Goal: Information Seeking & Learning: Learn about a topic

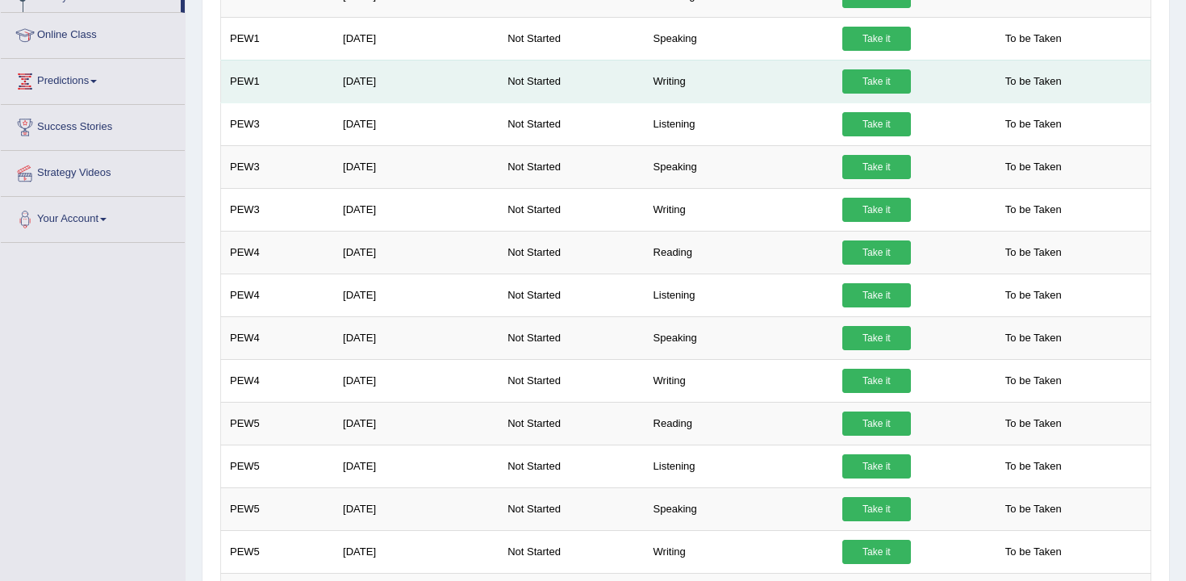
scroll to position [261, 0]
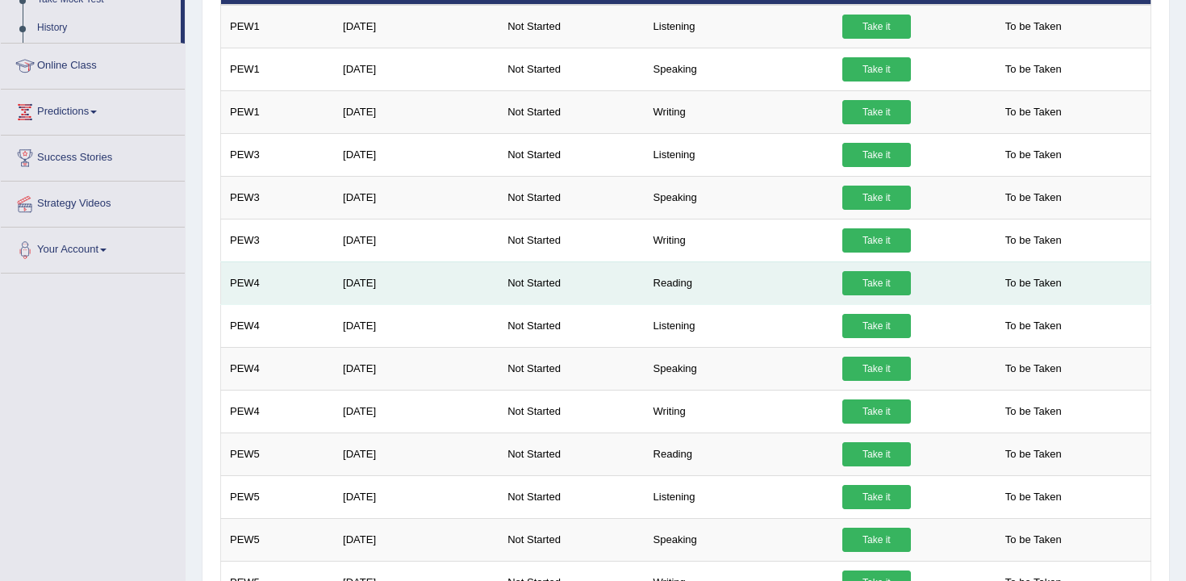
click at [869, 284] on link "Take it" at bounding box center [876, 283] width 69 height 24
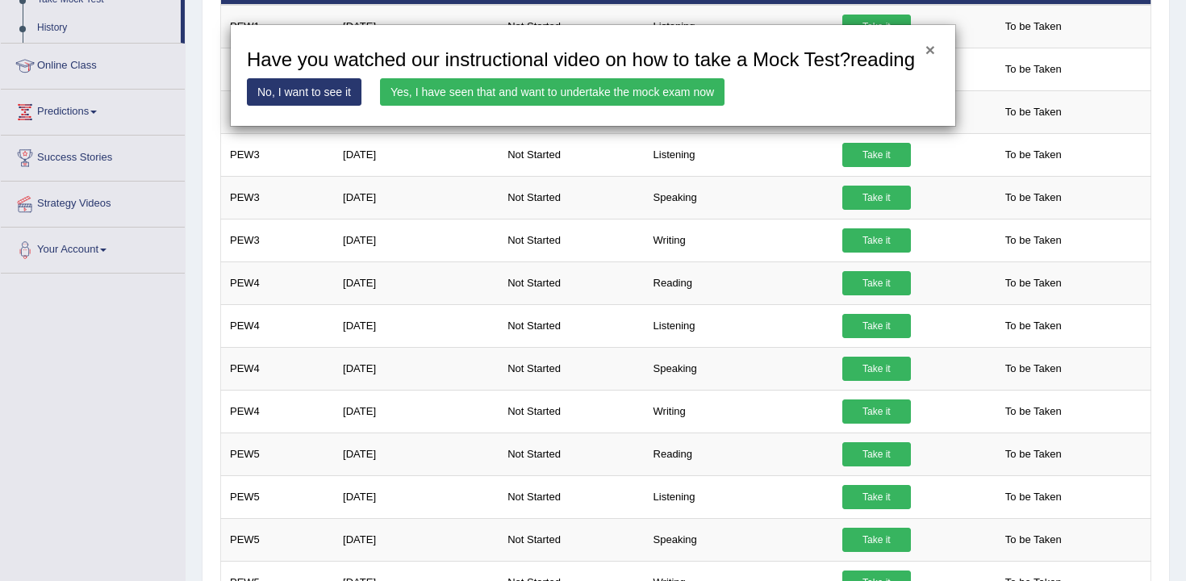
click at [931, 54] on button "×" at bounding box center [930, 49] width 10 height 17
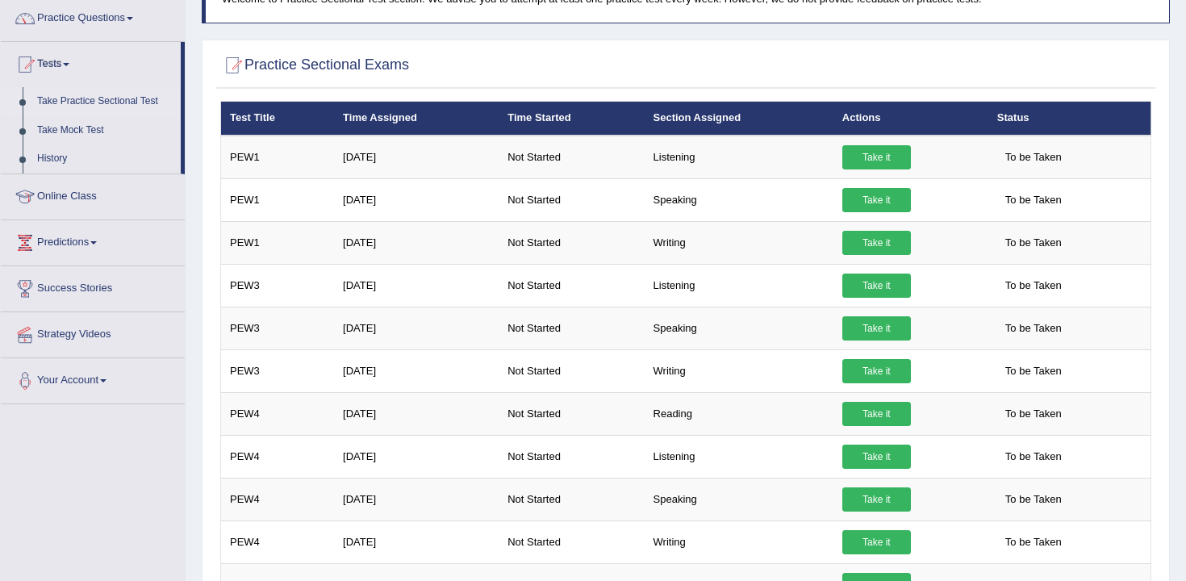
scroll to position [54, 0]
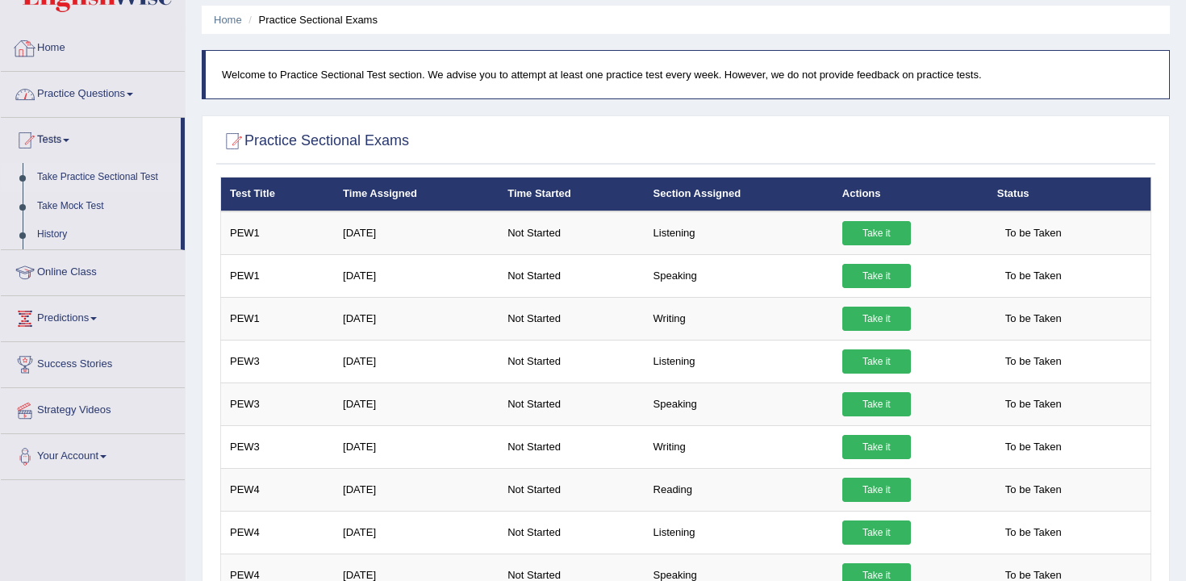
click at [113, 98] on link "Practice Questions" at bounding box center [93, 92] width 184 height 40
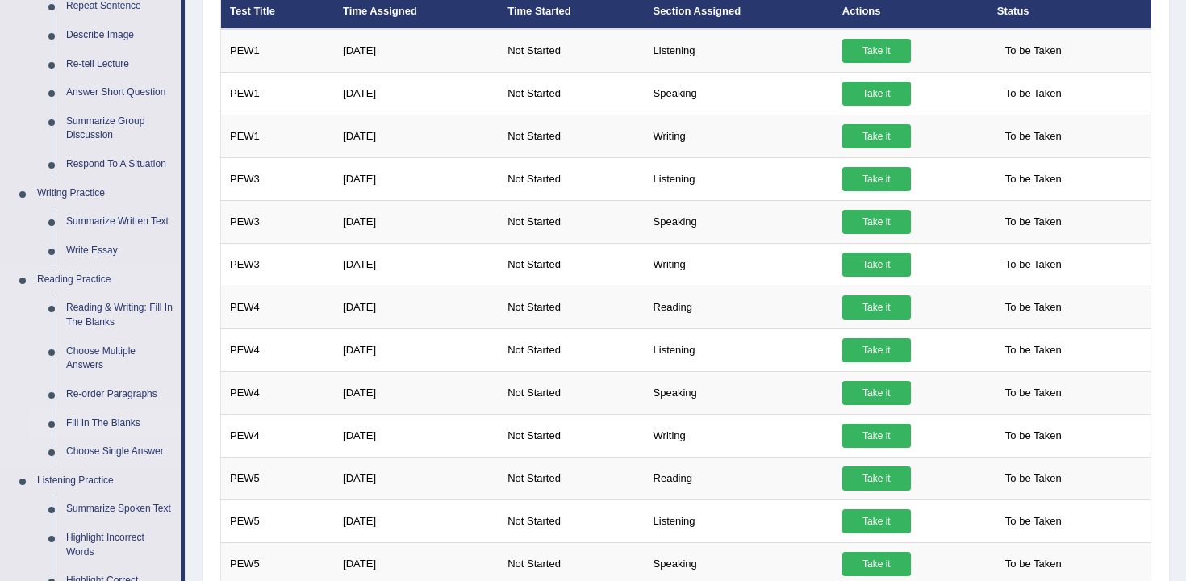
scroll to position [238, 0]
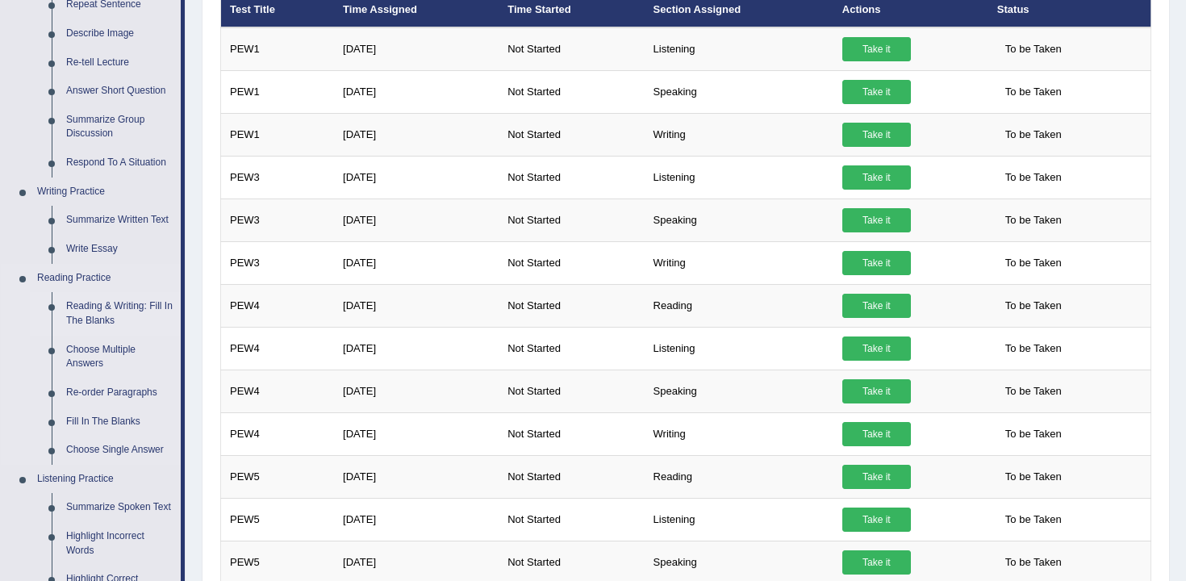
click at [117, 309] on link "Reading & Writing: Fill In The Blanks" at bounding box center [120, 313] width 122 height 43
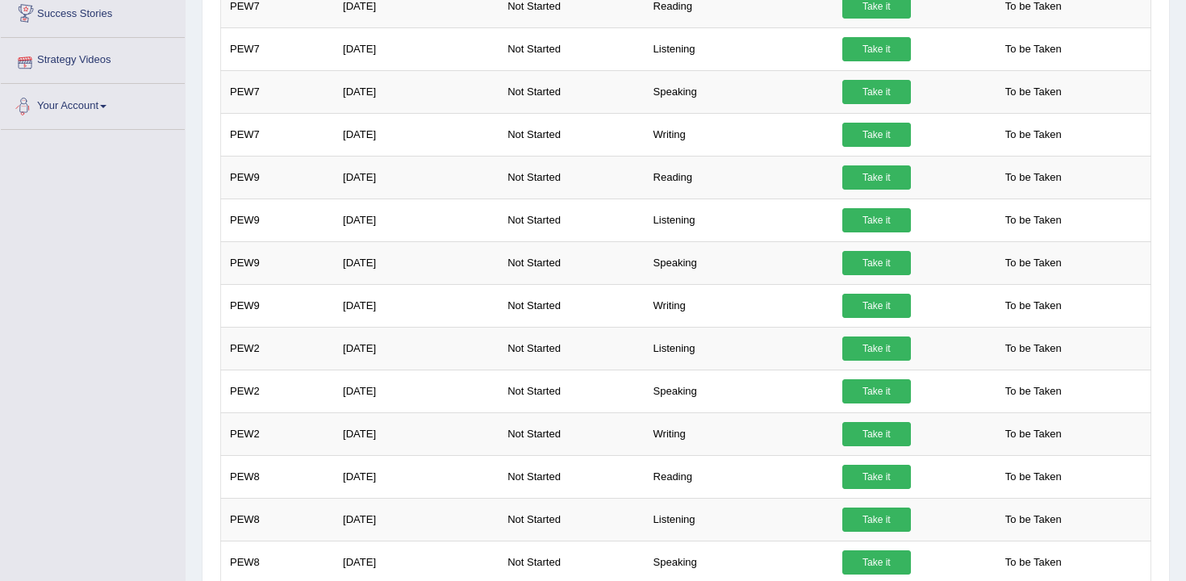
scroll to position [975, 0]
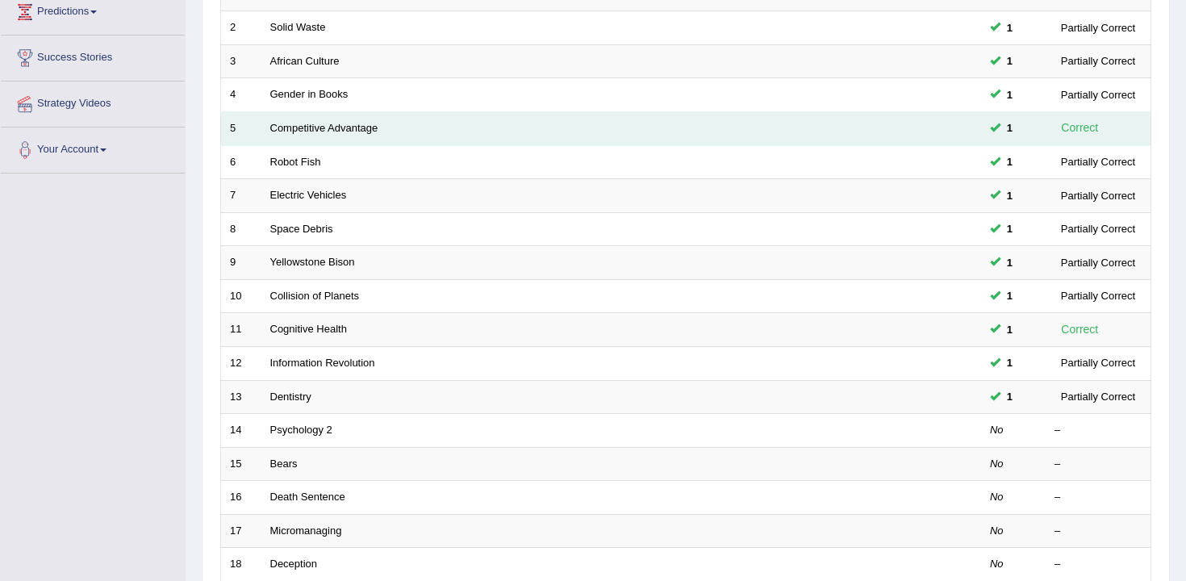
scroll to position [487, 0]
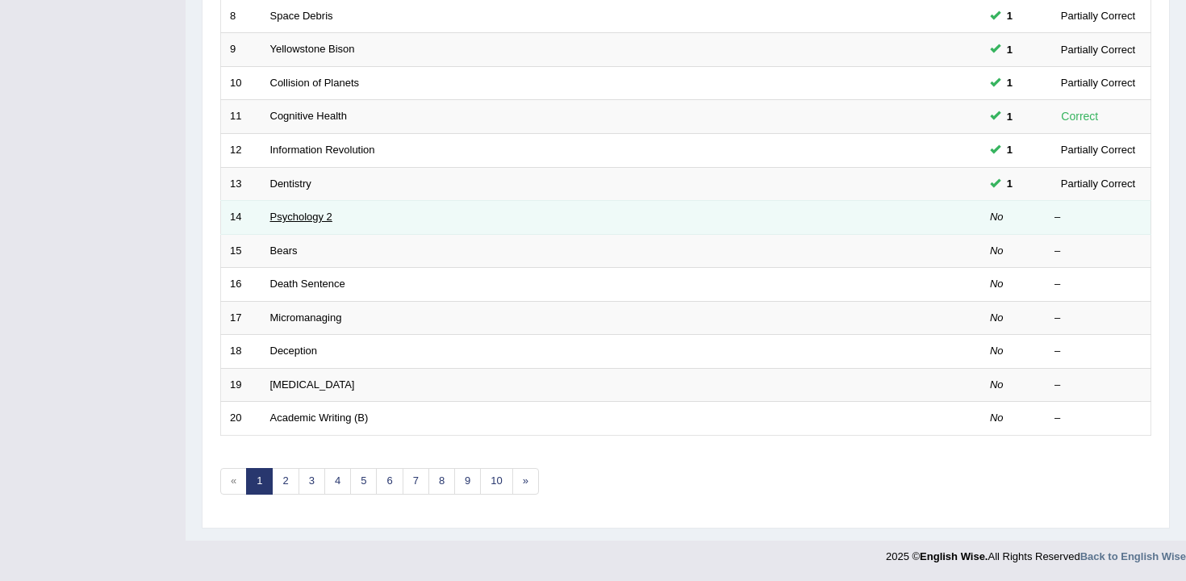
click at [289, 213] on link "Psychology 2" at bounding box center [301, 217] width 62 height 12
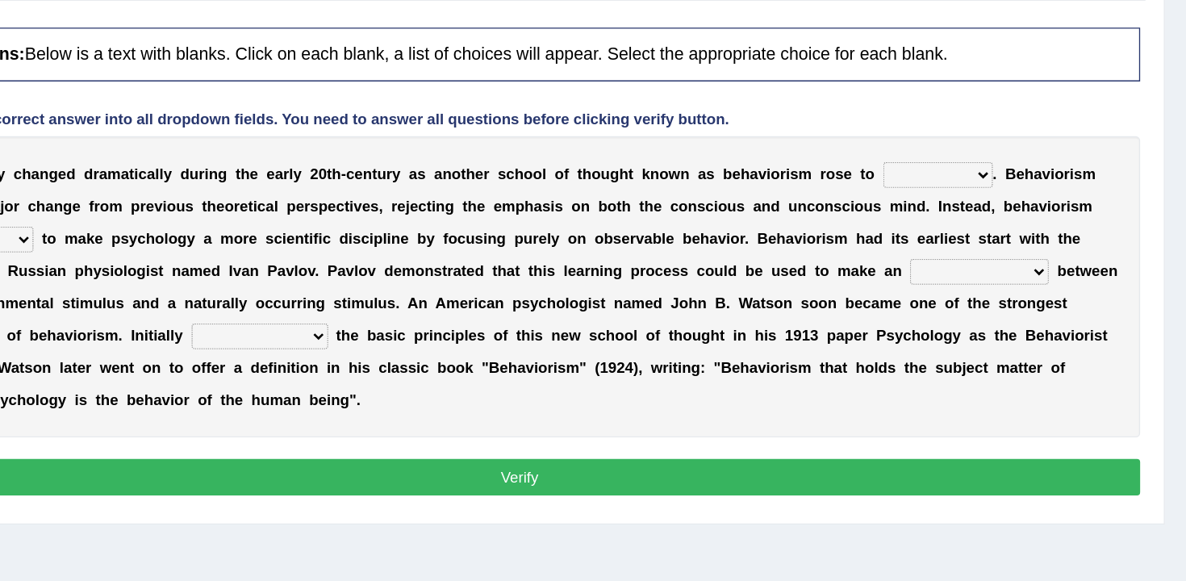
scroll to position [127, 0]
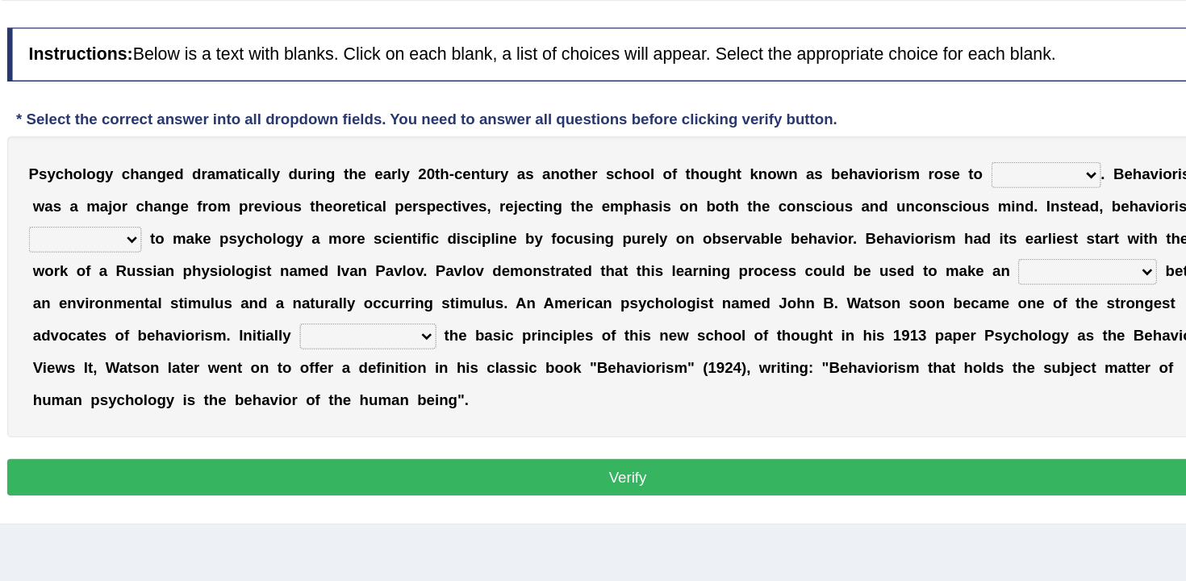
click at [1020, 203] on select "dominance temptation challenge temper" at bounding box center [999, 203] width 82 height 19
select select "challenge"
click at [958, 194] on select "dominance temptation challenge temper" at bounding box center [999, 203] width 82 height 19
click at [994, 210] on select "dominance temptation challenge temper" at bounding box center [999, 203] width 82 height 19
click at [970, 193] on div "P s y c h o l o g y c h a n g e d d r a m a t i c a l l y d u r i n g t h e e a…" at bounding box center [685, 288] width 931 height 226
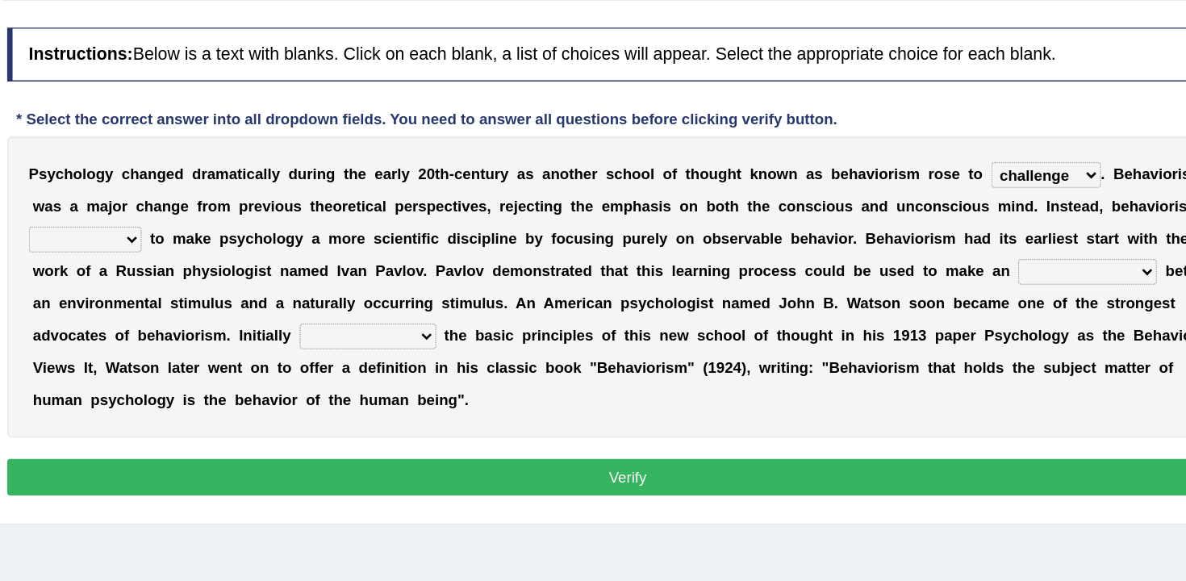
click at [973, 199] on select "dominance temptation challenge temper" at bounding box center [999, 203] width 82 height 19
click at [958, 194] on select "dominance temptation challenge temper" at bounding box center [999, 203] width 82 height 19
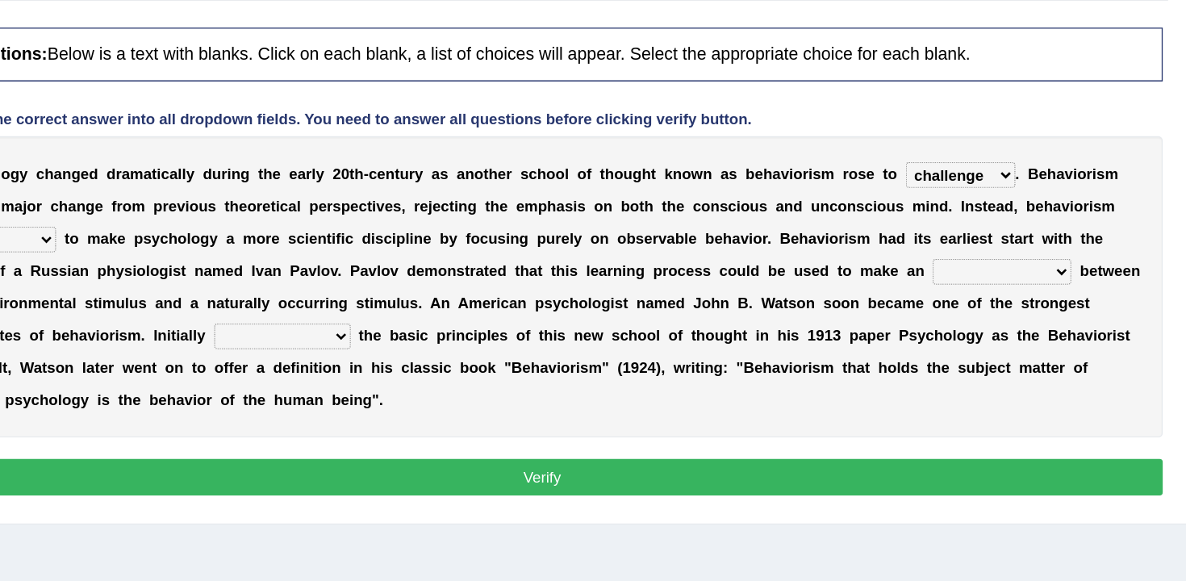
click at [989, 274] on select "acclimatization association union combination" at bounding box center [1030, 276] width 104 height 19
select select "union"
click at [978, 267] on select "acclimatization association union combination" at bounding box center [1030, 276] width 104 height 19
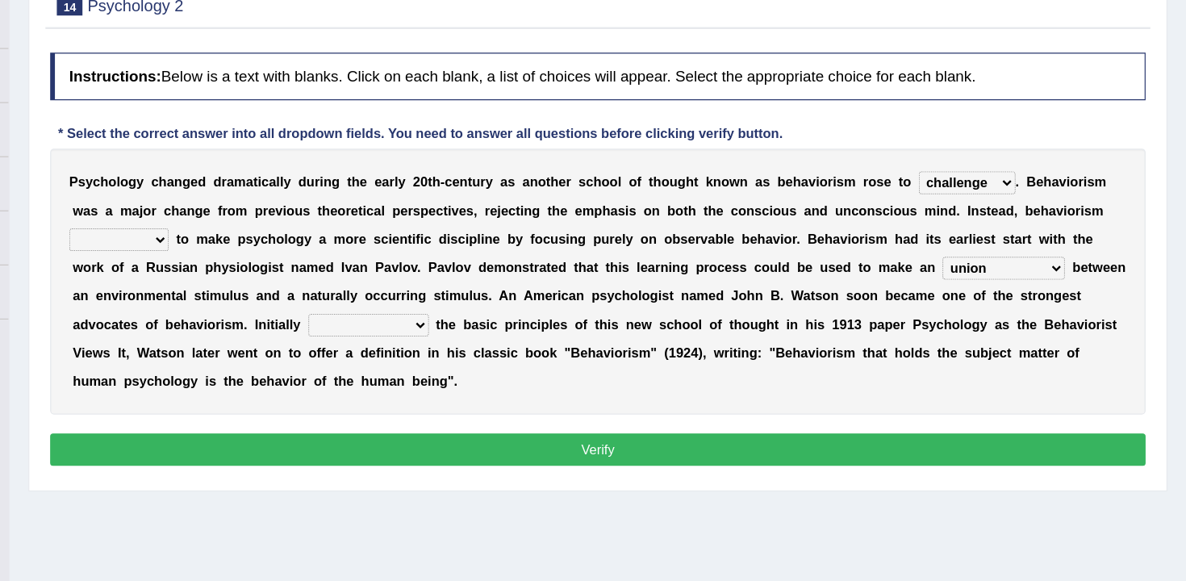
click at [309, 256] on select "reproached reproved strove rewove" at bounding box center [278, 252] width 85 height 19
select select "reproached"
click at [236, 243] on select "reproached reproved strove rewove" at bounding box center [278, 252] width 85 height 19
click at [440, 326] on select "questioning foreshortening unburdening outlining" at bounding box center [491, 324] width 102 height 19
click at [440, 315] on select "questioning foreshortening unburdening outlining" at bounding box center [491, 324] width 102 height 19
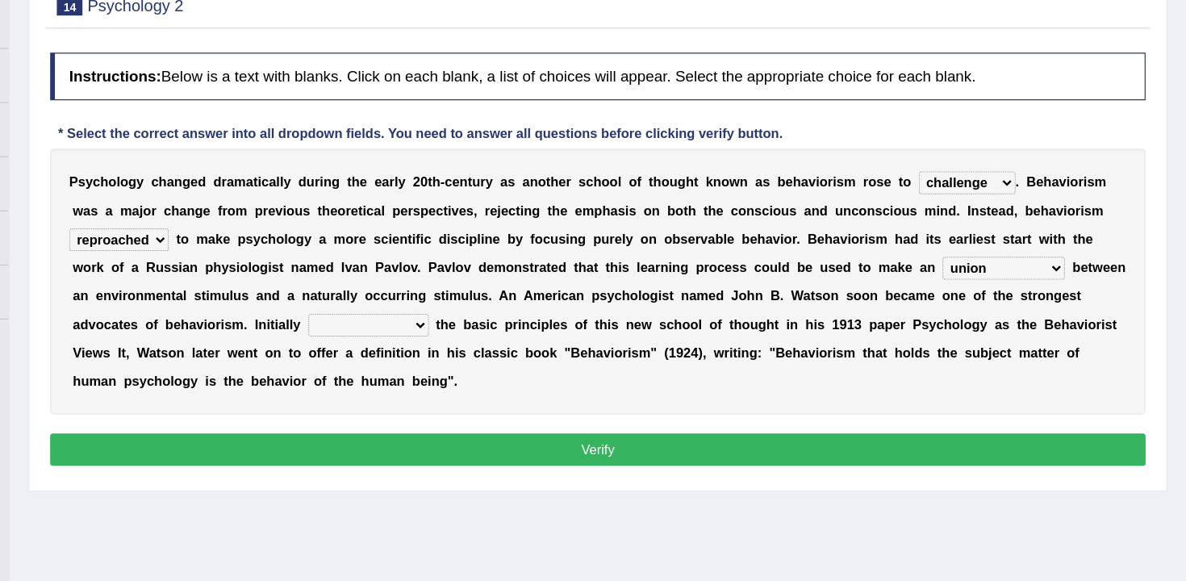
click at [440, 326] on select "questioning foreshortening unburdening outlining" at bounding box center [491, 324] width 102 height 19
select select "outlining"
click at [440, 315] on select "questioning foreshortening unburdening outlining" at bounding box center [491, 324] width 102 height 19
click at [575, 437] on button "Verify" at bounding box center [685, 430] width 931 height 27
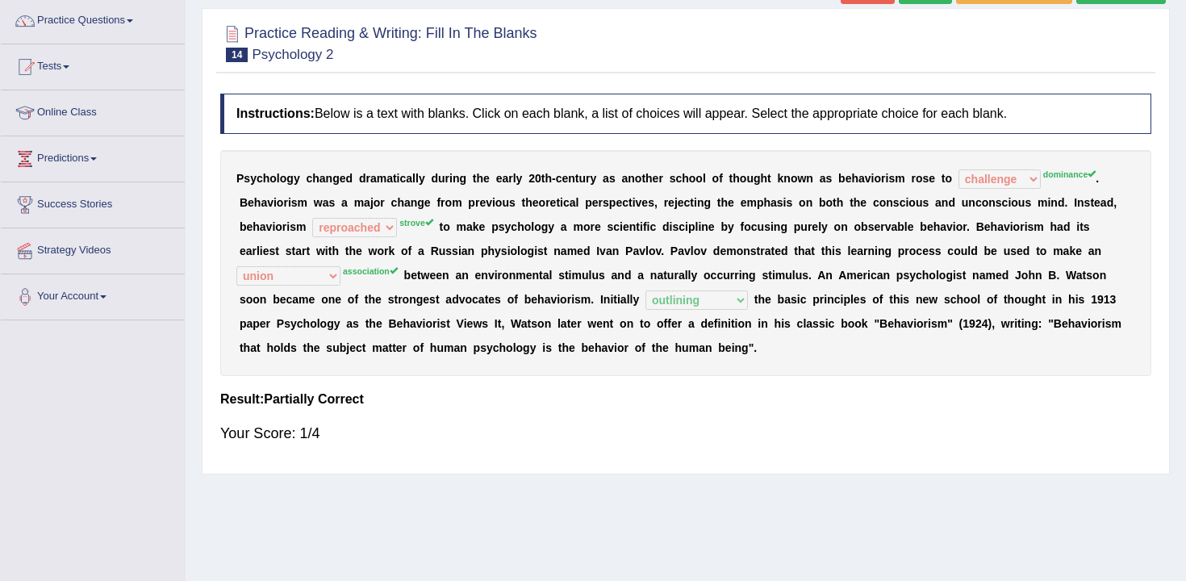
scroll to position [0, 0]
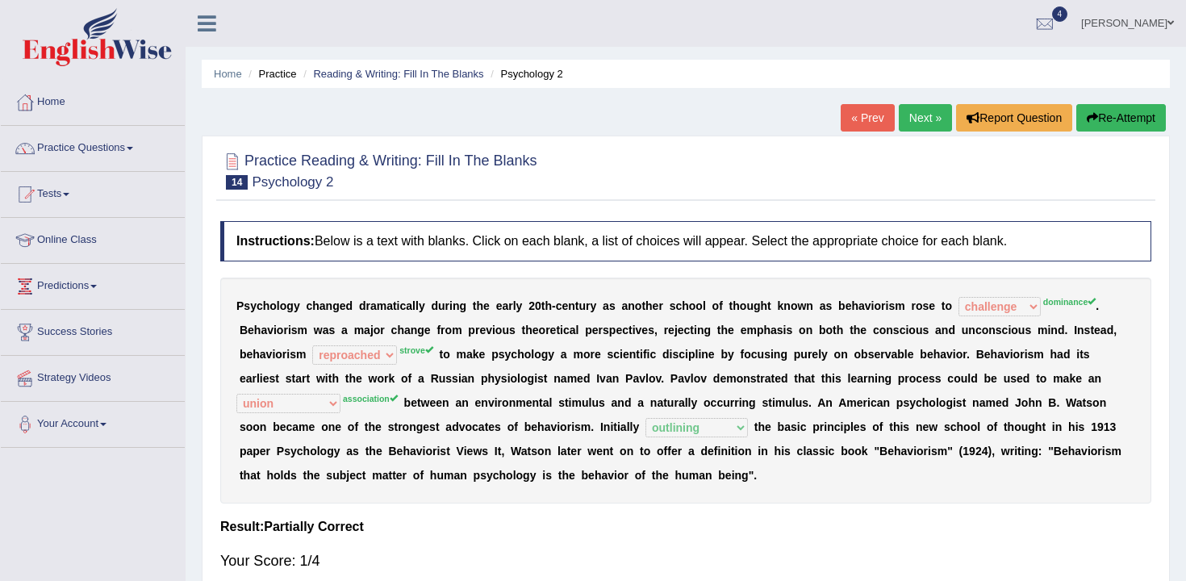
click at [1113, 120] on button "Re-Attempt" at bounding box center [1121, 117] width 90 height 27
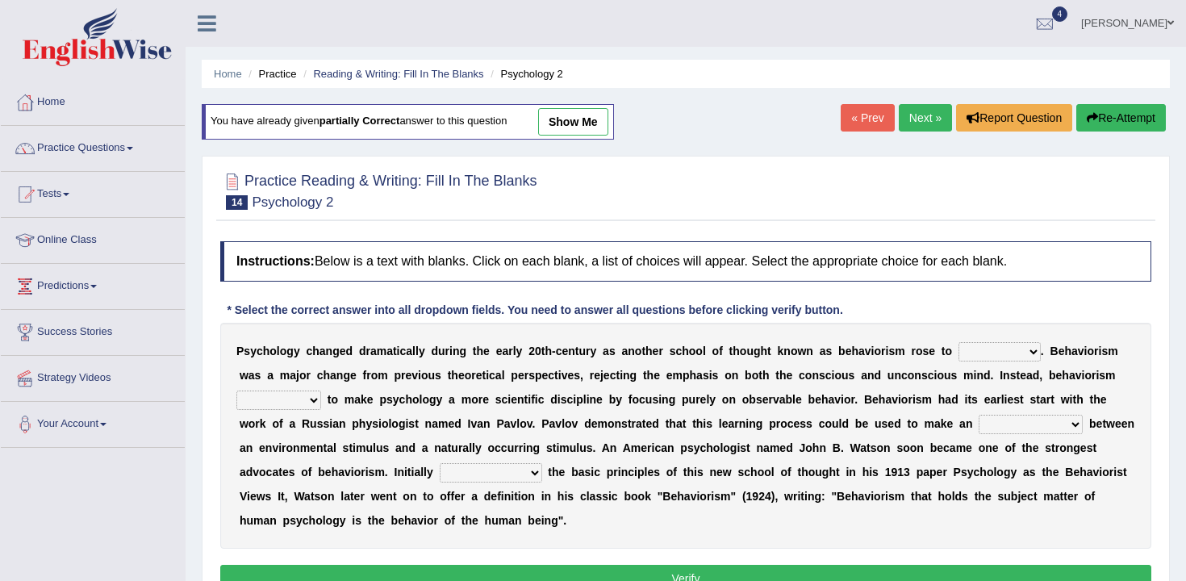
click at [984, 425] on select "acclimatization association union combination" at bounding box center [1030, 424] width 104 height 19
select select "association"
click at [978, 415] on select "acclimatization association union combination" at bounding box center [1030, 424] width 104 height 19
click at [1004, 348] on select "dominance temptation challenge temper" at bounding box center [999, 351] width 82 height 19
select select "dominance"
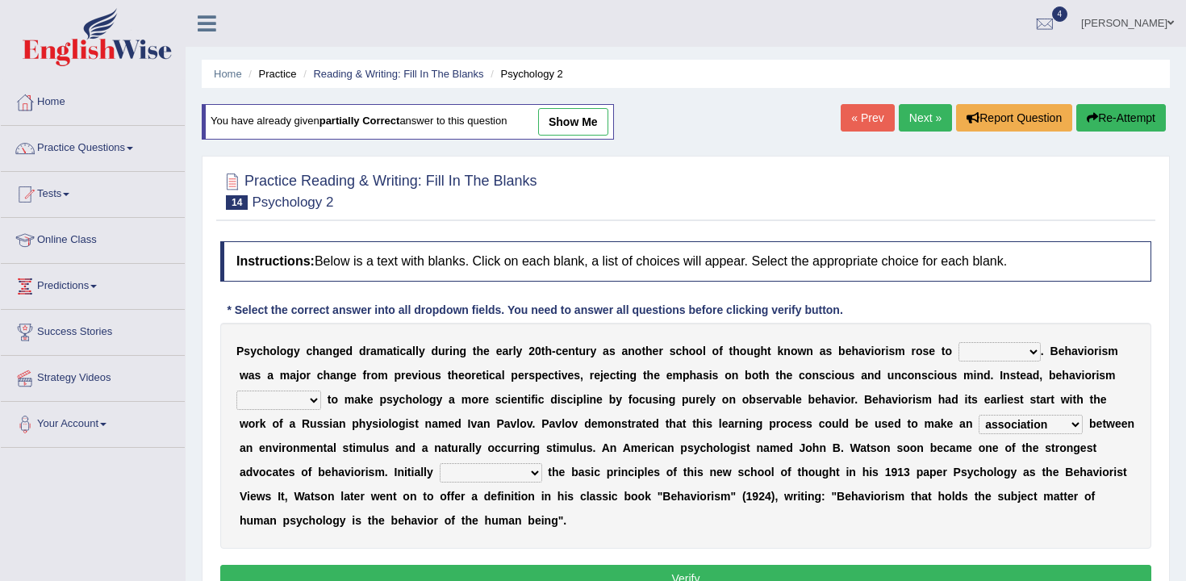
click at [958, 342] on select "dominance temptation challenge temper" at bounding box center [999, 351] width 82 height 19
click at [305, 409] on select "reproached reproved strove rewove" at bounding box center [278, 399] width 85 height 19
select select "strove"
click at [236, 390] on select "reproached reproved strove rewove" at bounding box center [278, 399] width 85 height 19
click at [440, 473] on select "questioning foreshortening unburdening outlining" at bounding box center [491, 472] width 102 height 19
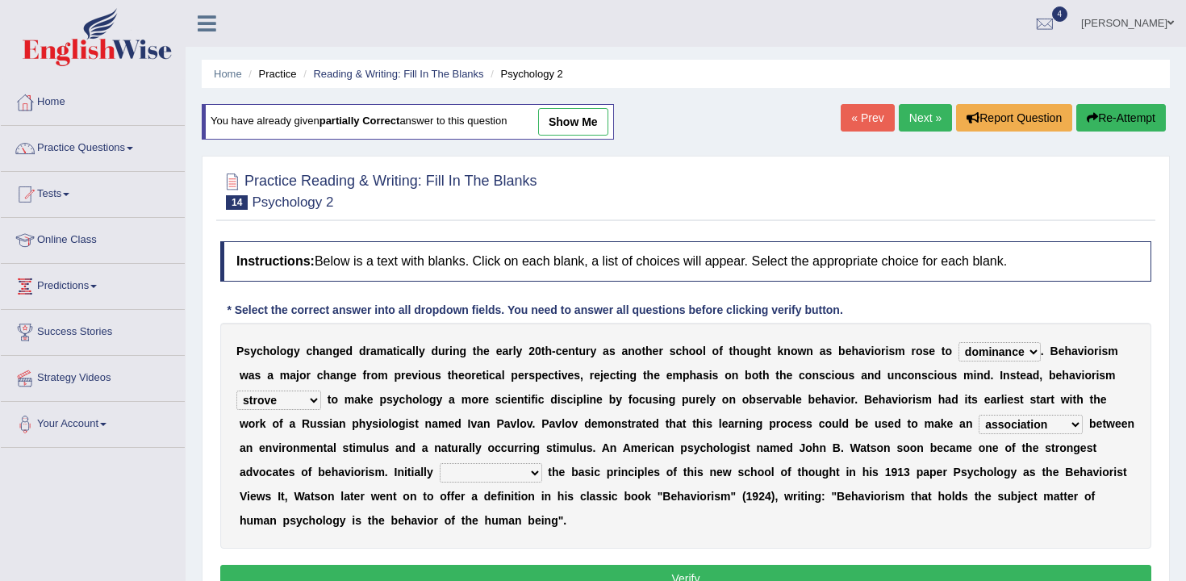
select select "outlining"
click at [440, 463] on select "questioning foreshortening unburdening outlining" at bounding box center [491, 472] width 102 height 19
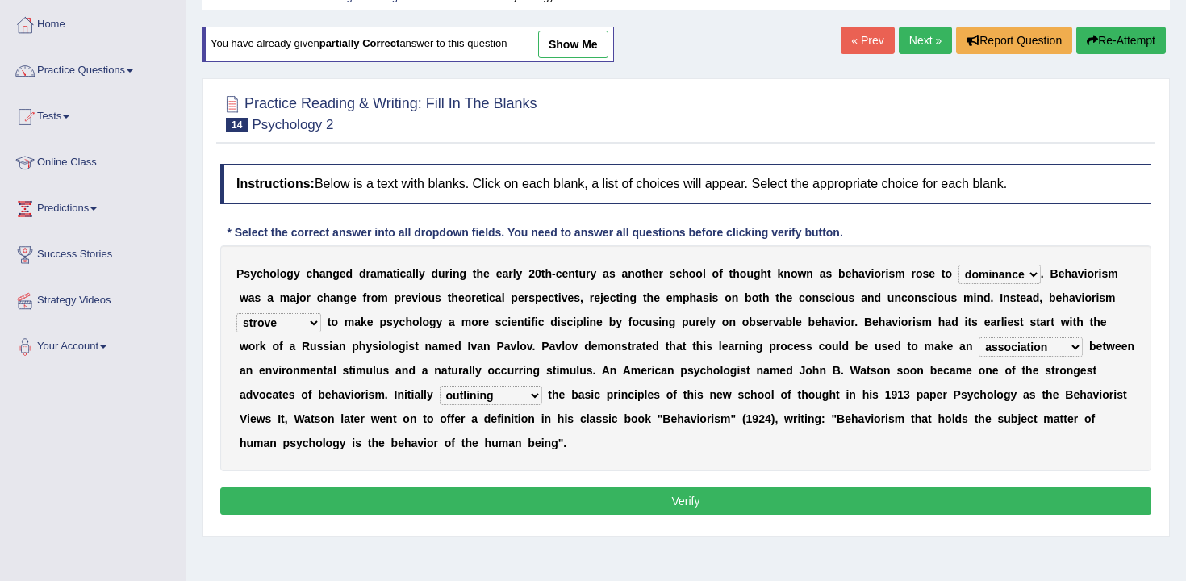
scroll to position [180, 0]
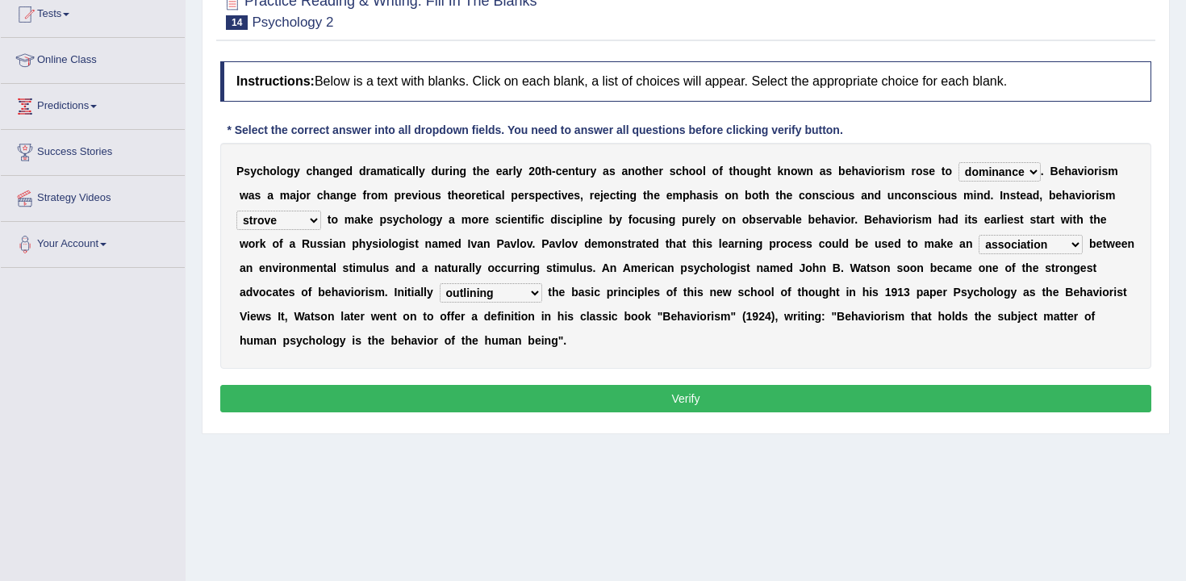
click at [739, 393] on button "Verify" at bounding box center [685, 398] width 931 height 27
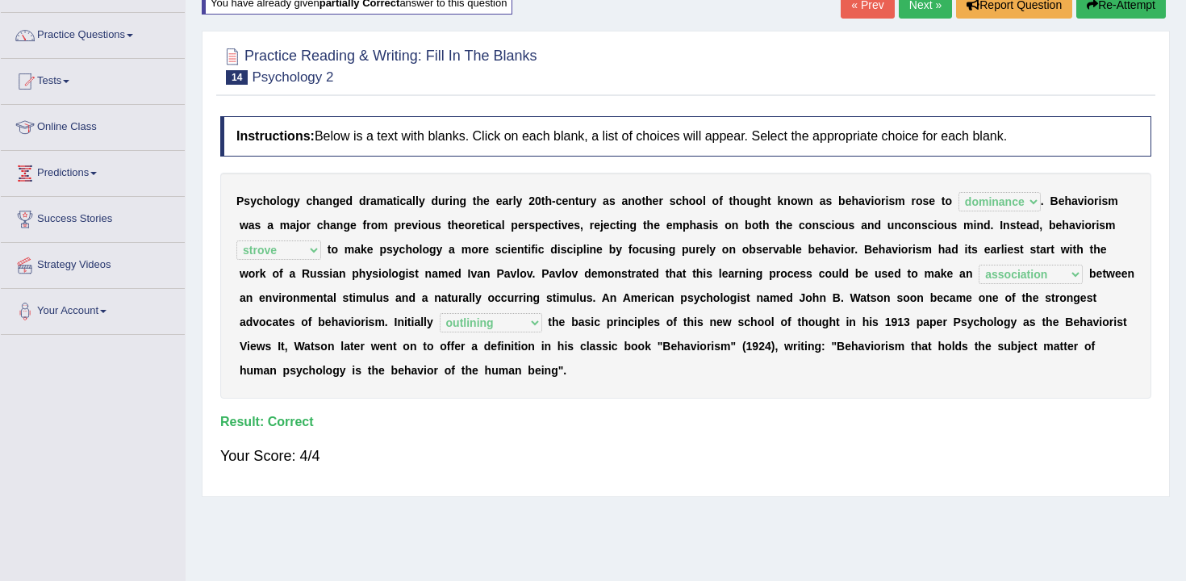
scroll to position [0, 0]
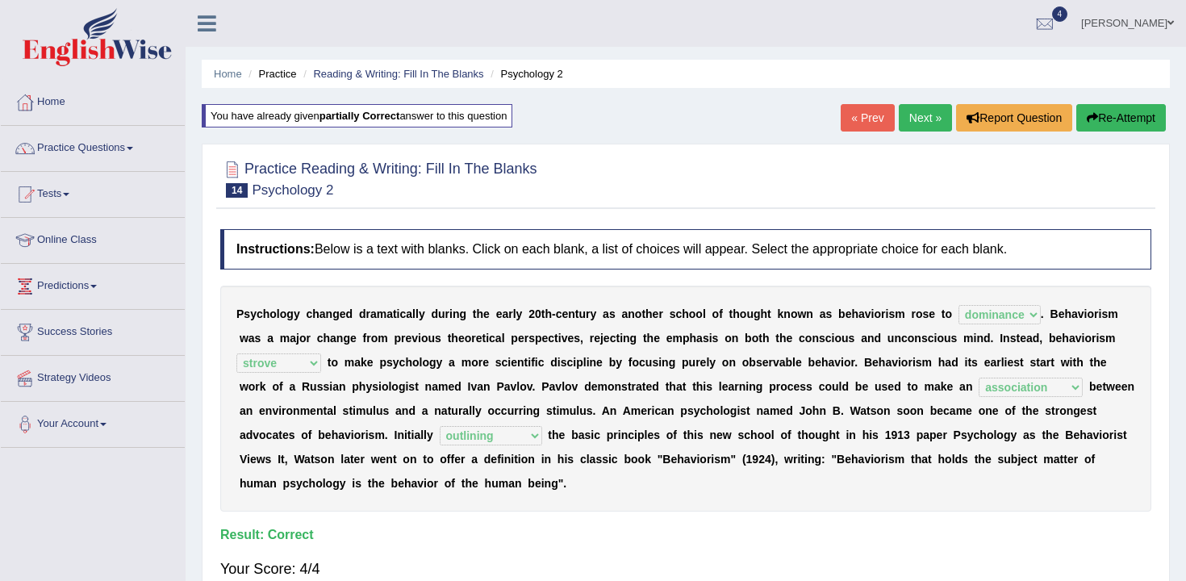
click at [908, 127] on link "Next »" at bounding box center [925, 117] width 53 height 27
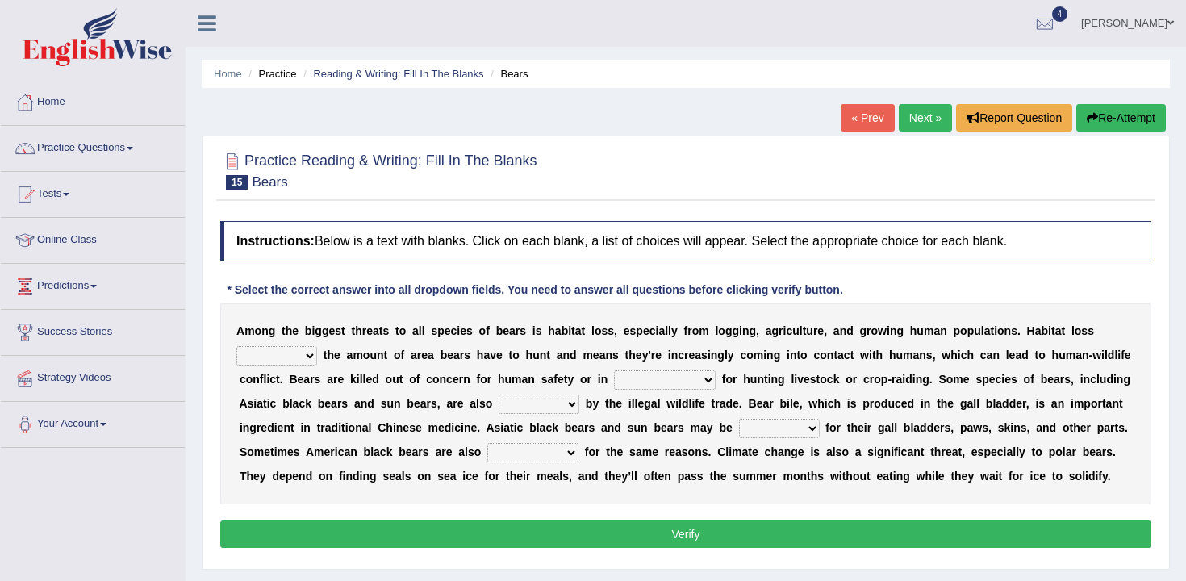
click at [306, 360] on select "increases reduces complies interacts" at bounding box center [276, 355] width 81 height 19
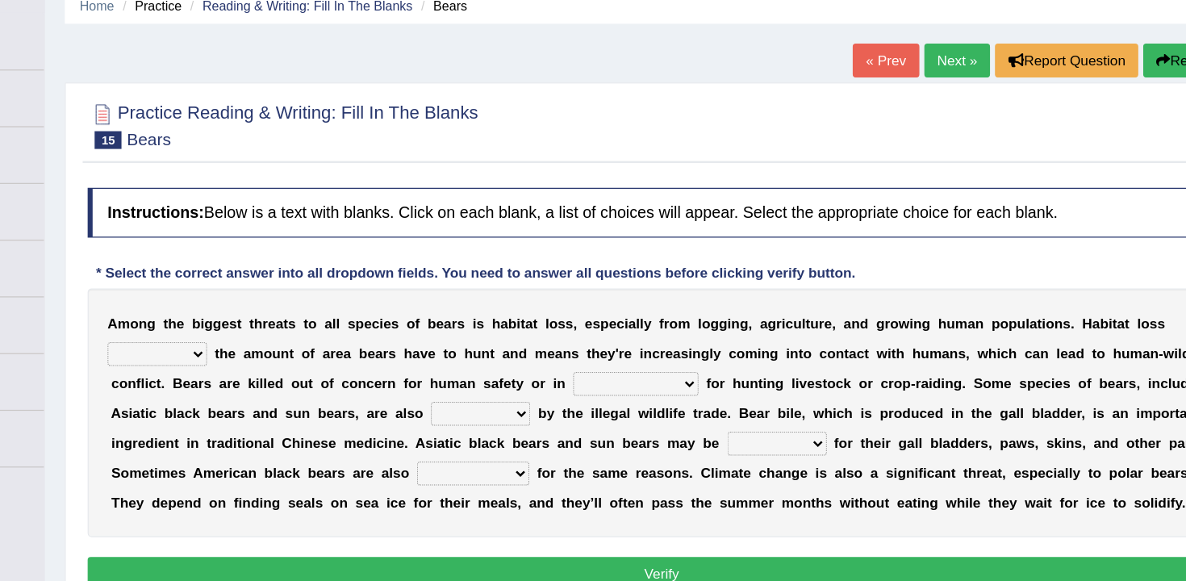
click at [281, 352] on select "increases reduces complies interacts" at bounding box center [276, 355] width 81 height 19
select select "reduces"
click at [236, 346] on select "increases reduces complies interacts" at bounding box center [276, 355] width 81 height 19
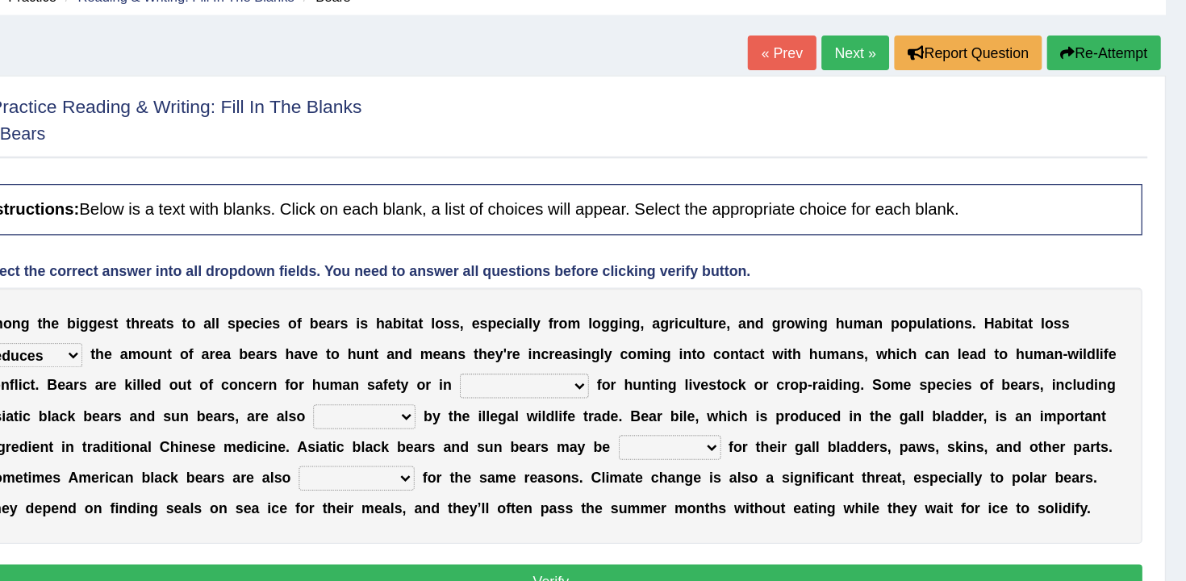
click at [672, 378] on select "coalition retaliation appreciation disinformation" at bounding box center [665, 379] width 102 height 19
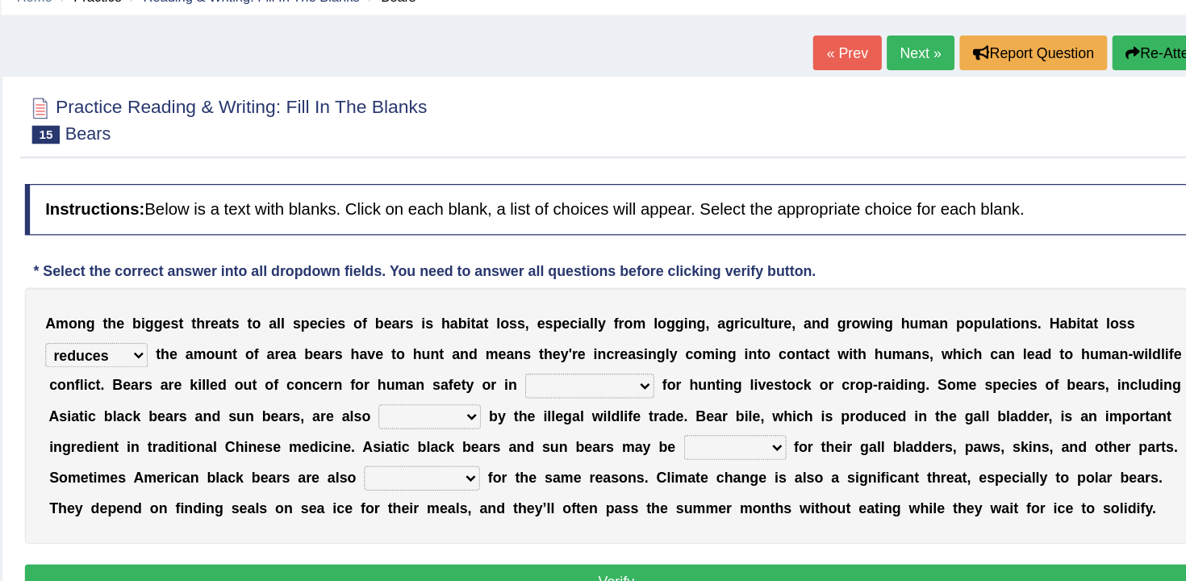
click at [674, 383] on select "coalition retaliation appreciation disinformation" at bounding box center [665, 379] width 102 height 19
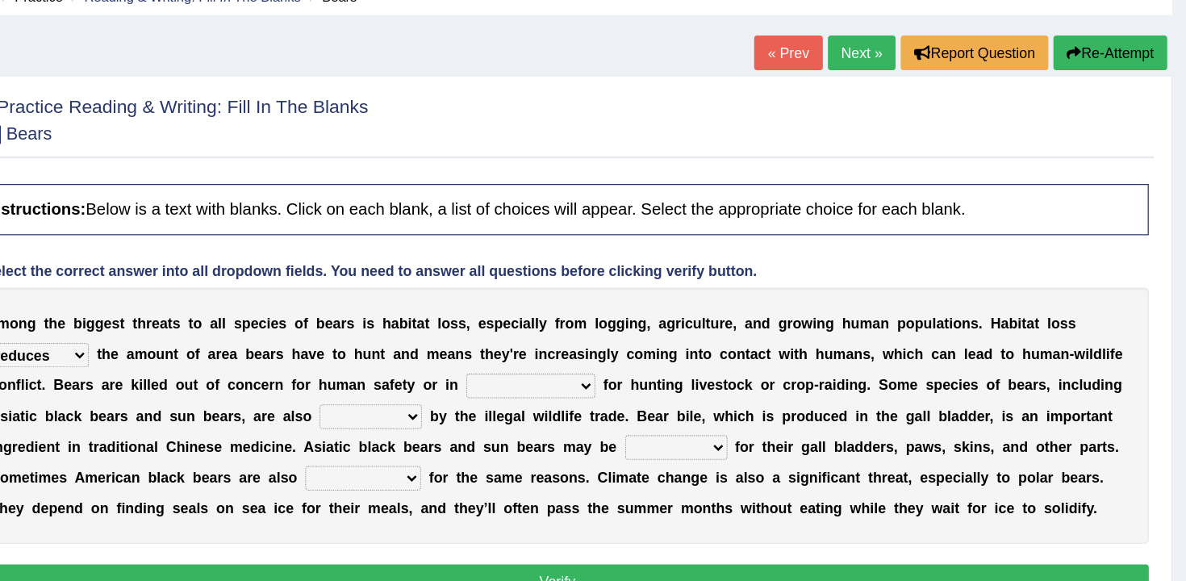
click at [683, 382] on select "coalition retaliation appreciation disinformation" at bounding box center [665, 379] width 102 height 19
click at [614, 370] on select "coalition retaliation appreciation disinformation" at bounding box center [665, 379] width 102 height 19
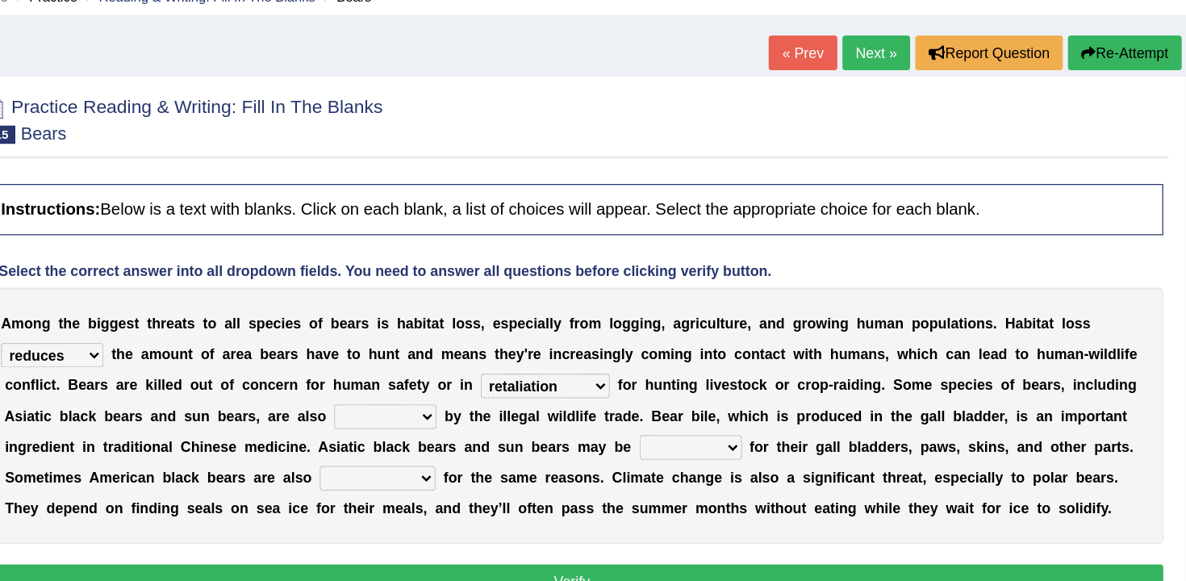
click at [672, 377] on select "coalition retaliation appreciation disinformation" at bounding box center [665, 379] width 102 height 19
select select "coalition"
click at [614, 370] on select "coalition retaliation appreciation disinformation" at bounding box center [665, 379] width 102 height 19
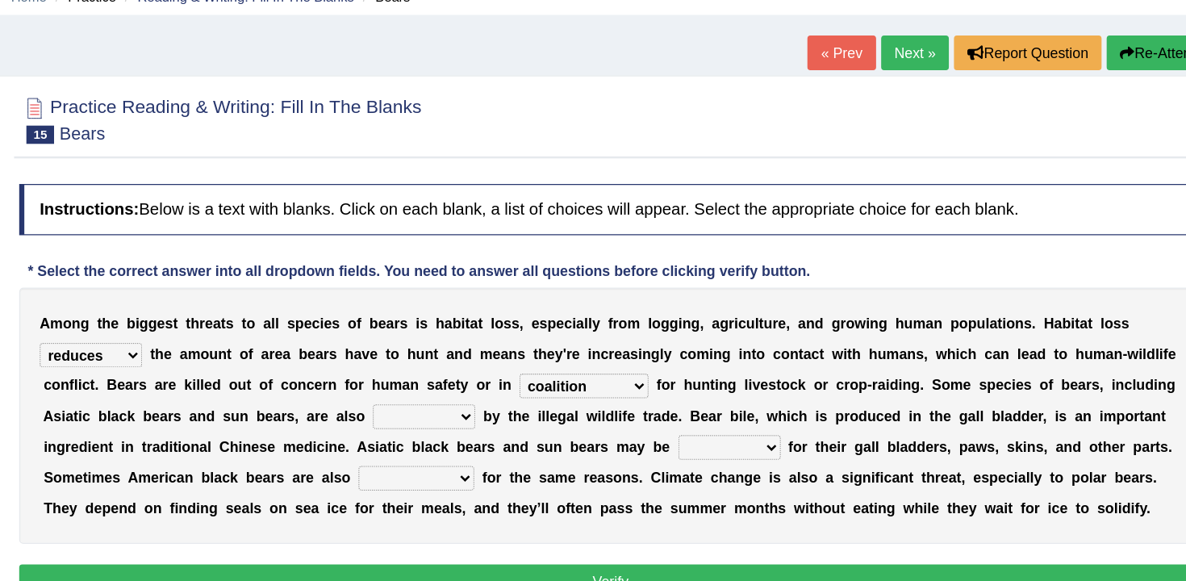
click at [523, 408] on select "protected prohibited fattened threatened" at bounding box center [538, 403] width 81 height 19
click at [498, 394] on select "protected prohibited fattened threatened" at bounding box center [538, 403] width 81 height 19
click at [552, 413] on select "protected prohibited fattened threatened" at bounding box center [538, 403] width 81 height 19
select select "threatened"
click at [498, 394] on select "protected prohibited fattened threatened" at bounding box center [538, 403] width 81 height 19
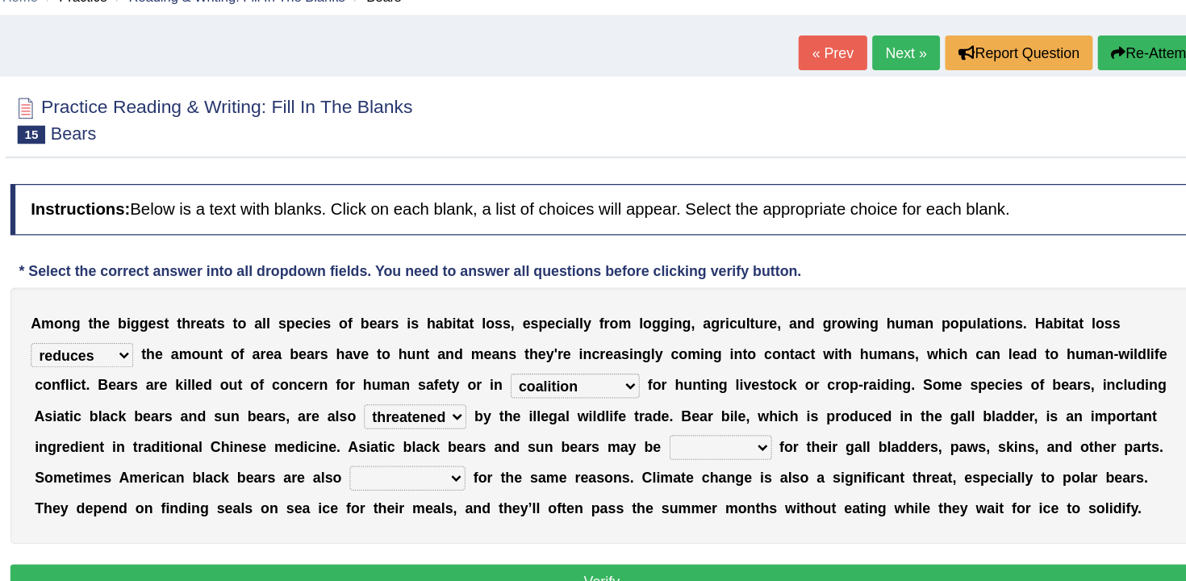
click at [547, 406] on select "protected prohibited fattened threatened" at bounding box center [538, 403] width 81 height 19
click at [771, 428] on select "poached squelched coached blenched" at bounding box center [779, 428] width 81 height 19
click at [791, 436] on select "poached squelched coached blenched" at bounding box center [779, 428] width 81 height 19
select select "poached"
click at [739, 419] on select "poached squelched coached blenched" at bounding box center [779, 428] width 81 height 19
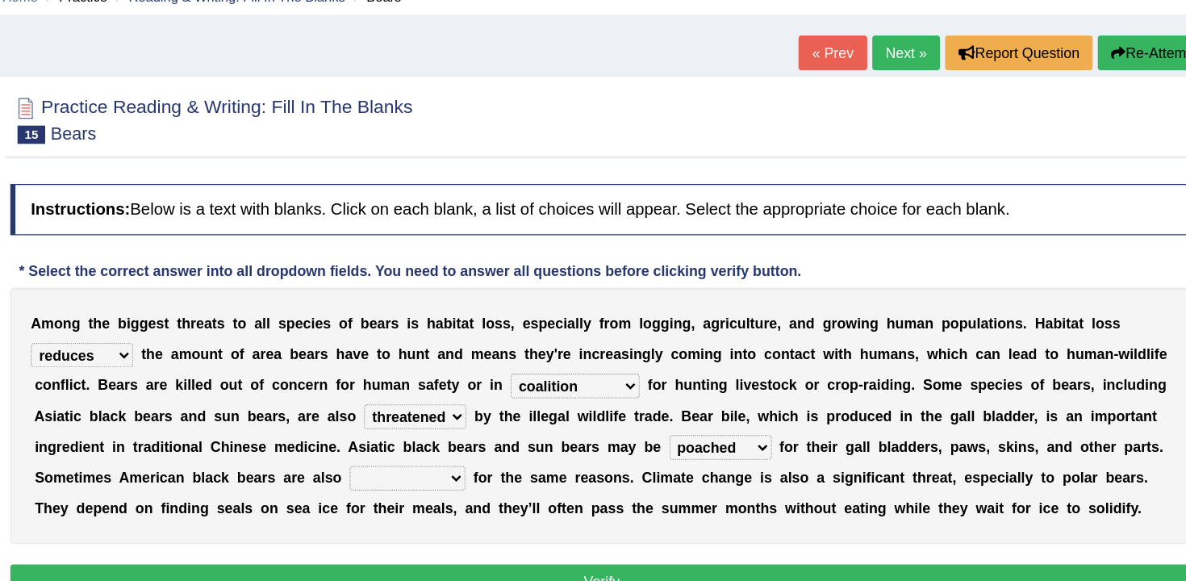
click at [500, 453] on select "begot foreseen encountered targeted" at bounding box center [532, 452] width 91 height 19
click at [488, 443] on select "begot foreseen encountered targeted" at bounding box center [532, 452] width 91 height 19
click at [547, 465] on div "A m o n g t h e b i g g e s t t h r e a t s t o a l l s p e c i e s o f b e a r…" at bounding box center [685, 403] width 931 height 202
click at [552, 457] on select "begot foreseen encountered targeted" at bounding box center [532, 452] width 91 height 19
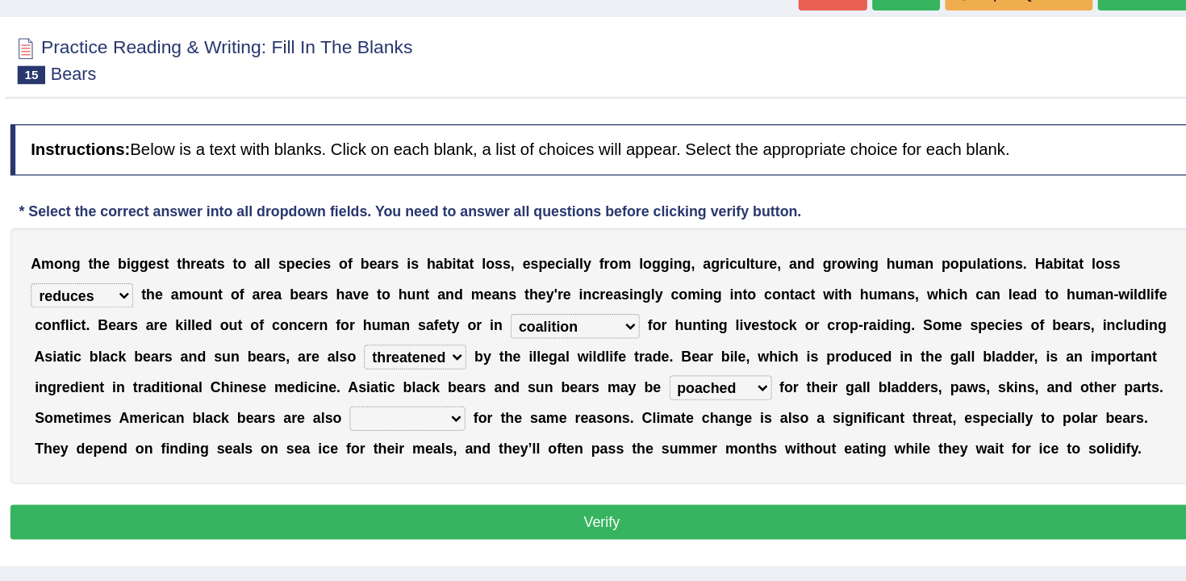
click at [566, 458] on select "begot foreseen encountered targeted" at bounding box center [532, 452] width 91 height 19
click at [488, 443] on select "begot foreseen encountered targeted" at bounding box center [532, 452] width 91 height 19
click at [558, 456] on select "begot foreseen encountered targeted" at bounding box center [532, 452] width 91 height 19
select select "encountered"
click at [488, 443] on select "begot foreseen encountered targeted" at bounding box center [532, 452] width 91 height 19
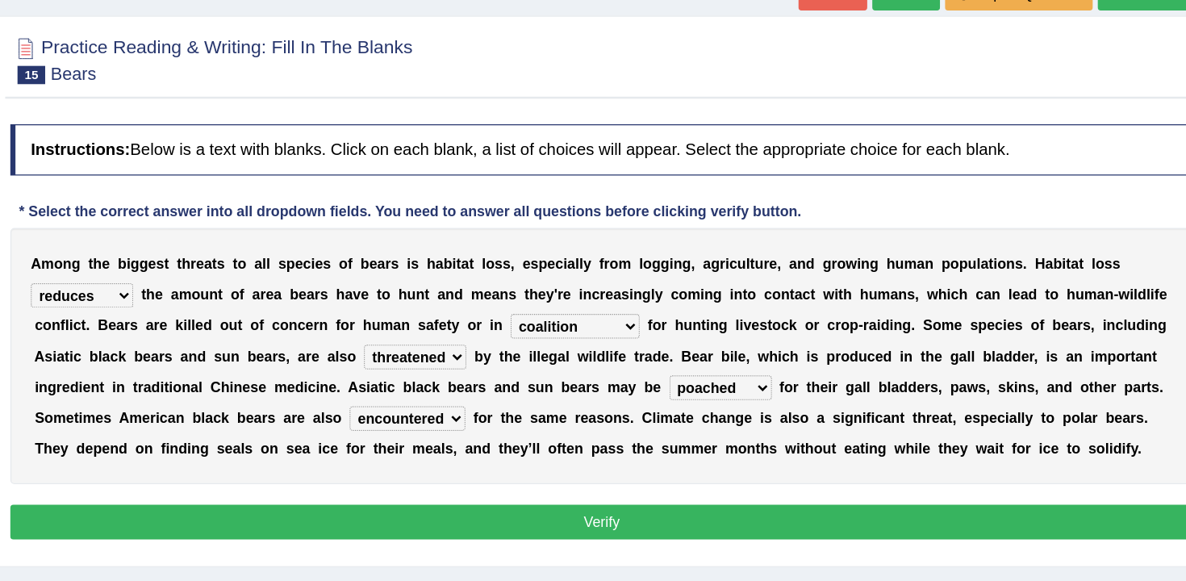
click at [600, 527] on button "Verify" at bounding box center [685, 533] width 931 height 27
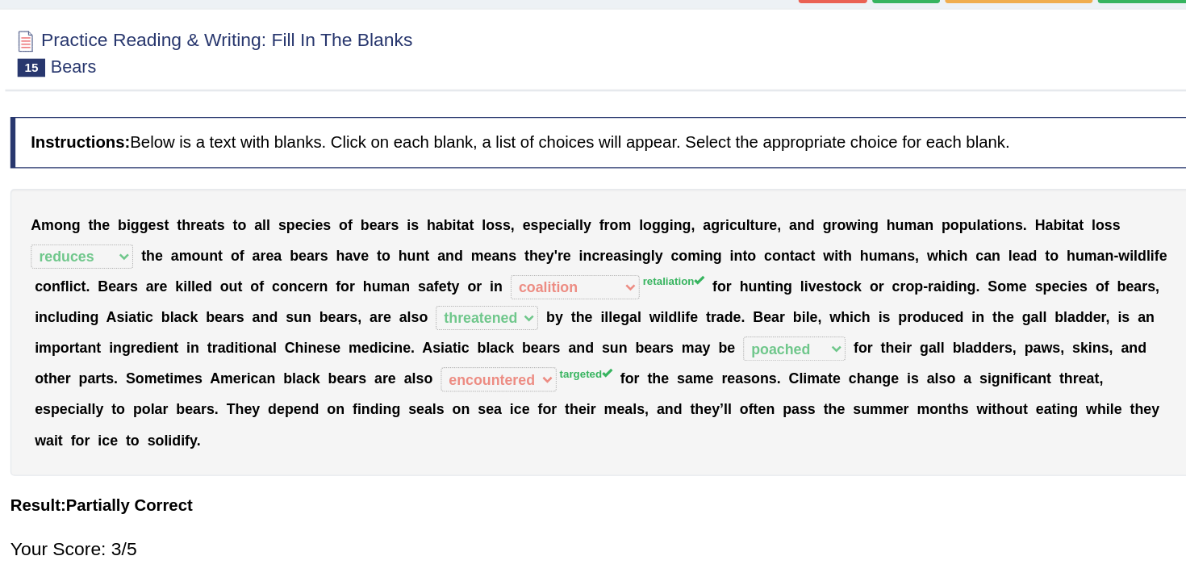
scroll to position [9, 0]
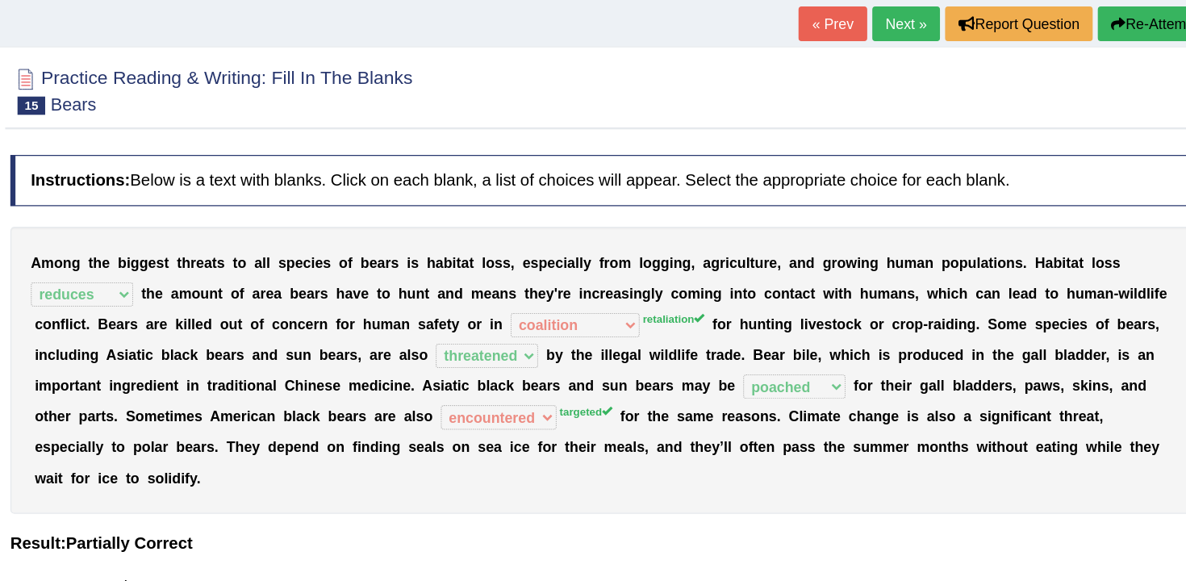
click at [1099, 117] on button "Re-Attempt" at bounding box center [1121, 108] width 90 height 27
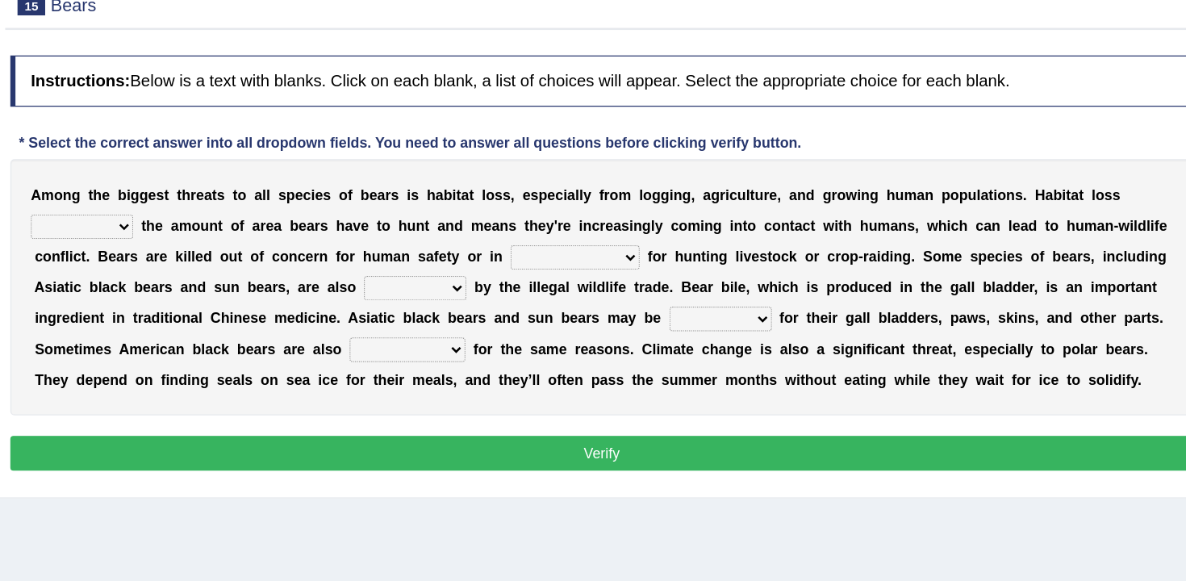
scroll to position [9, 0]
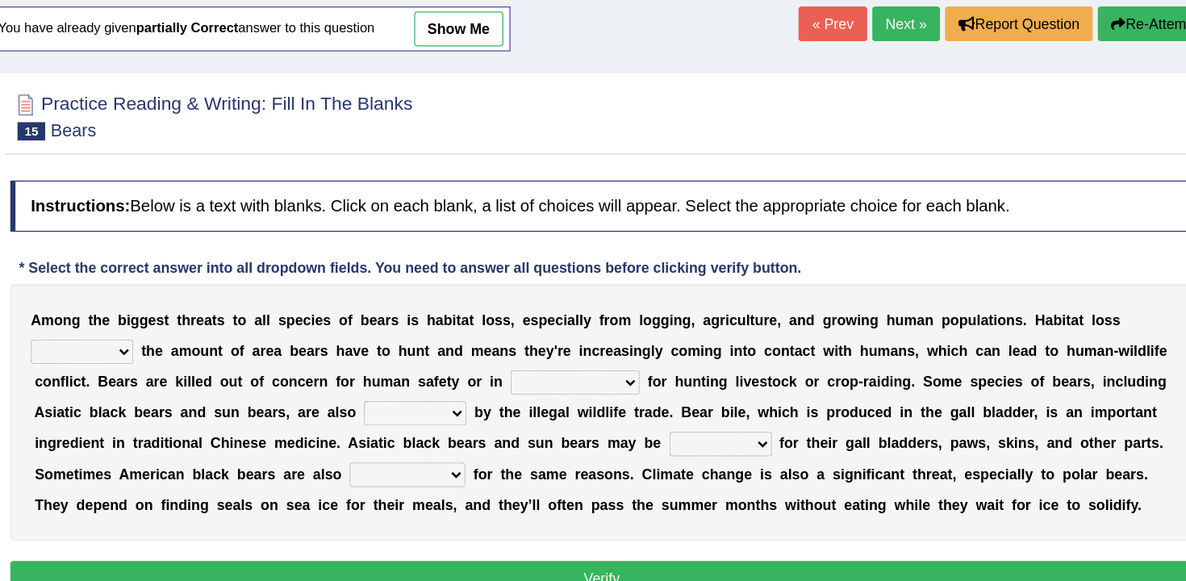
click at [565, 451] on div "A m o n g t h e b i g g e s t t h r e a t s t o a l l s p e c i e s o f b e a r…" at bounding box center [685, 415] width 931 height 202
click at [559, 467] on select "begot foreseen encountered targeted" at bounding box center [532, 463] width 91 height 19
select select "targeted"
click at [488, 454] on select "begot foreseen encountered targeted" at bounding box center [532, 463] width 91 height 19
click at [671, 394] on select "coalition retaliation appreciation disinformation" at bounding box center [665, 391] width 102 height 19
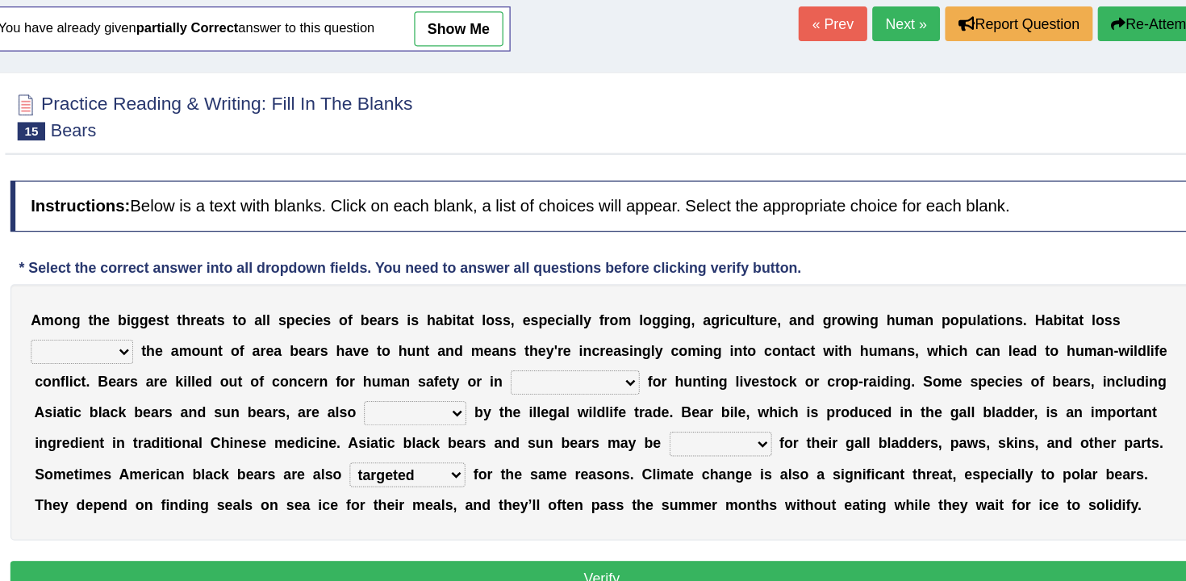
select select "retaliation"
click at [614, 382] on select "coalition retaliation appreciation disinformation" at bounding box center [665, 391] width 102 height 19
click at [552, 425] on div "A m o n g t h e b i g g e s t t h r e a t s t o a l l s p e c i e s o f b e a r…" at bounding box center [685, 415] width 931 height 202
click at [558, 419] on select "protected prohibited fattened threatened" at bounding box center [538, 415] width 81 height 19
select select "threatened"
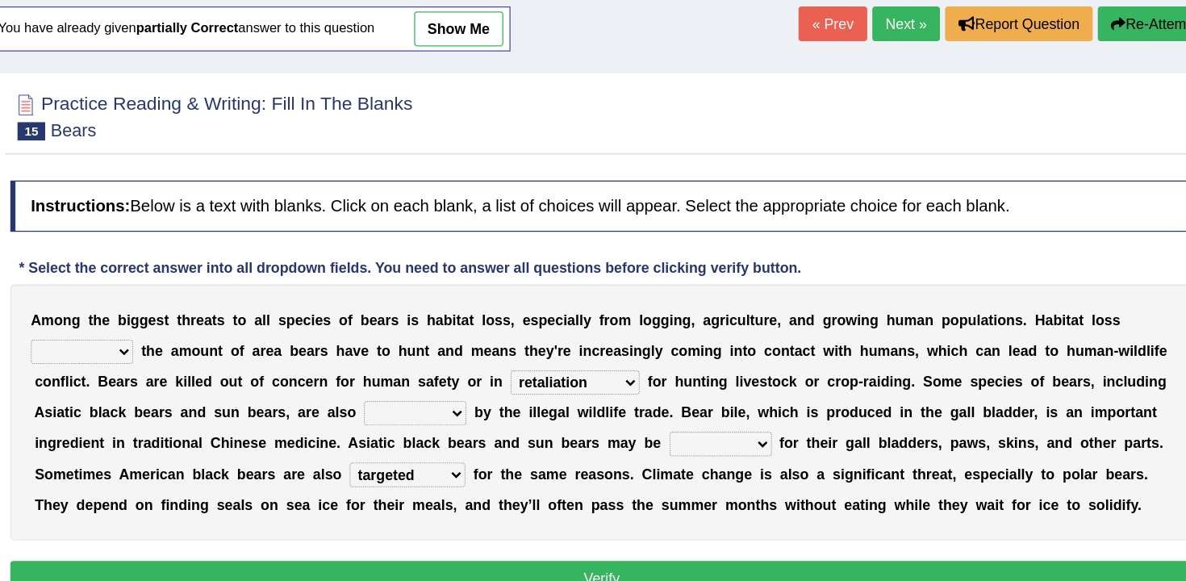
click at [498, 406] on select "protected prohibited fattened threatened" at bounding box center [538, 415] width 81 height 19
click at [747, 431] on select "poached squelched coached blenched" at bounding box center [779, 439] width 81 height 19
select select "poached"
click at [739, 430] on select "poached squelched coached blenched" at bounding box center [779, 439] width 81 height 19
click at [289, 365] on select "increases reduces complies interacts" at bounding box center [276, 366] width 81 height 19
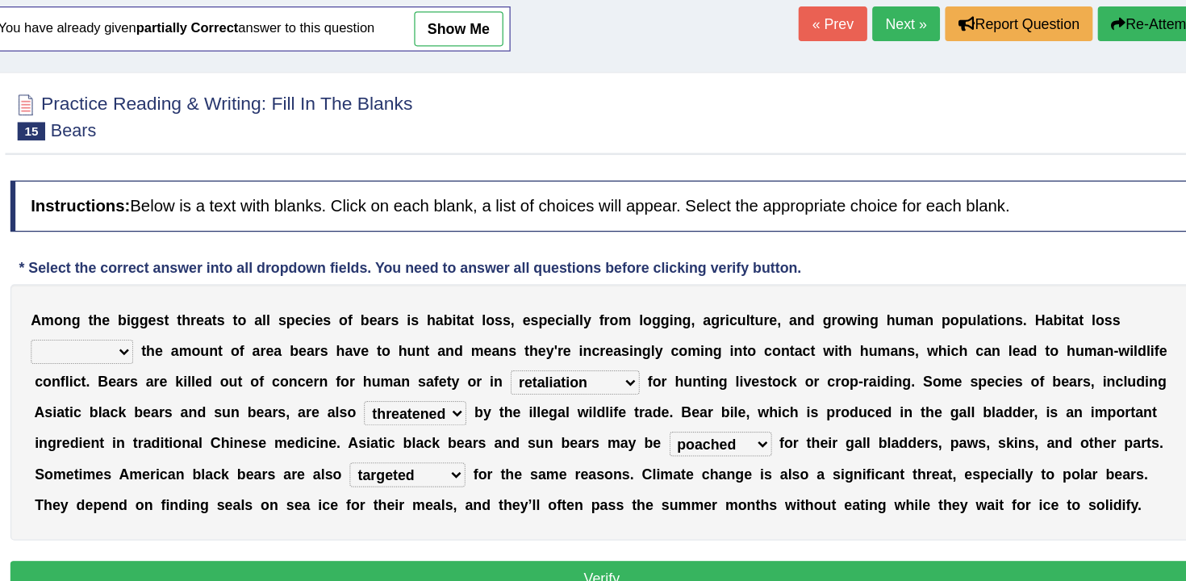
select select "reduces"
click at [236, 357] on select "increases reduces complies interacts" at bounding box center [276, 366] width 81 height 19
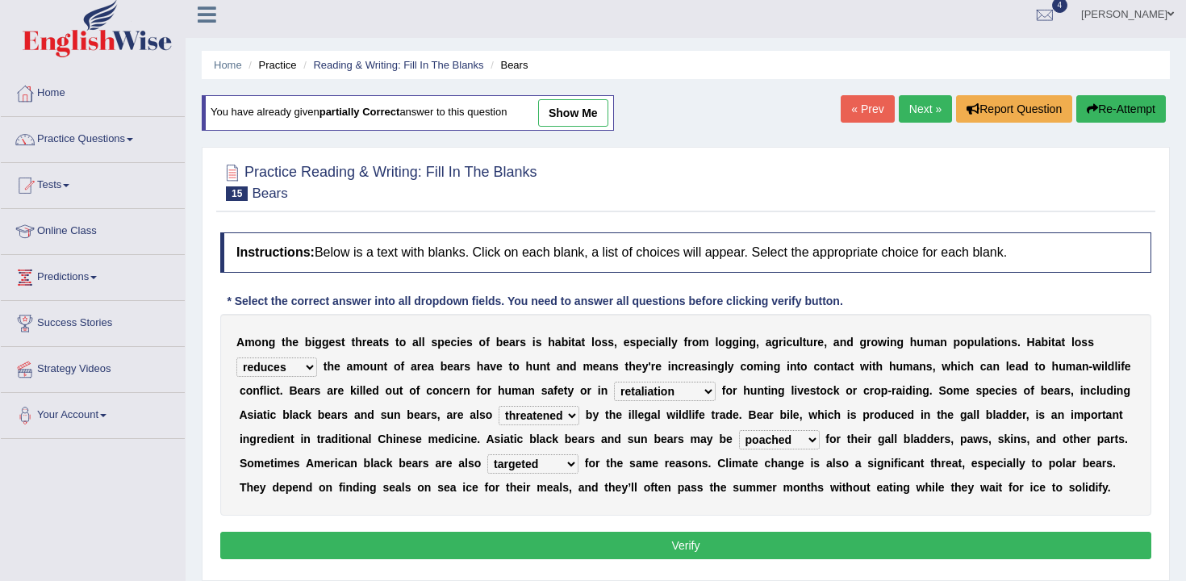
click at [865, 535] on button "Verify" at bounding box center [685, 545] width 931 height 27
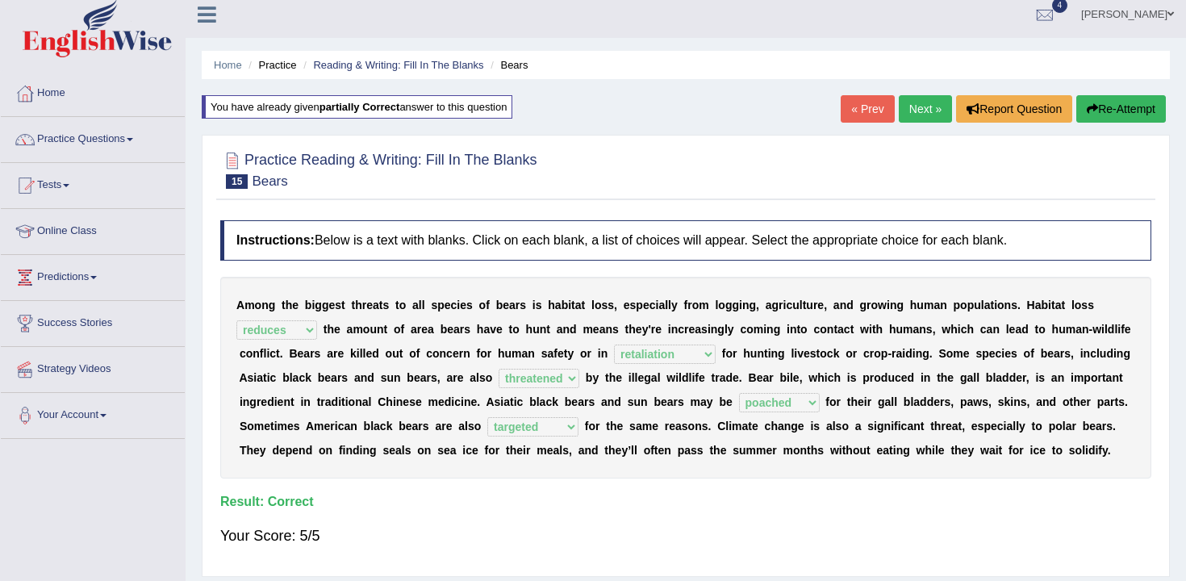
click at [912, 105] on link "Next »" at bounding box center [925, 108] width 53 height 27
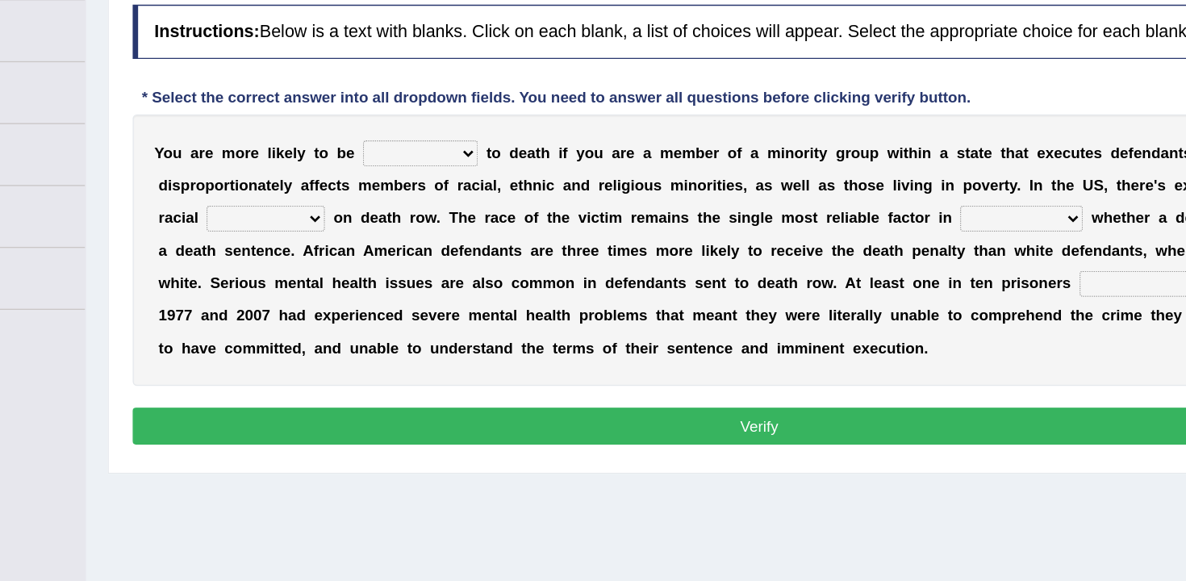
scroll to position [169, 0]
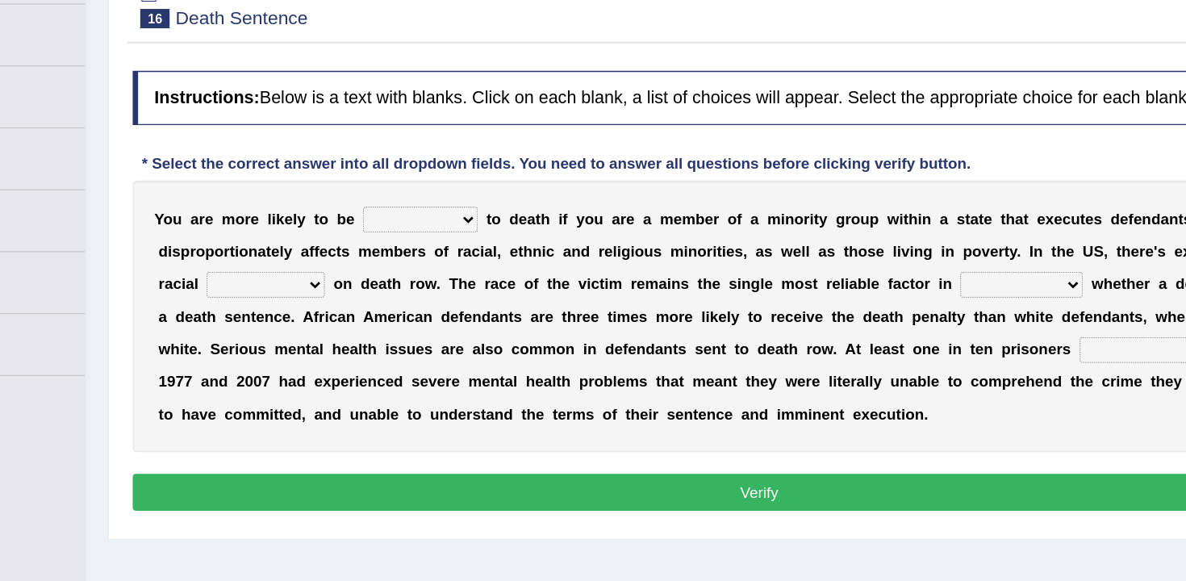
click at [417, 160] on select "penalized blamed complained sentenced" at bounding box center [433, 162] width 85 height 19
select select "penalized"
click at [391, 153] on select "penalized blamed complained sentenced" at bounding box center [433, 162] width 85 height 19
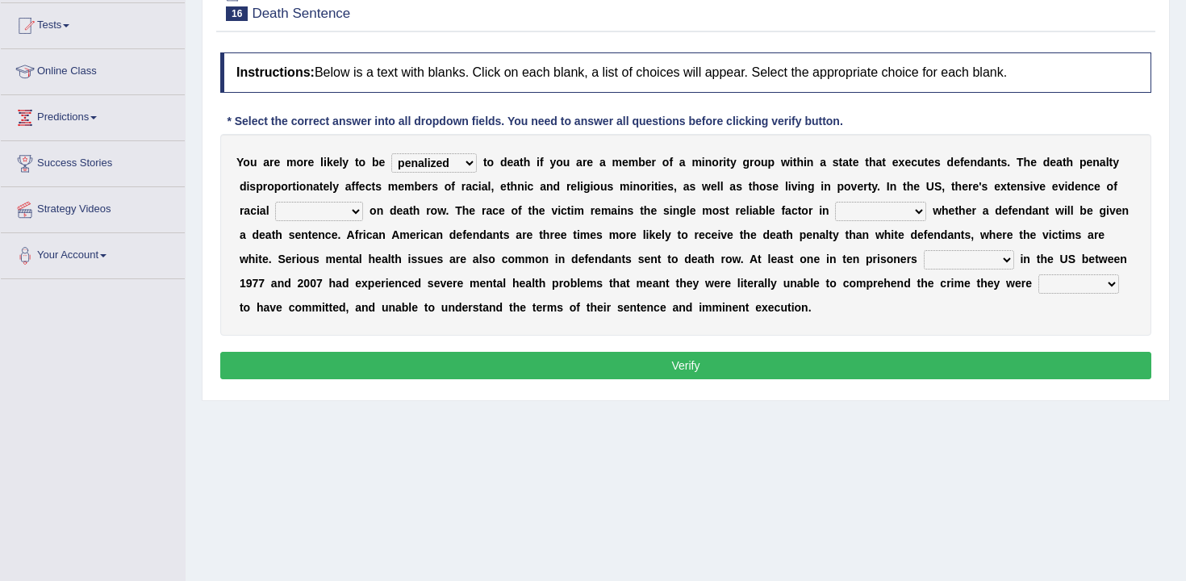
click at [319, 198] on div "Y o u a r e m o r e l i k e l y t o b e penalized blamed complained sentenced t…" at bounding box center [685, 235] width 931 height 202
click at [331, 210] on select "bias equality appearance background" at bounding box center [319, 211] width 88 height 19
select select "bias"
click at [275, 202] on select "bias equality appearance background" at bounding box center [319, 211] width 88 height 19
click at [888, 223] on div "Y o u a r e m o r e l i k e l y t o b e penalized blamed complained sentenced t…" at bounding box center [685, 235] width 931 height 202
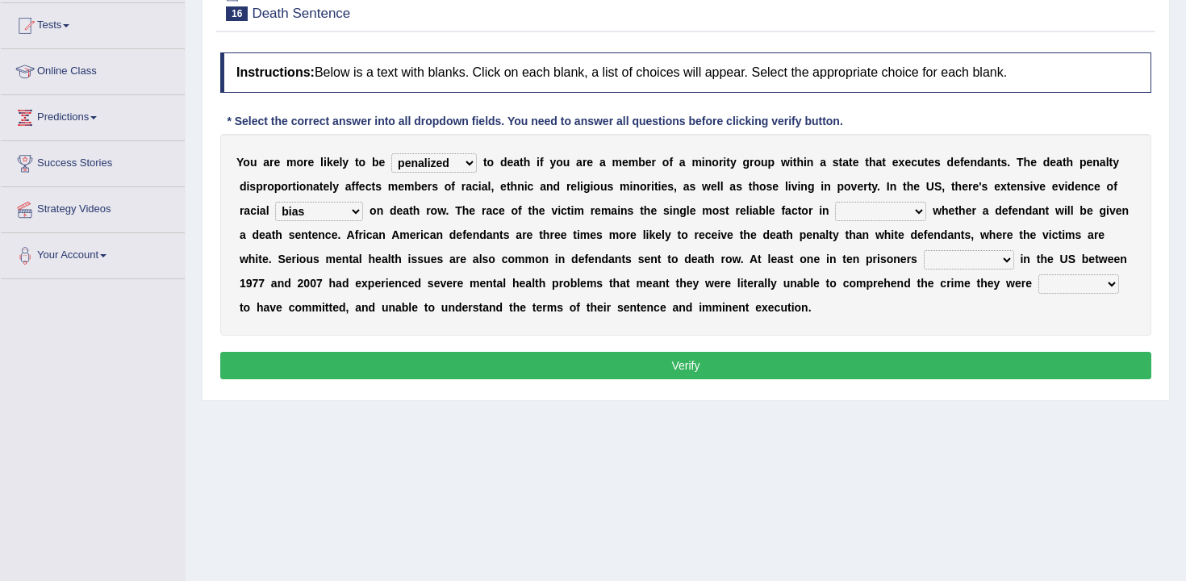
click at [867, 211] on select "determining adjoining undermining examining" at bounding box center [880, 211] width 91 height 19
select select "determining"
click at [835, 202] on select "determining adjoining undermining examining" at bounding box center [880, 211] width 91 height 19
click at [995, 265] on select "electrocuted persecuted executed captured" at bounding box center [969, 259] width 90 height 19
click at [974, 267] on select "electrocuted persecuted executed captured" at bounding box center [969, 259] width 90 height 19
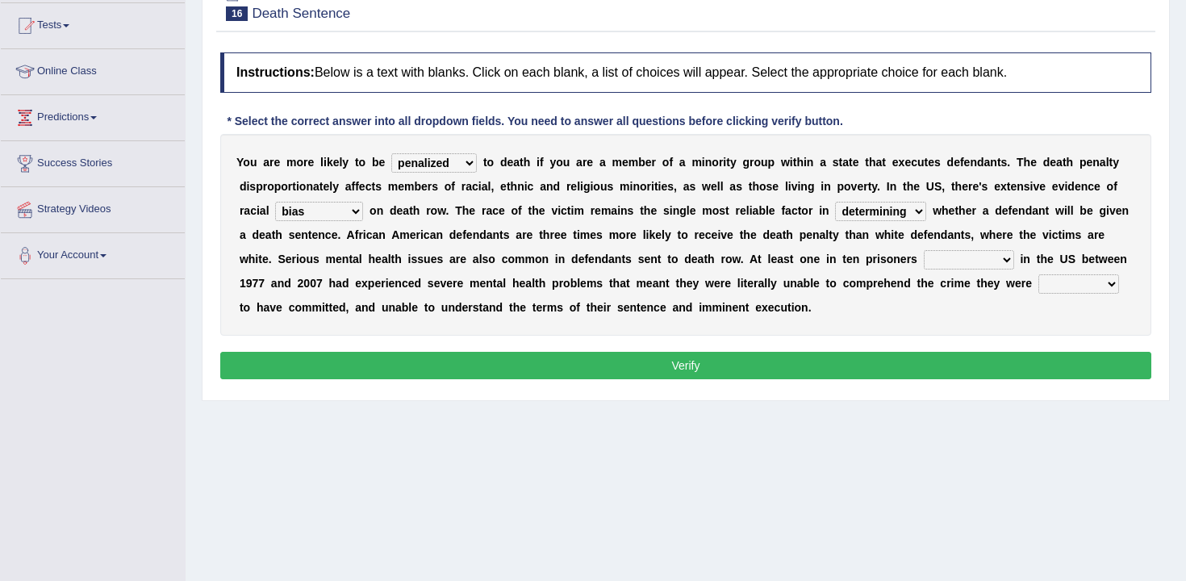
select select "executed"
click at [924, 250] on select "electrocuted persecuted executed captured" at bounding box center [969, 259] width 90 height 19
click at [1004, 265] on select "electrocuted persecuted executed captured" at bounding box center [969, 259] width 90 height 19
click at [924, 250] on select "electrocuted persecuted executed captured" at bounding box center [969, 259] width 90 height 19
click at [1046, 289] on select "alleged acclaimed persuaded claimed" at bounding box center [1078, 283] width 81 height 19
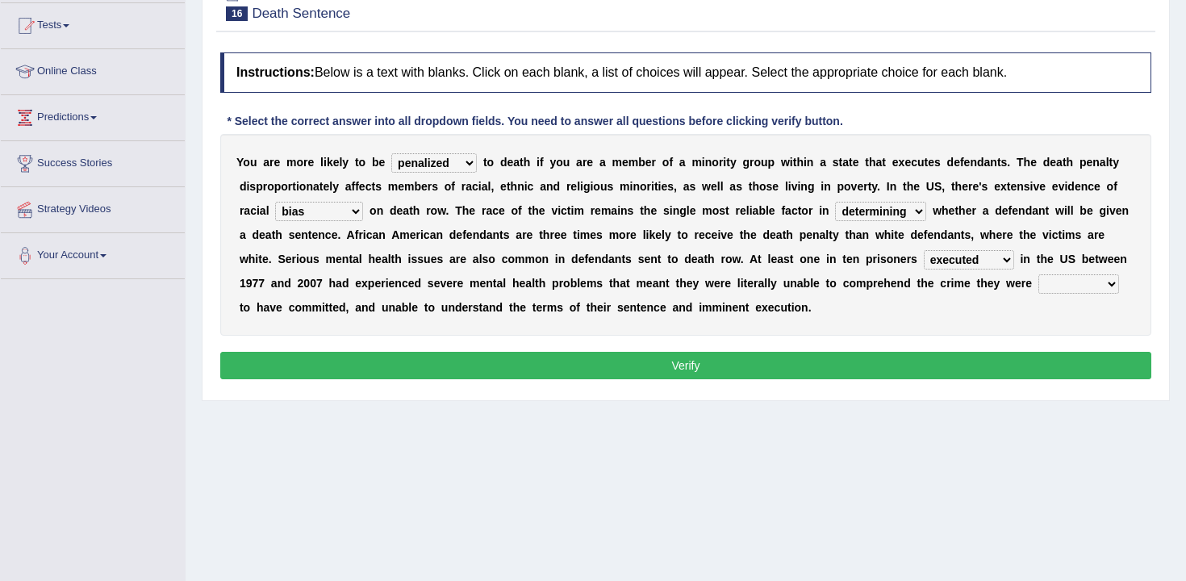
click at [1076, 290] on select "alleged acclaimed persuaded claimed" at bounding box center [1078, 283] width 81 height 19
click at [1088, 295] on div "Y o u a r e m o r e l i k e l y t o b e penalized blamed complained sentenced t…" at bounding box center [685, 235] width 931 height 202
click at [1059, 287] on select "alleged acclaimed persuaded claimed" at bounding box center [1078, 283] width 81 height 19
click at [1040, 274] on select "alleged acclaimed persuaded claimed" at bounding box center [1078, 283] width 81 height 19
click at [1068, 286] on select "alleged acclaimed persuaded claimed" at bounding box center [1078, 283] width 81 height 19
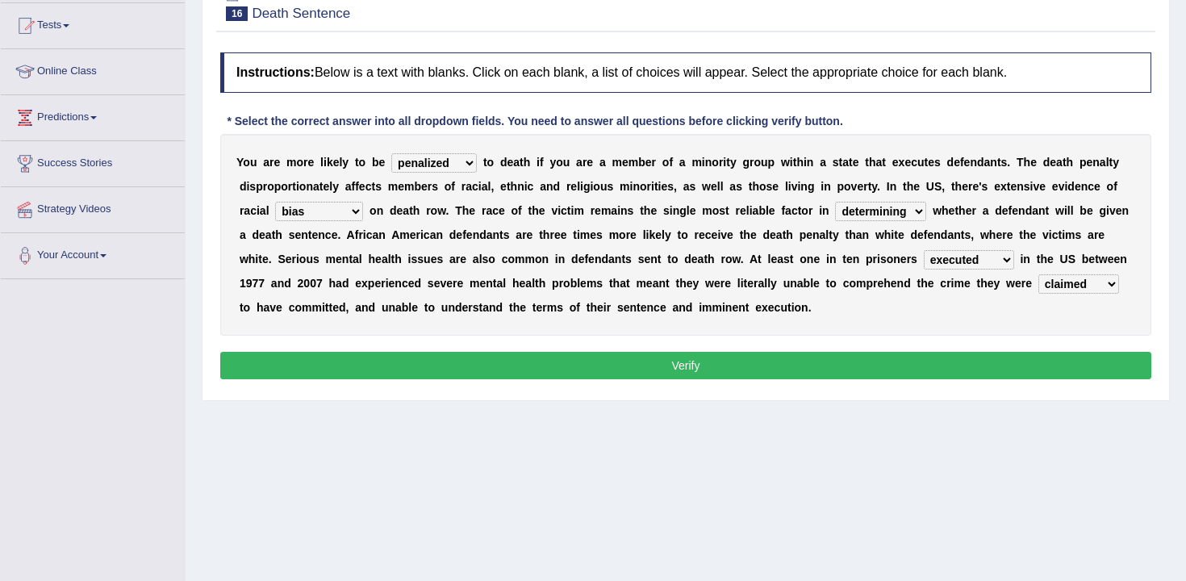
select select "persuaded"
click at [1040, 274] on select "alleged acclaimed persuaded claimed" at bounding box center [1078, 283] width 81 height 19
click at [1062, 376] on button "Verify" at bounding box center [685, 365] width 931 height 27
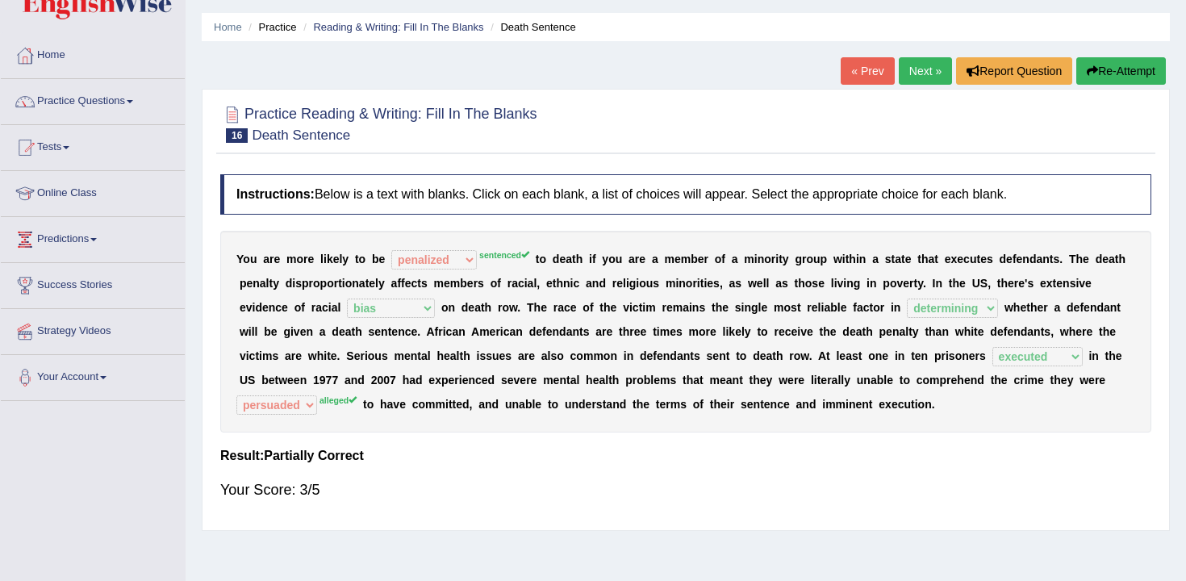
scroll to position [0, 0]
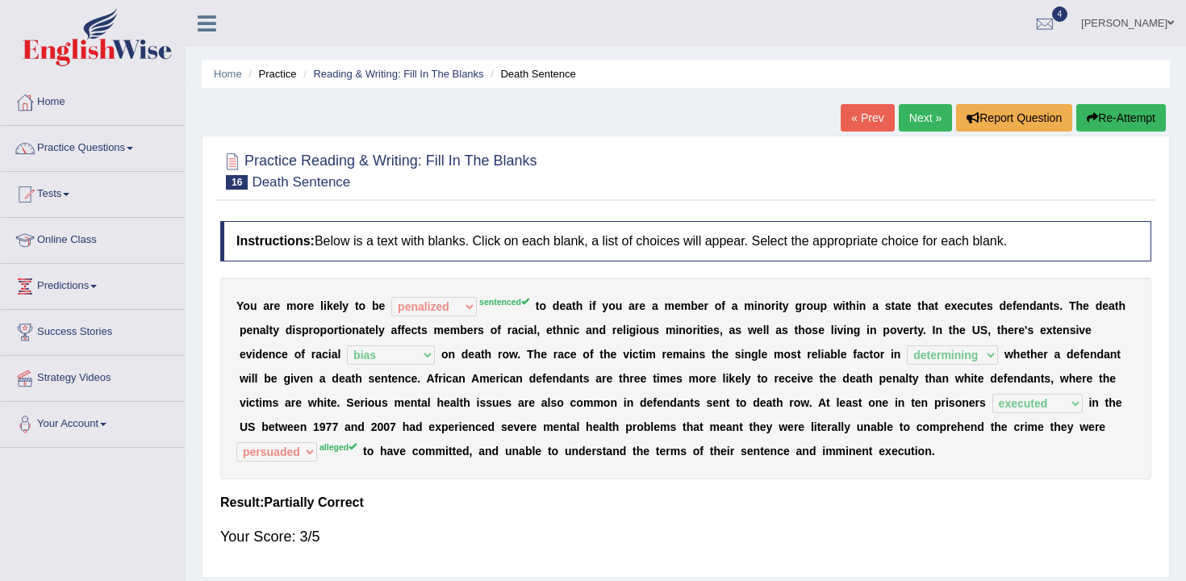
click at [910, 123] on link "Next »" at bounding box center [925, 117] width 53 height 27
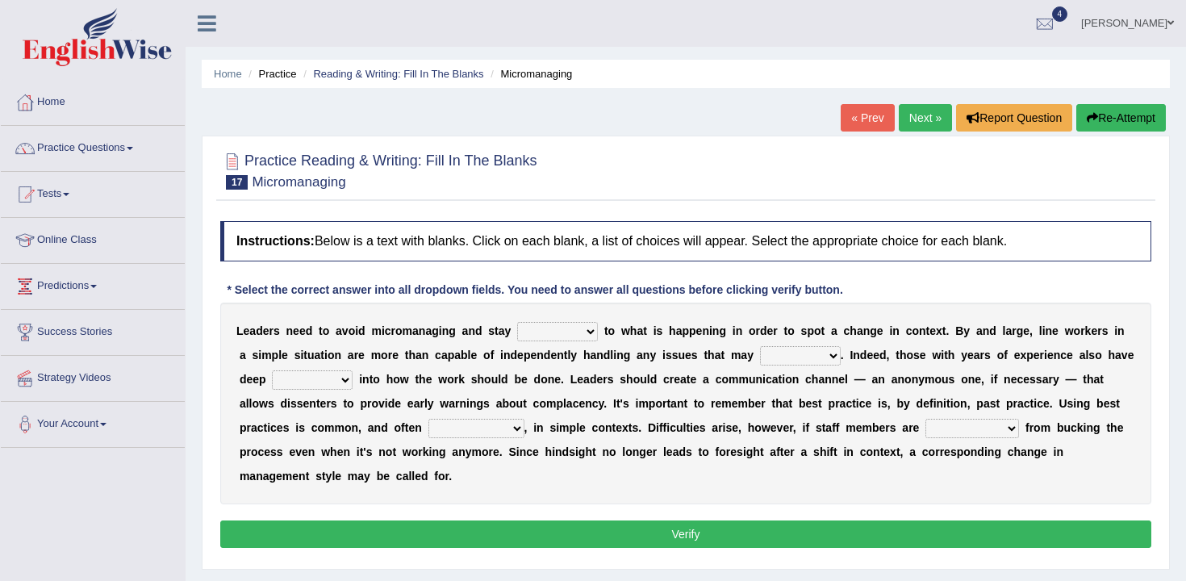
click at [570, 323] on select "complied connected precise concise" at bounding box center [557, 331] width 81 height 19
click at [517, 322] on select "complied connected precise concise" at bounding box center [557, 331] width 81 height 19
drag, startPoint x: 386, startPoint y: 338, endPoint x: 465, endPoint y: 345, distance: 78.6
click at [465, 345] on div "L e a d e r s n e e d t o a v o i d m i c r o m a n a g i n g a n d s t a y com…" at bounding box center [685, 403] width 931 height 202
click at [548, 335] on select "complied connected precise concise" at bounding box center [557, 331] width 81 height 19
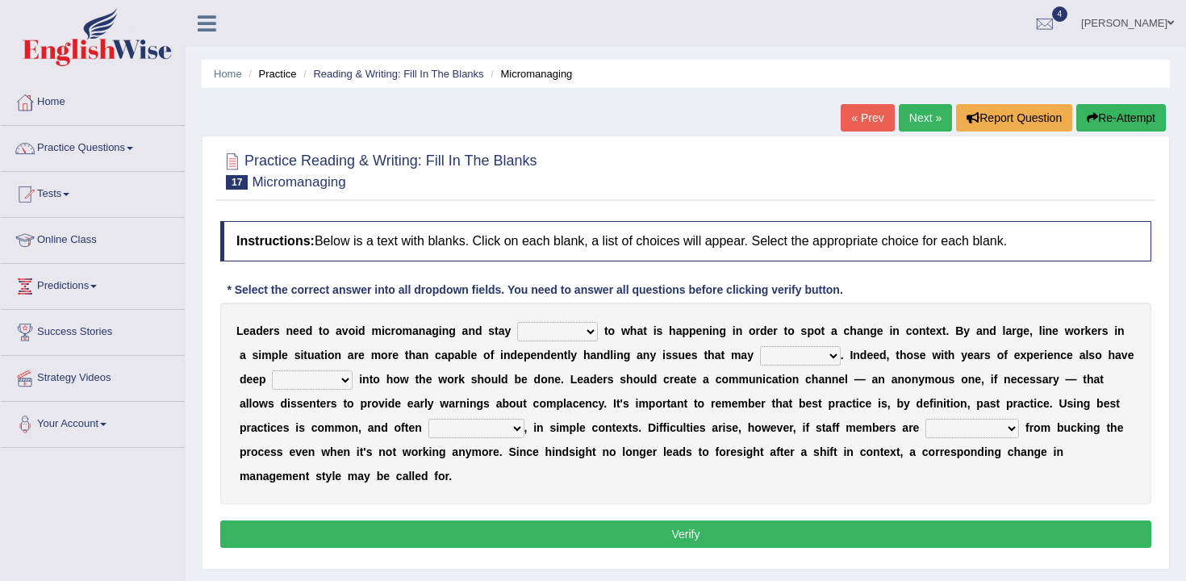
select select "connected"
click at [517, 322] on select "complied connected precise concise" at bounding box center [557, 331] width 81 height 19
click at [831, 367] on div "L e a d e r s n e e d t o a v o i d m i c r o m a n a g i n g a n d s t a y com…" at bounding box center [685, 403] width 931 height 202
click at [818, 364] on select "apprise rise encounter arise" at bounding box center [800, 355] width 81 height 19
select select "encounter"
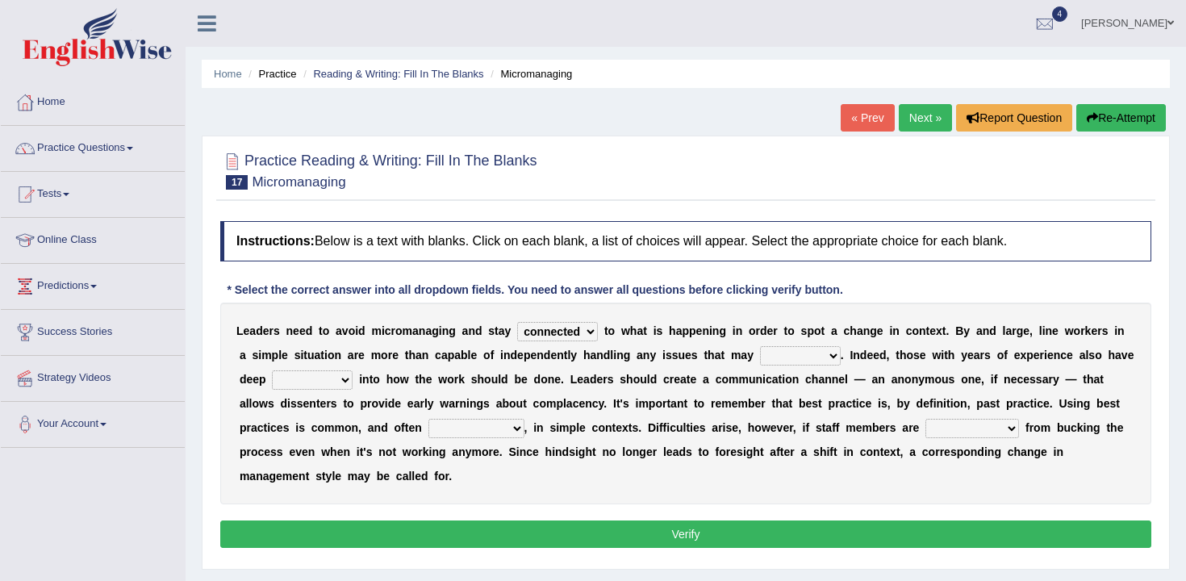
click at [760, 346] on select "apprise rise encounter arise" at bounding box center [800, 355] width 81 height 19
click at [312, 383] on select "incursion insight indignity indication" at bounding box center [312, 379] width 81 height 19
click at [317, 387] on select "incursion insight indignity indication" at bounding box center [312, 379] width 81 height 19
select select "indication"
click at [272, 370] on select "incursion insight indignity indication" at bounding box center [312, 379] width 81 height 19
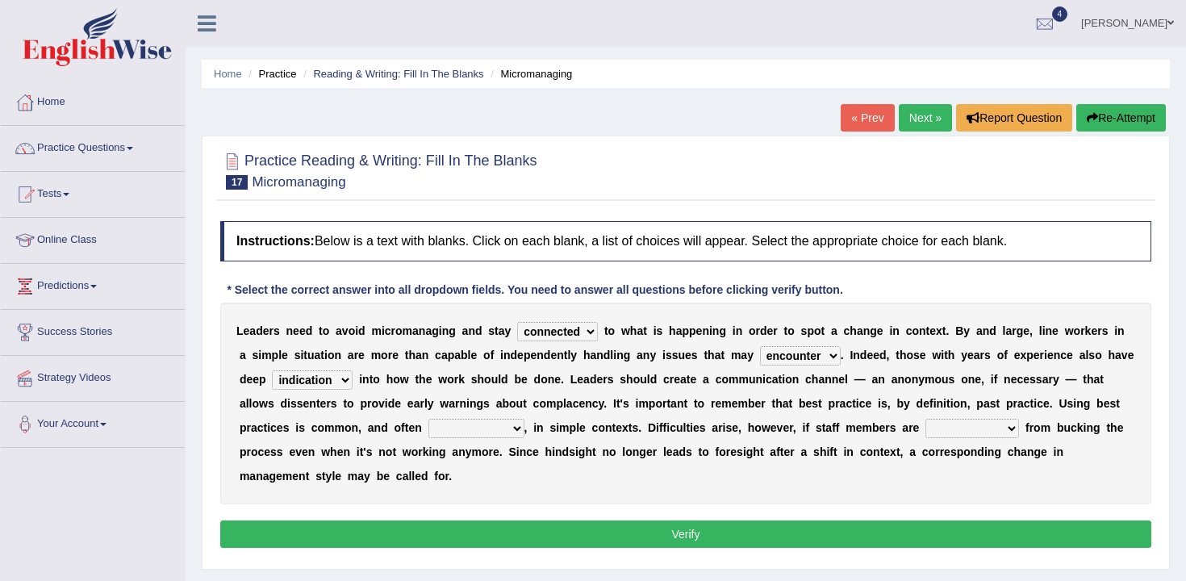
click at [470, 429] on select "inappropriate apprehensive appropriate forbidden" at bounding box center [476, 428] width 96 height 19
click at [469, 435] on select "inappropriate apprehensive appropriate forbidden" at bounding box center [476, 428] width 96 height 19
select select "appropriate"
click at [428, 419] on select "inappropriate apprehensive appropriate forbidden" at bounding box center [476, 428] width 96 height 19
click at [954, 432] on select "disarranged disinclined discouraged disintegrated" at bounding box center [972, 428] width 94 height 19
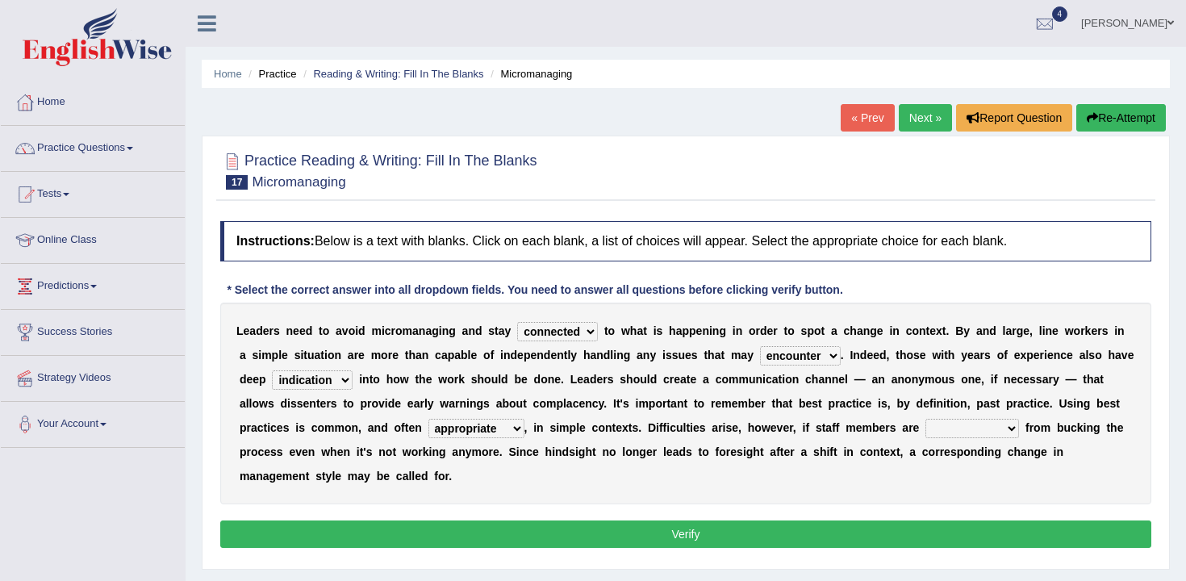
select select "discouraged"
click at [925, 419] on select "disarranged disinclined discouraged disintegrated" at bounding box center [972, 428] width 94 height 19
click at [978, 434] on select "disarranged disinclined discouraged disintegrated" at bounding box center [972, 428] width 94 height 19
click at [925, 419] on select "disarranged disinclined discouraged disintegrated" at bounding box center [972, 428] width 94 height 19
click at [969, 530] on button "Verify" at bounding box center [685, 533] width 931 height 27
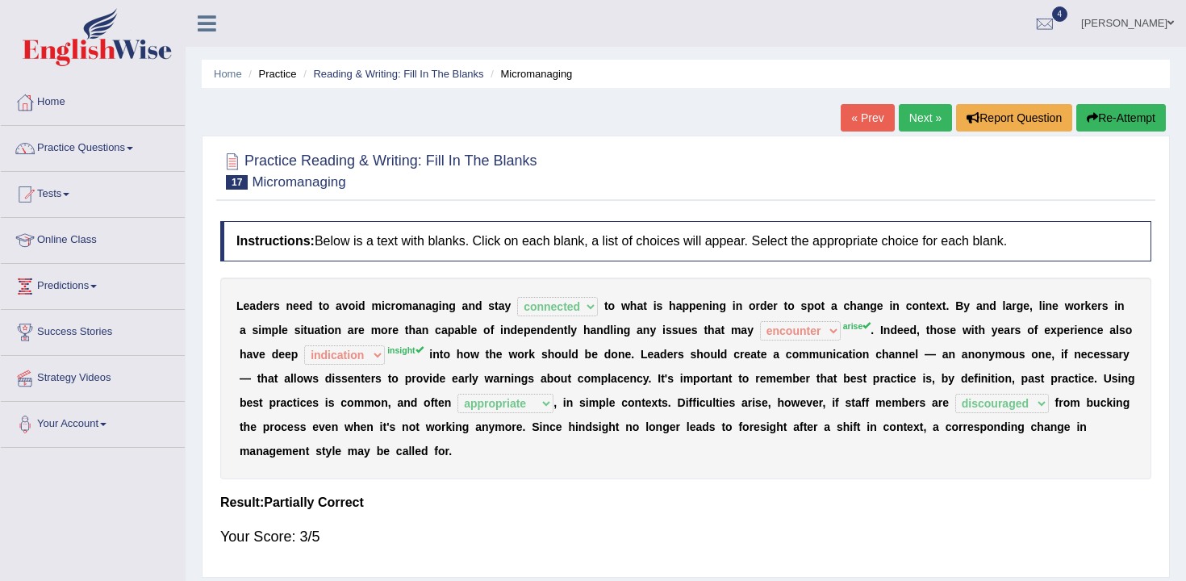
click at [1116, 116] on button "Re-Attempt" at bounding box center [1121, 117] width 90 height 27
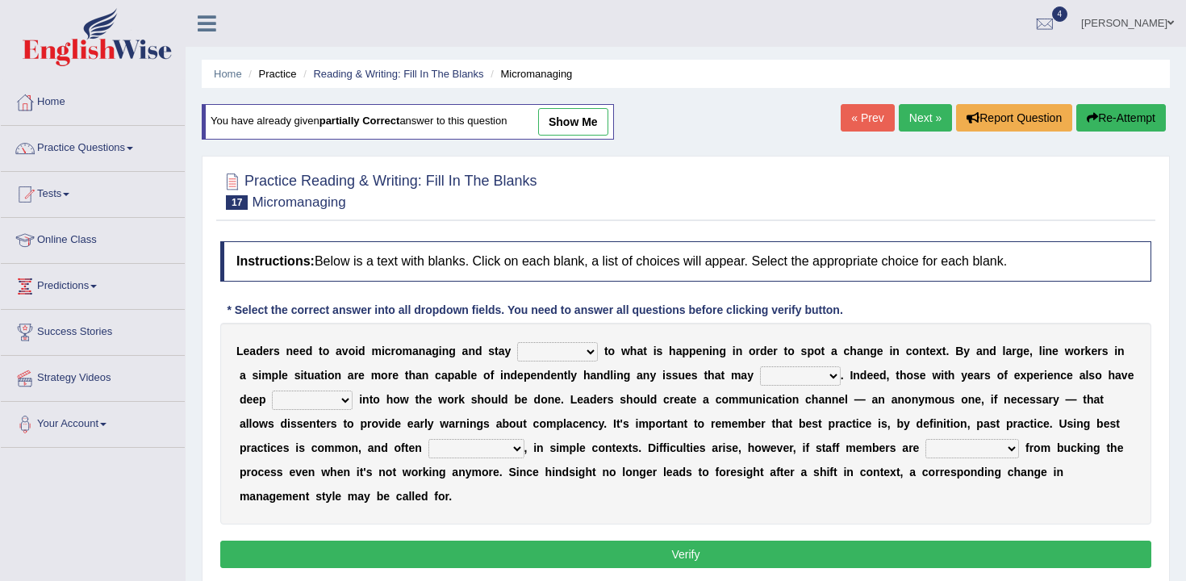
click at [569, 350] on select "complied connected precise concise" at bounding box center [557, 351] width 81 height 19
select select "connected"
click at [517, 342] on select "complied connected precise concise" at bounding box center [557, 351] width 81 height 19
click at [782, 376] on select "apprise rise encounter arise" at bounding box center [800, 375] width 81 height 19
select select "arise"
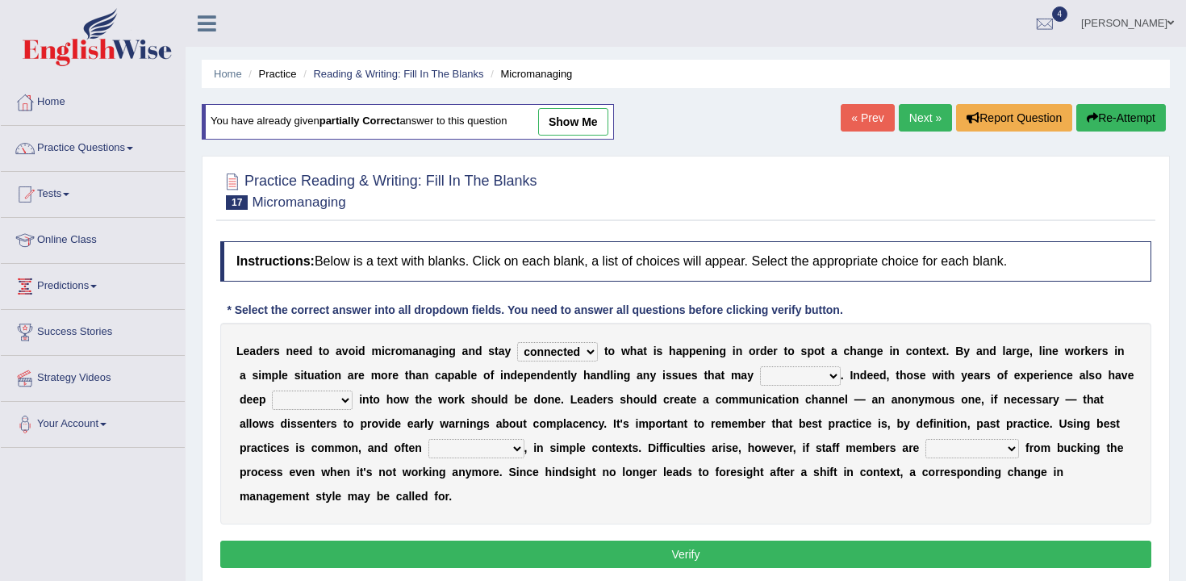
click at [760, 366] on select "apprise rise encounter arise" at bounding box center [800, 375] width 81 height 19
click at [284, 395] on select "incursion insight indignity indication" at bounding box center [312, 399] width 81 height 19
select select "insight"
click at [272, 390] on select "incursion insight indignity indication" at bounding box center [312, 399] width 81 height 19
click at [512, 452] on select "inappropriate apprehensive appropriate forbidden" at bounding box center [476, 448] width 96 height 19
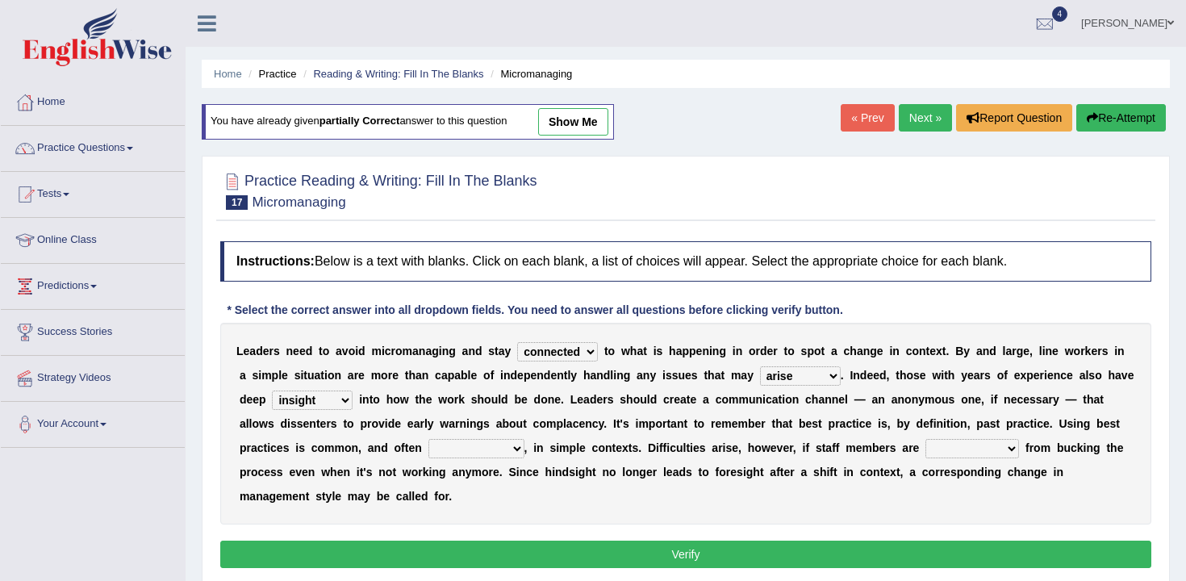
select select "appropriate"
click at [428, 439] on select "inappropriate apprehensive appropriate forbidden" at bounding box center [476, 448] width 96 height 19
click at [1010, 454] on select "disarranged disinclined discouraged disintegrated" at bounding box center [972, 448] width 94 height 19
select select "discouraged"
click at [925, 439] on select "disarranged disinclined discouraged disintegrated" at bounding box center [972, 448] width 94 height 19
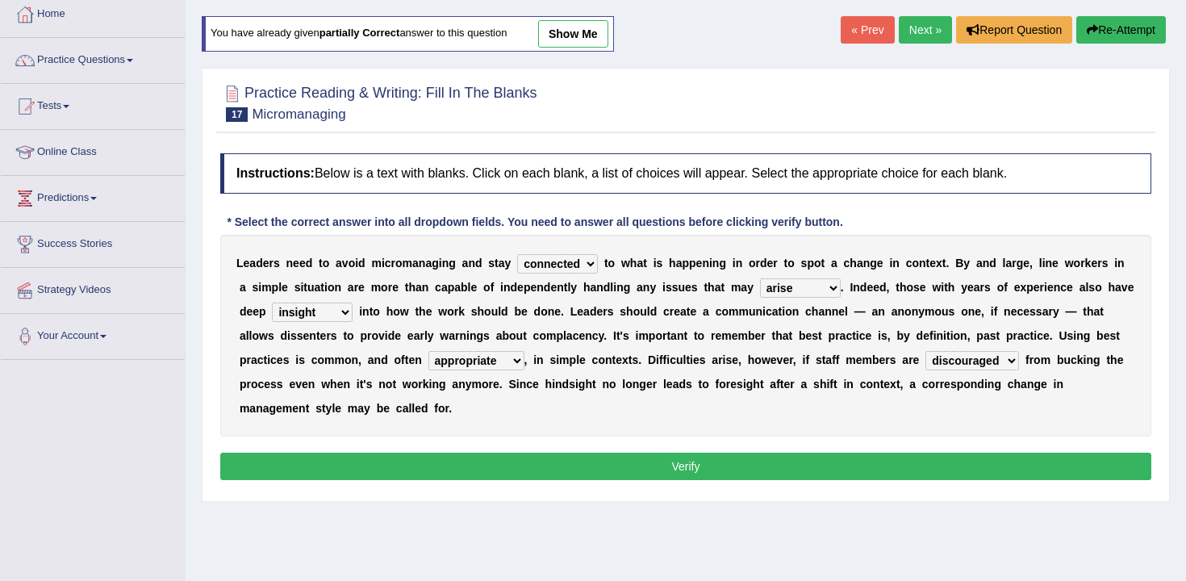
scroll to position [90, 0]
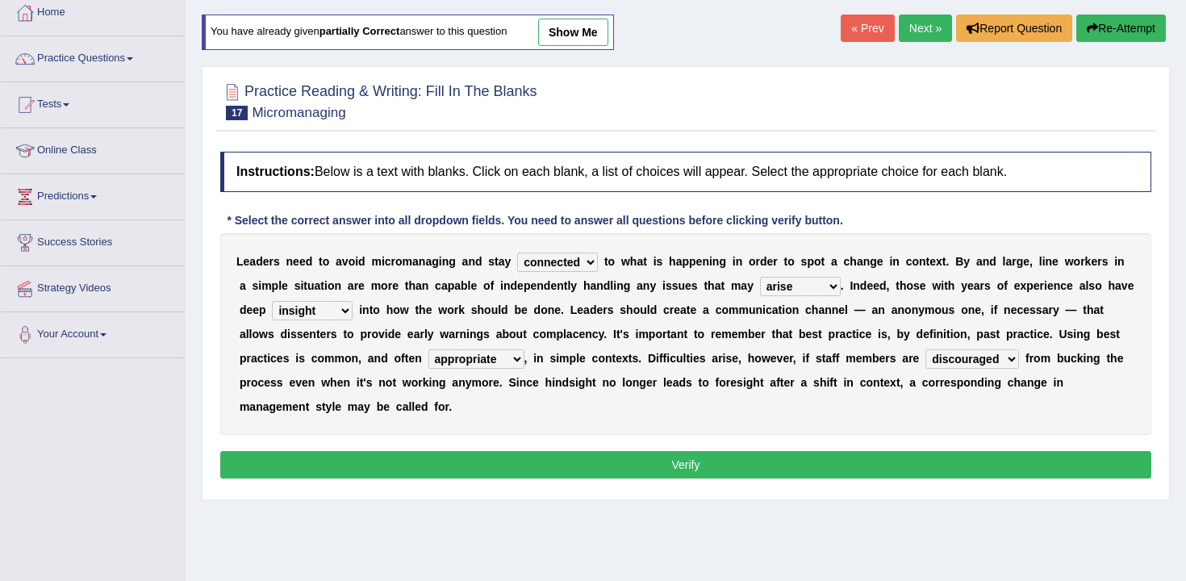
click at [878, 465] on button "Verify" at bounding box center [685, 464] width 931 height 27
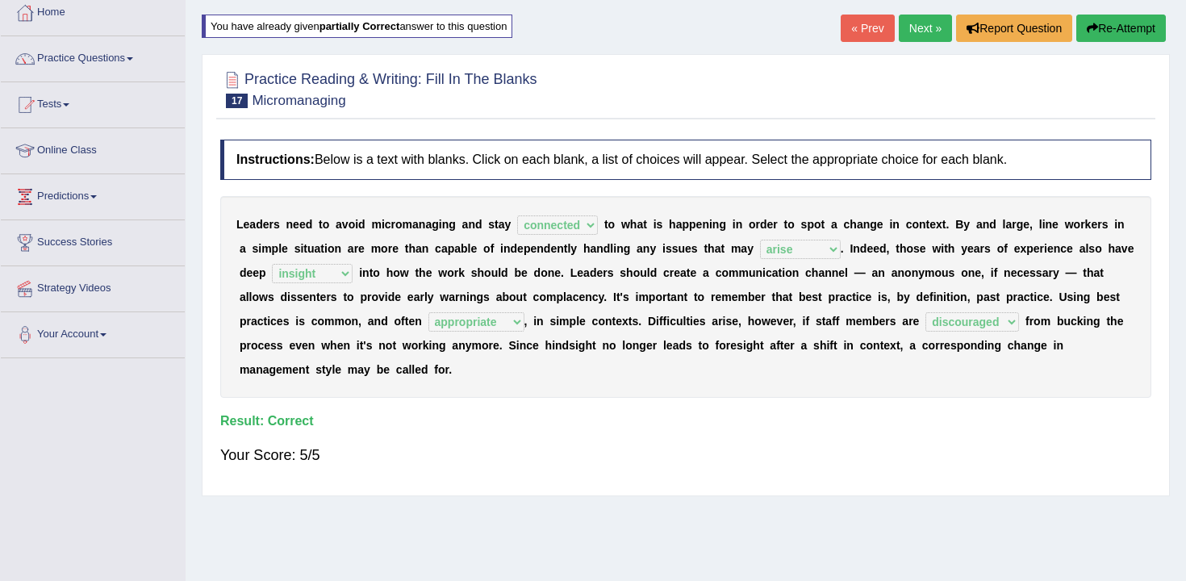
scroll to position [0, 0]
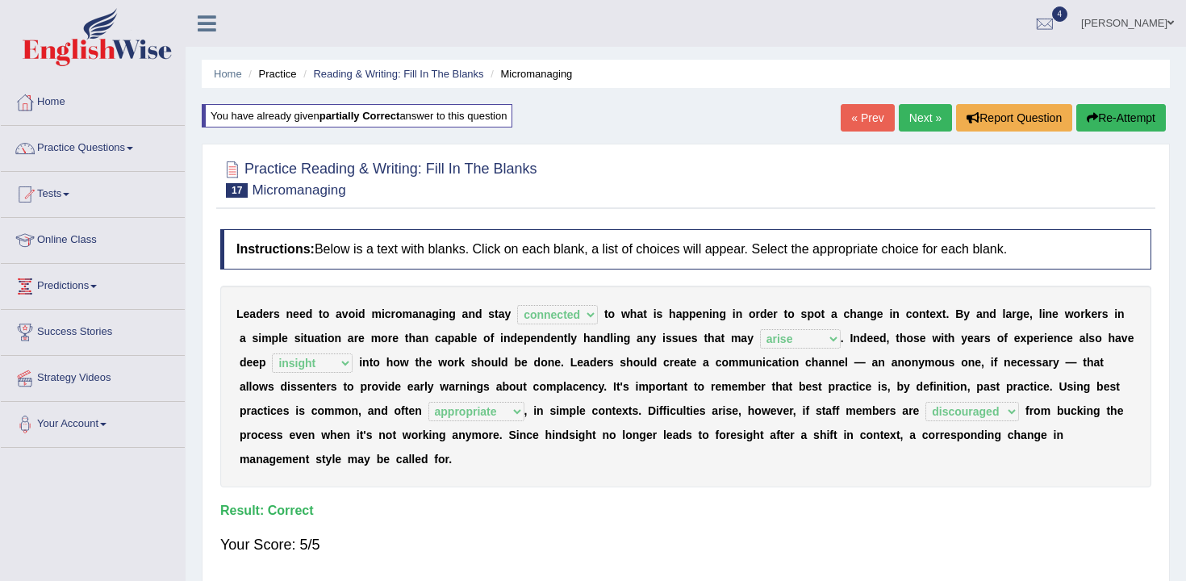
click at [912, 119] on link "Next »" at bounding box center [925, 117] width 53 height 27
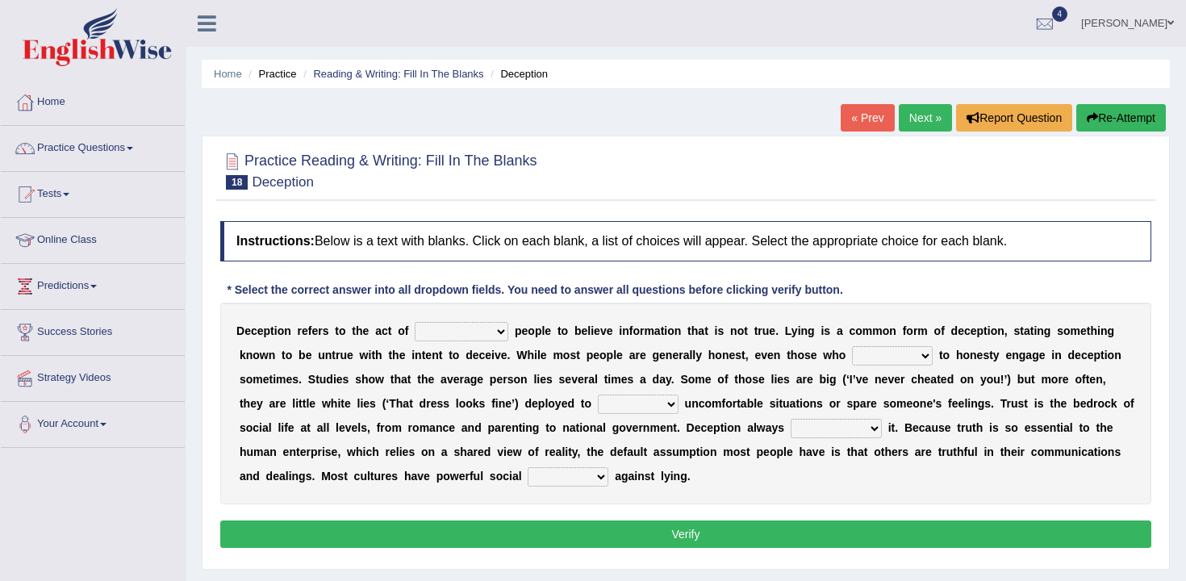
click at [483, 323] on select "discouraging forbidding detecting encouraging" at bounding box center [462, 331] width 94 height 19
click at [477, 336] on select "discouraging forbidding detecting encouraging" at bounding box center [462, 331] width 94 height 19
click at [416, 322] on select "discouraging forbidding detecting encouraging" at bounding box center [462, 331] width 94 height 19
click at [265, 341] on div "D e c e p t i o n r e f e r s t o t h e a c t o f discouraging forbidding detec…" at bounding box center [685, 403] width 931 height 202
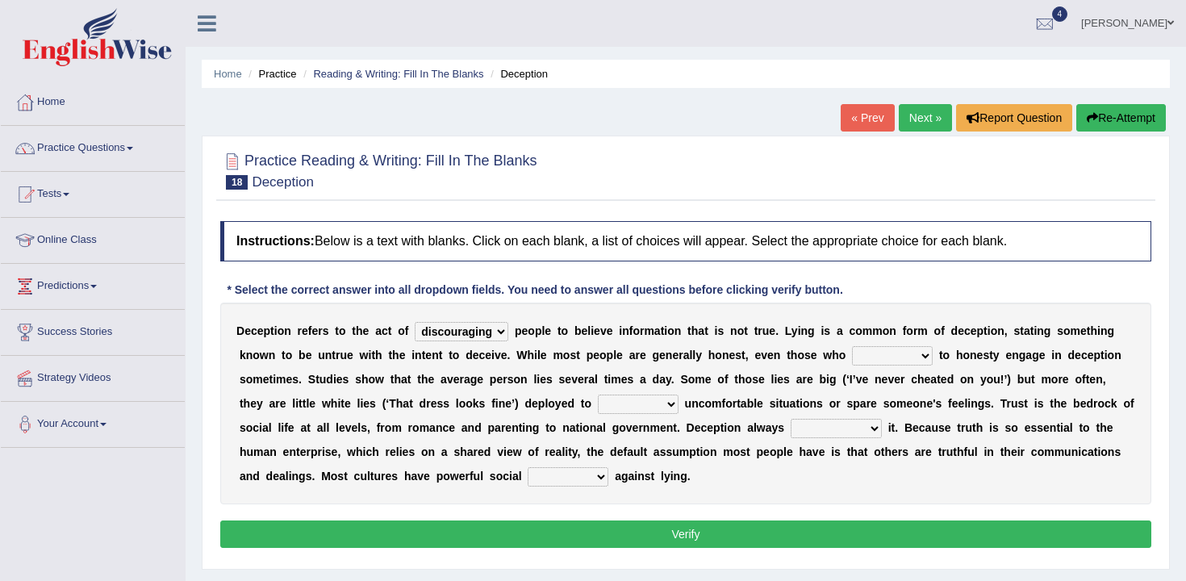
click at [265, 341] on div "D e c e p t i o n r e f e r s t o t h e a c t o f discouraging forbidding detec…" at bounding box center [685, 403] width 931 height 202
drag, startPoint x: 239, startPoint y: 332, endPoint x: 468, endPoint y: 336, distance: 229.1
click at [468, 336] on div "D e c e p t i o n r e f e r s t o t h e a c t o f discouraging forbidding detec…" at bounding box center [685, 403] width 931 height 202
click at [468, 336] on select "discouraging forbidding detecting encouraging" at bounding box center [462, 331] width 94 height 19
click at [416, 322] on select "discouraging forbidding detecting encouraging" at bounding box center [462, 331] width 94 height 19
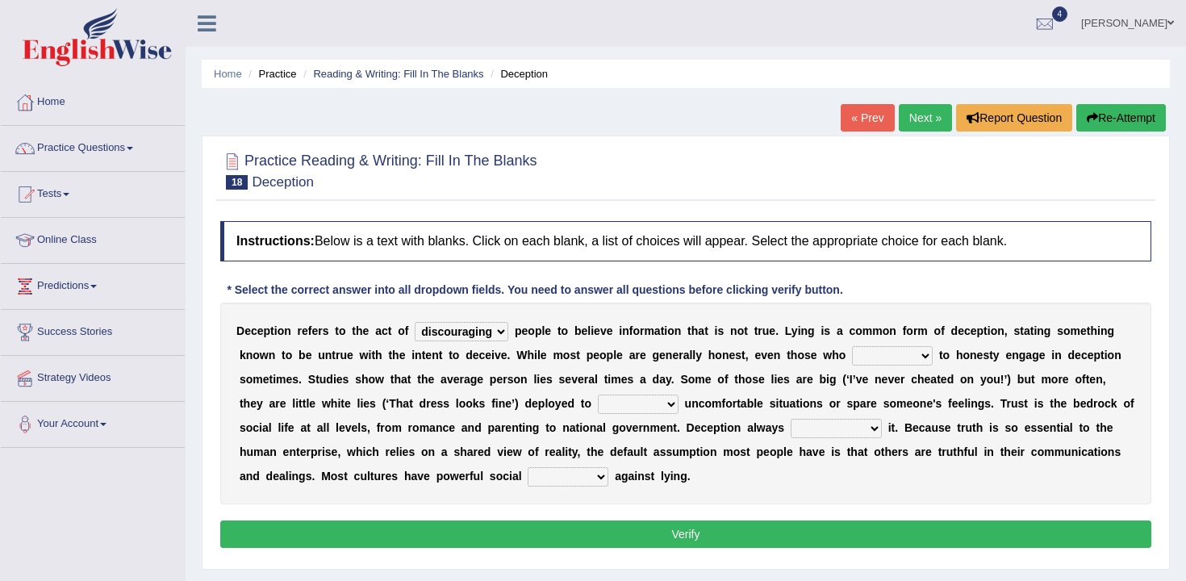
click at [903, 344] on div "D e c e p t i o n r e f e r s t o t h e a c t o f discouraging forbidding detec…" at bounding box center [685, 403] width 931 height 202
click at [907, 352] on select "describe prescribe inscribe subscribe" at bounding box center [892, 355] width 81 height 19
click at [473, 340] on select "discouraging forbidding detecting encouraging" at bounding box center [462, 331] width 94 height 19
click at [416, 322] on select "discouraging forbidding detecting encouraging" at bounding box center [462, 331] width 94 height 19
click at [490, 326] on select "discouraging forbidding detecting encouraging" at bounding box center [462, 331] width 94 height 19
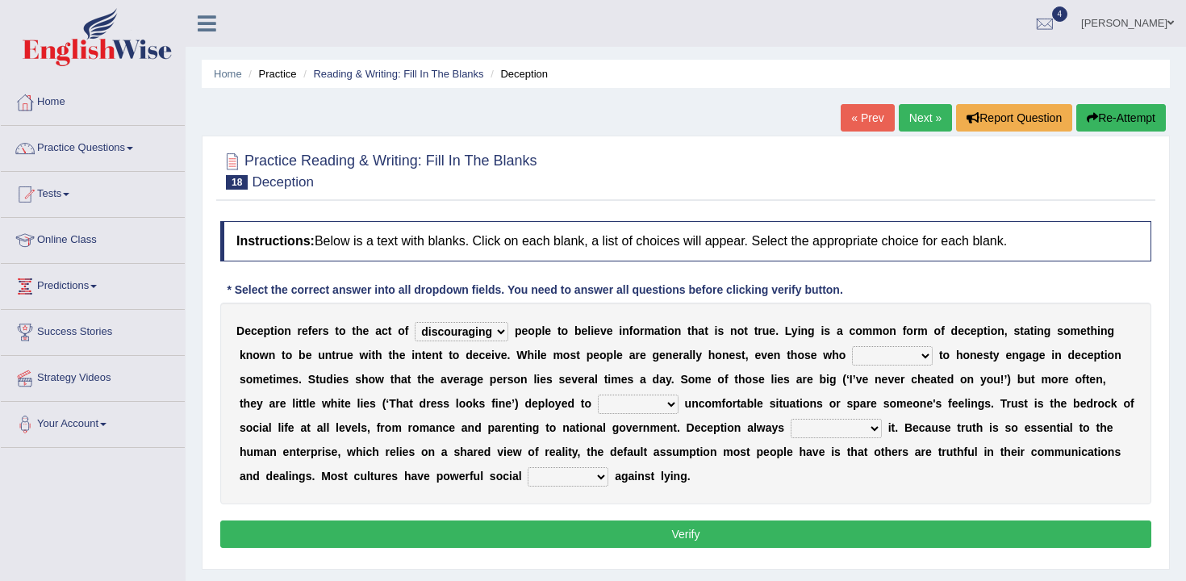
click at [436, 330] on select "discouraging forbidding detecting encouraging" at bounding box center [462, 331] width 94 height 19
select select "encouraging"
click at [416, 322] on select "discouraging forbidding detecting encouraging" at bounding box center [462, 331] width 94 height 19
click at [902, 357] on select "describe prescribe inscribe subscribe" at bounding box center [892, 355] width 81 height 19
click at [894, 364] on select "describe prescribe inscribe subscribe" at bounding box center [892, 355] width 81 height 19
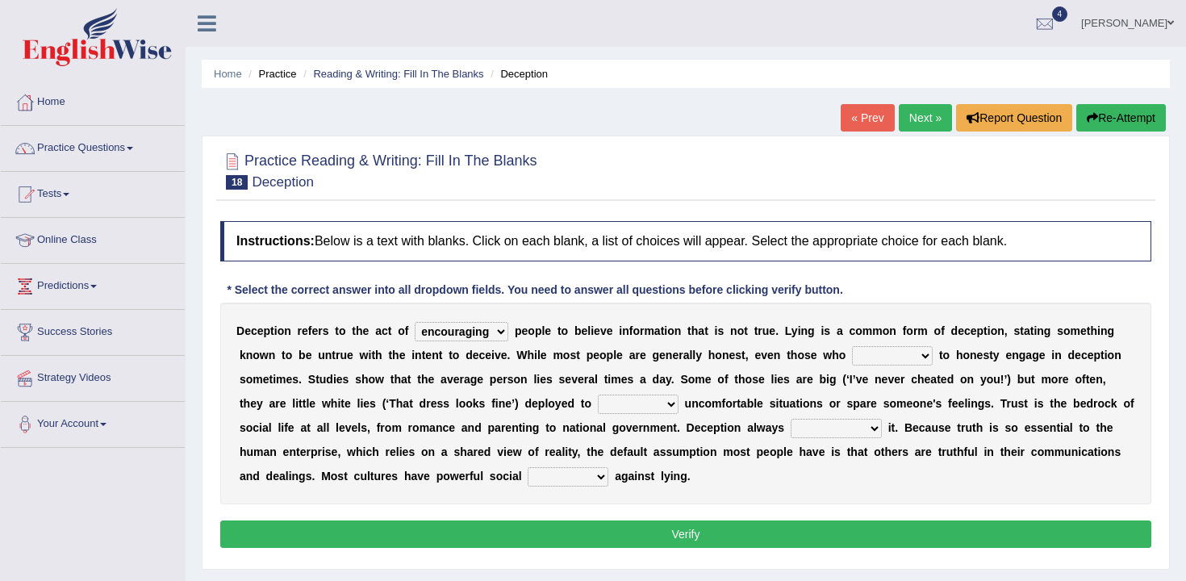
click at [883, 370] on div "D e c e p t i o n r e f e r s t o t h e a c t o f discouraging forbidding detec…" at bounding box center [685, 403] width 931 height 202
click at [883, 366] on div "D e c e p t i o n r e f e r s t o t h e a c t o f discouraging forbidding detec…" at bounding box center [685, 403] width 931 height 202
click at [879, 364] on select "describe prescribe inscribe subscribe" at bounding box center [892, 355] width 81 height 19
click at [882, 364] on select "describe prescribe inscribe subscribe" at bounding box center [892, 355] width 81 height 19
click at [884, 357] on select "describe prescribe inscribe subscribe" at bounding box center [892, 355] width 81 height 19
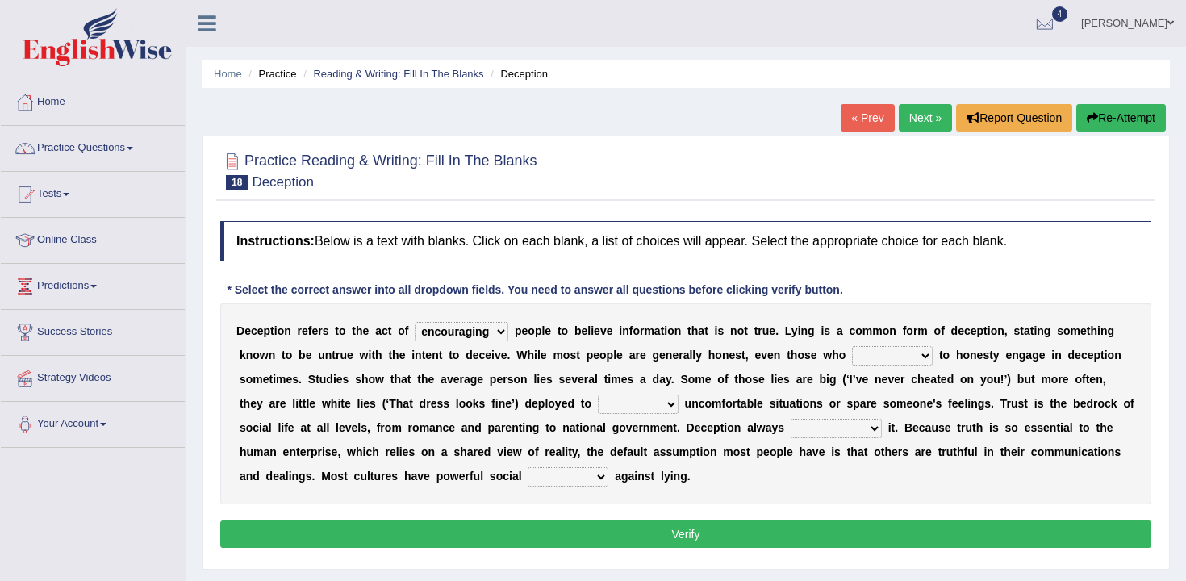
select select "describe"
click at [852, 346] on select "describe prescribe inscribe subscribe" at bounding box center [892, 355] width 81 height 19
click at [887, 357] on select "describe prescribe inscribe subscribe" at bounding box center [892, 355] width 81 height 19
click at [626, 410] on select "contest illuminate disguise avoid" at bounding box center [638, 403] width 81 height 19
select select "avoid"
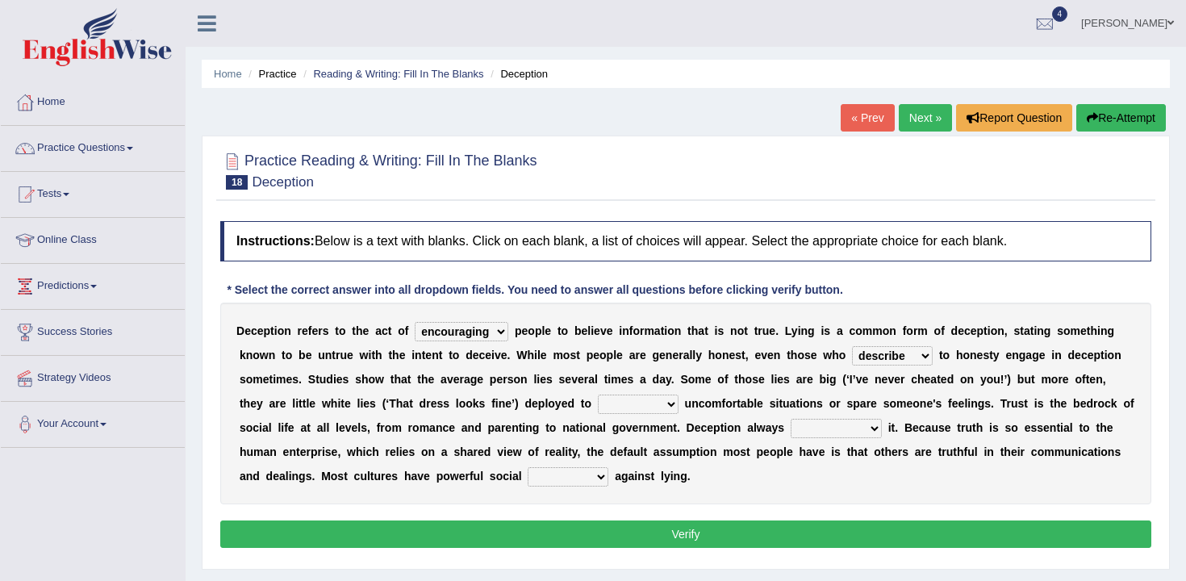
click at [598, 394] on select "contest illuminate disguise avoid" at bounding box center [638, 403] width 81 height 19
click at [871, 431] on select "undermines underscores undertakes underwrites" at bounding box center [835, 428] width 91 height 19
select select "undertakes"
click at [790, 419] on select "undermines underscores undertakes underwrites" at bounding box center [835, 428] width 91 height 19
click at [820, 433] on select "undermines underscores undertakes underwrites" at bounding box center [835, 428] width 91 height 19
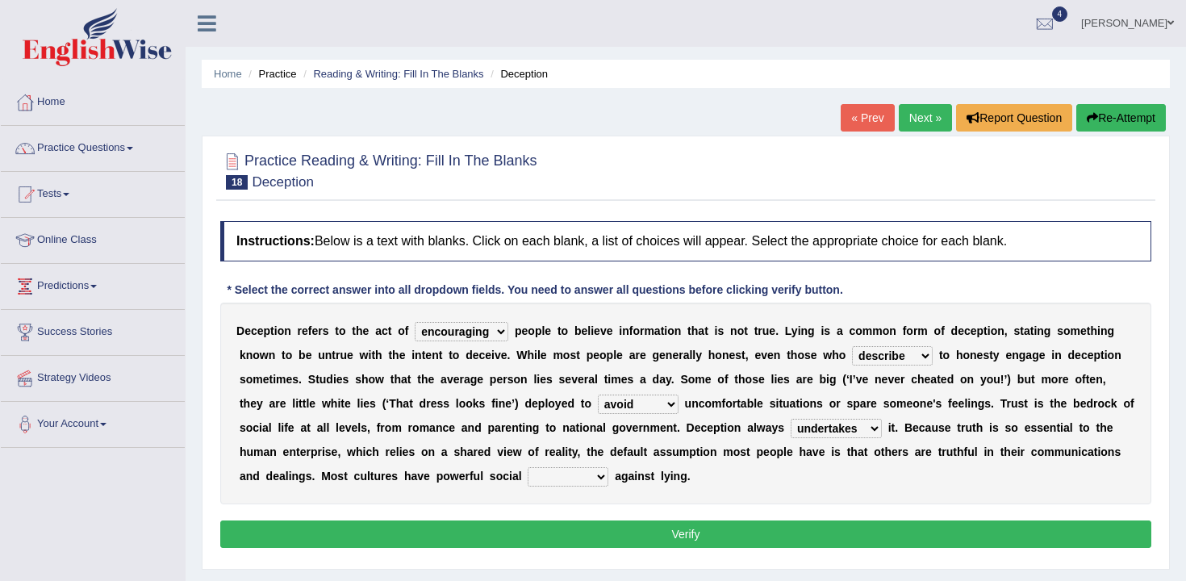
click at [790, 419] on select "undermines underscores undertakes underwrites" at bounding box center [835, 428] width 91 height 19
click at [817, 432] on select "undermines underscores undertakes underwrites" at bounding box center [835, 428] width 91 height 19
click at [790, 419] on select "undermines underscores undertakes underwrites" at bounding box center [835, 428] width 91 height 19
click at [548, 474] on select "ejections sanctions fractions inductions" at bounding box center [568, 476] width 81 height 19
click at [528, 467] on select "ejections sanctions fractions inductions" at bounding box center [568, 476] width 81 height 19
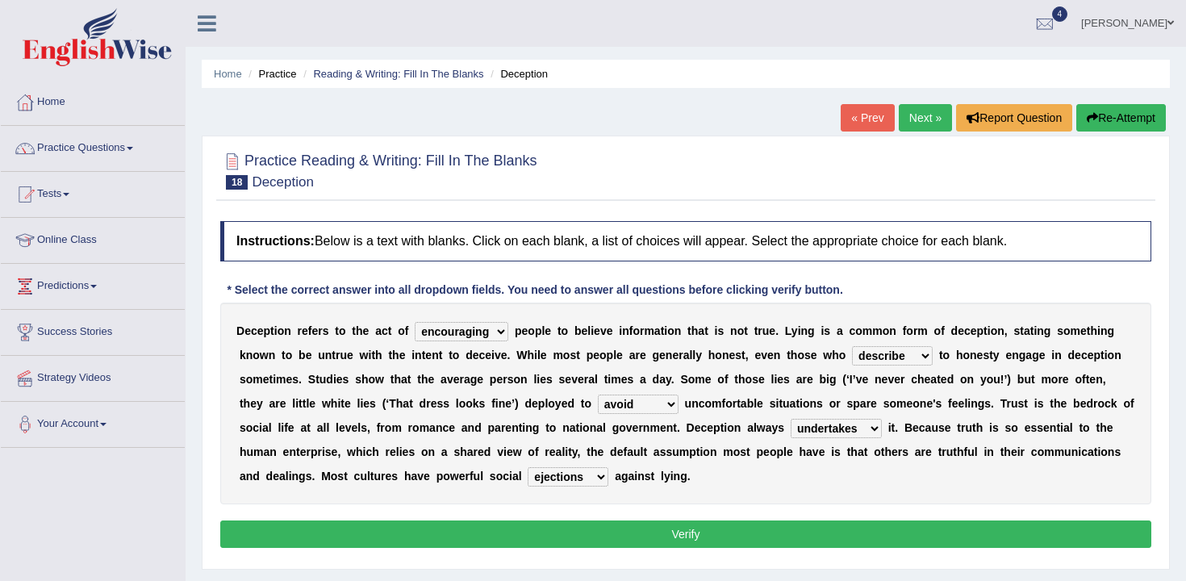
click at [564, 480] on select "ejections sanctions fractions inductions" at bounding box center [568, 476] width 81 height 19
click at [528, 467] on select "ejections sanctions fractions inductions" at bounding box center [568, 476] width 81 height 19
click at [546, 473] on select "ejections sanctions fractions inductions" at bounding box center [568, 476] width 81 height 19
select select "inductions"
click at [528, 467] on select "ejections sanctions fractions inductions" at bounding box center [568, 476] width 81 height 19
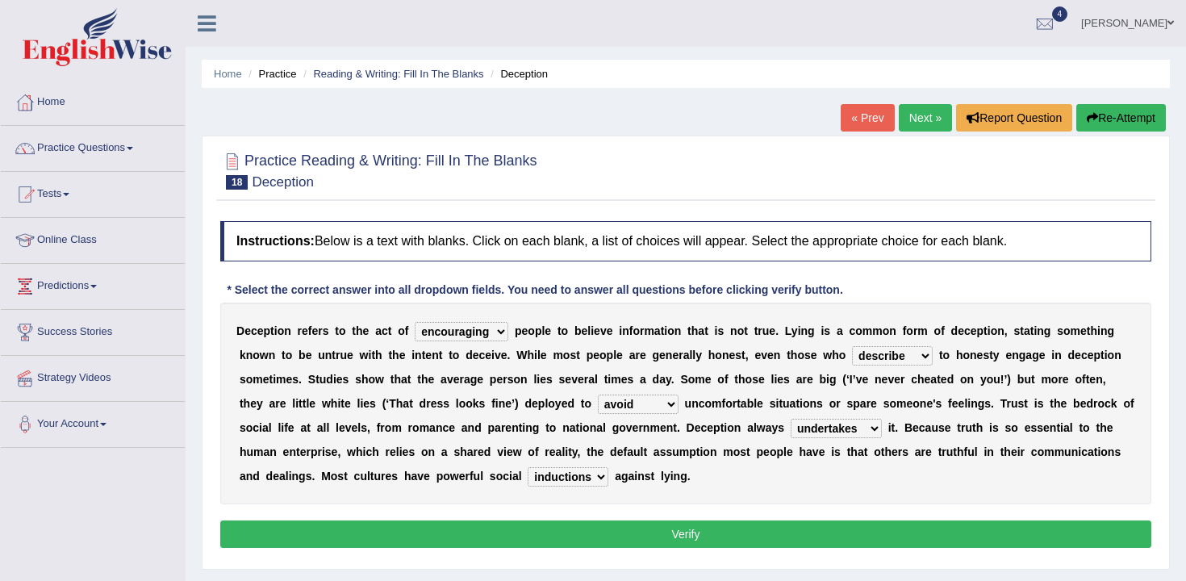
click at [600, 545] on button "Verify" at bounding box center [685, 533] width 931 height 27
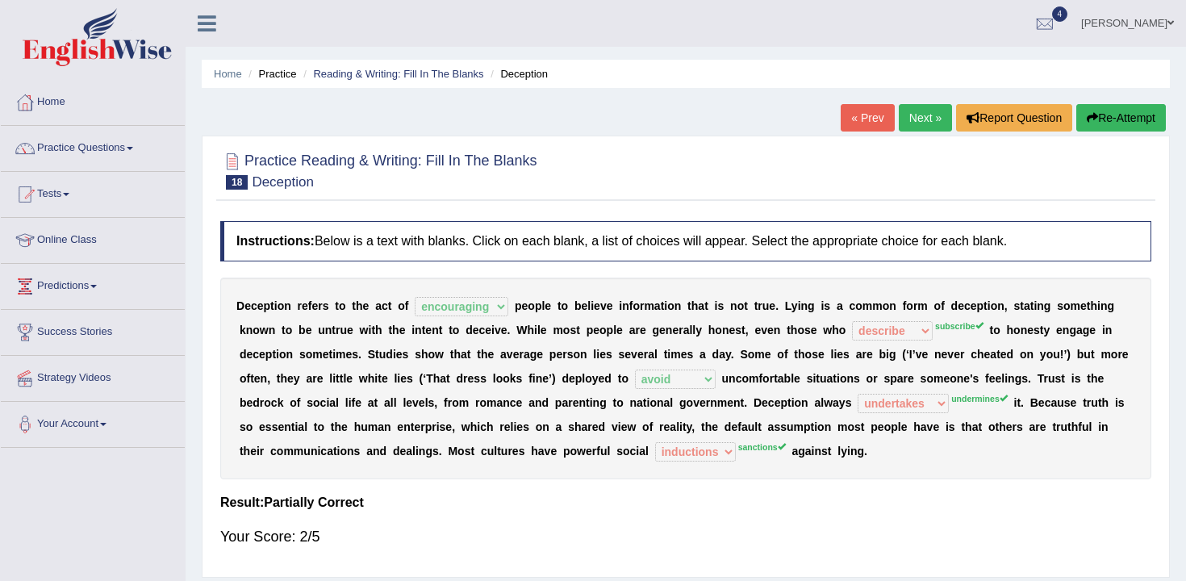
click at [1098, 130] on button "Re-Attempt" at bounding box center [1121, 117] width 90 height 27
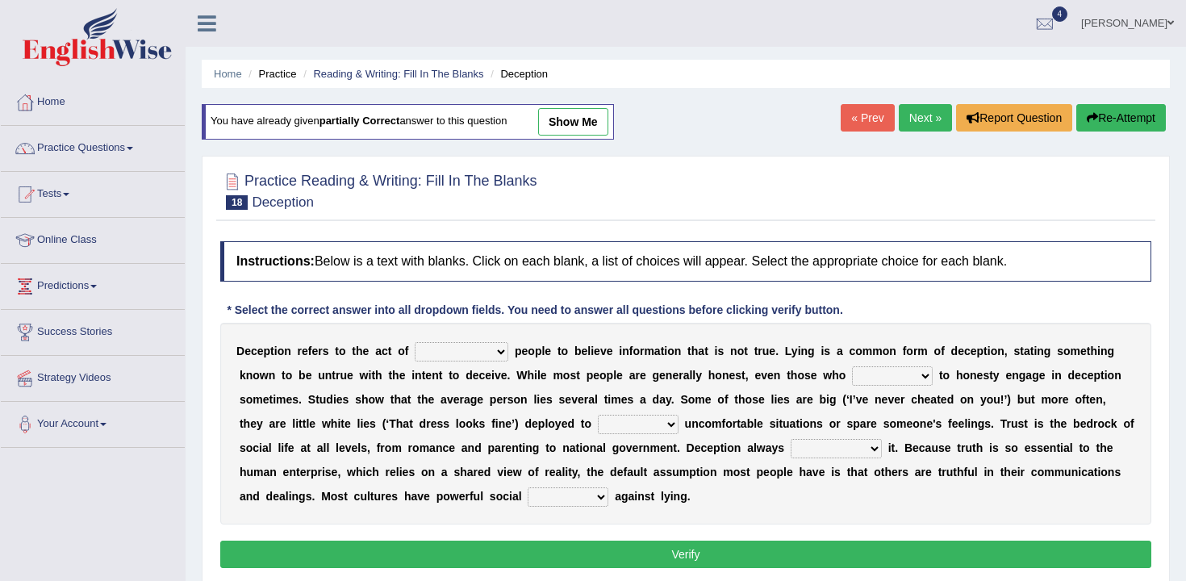
click at [444, 339] on div "D e c e p t i o n r e f e r s t o t h e a c t o f discouraging forbidding detec…" at bounding box center [685, 424] width 931 height 202
click at [447, 348] on select "discouraging forbidding detecting encouraging" at bounding box center [462, 351] width 94 height 19
select select "encouraging"
click at [416, 342] on select "discouraging forbidding detecting encouraging" at bounding box center [462, 351] width 94 height 19
click at [598, 423] on select "contest illuminate disguise avoid" at bounding box center [638, 424] width 81 height 19
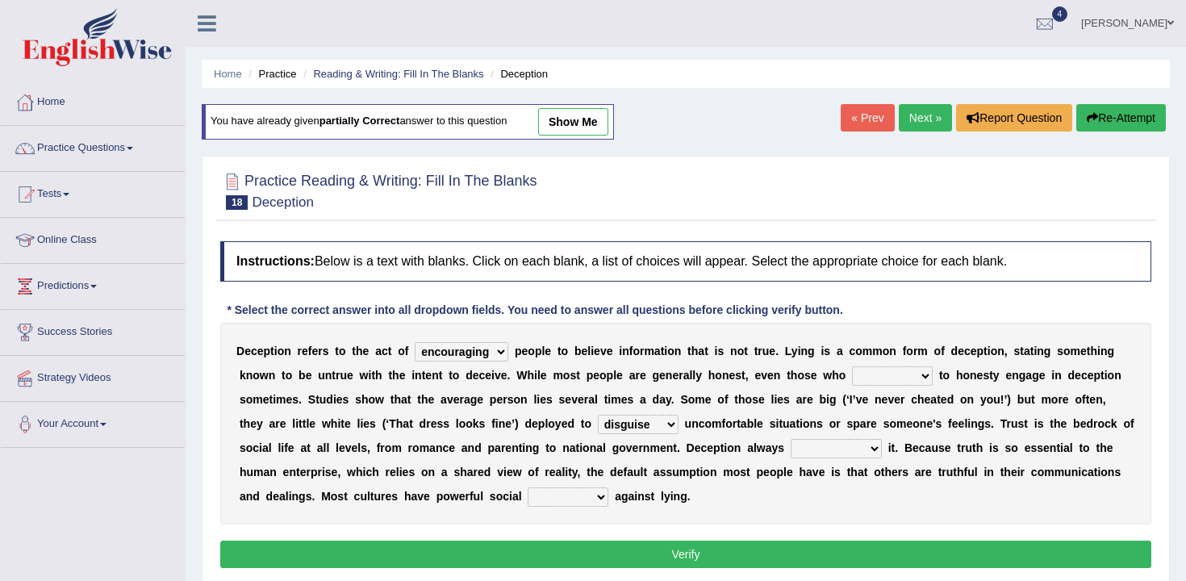
click at [598, 415] on select "contest illuminate disguise avoid" at bounding box center [638, 424] width 81 height 19
click at [598, 423] on select "contest illuminate disguise avoid" at bounding box center [638, 424] width 81 height 19
select select "avoid"
click at [598, 415] on select "contest illuminate disguise avoid" at bounding box center [638, 424] width 81 height 19
click at [904, 381] on select "describe prescribe inscribe subscribe" at bounding box center [892, 375] width 81 height 19
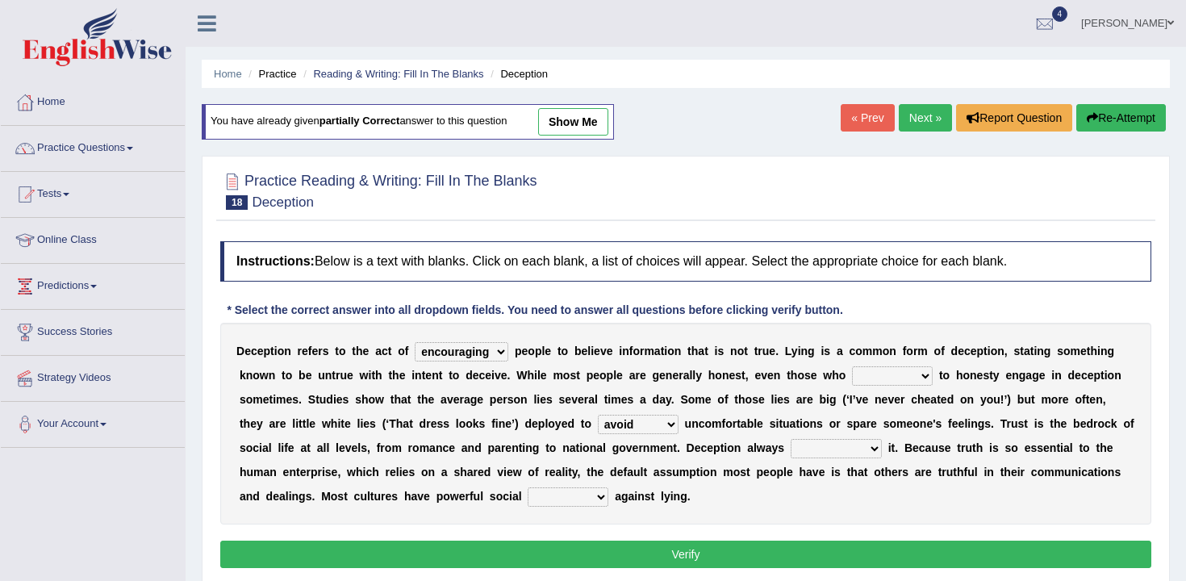
click at [852, 366] on select "describe prescribe inscribe subscribe" at bounding box center [892, 375] width 81 height 19
click at [888, 382] on select "describe prescribe inscribe subscribe" at bounding box center [892, 375] width 81 height 19
select select "prescribe"
click at [852, 366] on select "describe prescribe inscribe subscribe" at bounding box center [892, 375] width 81 height 19
click at [857, 471] on b "a" at bounding box center [860, 471] width 6 height 13
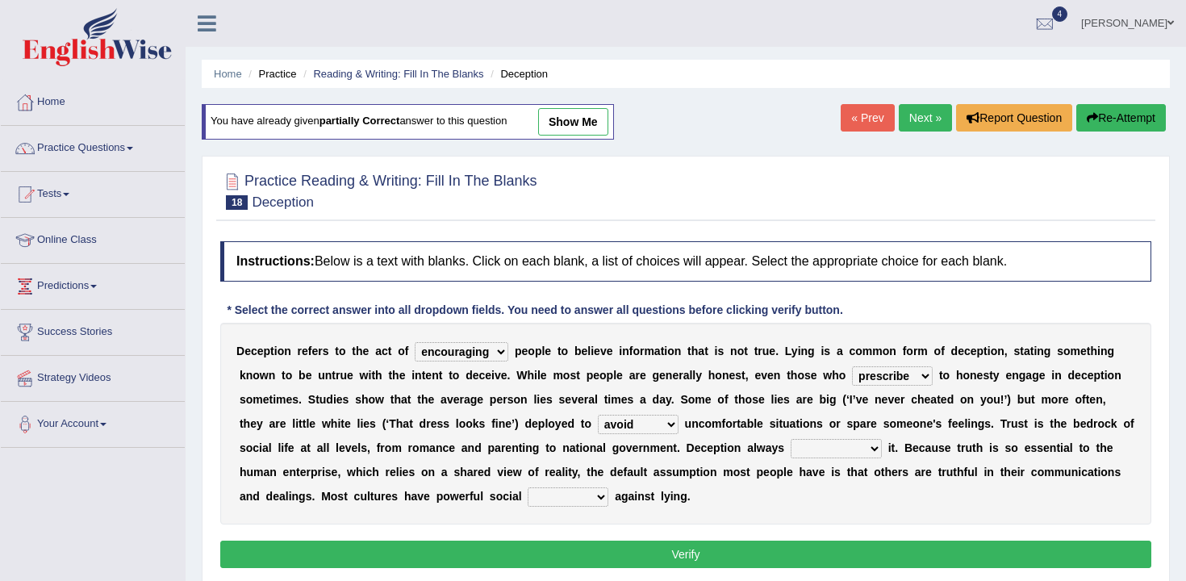
click at [853, 457] on select "undermines underscores undertakes underwrites" at bounding box center [835, 448] width 91 height 19
click at [790, 439] on select "undermines underscores undertakes underwrites" at bounding box center [835, 448] width 91 height 19
click at [861, 444] on select "undermines underscores undertakes underwrites" at bounding box center [835, 448] width 91 height 19
click at [790, 439] on select "undermines underscores undertakes underwrites" at bounding box center [835, 448] width 91 height 19
click at [824, 465] on b at bounding box center [827, 471] width 6 height 13
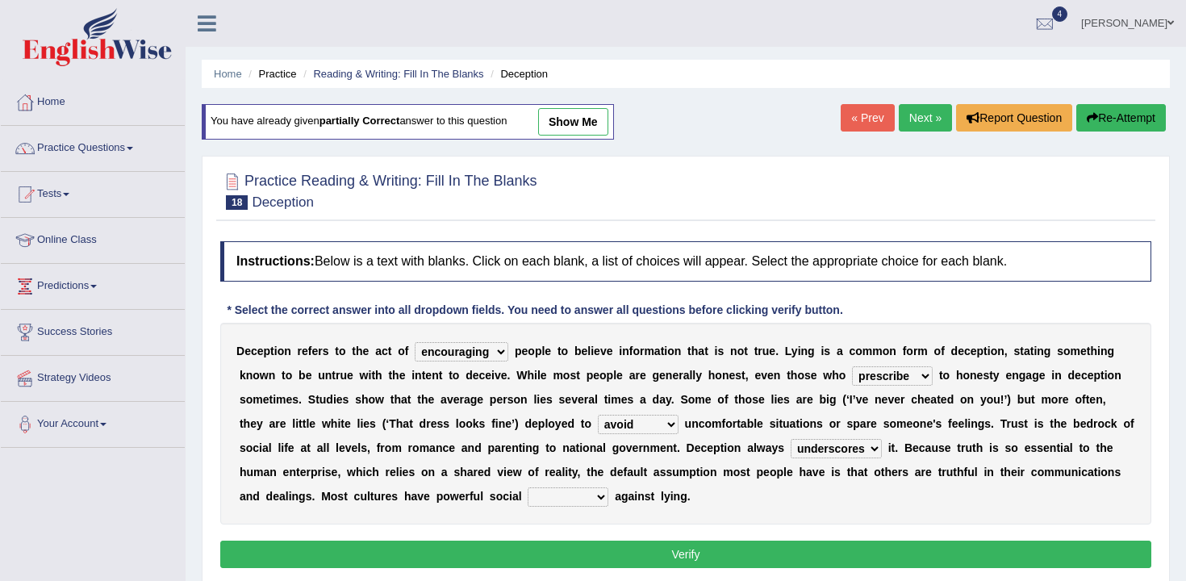
click at [817, 454] on select "undermines underscores undertakes underwrites" at bounding box center [835, 448] width 91 height 19
select select "undermines"
click at [790, 439] on select "undermines underscores undertakes underwrites" at bounding box center [835, 448] width 91 height 19
click at [557, 524] on div "Instructions: Below is a text with blanks. Click on each blank, a list of choic…" at bounding box center [685, 407] width 939 height 348
click at [557, 513] on div "D e c e p t i o n r e f e r s t o t h e a c t o f discouraging forbidding detec…" at bounding box center [685, 424] width 931 height 202
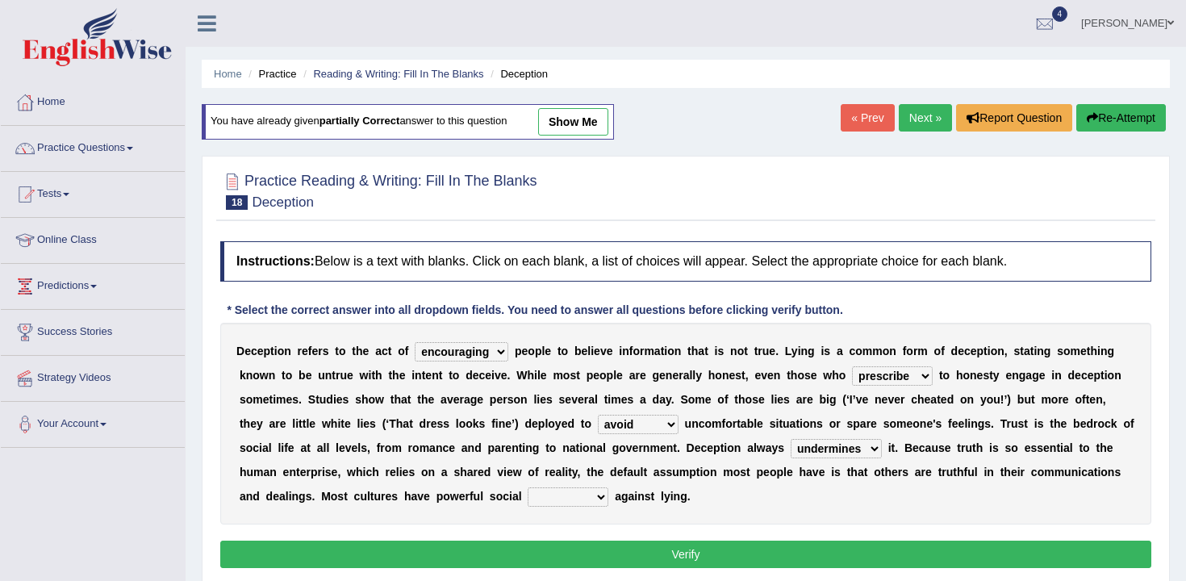
click at [556, 502] on select "ejections sanctions fractions inductions" at bounding box center [568, 496] width 81 height 19
select select "sanctions"
click at [528, 487] on select "ejections sanctions fractions inductions" at bounding box center [568, 496] width 81 height 19
click at [576, 553] on button "Verify" at bounding box center [685, 553] width 931 height 27
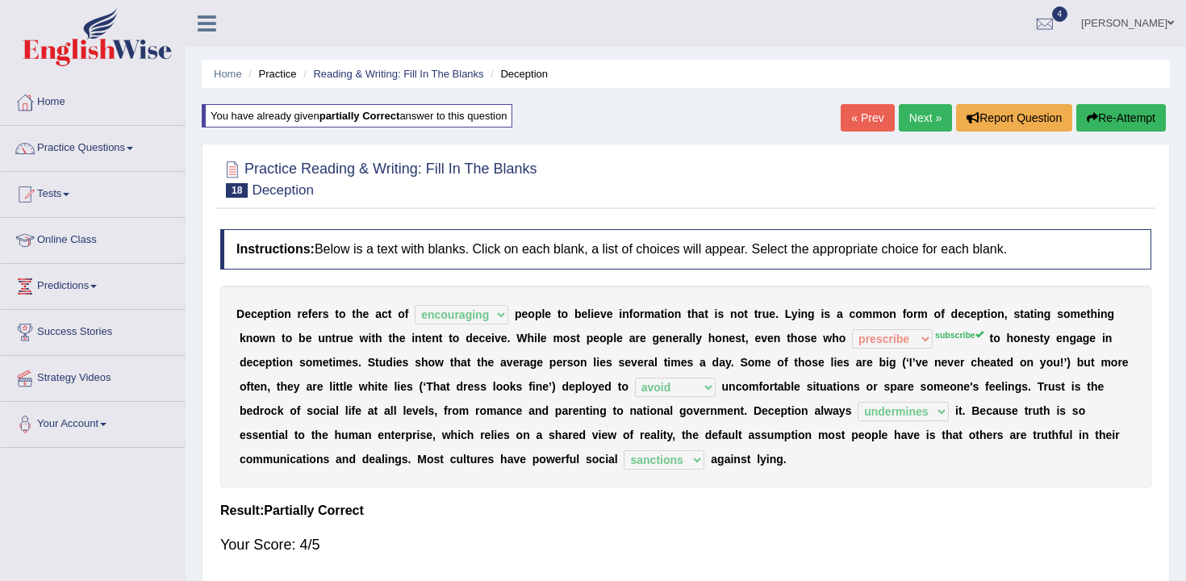
click at [915, 130] on link "Next »" at bounding box center [925, 117] width 53 height 27
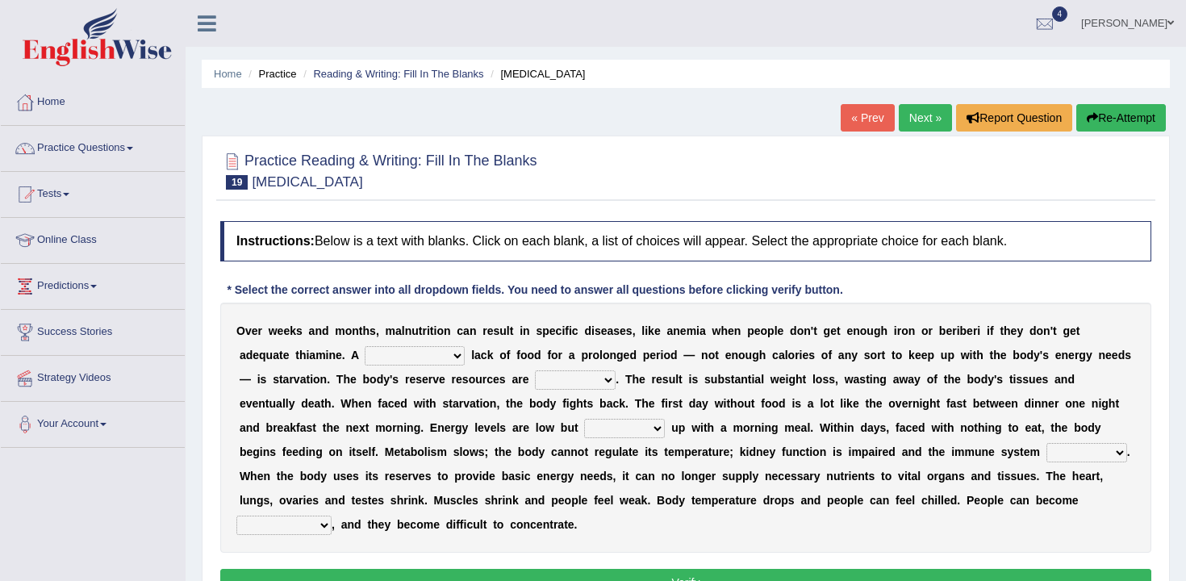
click at [423, 352] on select "severe distinguishing proper distinctive" at bounding box center [415, 355] width 100 height 19
click at [365, 346] on select "severe distinguishing proper distinctive" at bounding box center [415, 355] width 100 height 19
click at [427, 361] on select "severe distinguishing proper distinctive" at bounding box center [415, 355] width 100 height 19
click at [365, 346] on select "severe distinguishing proper distinctive" at bounding box center [415, 355] width 100 height 19
click at [851, 332] on b "e" at bounding box center [849, 330] width 6 height 13
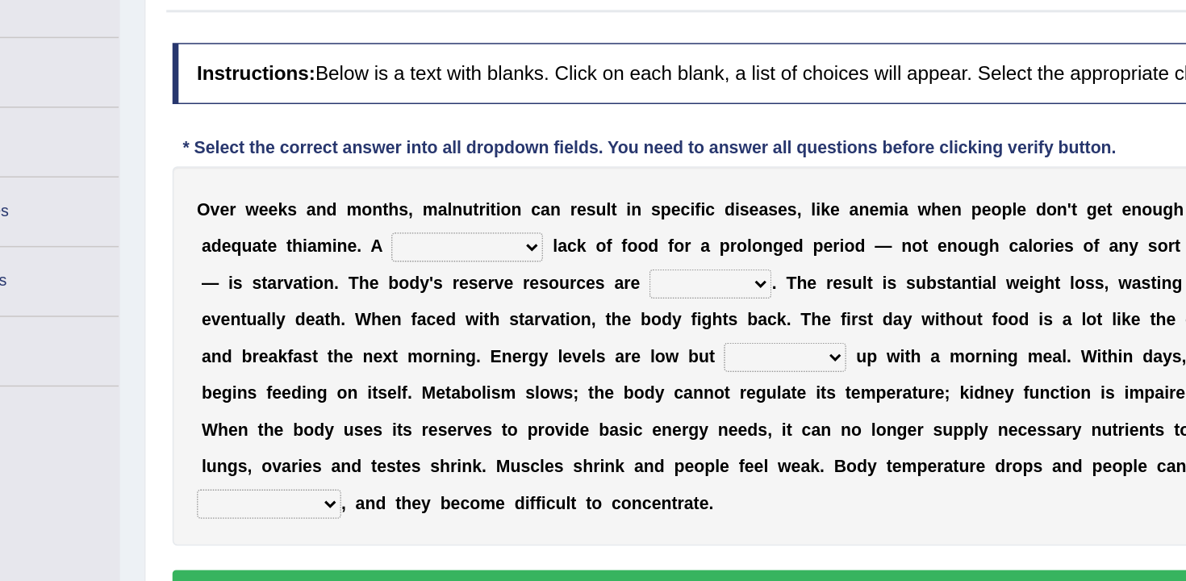
scroll to position [182, 0]
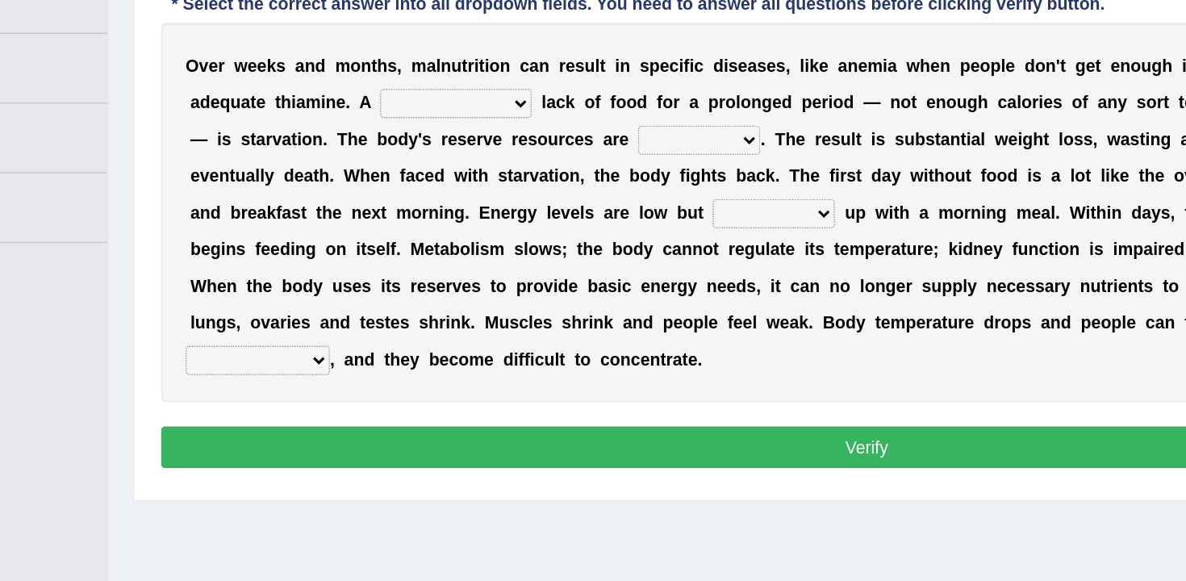
click at [437, 176] on select "severe distinguishing proper distinctive" at bounding box center [415, 173] width 100 height 19
click at [471, 160] on div "O v e r w e e k s a n d m o n t h s , m a l n u t r i t i o n c a n r e s u l t…" at bounding box center [685, 245] width 931 height 250
click at [446, 165] on select "severe distinguishing proper distinctive" at bounding box center [415, 173] width 100 height 19
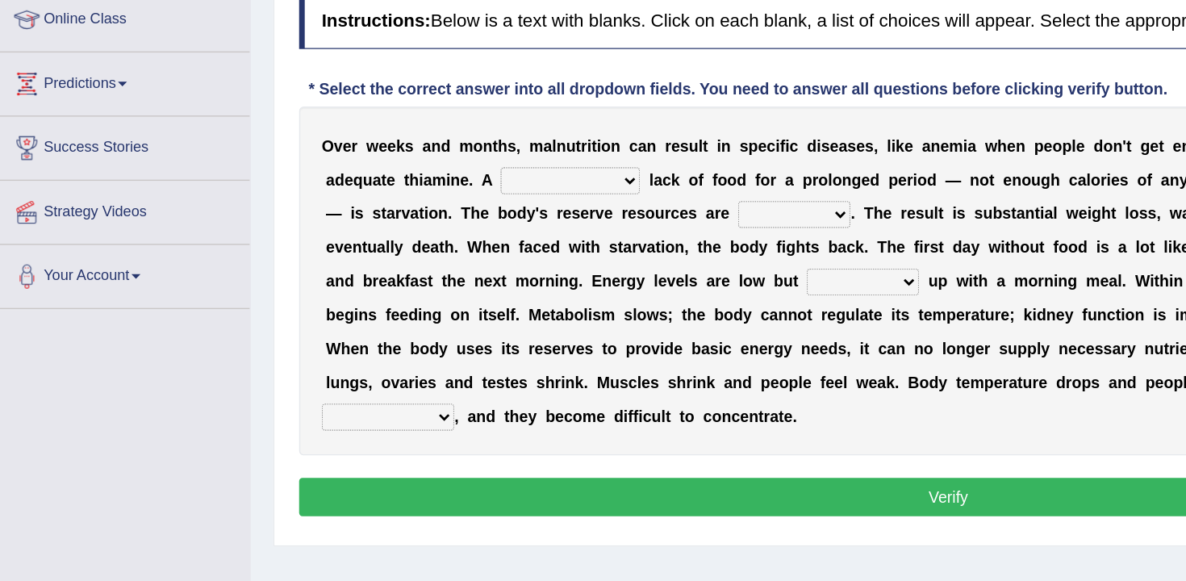
click at [417, 168] on select "severe distinguishing proper distinctive" at bounding box center [415, 173] width 100 height 19
click at [352, 188] on div "O v e r w e e k s a n d m o n t h s , m a l n u t r i t i o n c a n r e s u l t…" at bounding box center [685, 245] width 931 height 250
click at [384, 168] on select "severe distinguishing proper distinctive" at bounding box center [415, 173] width 100 height 19
select select "severe"
click at [365, 164] on select "severe distinguishing proper distinctive" at bounding box center [415, 173] width 100 height 19
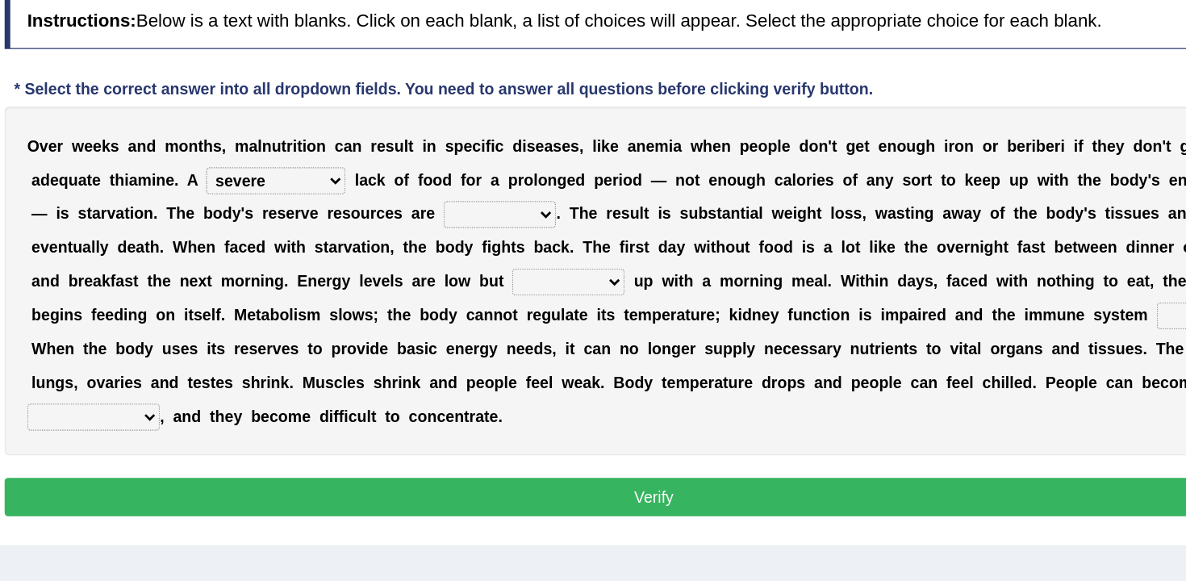
click at [561, 199] on select "obsoleted depleted pelleted deleted" at bounding box center [575, 197] width 81 height 19
click at [569, 197] on select "obsoleted depleted pelleted deleted" at bounding box center [575, 197] width 81 height 19
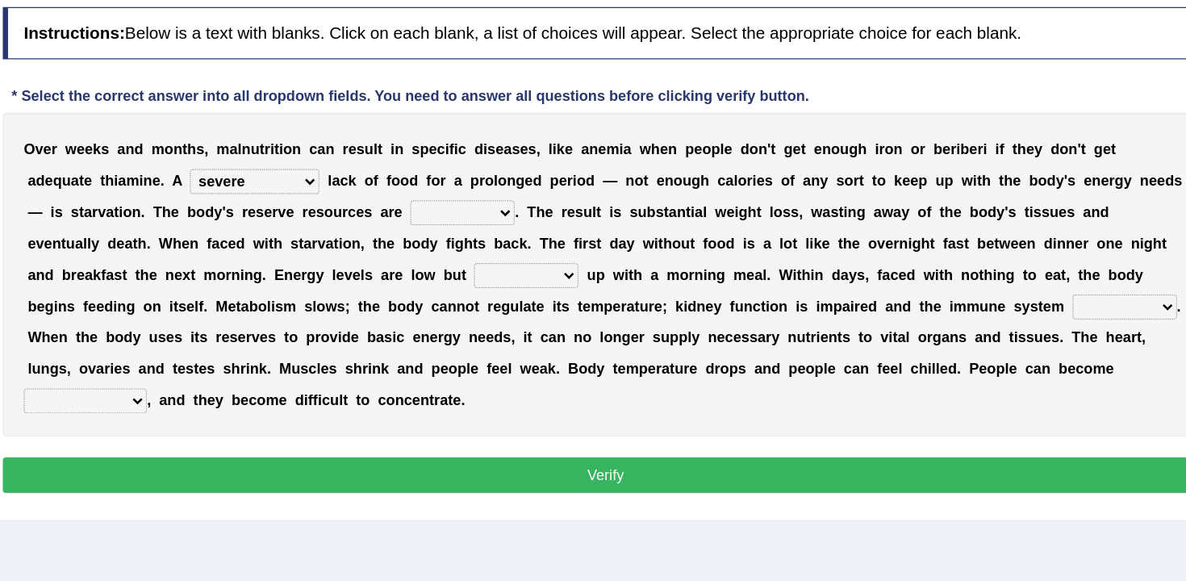
click at [526, 194] on b "e" at bounding box center [526, 196] width 6 height 13
click at [555, 198] on select "obsoleted depleted pelleted deleted" at bounding box center [575, 197] width 81 height 19
select select "deleted"
click at [535, 188] on select "obsoleted depleted pelleted deleted" at bounding box center [575, 197] width 81 height 19
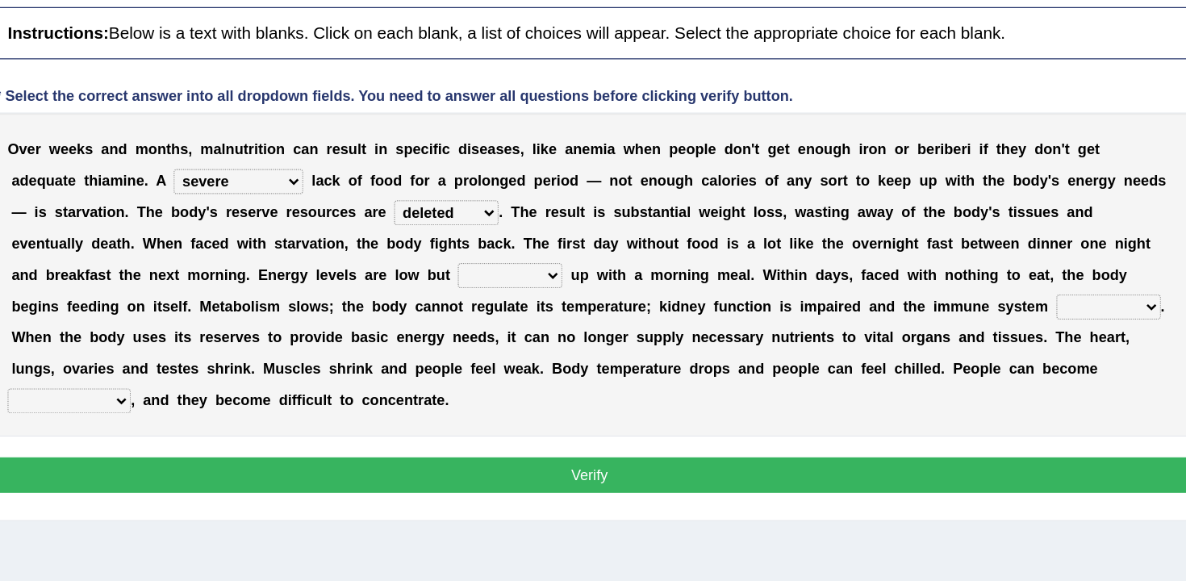
click at [671, 249] on b "u" at bounding box center [674, 245] width 7 height 13
click at [606, 248] on select "feed come chill pick" at bounding box center [624, 245] width 81 height 19
click at [584, 236] on select "feed come chill pick" at bounding box center [624, 245] width 81 height 19
click at [611, 247] on select "feed come chill pick" at bounding box center [624, 245] width 81 height 19
click at [599, 246] on select "feed come chill pick" at bounding box center [624, 245] width 81 height 19
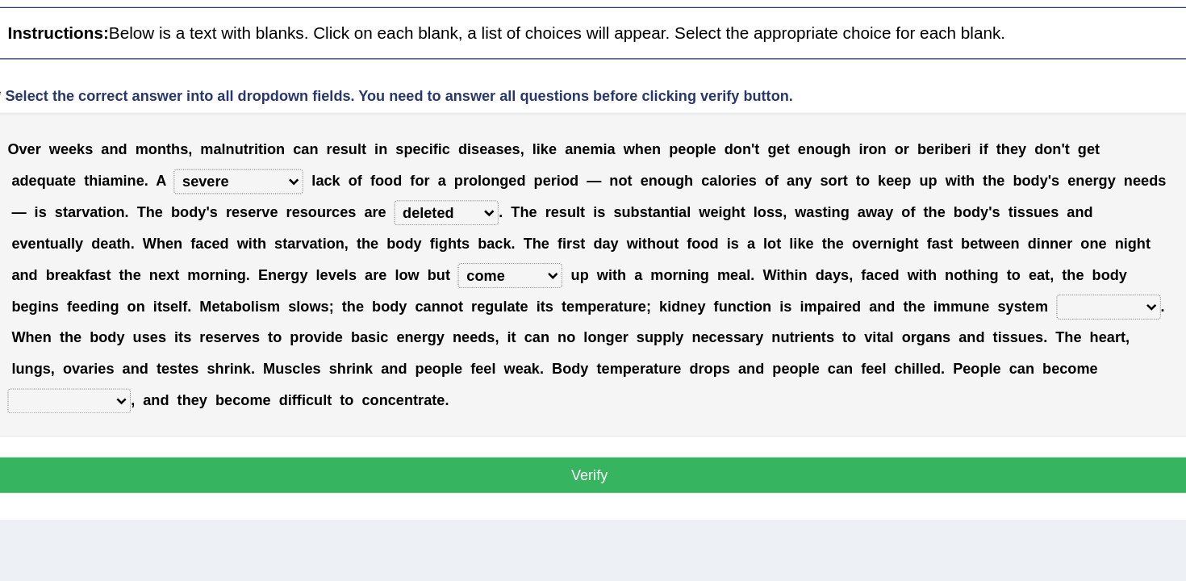
select select "feed"
click at [584, 236] on select "feed come chill pick" at bounding box center [624, 245] width 81 height 19
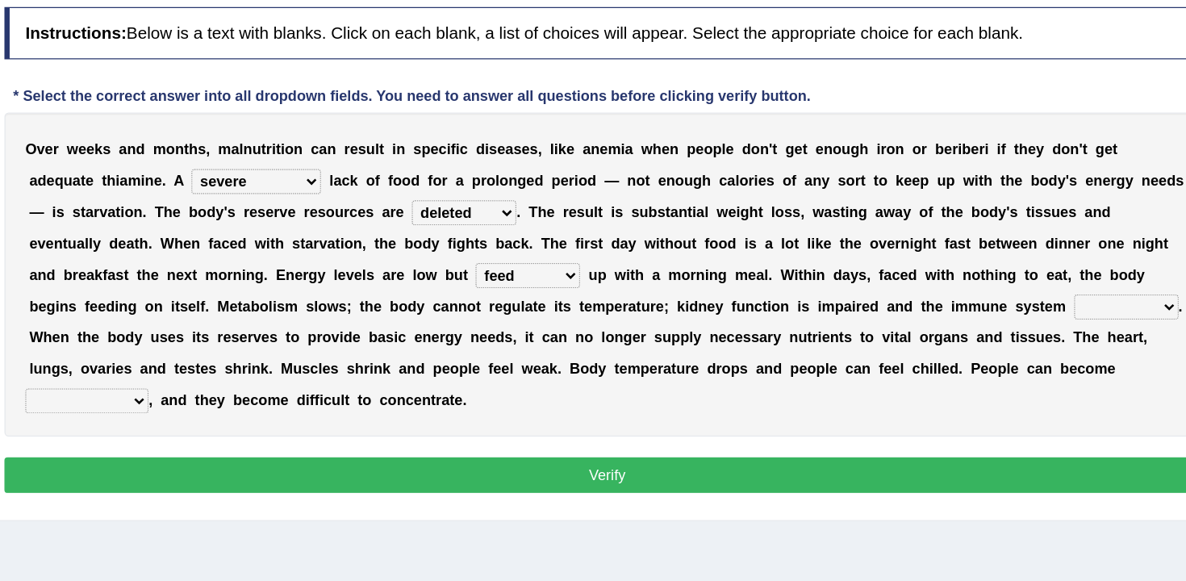
click at [1046, 265] on select "deepens deafens weakens surpasses" at bounding box center [1086, 270] width 81 height 19
select select "weakens"
click at [1046, 261] on select "deepens deafens weakens surpasses" at bounding box center [1086, 270] width 81 height 19
click at [324, 340] on select "irritable commutable indisputable transportable" at bounding box center [283, 342] width 95 height 19
select select "commutable"
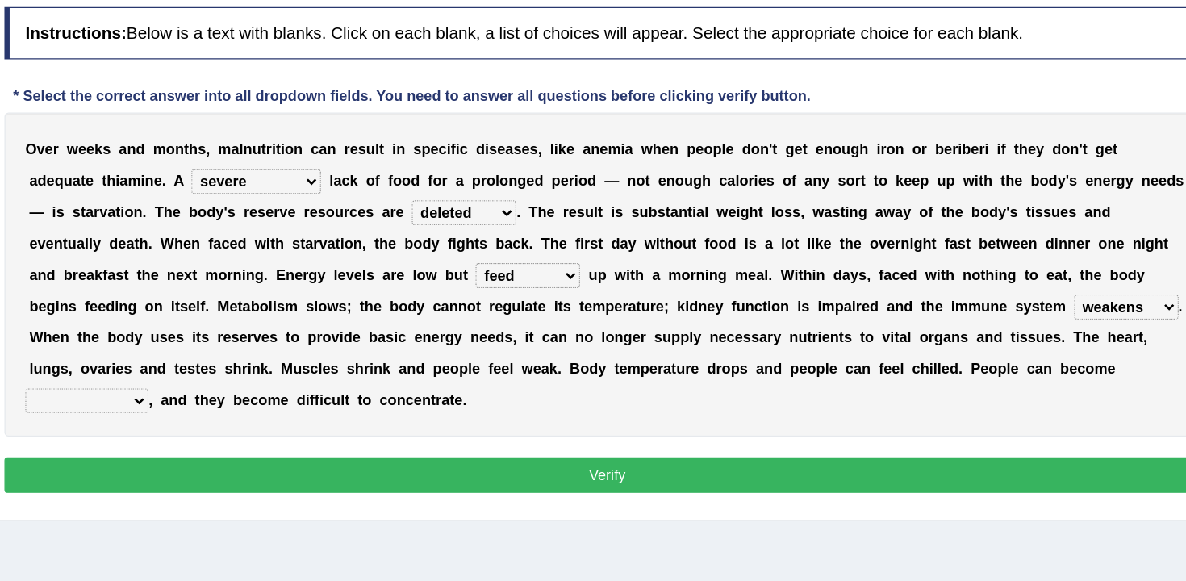
click at [236, 333] on select "irritable commutable indisputable transportable" at bounding box center [283, 342] width 95 height 19
click at [347, 417] on div "Instructions: Below is a text with blanks. Click on each blank, a list of choic…" at bounding box center [685, 229] width 939 height 396
click at [347, 410] on button "Verify" at bounding box center [685, 399] width 931 height 27
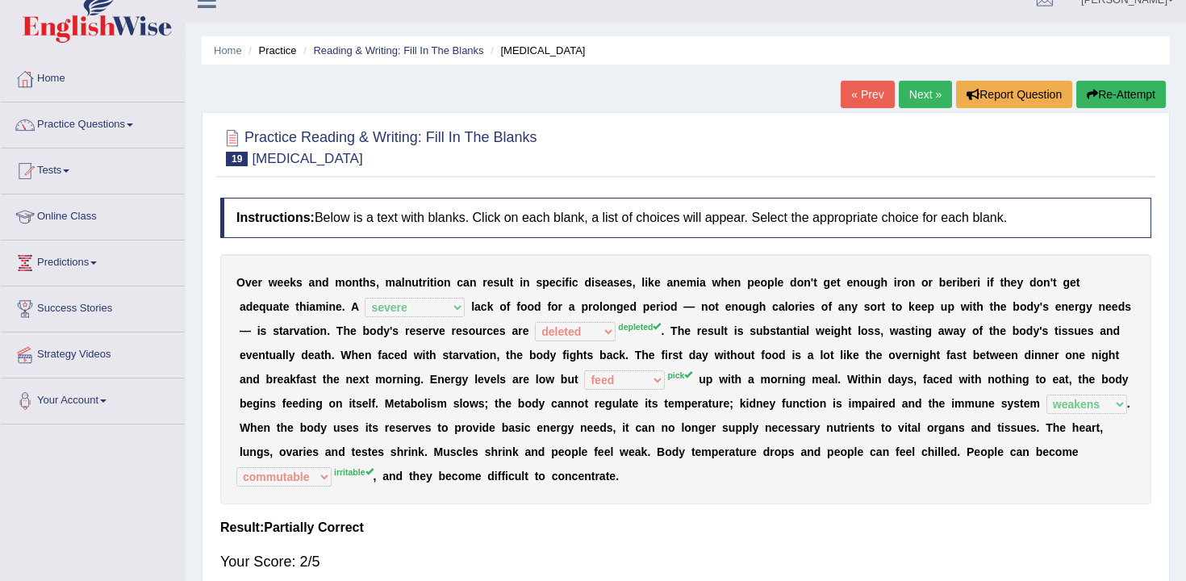
scroll to position [0, 0]
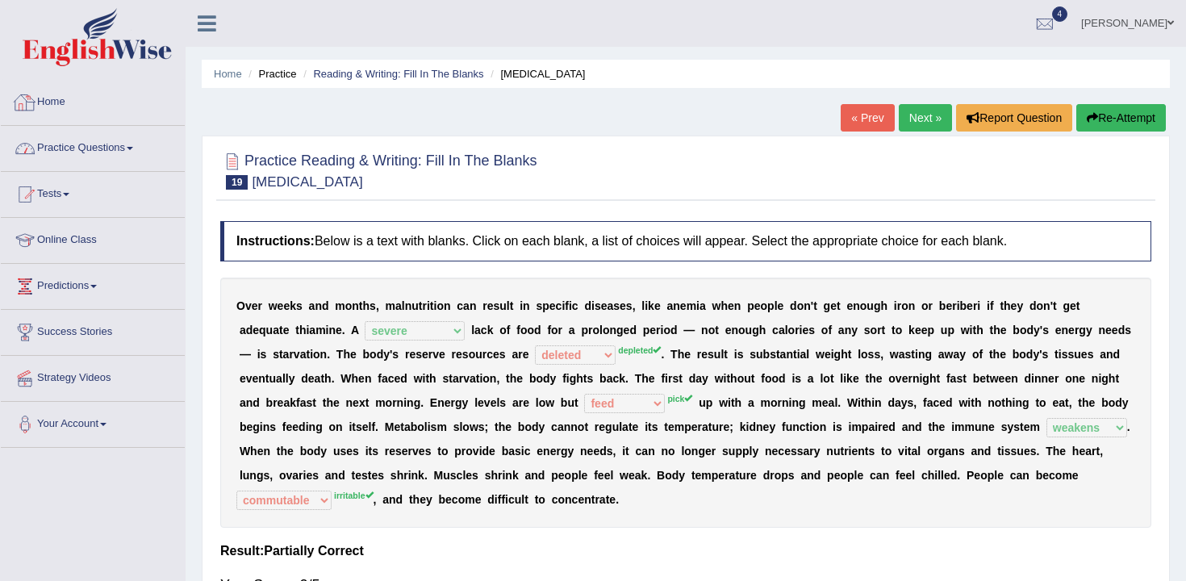
click at [58, 166] on li "Practice Questions Speaking Practice Read Aloud Repeat Sentence Describe Image …" at bounding box center [93, 149] width 184 height 46
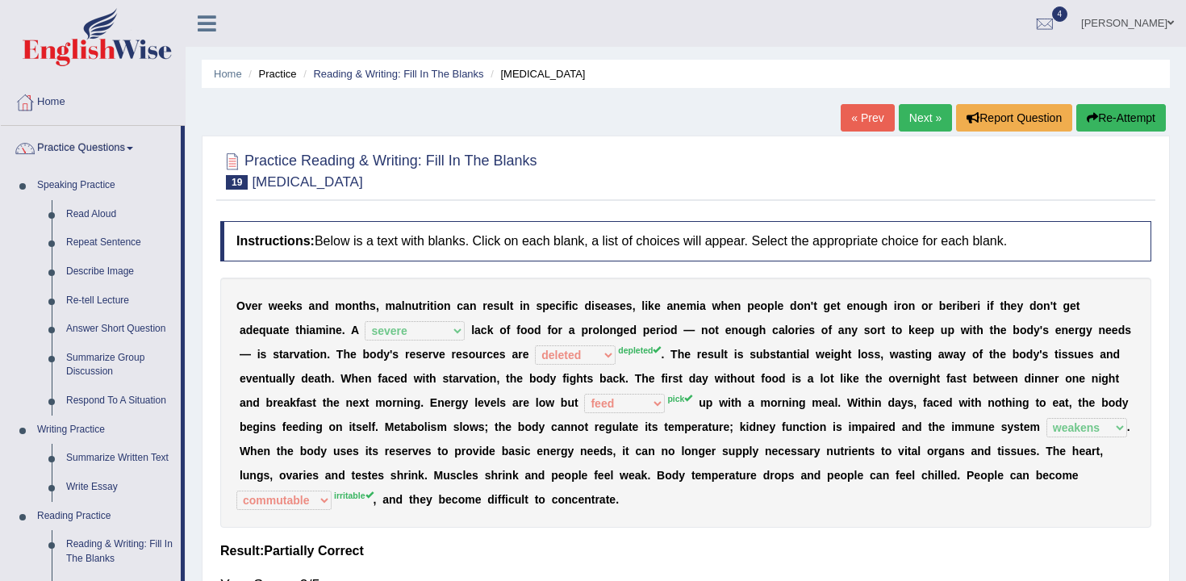
click at [900, 117] on link "Next »" at bounding box center [925, 117] width 53 height 27
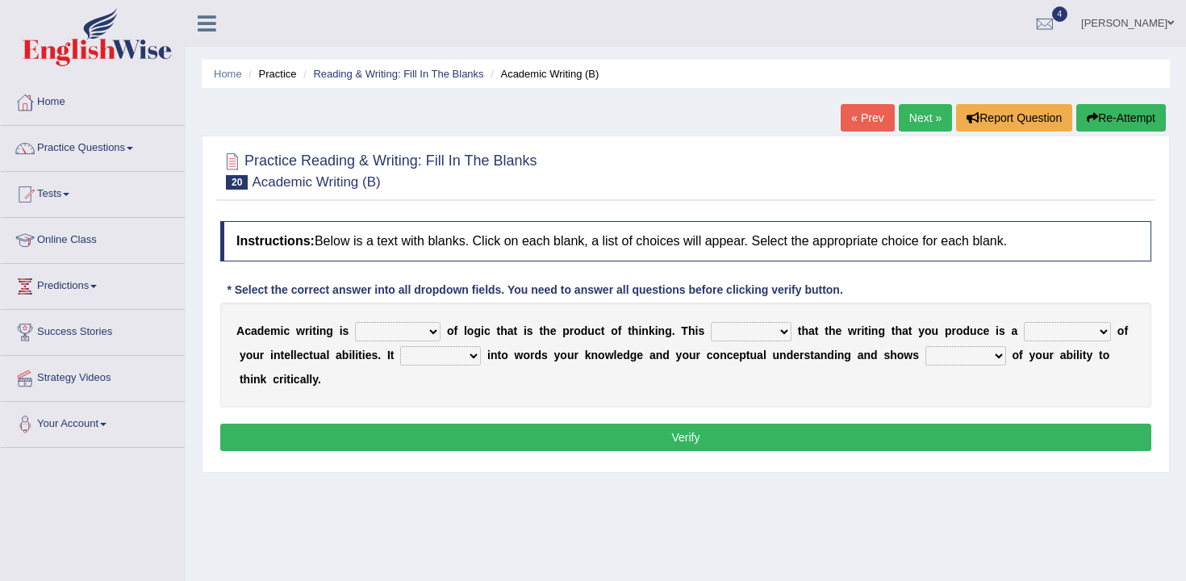
click at [374, 333] on select "expectation entitlement expression exchange" at bounding box center [397, 331] width 85 height 19
click at [431, 335] on select "expectation entitlement expression exchange" at bounding box center [397, 331] width 85 height 19
click at [415, 318] on div "A c a d e m i c w r i t i n g i s expectation entitlement expression exchange o…" at bounding box center [685, 354] width 931 height 105
click at [420, 322] on select "expectation entitlement expression exchange" at bounding box center [397, 331] width 85 height 19
select select "expression"
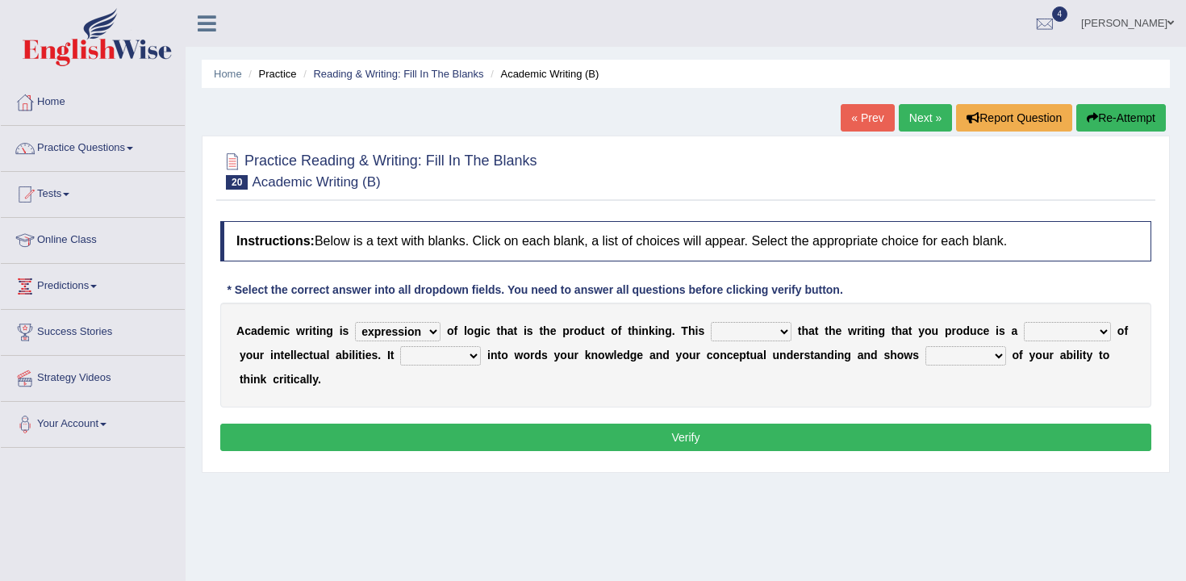
click at [355, 322] on select "expectation entitlement expression exchange" at bounding box center [397, 331] width 85 height 19
click at [412, 332] on select "expectation entitlement expression exchange" at bounding box center [397, 331] width 85 height 19
click at [781, 336] on select "means questions stipulates answers" at bounding box center [751, 331] width 81 height 19
select select "stipulates"
click at [711, 322] on select "means questions stipulates answers" at bounding box center [751, 331] width 81 height 19
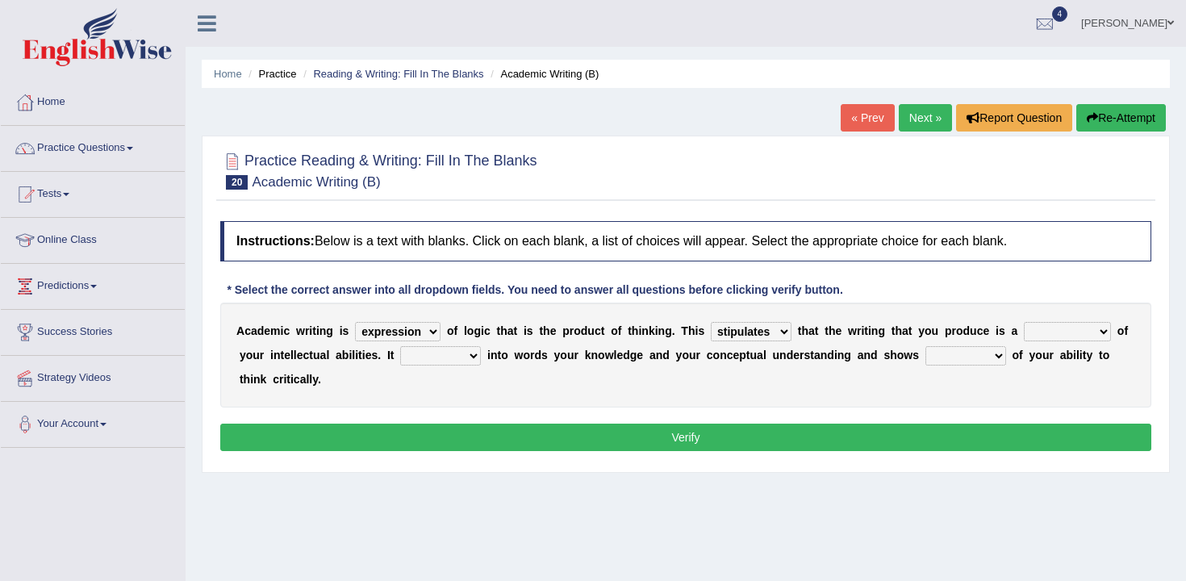
click at [1061, 333] on select "redundancy mission credit reflection" at bounding box center [1067, 331] width 87 height 19
select select "credit"
click at [1024, 322] on select "redundancy mission credit reflection" at bounding box center [1067, 331] width 87 height 19
click at [440, 351] on select "enriches shows allows puts" at bounding box center [440, 355] width 81 height 19
select select "allows"
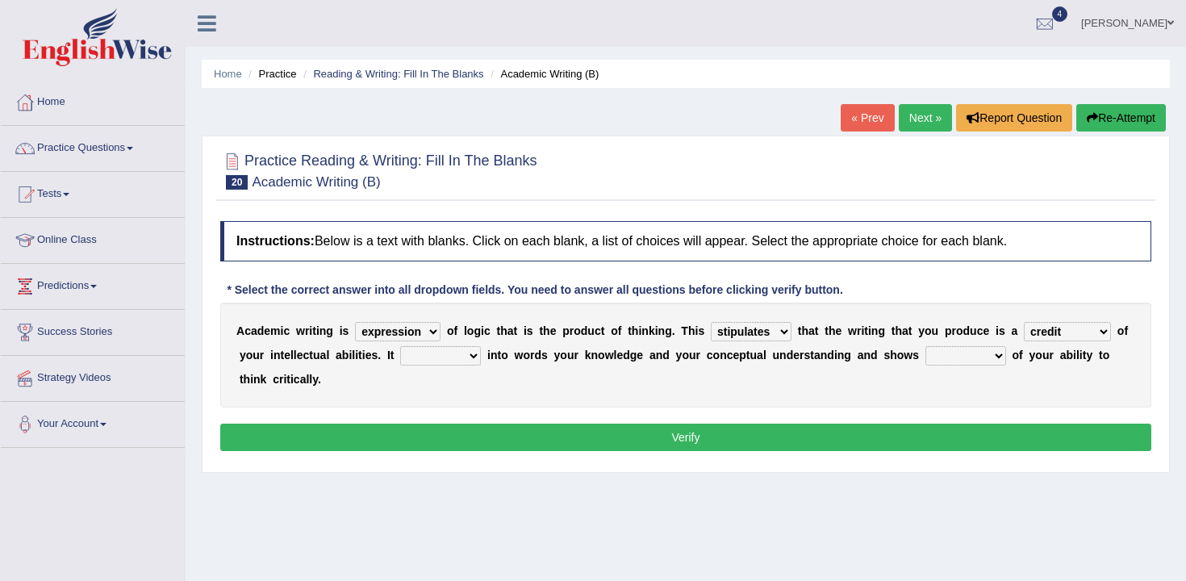
click at [400, 346] on select "enriches shows allows puts" at bounding box center [440, 355] width 81 height 19
click at [971, 374] on div "A c a d e m i c w r i t i n g i s expectation entitlement expression exchange o…" at bounding box center [685, 354] width 931 height 105
click at [970, 363] on select "hassle excuse capacity evidence" at bounding box center [965, 355] width 81 height 19
select select "capacity"
click at [925, 346] on select "hassle excuse capacity evidence" at bounding box center [965, 355] width 81 height 19
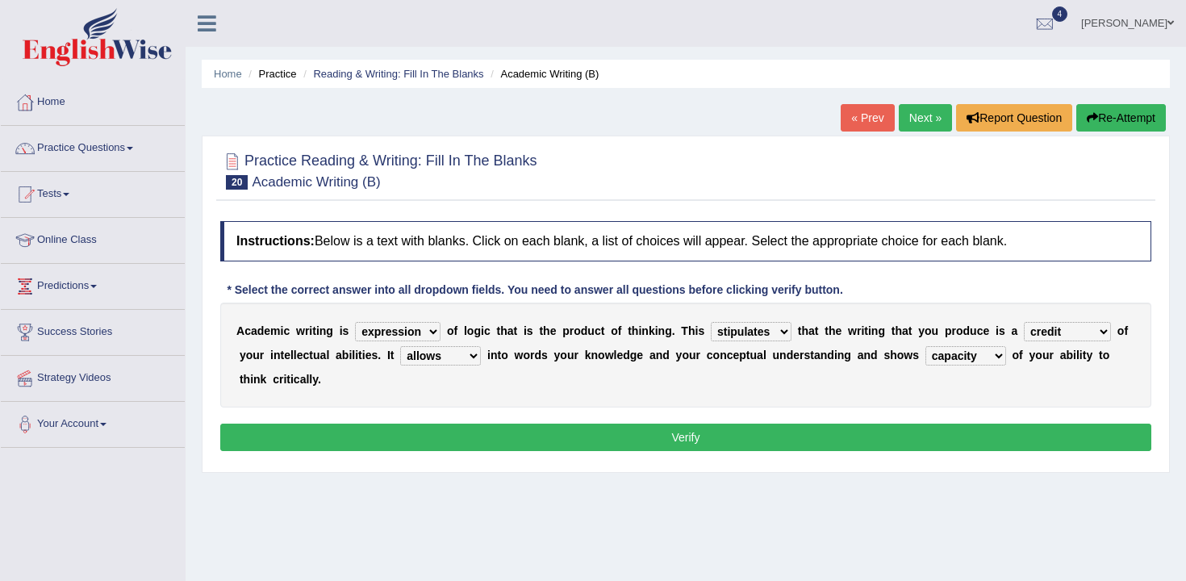
click at [960, 431] on button "Verify" at bounding box center [685, 436] width 931 height 27
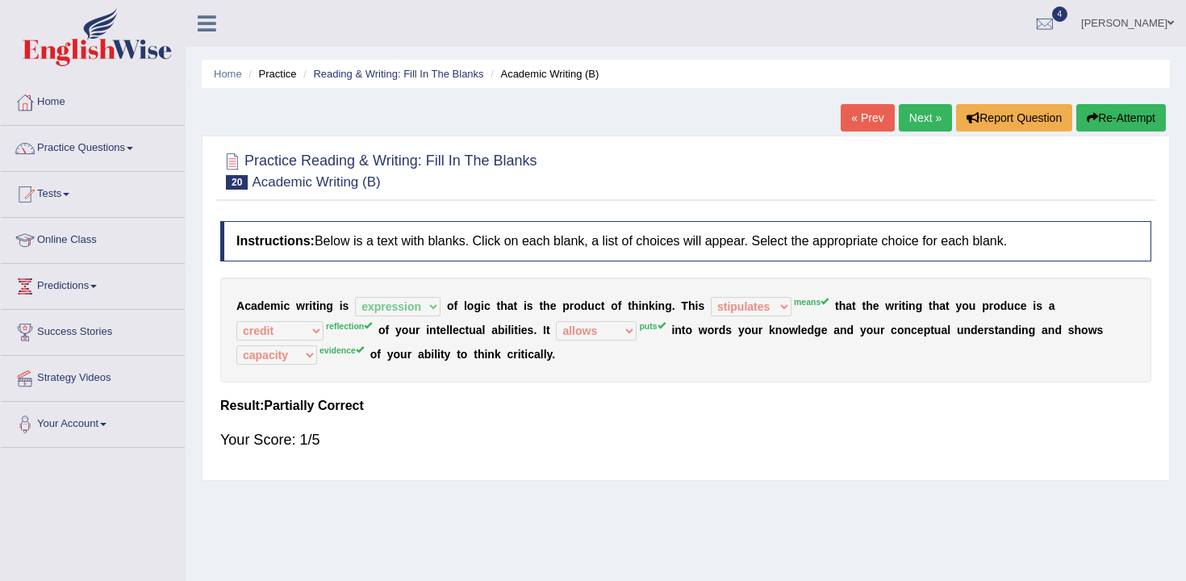
click at [1129, 130] on button "Re-Attempt" at bounding box center [1121, 117] width 90 height 27
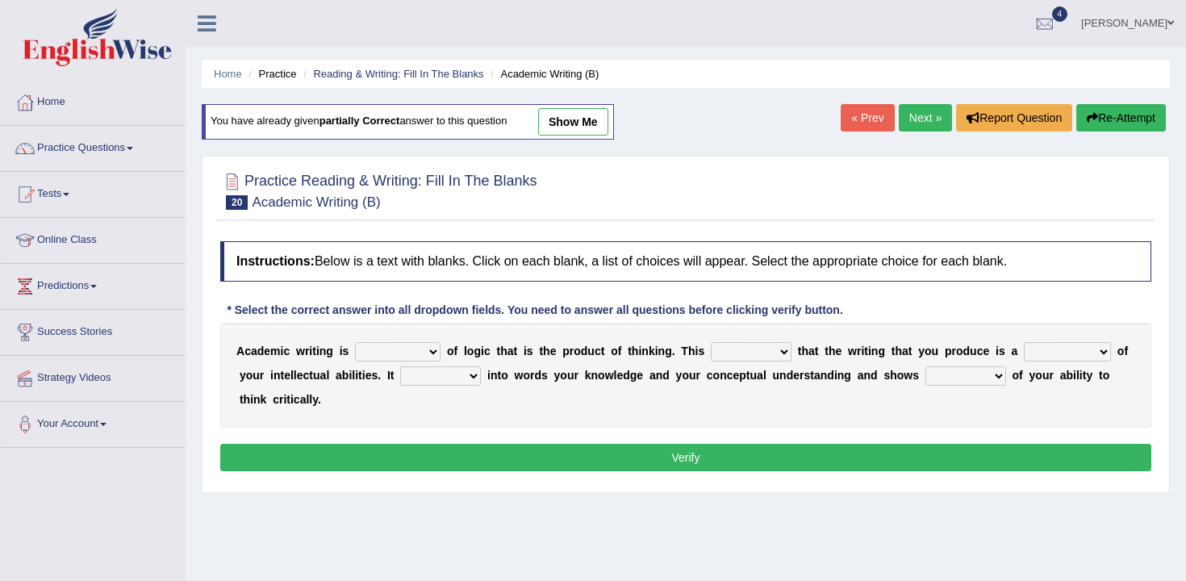
click at [426, 349] on select "expectation entitlement expression exchange" at bounding box center [397, 351] width 85 height 19
click at [355, 342] on select "expectation entitlement expression exchange" at bounding box center [397, 351] width 85 height 19
click at [415, 357] on select "expectation entitlement expression exchange" at bounding box center [397, 351] width 85 height 19
click at [355, 342] on select "expectation entitlement expression exchange" at bounding box center [397, 351] width 85 height 19
click at [438, 354] on select "expectation entitlement expression exchange" at bounding box center [397, 351] width 85 height 19
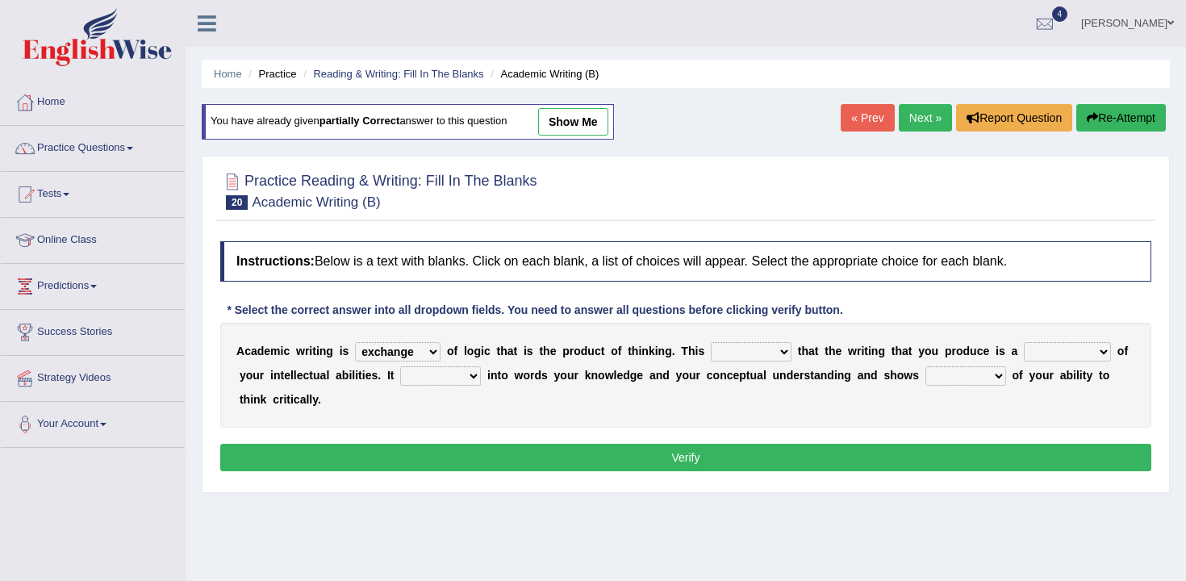
select select "expression"
click at [355, 342] on select "expectation entitlement expression exchange" at bounding box center [397, 351] width 85 height 19
click at [772, 348] on select "means questions stipulates answers" at bounding box center [751, 351] width 81 height 19
select select "means"
click at [711, 342] on select "means questions stipulates answers" at bounding box center [751, 351] width 81 height 19
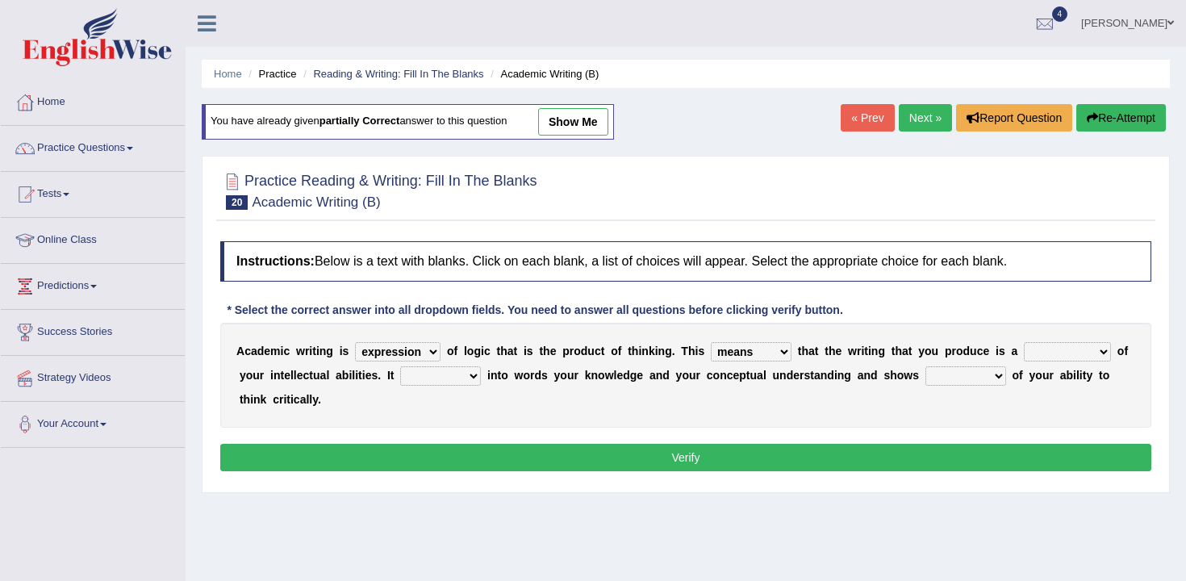
click at [1049, 348] on select "redundancy mission credit reflection" at bounding box center [1067, 351] width 87 height 19
select select "reflection"
click at [1024, 342] on select "redundancy mission credit reflection" at bounding box center [1067, 351] width 87 height 19
click at [473, 386] on div "A c a d e m i c w r i t i n g i s expectation entitlement expression exchange o…" at bounding box center [685, 375] width 931 height 105
click at [447, 373] on select "enriches shows allows puts" at bounding box center [440, 375] width 81 height 19
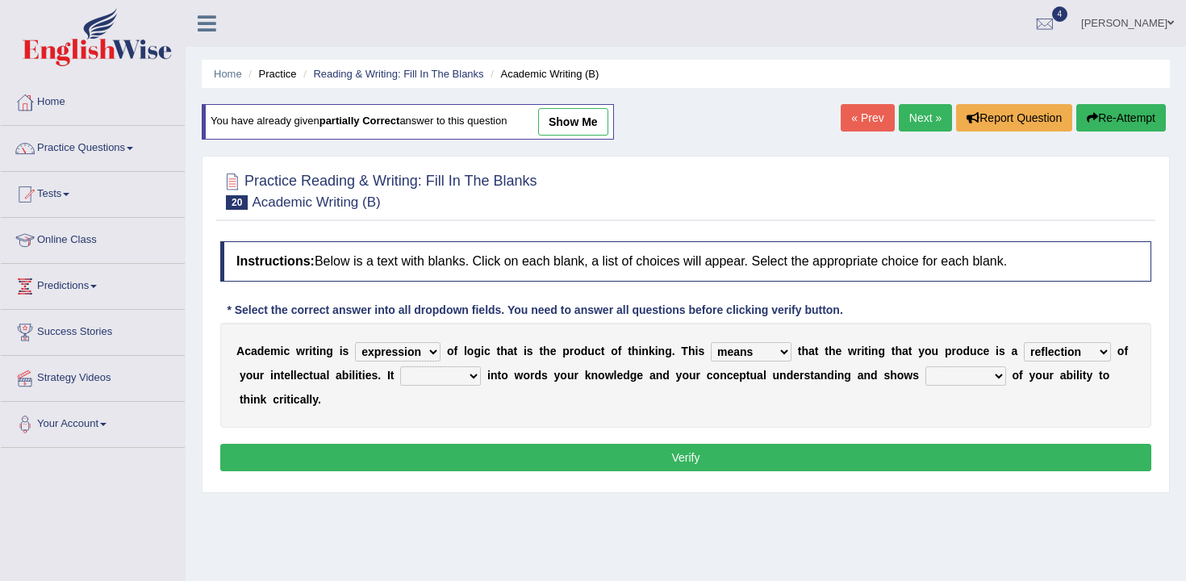
click at [772, 340] on div "A c a d e m i c w r i t i n g i s expectation entitlement expression exchange o…" at bounding box center [685, 375] width 931 height 105
click at [753, 352] on select "means questions stipulates answers" at bounding box center [751, 351] width 81 height 19
click at [460, 382] on select "enriches shows allows puts" at bounding box center [440, 375] width 81 height 19
select select "puts"
click at [400, 366] on select "enriches shows allows puts" at bounding box center [440, 375] width 81 height 19
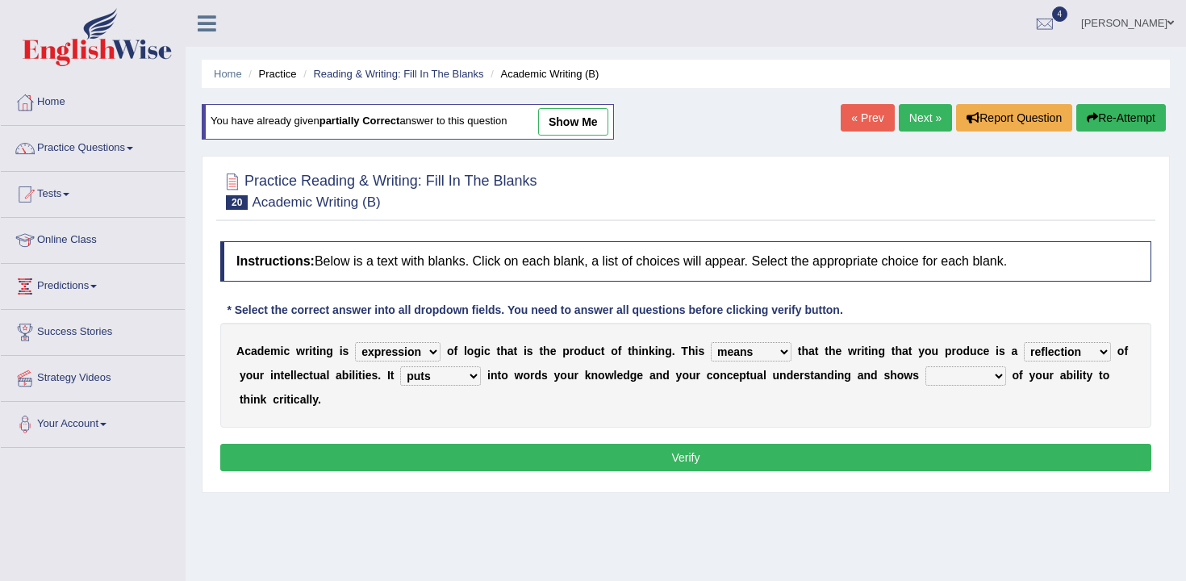
click at [440, 380] on select "enriches shows allows puts" at bounding box center [440, 375] width 81 height 19
click at [935, 376] on select "hassle excuse capacity evidence" at bounding box center [965, 375] width 81 height 19
select select "capacity"
click at [925, 366] on select "hassle excuse capacity evidence" at bounding box center [965, 375] width 81 height 19
click at [995, 369] on select "hassle excuse capacity evidence" at bounding box center [965, 375] width 81 height 19
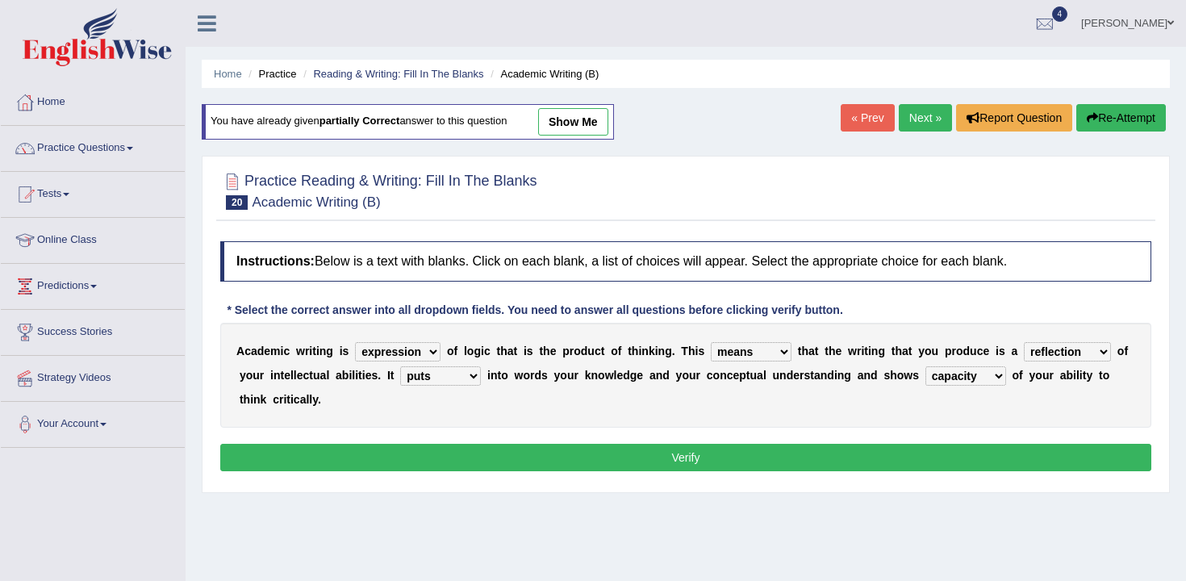
click at [874, 464] on button "Verify" at bounding box center [685, 457] width 931 height 27
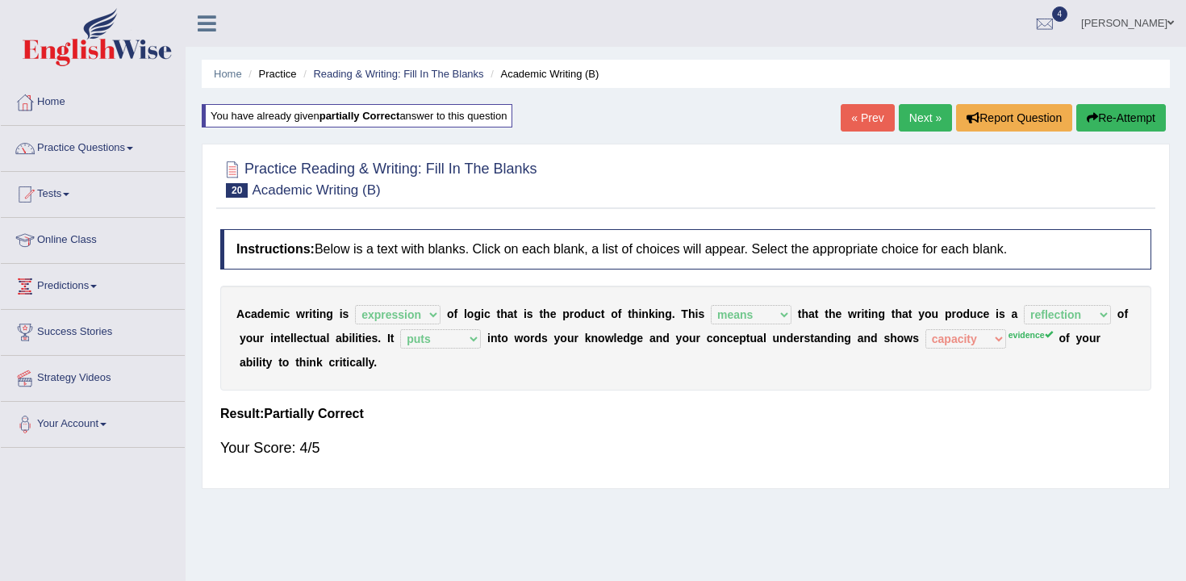
click at [1112, 120] on button "Re-Attempt" at bounding box center [1121, 117] width 90 height 27
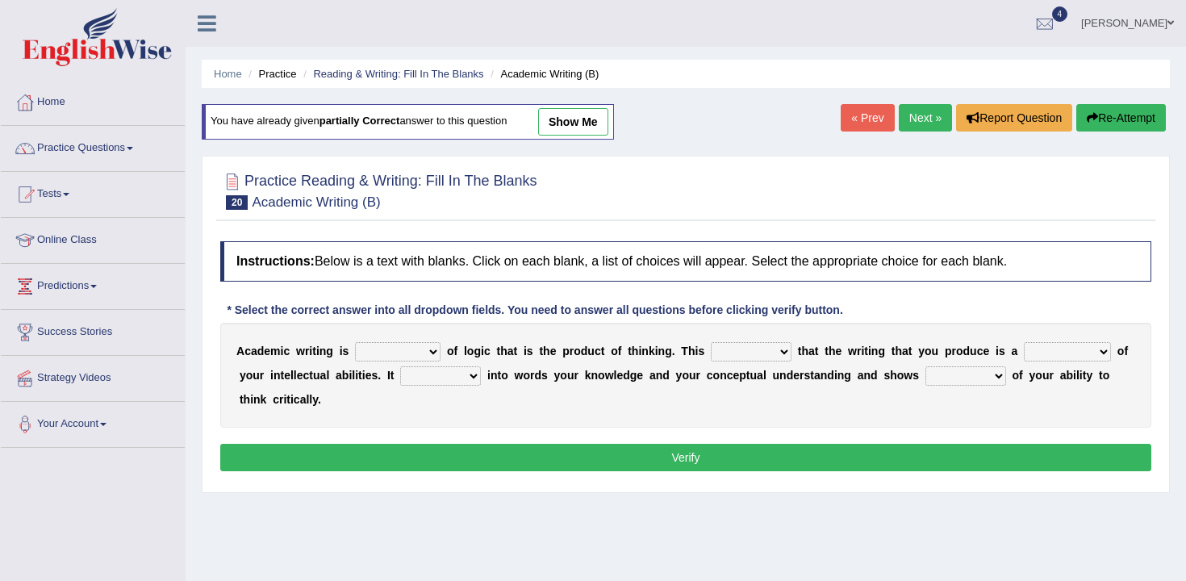
click at [414, 348] on select "expectation entitlement expression exchange" at bounding box center [397, 351] width 85 height 19
click at [355, 342] on select "expectation entitlement expression exchange" at bounding box center [397, 351] width 85 height 19
click at [749, 357] on select "means questions stipulates answers" at bounding box center [751, 351] width 81 height 19
click at [395, 351] on select "expectation entitlement expression exchange" at bounding box center [397, 351] width 85 height 19
select select "expression"
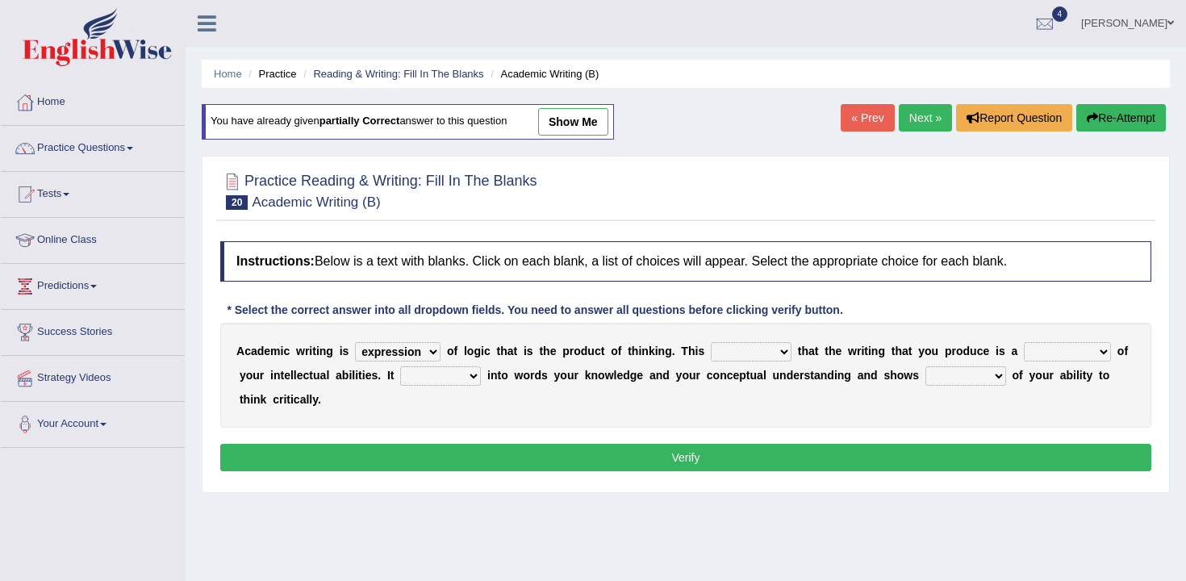
click at [355, 342] on select "expectation entitlement expression exchange" at bounding box center [397, 351] width 85 height 19
click at [723, 354] on select "means questions stipulates answers" at bounding box center [751, 351] width 81 height 19
select select "means"
click at [711, 342] on select "means questions stipulates answers" at bounding box center [751, 351] width 81 height 19
click at [1064, 351] on select "redundancy mission credit reflection" at bounding box center [1067, 351] width 87 height 19
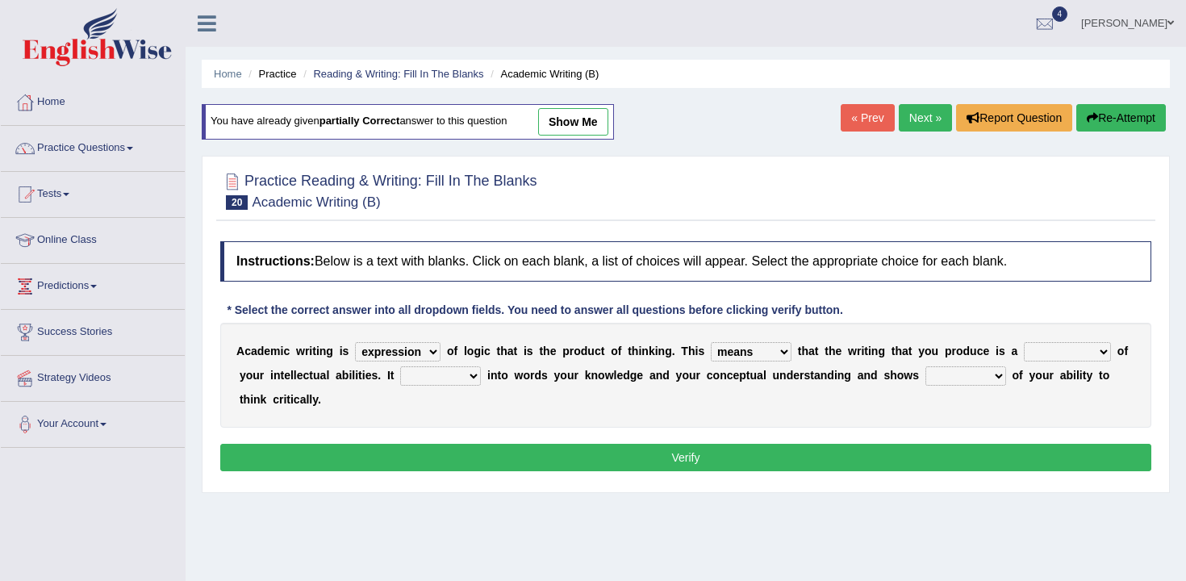
select select "reflection"
click at [1024, 342] on select "redundancy mission credit reflection" at bounding box center [1067, 351] width 87 height 19
click at [984, 381] on select "hassle excuse capacity evidence" at bounding box center [965, 375] width 81 height 19
select select "evidence"
click at [925, 366] on select "hassle excuse capacity evidence" at bounding box center [965, 375] width 81 height 19
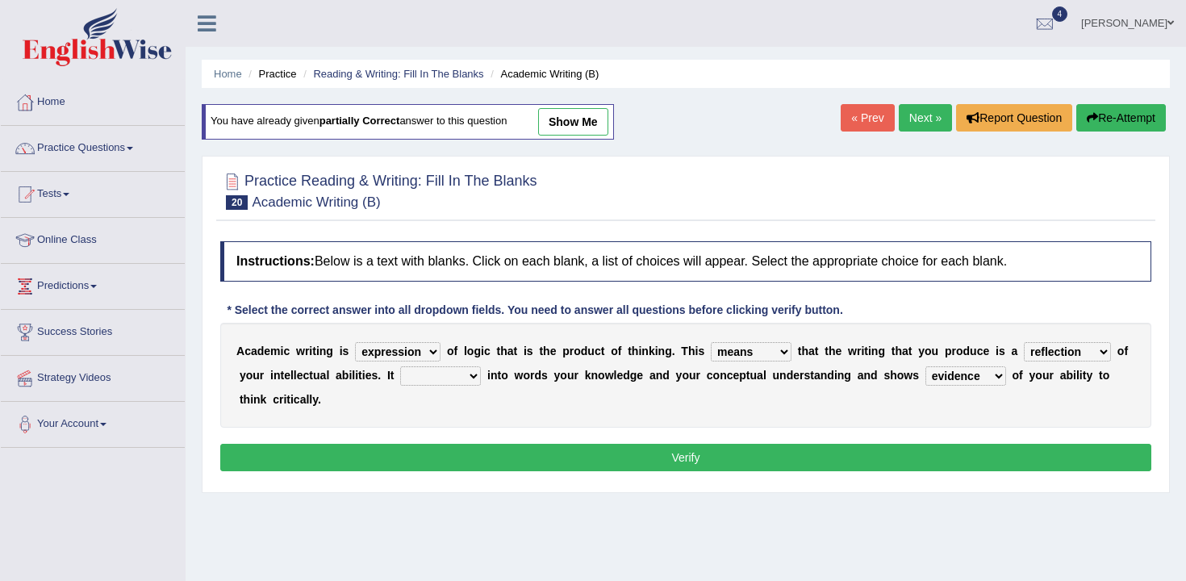
click at [453, 381] on select "enriches shows allows puts" at bounding box center [440, 375] width 81 height 19
select select "shows"
click at [400, 366] on select "enriches shows allows puts" at bounding box center [440, 375] width 81 height 19
click at [478, 451] on button "Verify" at bounding box center [685, 457] width 931 height 27
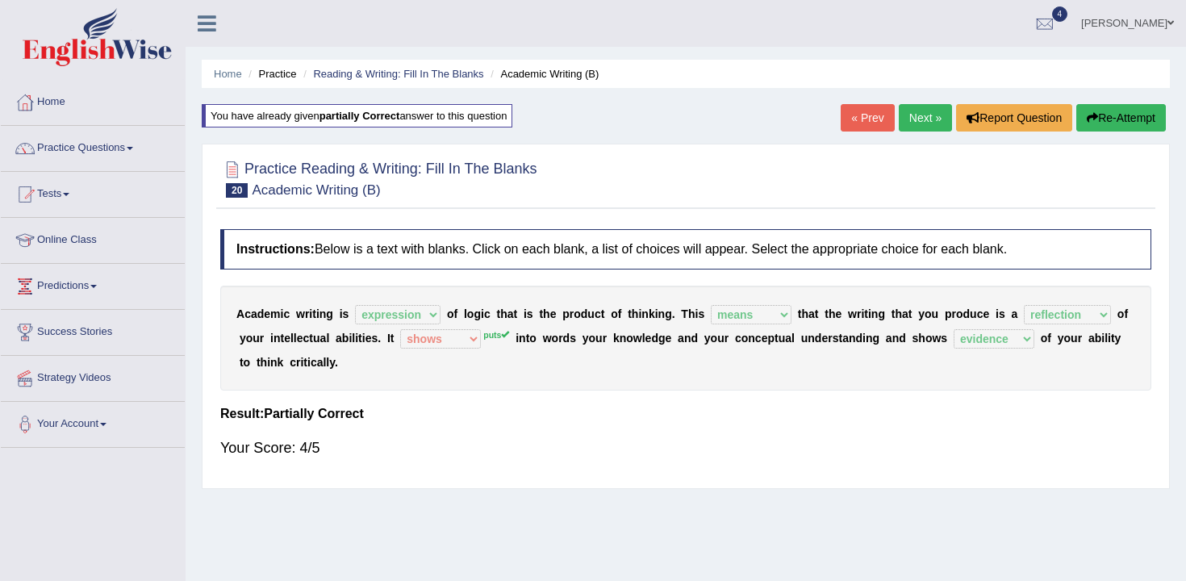
click at [916, 120] on link "Next »" at bounding box center [925, 117] width 53 height 27
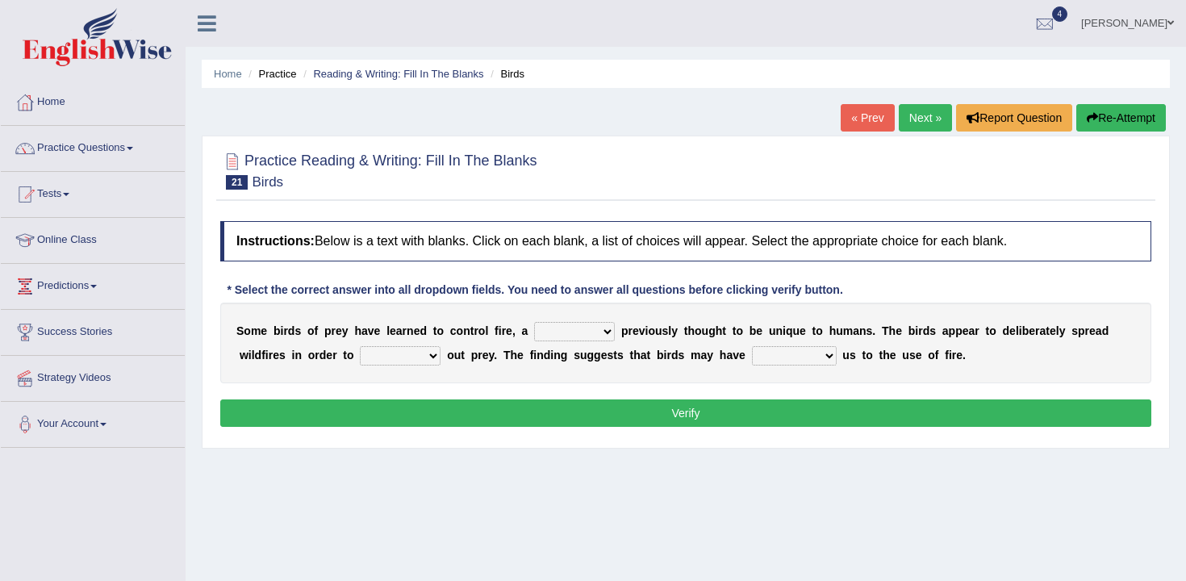
click at [578, 331] on select "question profile tale skill" at bounding box center [574, 331] width 81 height 19
select select "skill"
click at [534, 322] on select "question profile tale skill" at bounding box center [574, 331] width 81 height 19
click at [89, 211] on link "Tests" at bounding box center [93, 192] width 184 height 40
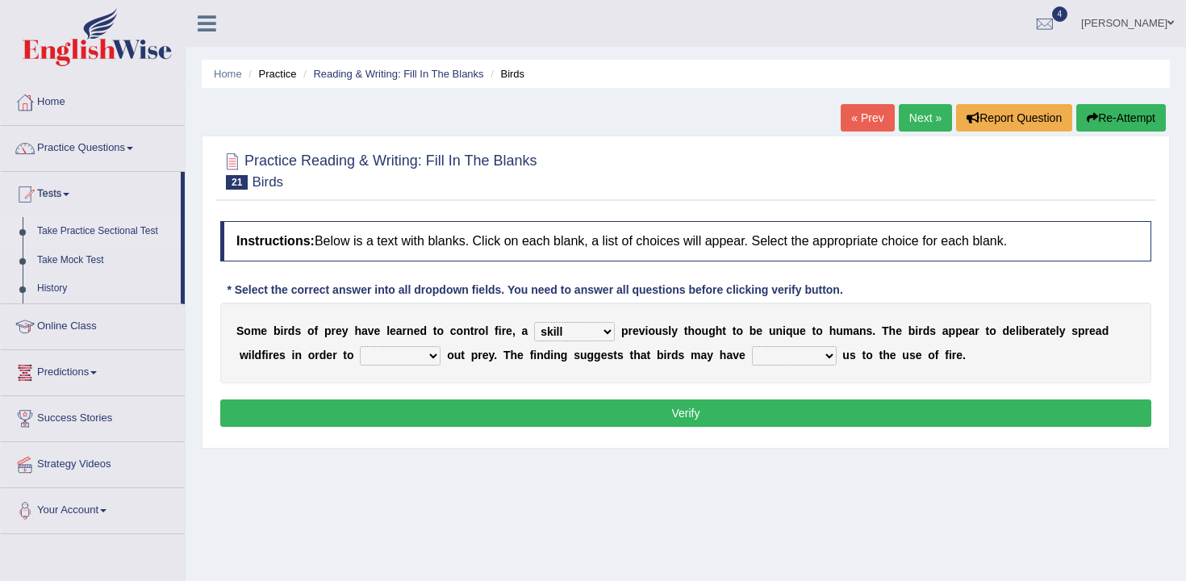
click at [120, 226] on link "Take Practice Sectional Test" at bounding box center [105, 231] width 151 height 29
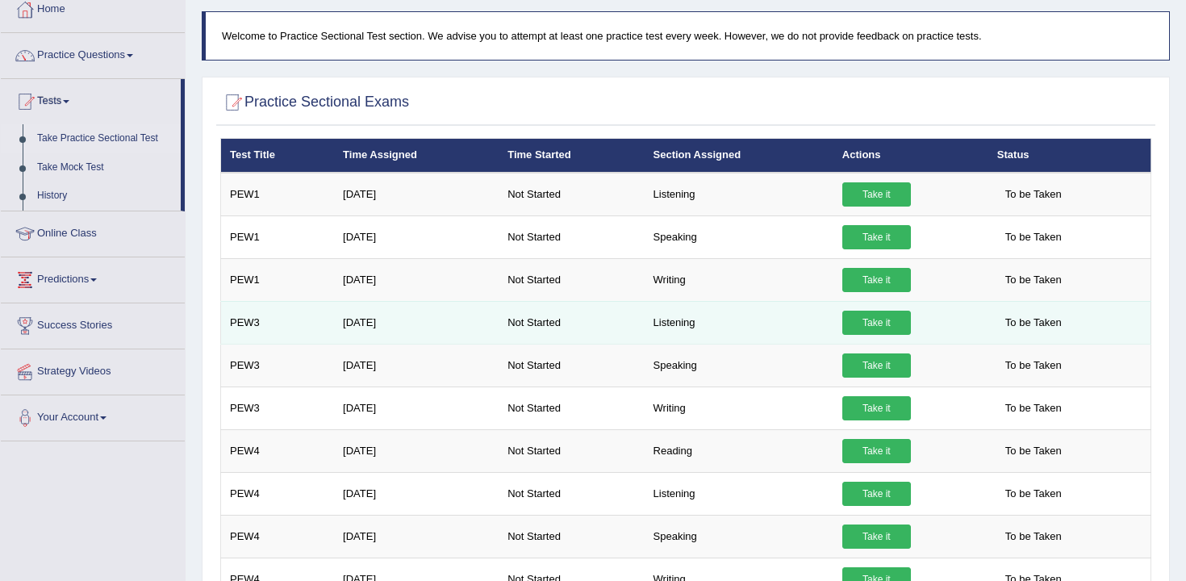
scroll to position [94, 0]
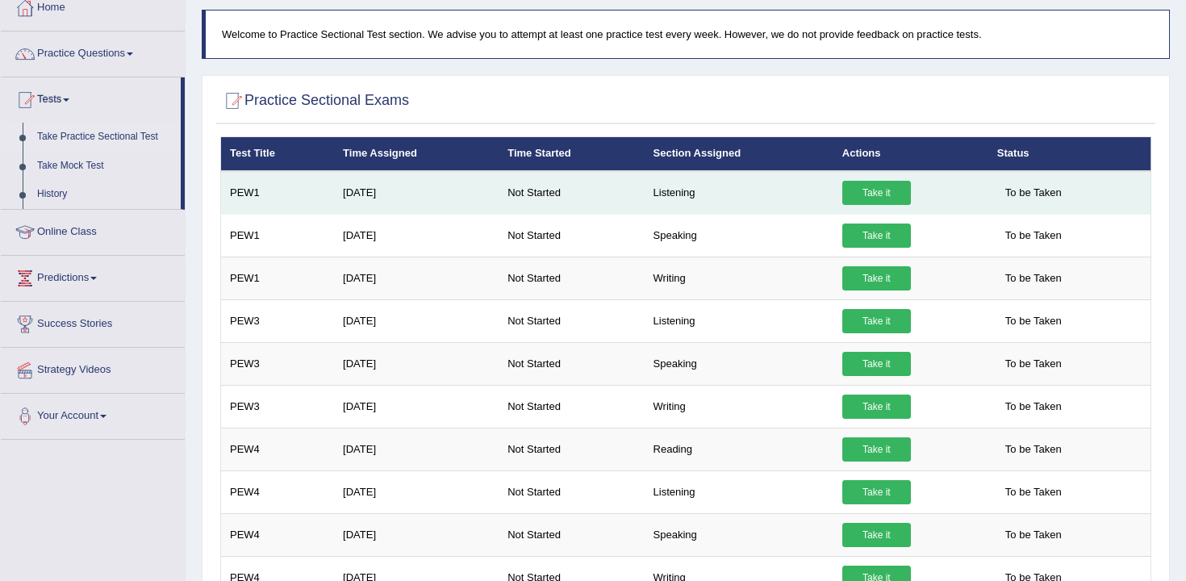
click at [895, 190] on link "Take it" at bounding box center [876, 193] width 69 height 24
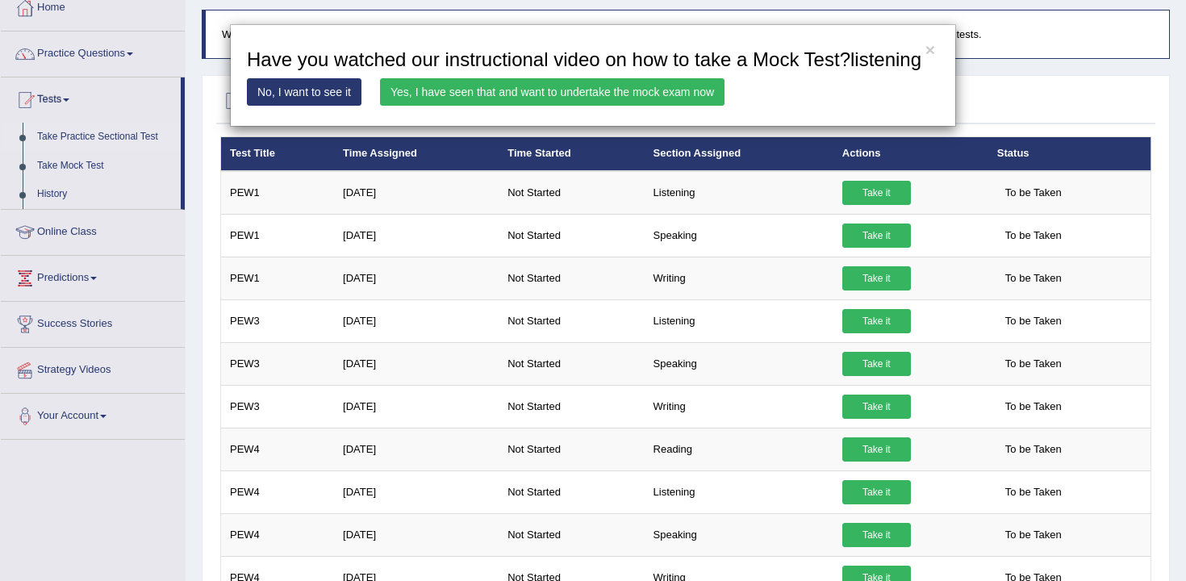
click at [937, 50] on h3 "Have you watched our instructional video on how to take a Mock Test?listening" at bounding box center [593, 59] width 692 height 21
click at [924, 50] on h3 "Have you watched our instructional video on how to take a Mock Test?listening" at bounding box center [593, 59] width 692 height 21
click at [938, 54] on h3 "Have you watched our instructional video on how to take a Mock Test?listening" at bounding box center [593, 59] width 692 height 21
click at [929, 54] on button "×" at bounding box center [930, 49] width 10 height 17
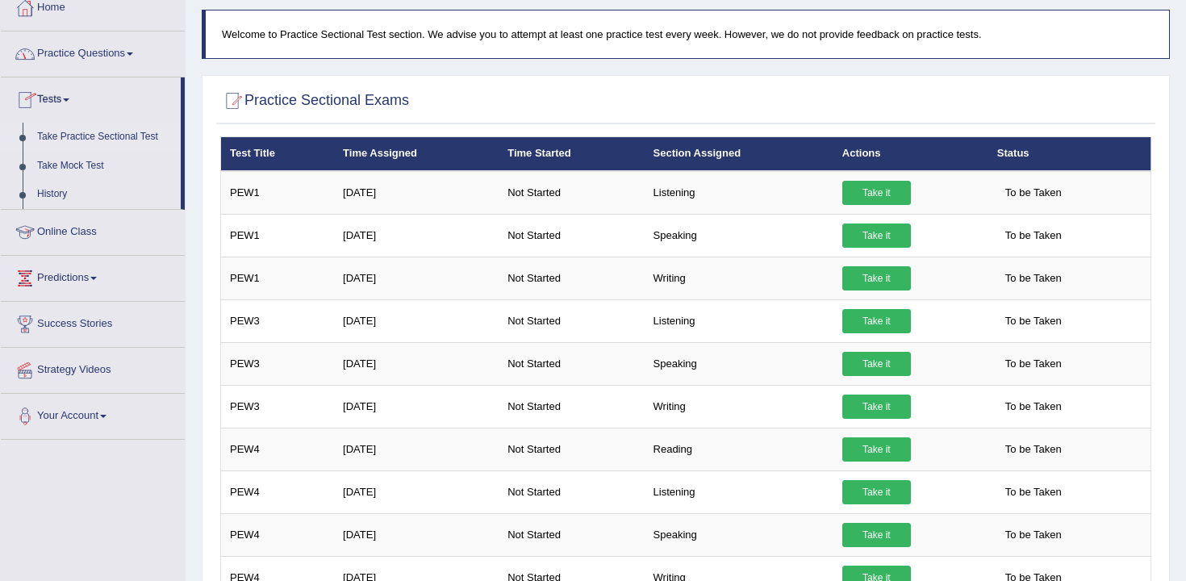
click at [83, 53] on link "Practice Questions" at bounding box center [93, 51] width 184 height 40
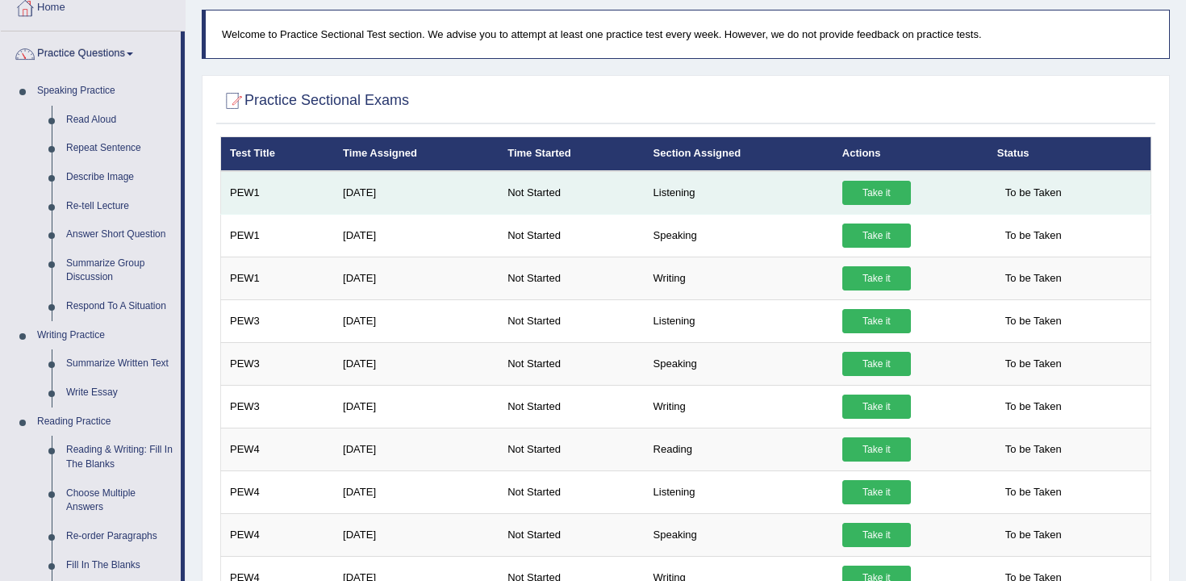
click at [891, 198] on link "Take it" at bounding box center [876, 193] width 69 height 24
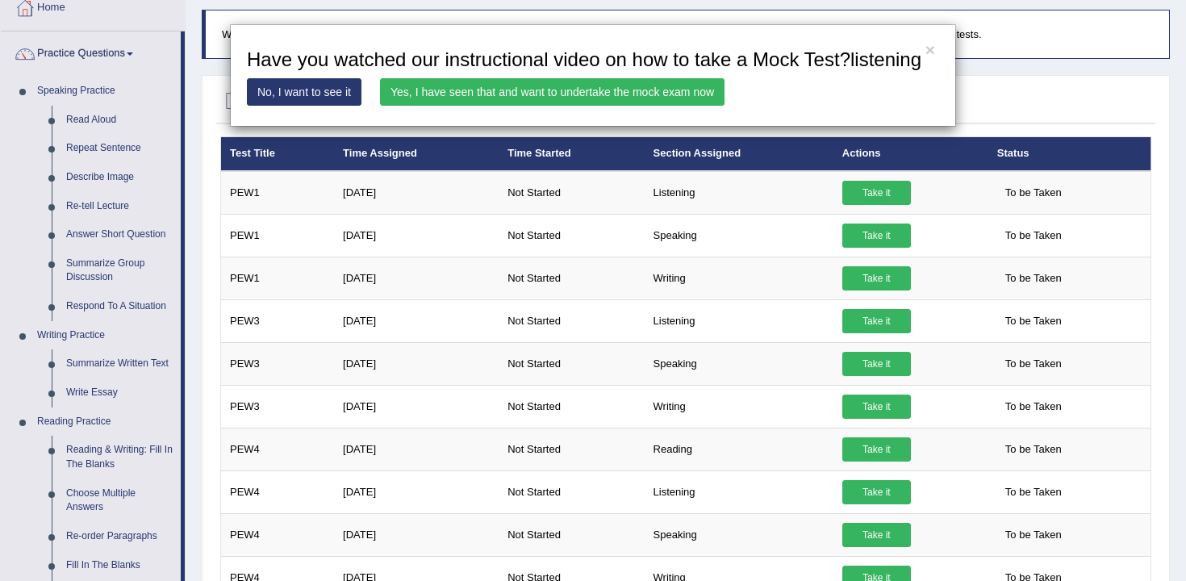
click at [292, 106] on link "No, I want to see it" at bounding box center [304, 91] width 115 height 27
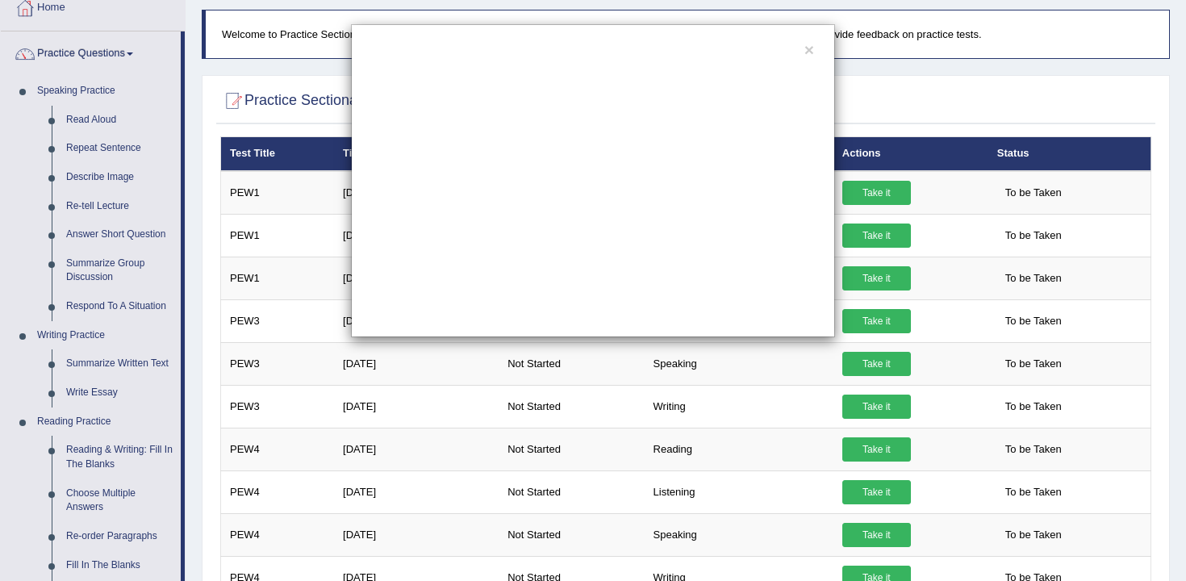
click at [808, 60] on div "×" at bounding box center [593, 180] width 484 height 313
click at [808, 53] on button "×" at bounding box center [809, 49] width 10 height 17
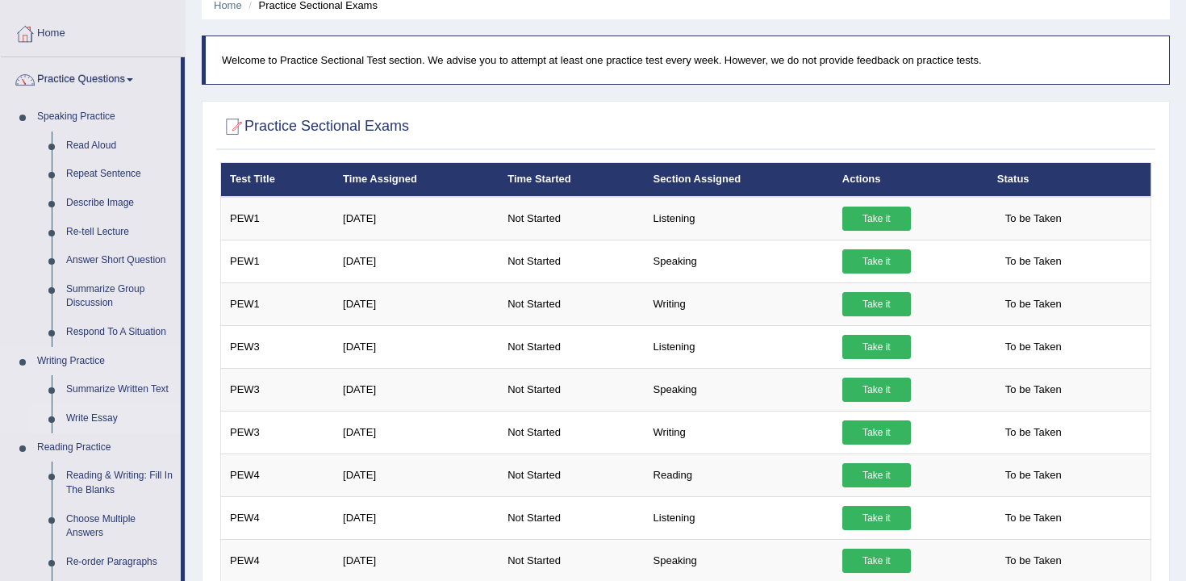
scroll to position [83, 0]
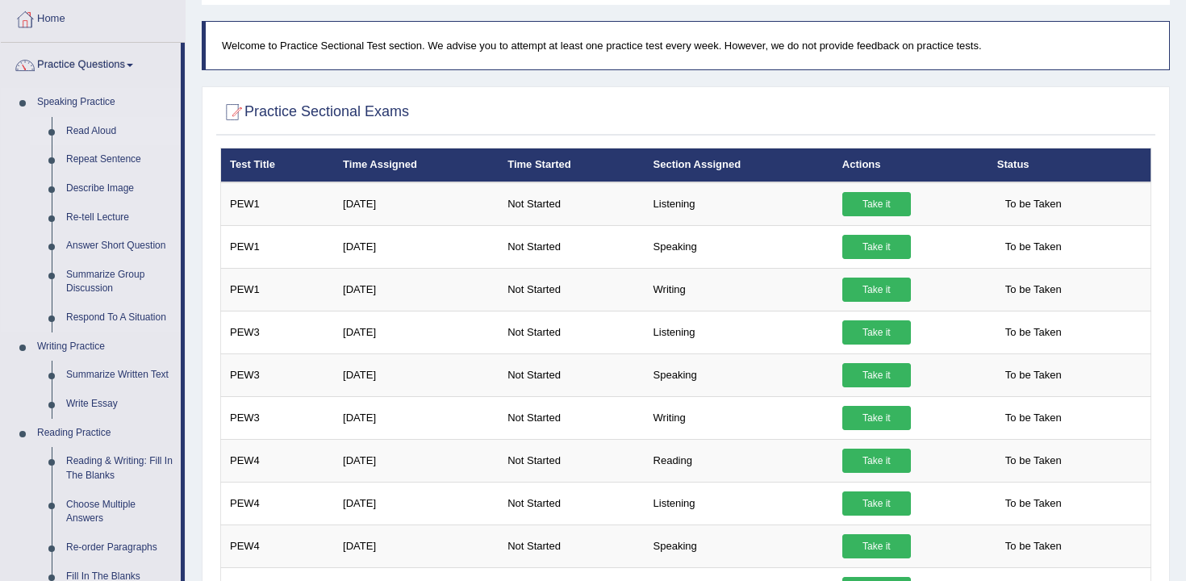
click at [101, 133] on link "Read Aloud" at bounding box center [120, 131] width 122 height 29
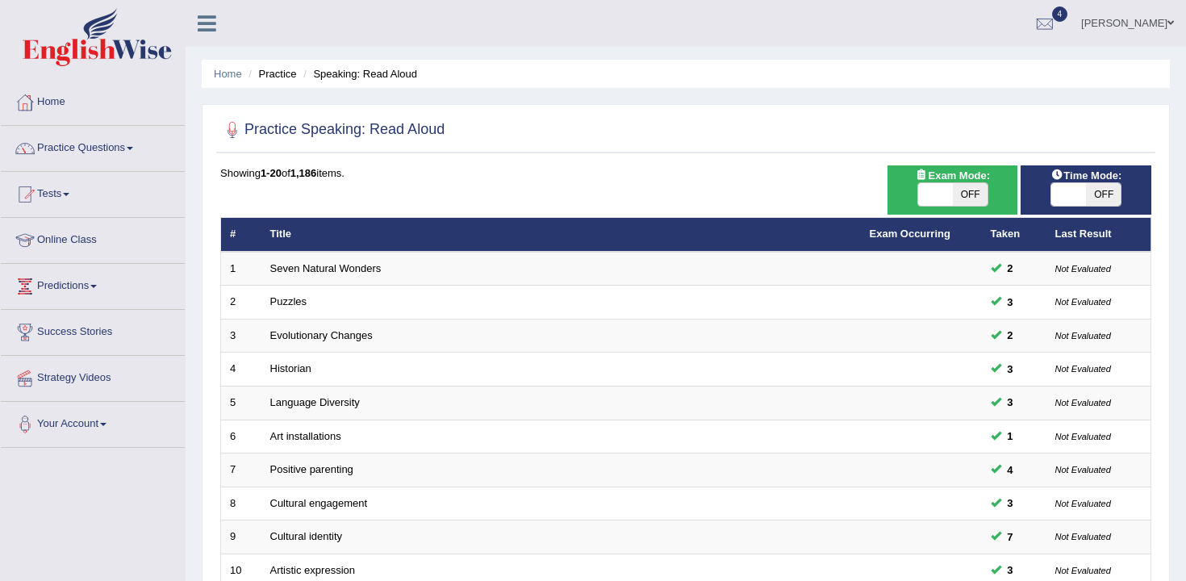
scroll to position [487, 0]
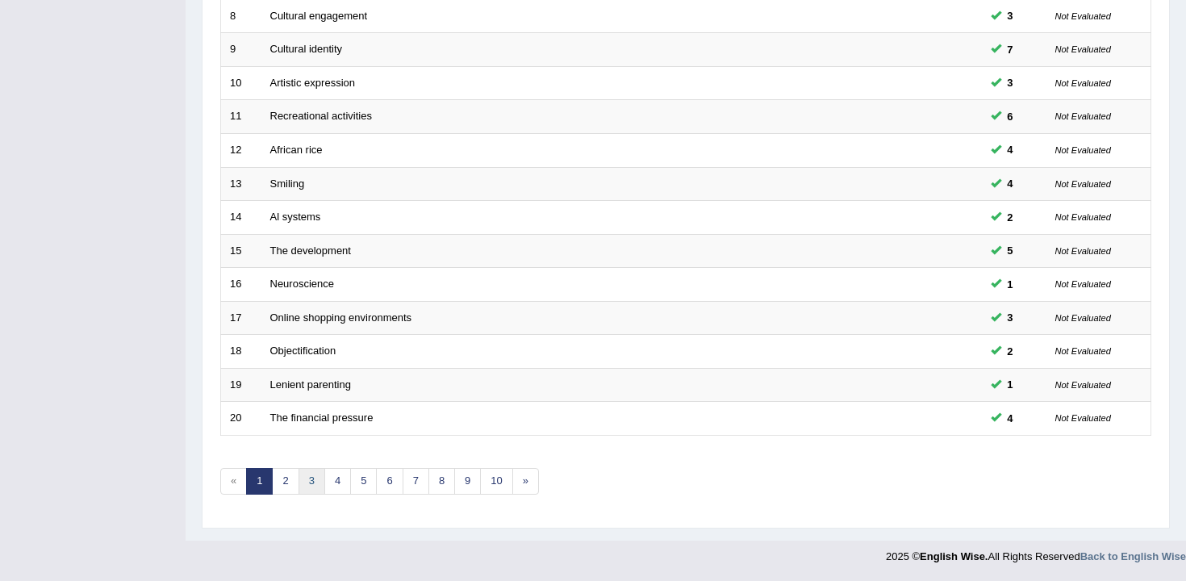
click at [311, 478] on link "3" at bounding box center [311, 481] width 27 height 27
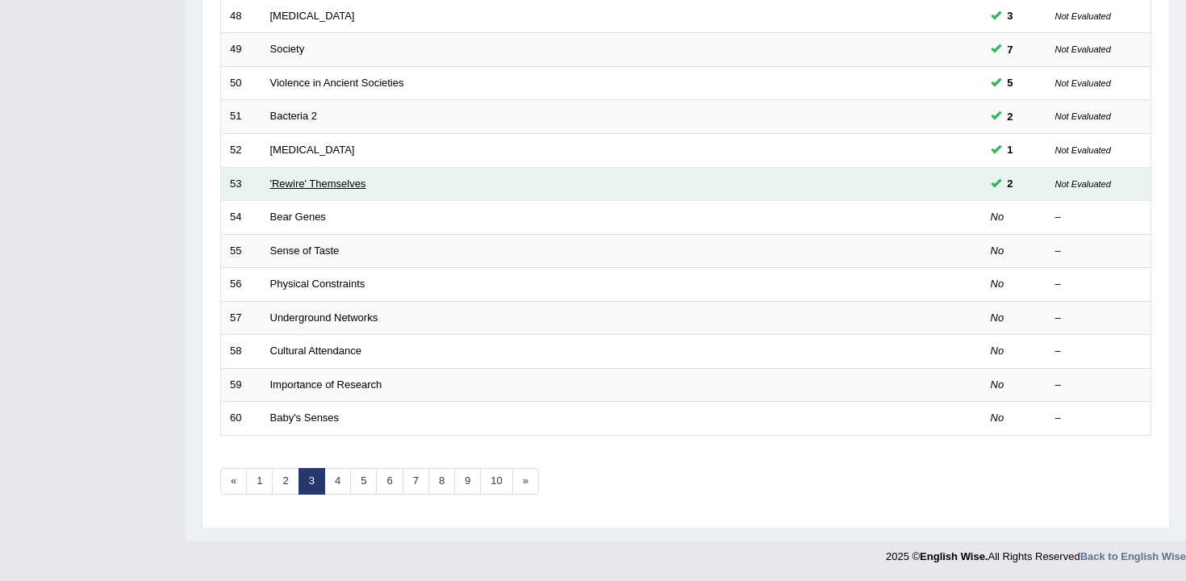
click at [326, 186] on link "'Rewire' Themselves" at bounding box center [318, 183] width 96 height 12
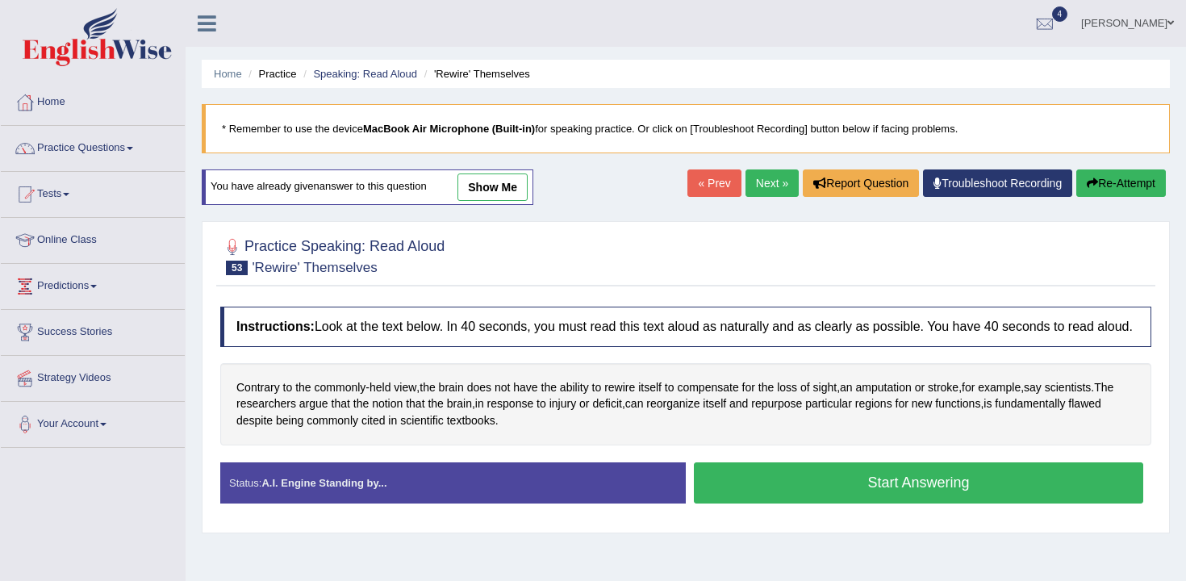
click at [768, 493] on button "Start Answering" at bounding box center [918, 482] width 449 height 41
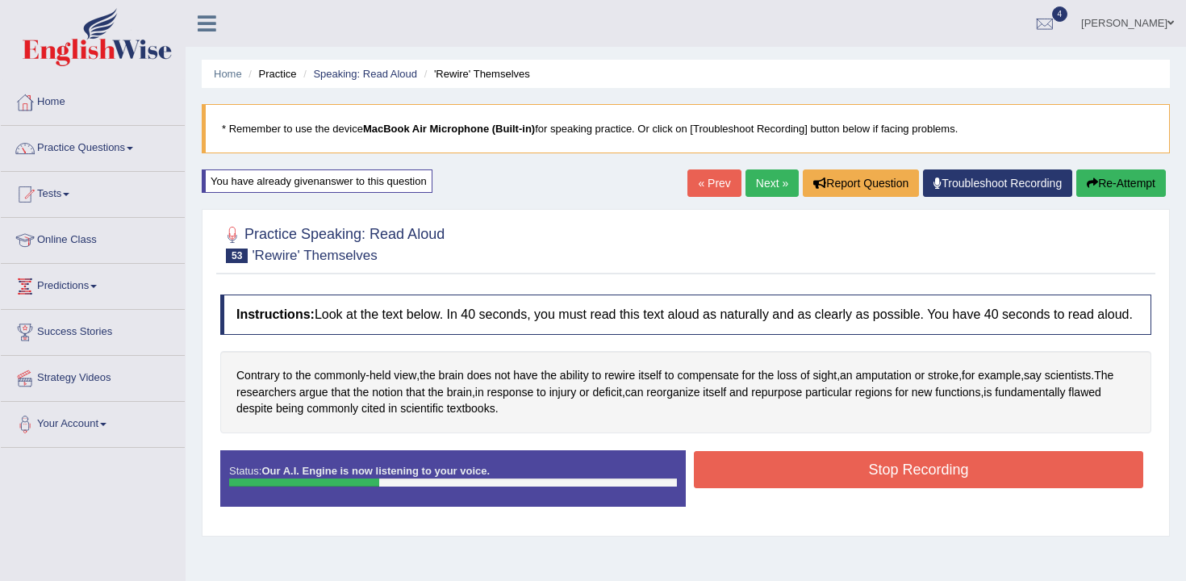
click at [768, 488] on button "Stop Recording" at bounding box center [918, 469] width 449 height 37
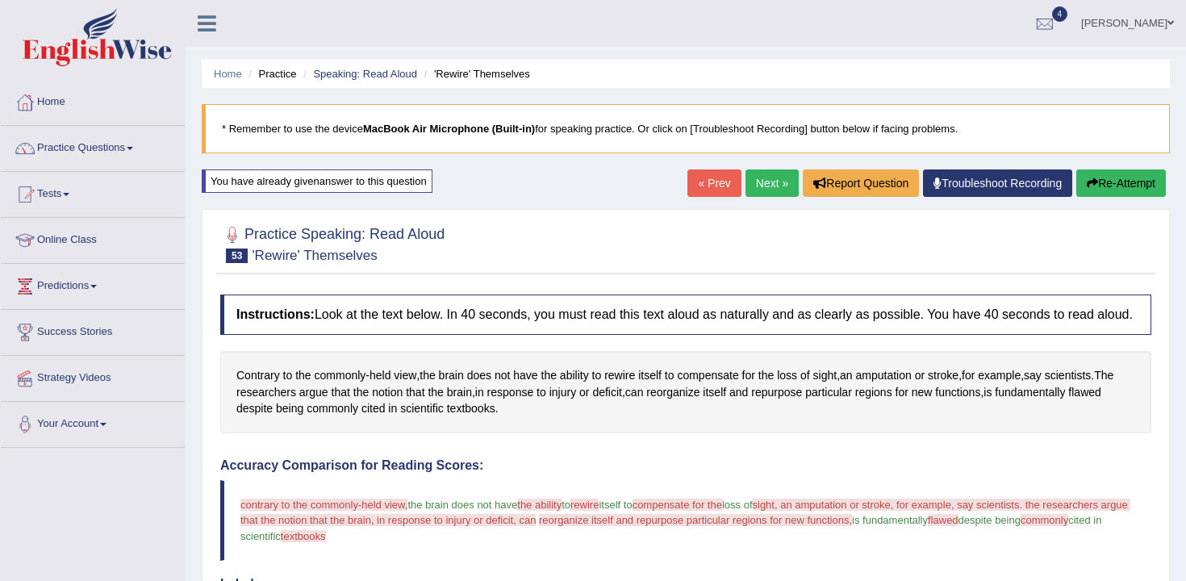
click at [1136, 168] on div "Home Practice Speaking: Read Aloud 'Rewire' Themselves * Remember to use the de…" at bounding box center [686, 527] width 1000 height 1055
click at [1133, 177] on button "Re-Attempt" at bounding box center [1121, 182] width 90 height 27
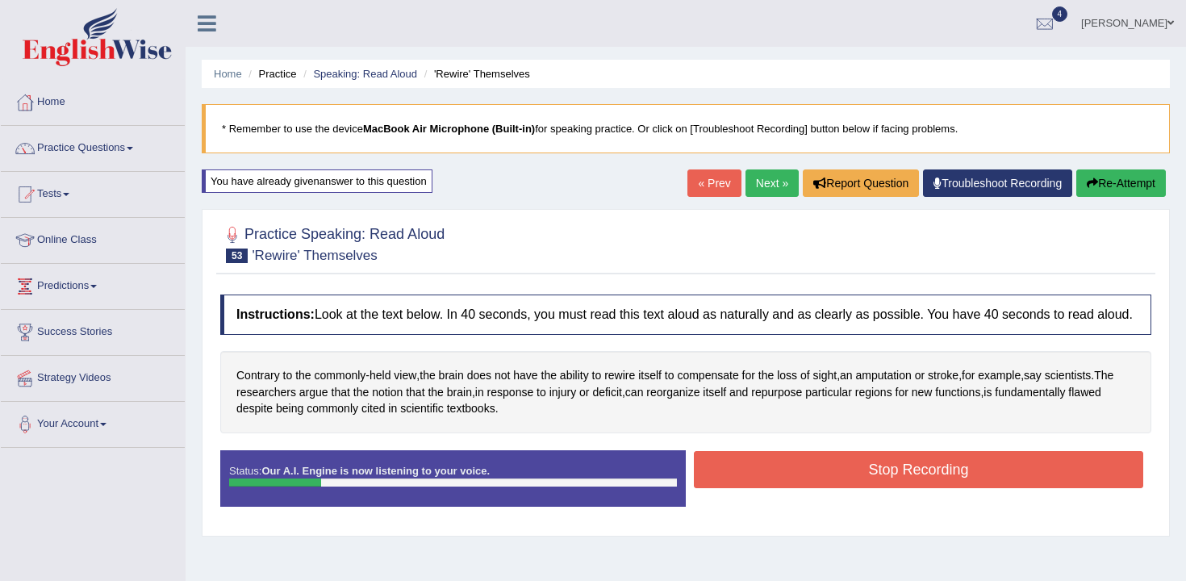
click at [786, 492] on div "Stop Recording" at bounding box center [918, 471] width 465 height 41
click at [822, 488] on button "Stop Recording" at bounding box center [918, 469] width 449 height 37
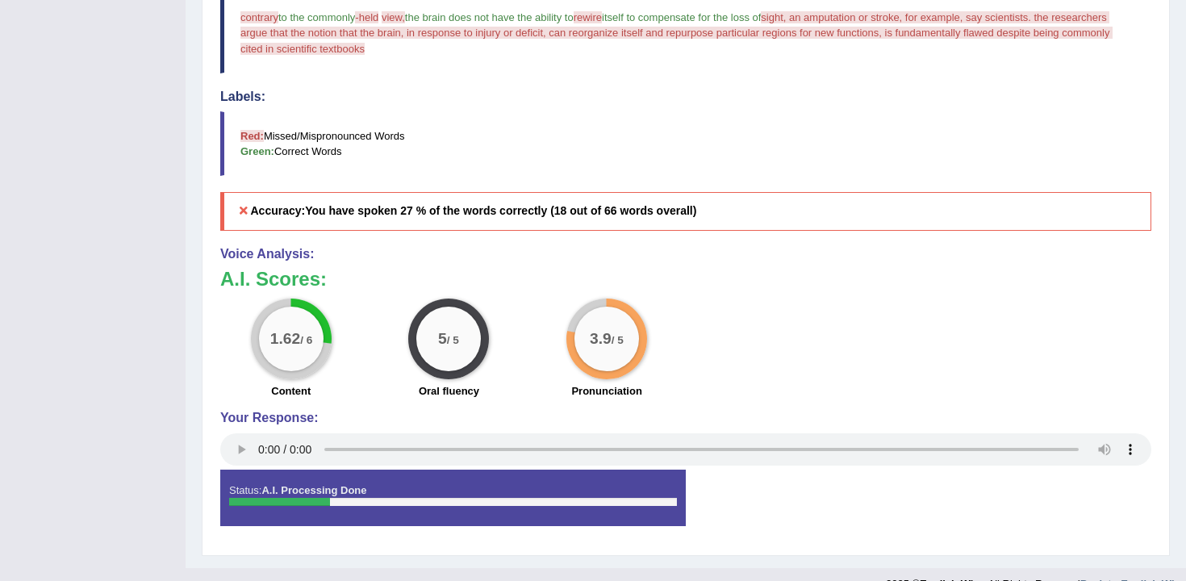
scroll to position [484, 0]
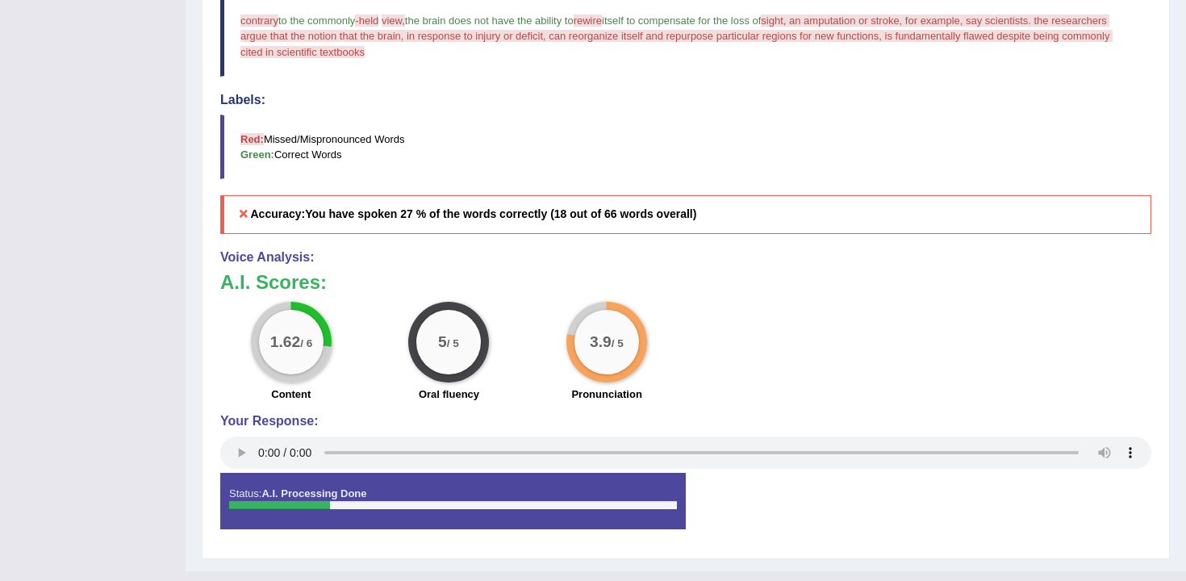
click at [280, 337] on div "1.62 / 6" at bounding box center [291, 342] width 65 height 65
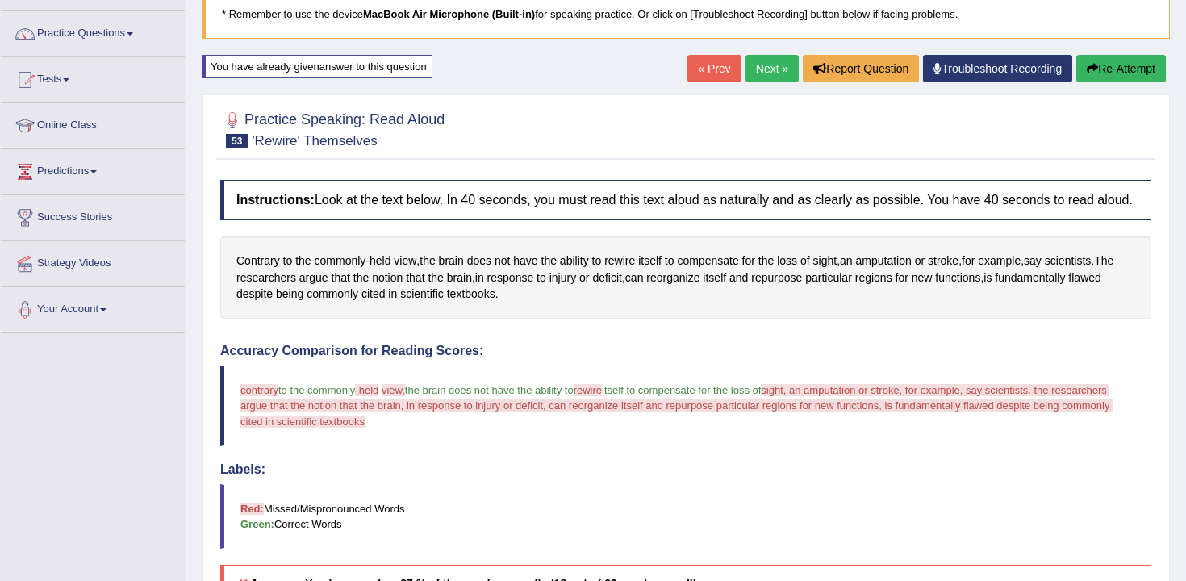
scroll to position [88, 0]
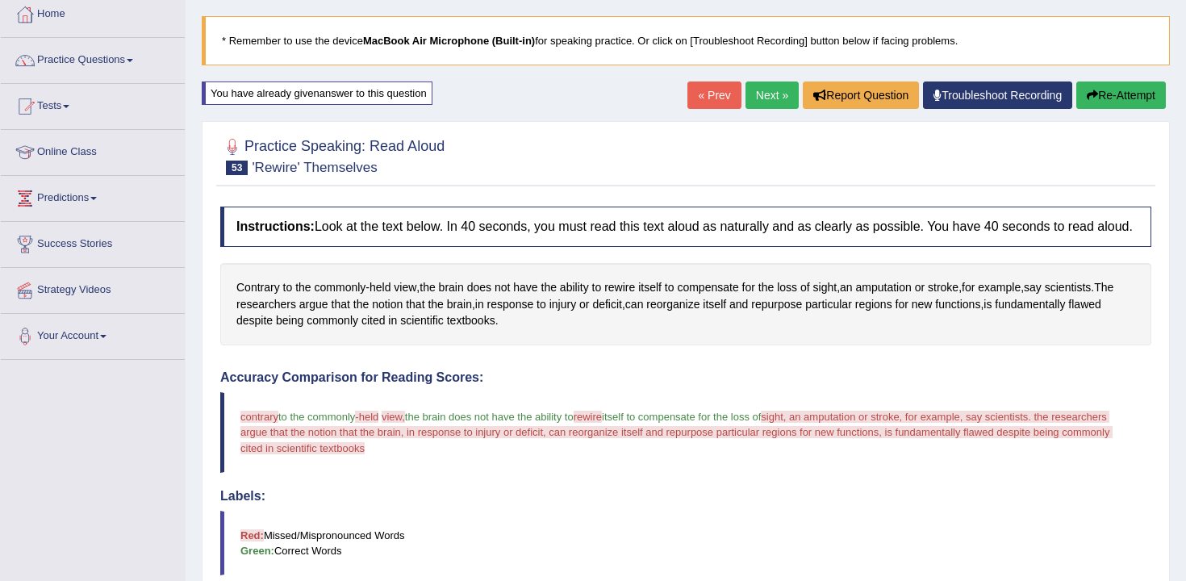
click at [1094, 97] on button "Re-Attempt" at bounding box center [1121, 94] width 90 height 27
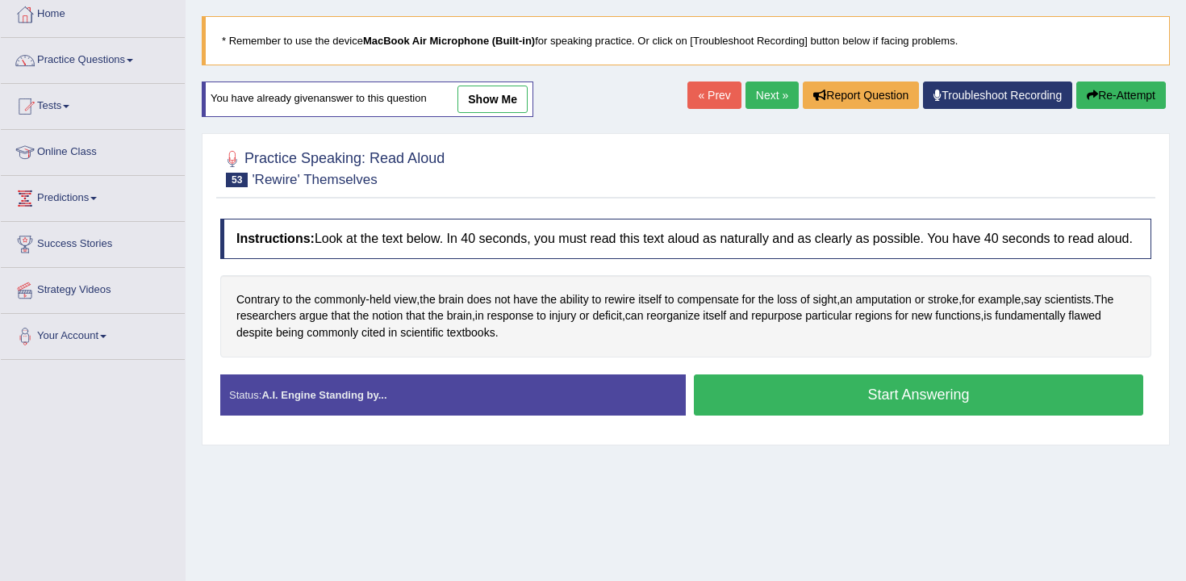
click at [943, 415] on button "Start Answering" at bounding box center [918, 394] width 449 height 41
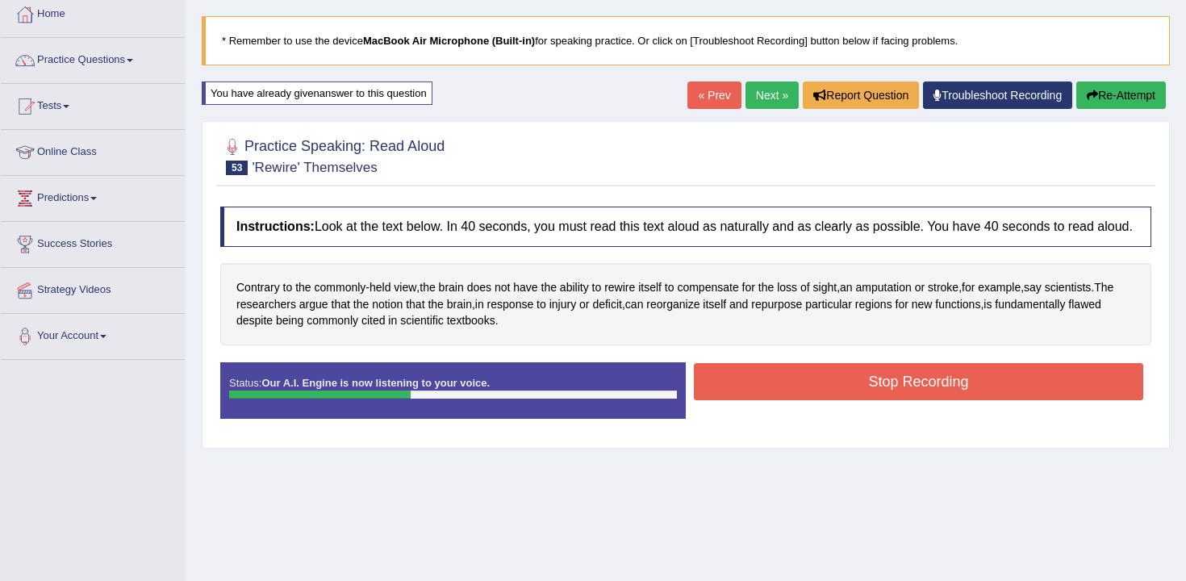
click at [957, 400] on button "Stop Recording" at bounding box center [918, 381] width 449 height 37
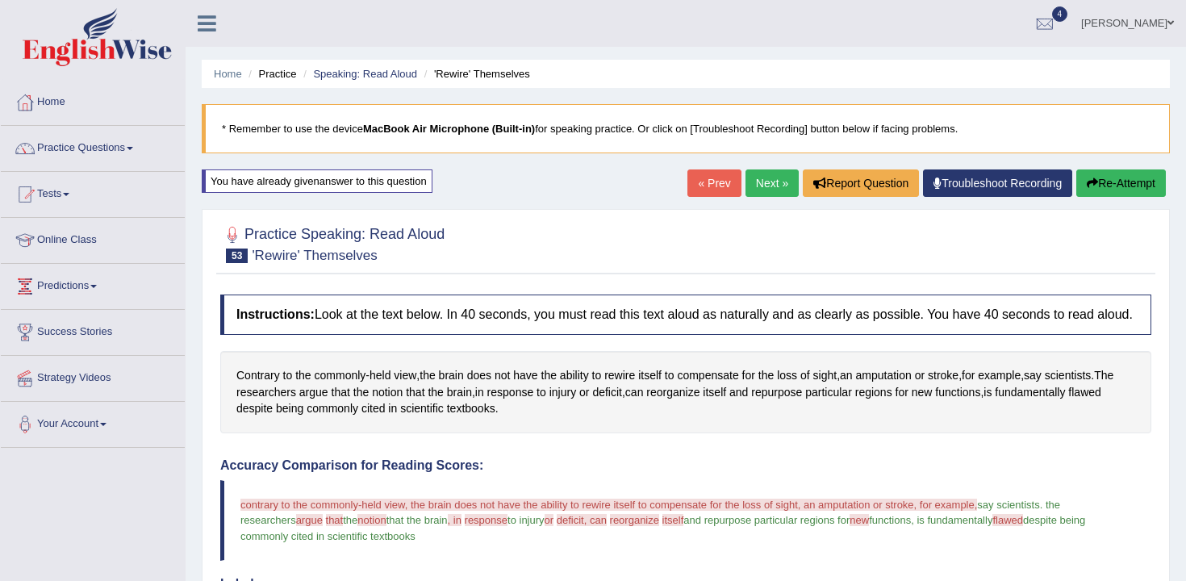
click at [1124, 190] on button "Re-Attempt" at bounding box center [1121, 182] width 90 height 27
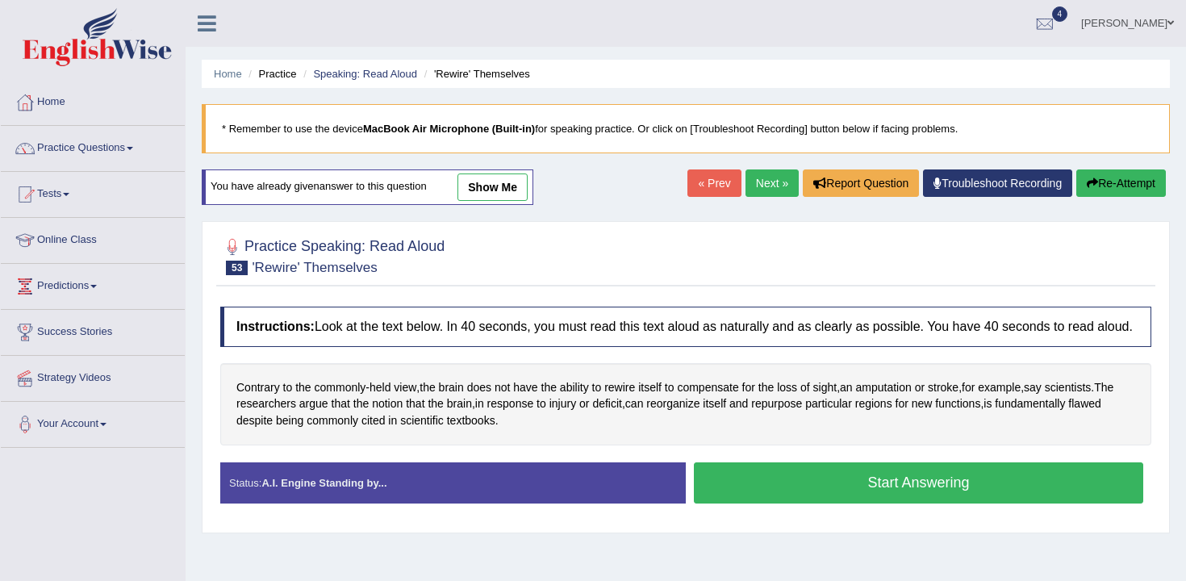
click at [807, 501] on button "Start Answering" at bounding box center [918, 482] width 449 height 41
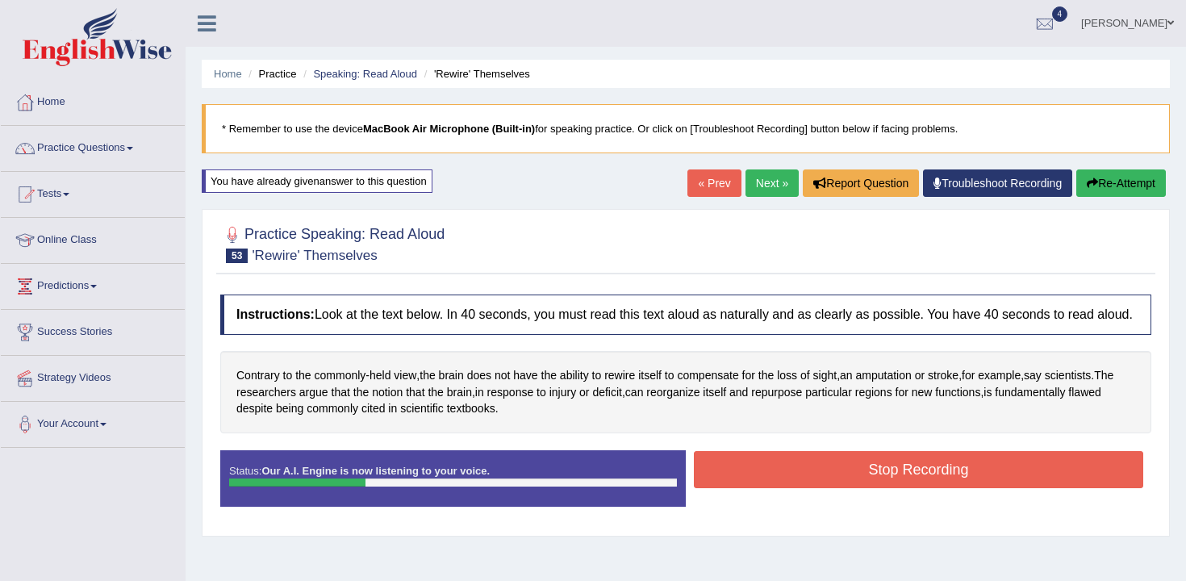
click at [805, 488] on button "Stop Recording" at bounding box center [918, 469] width 449 height 37
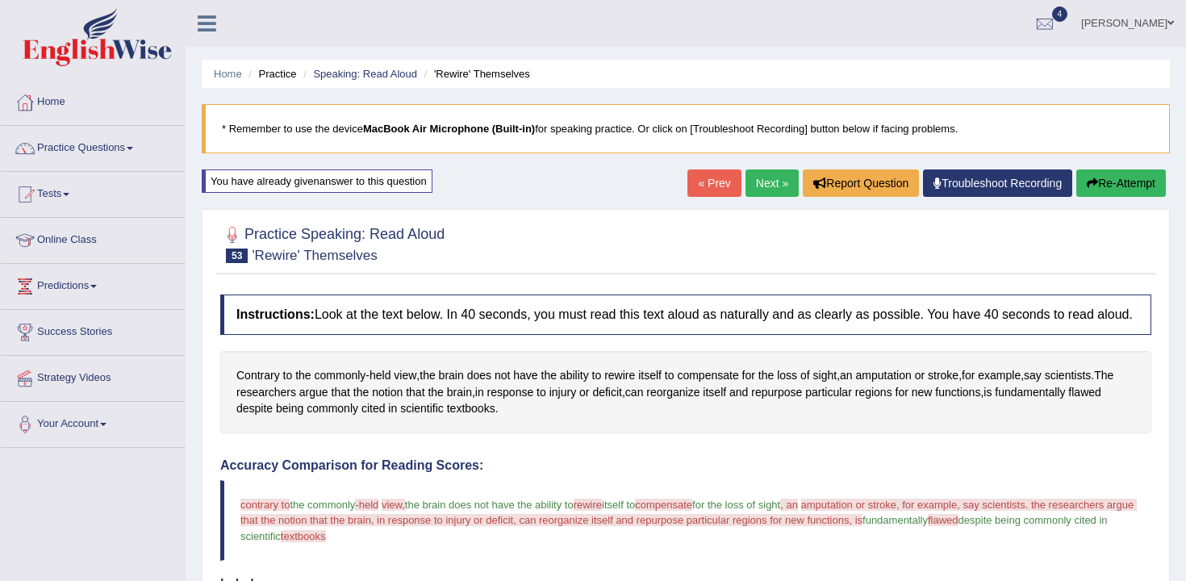
click at [1085, 205] on div "Home Practice Speaking: Read Aloud 'Rewire' Themselves * Remember to use the de…" at bounding box center [686, 527] width 1000 height 1055
click at [1087, 198] on div "« Prev Next » Report Question Troubleshoot Recording Re-Attempt" at bounding box center [928, 184] width 482 height 31
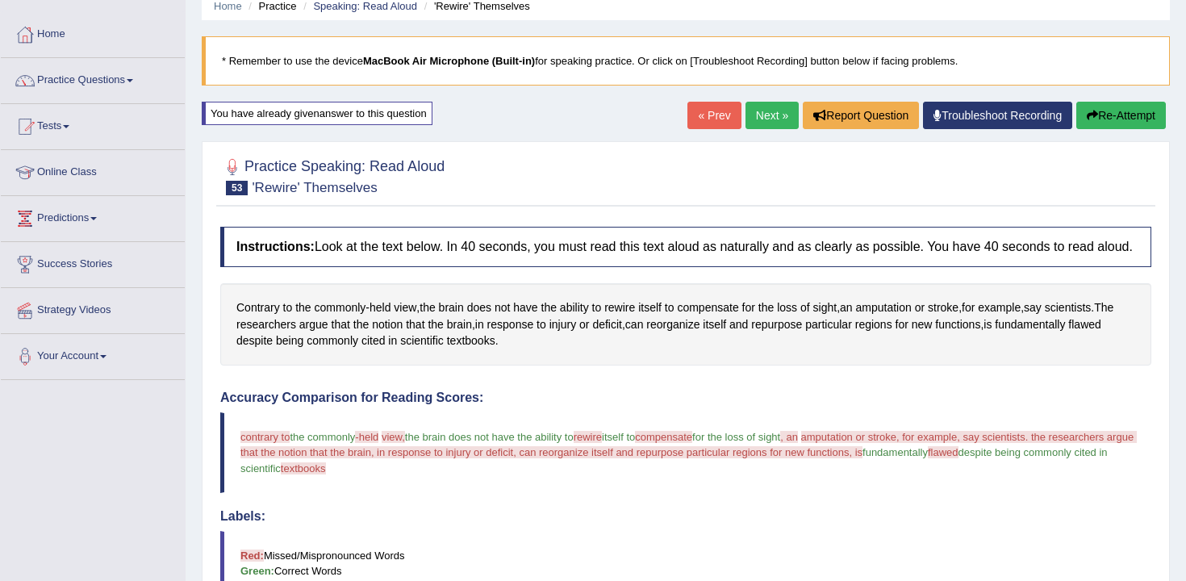
scroll to position [70, 0]
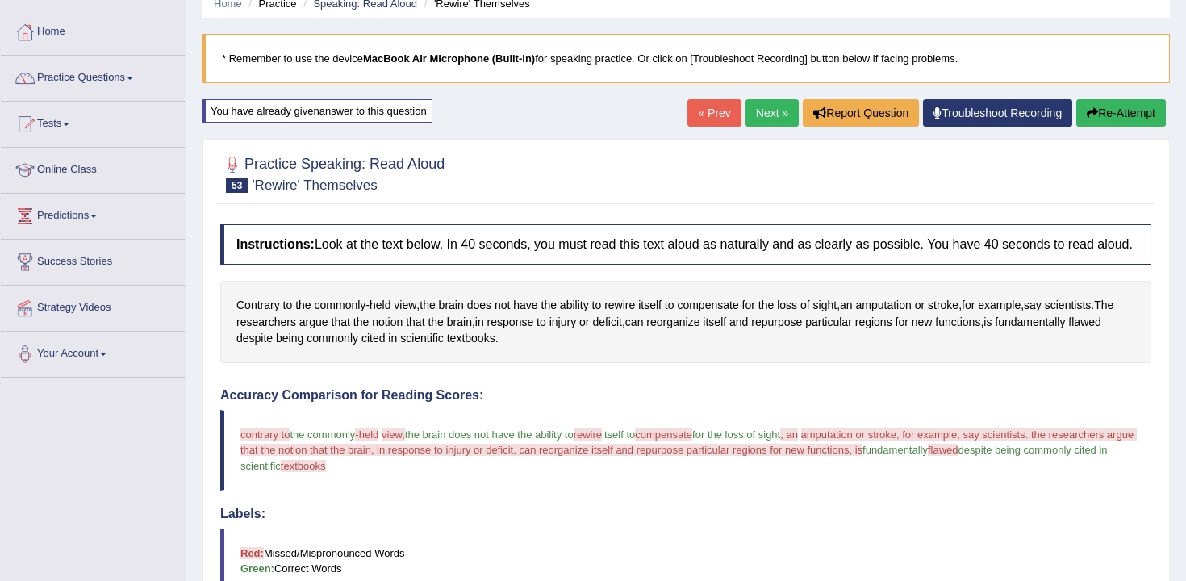
click at [762, 115] on link "Next »" at bounding box center [771, 112] width 53 height 27
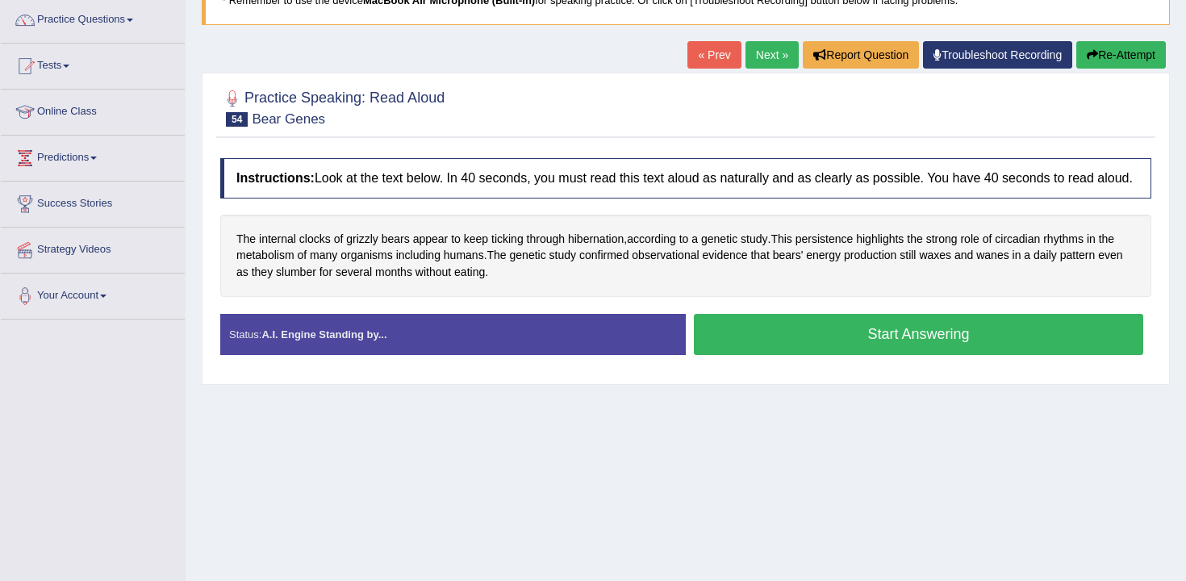
click at [778, 352] on button "Start Answering" at bounding box center [918, 334] width 449 height 41
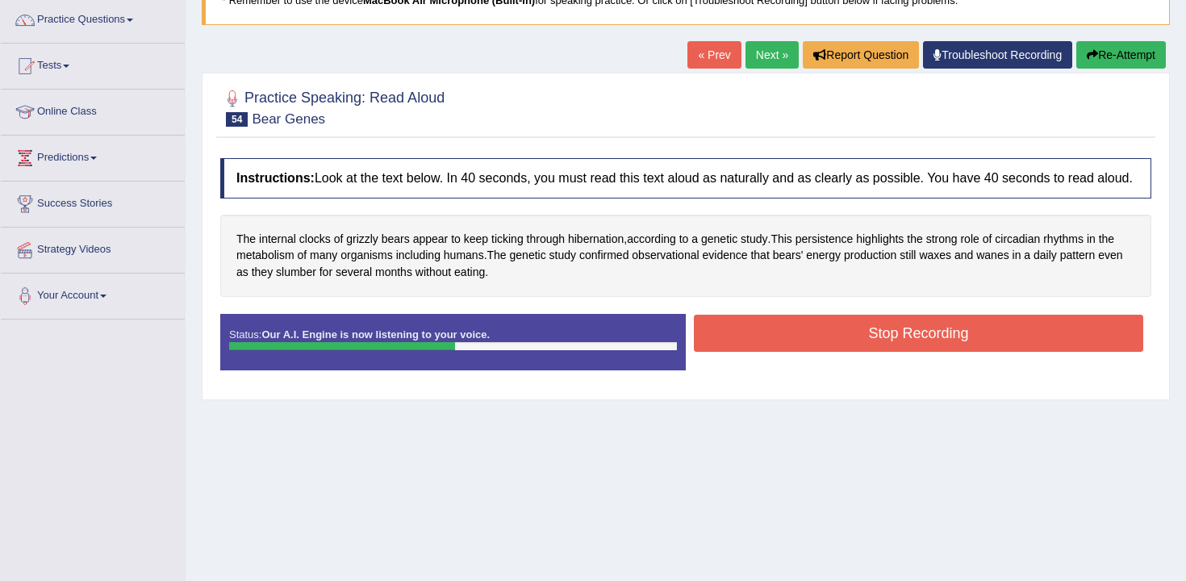
click at [765, 349] on button "Stop Recording" at bounding box center [918, 333] width 449 height 37
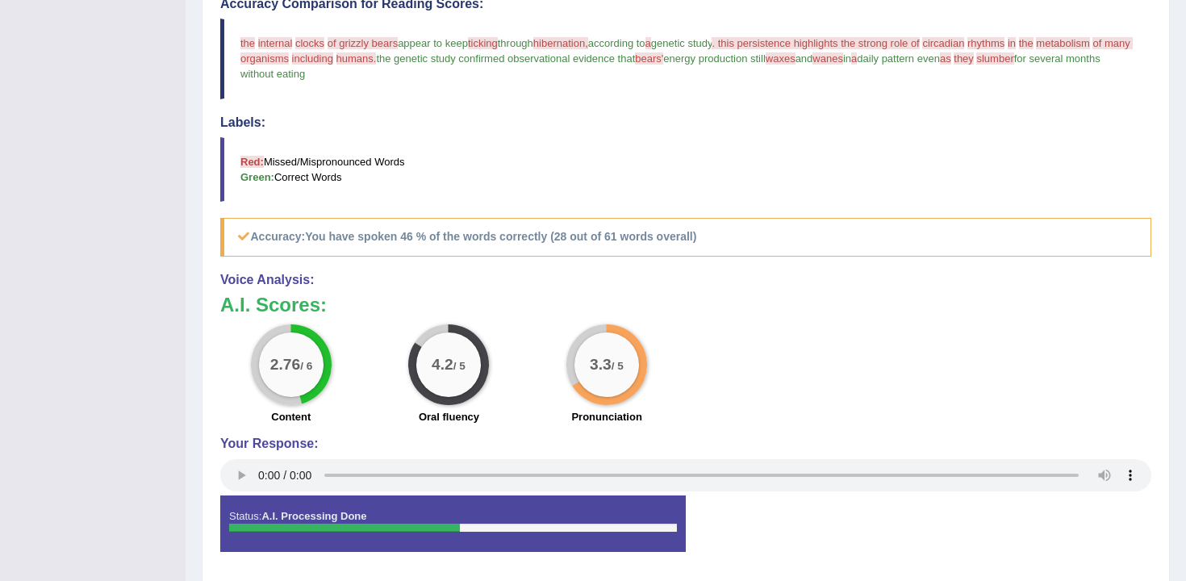
scroll to position [179, 0]
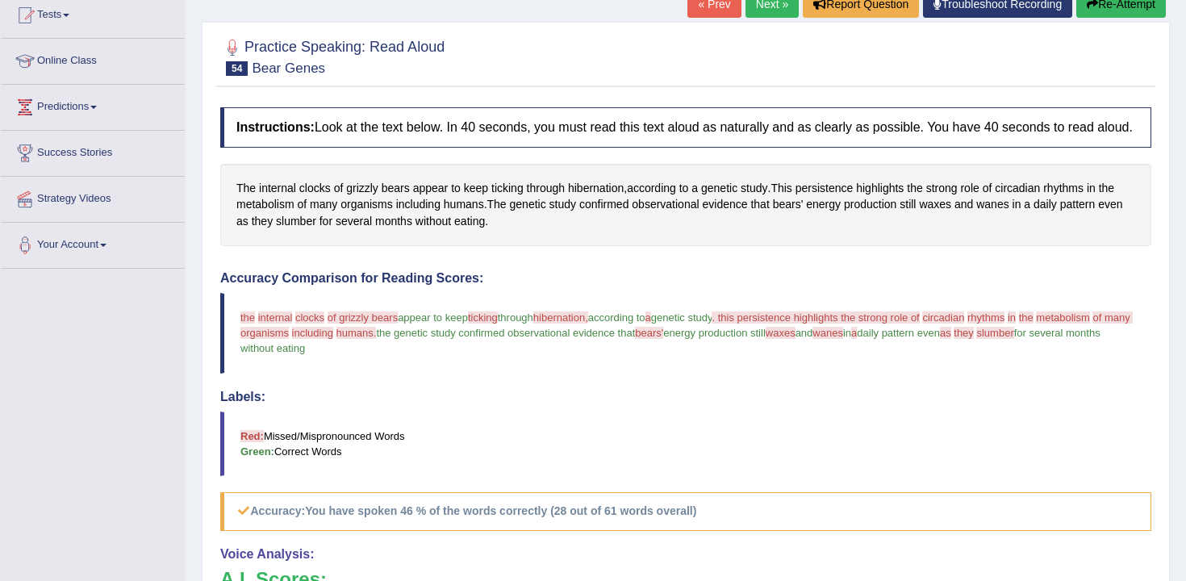
click at [1104, 5] on button "Re-Attempt" at bounding box center [1121, 3] width 90 height 27
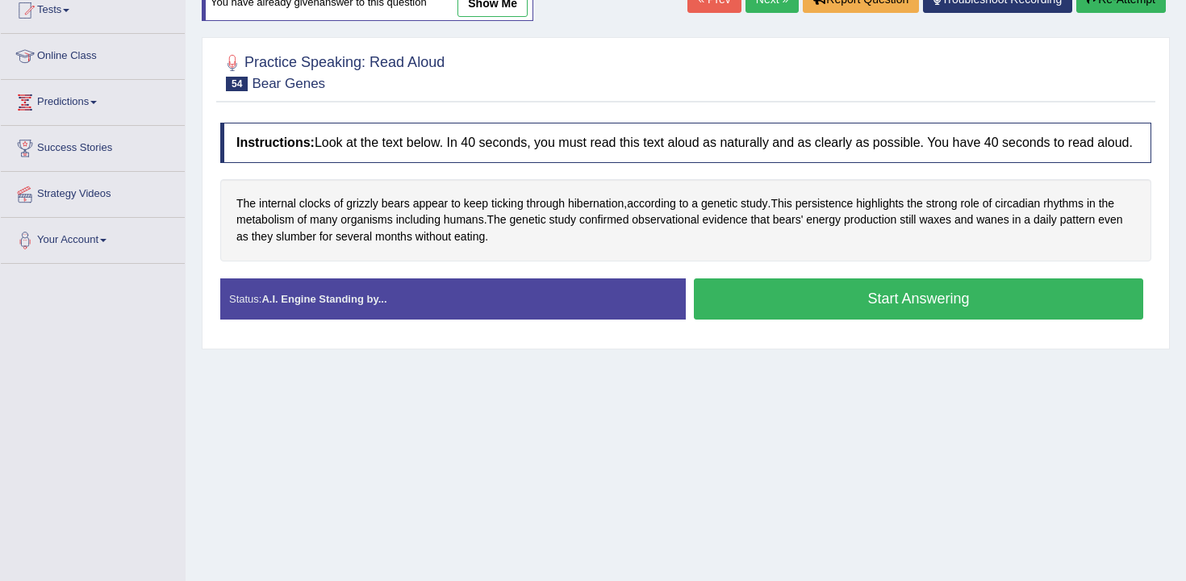
click at [786, 318] on button "Start Answering" at bounding box center [918, 298] width 449 height 41
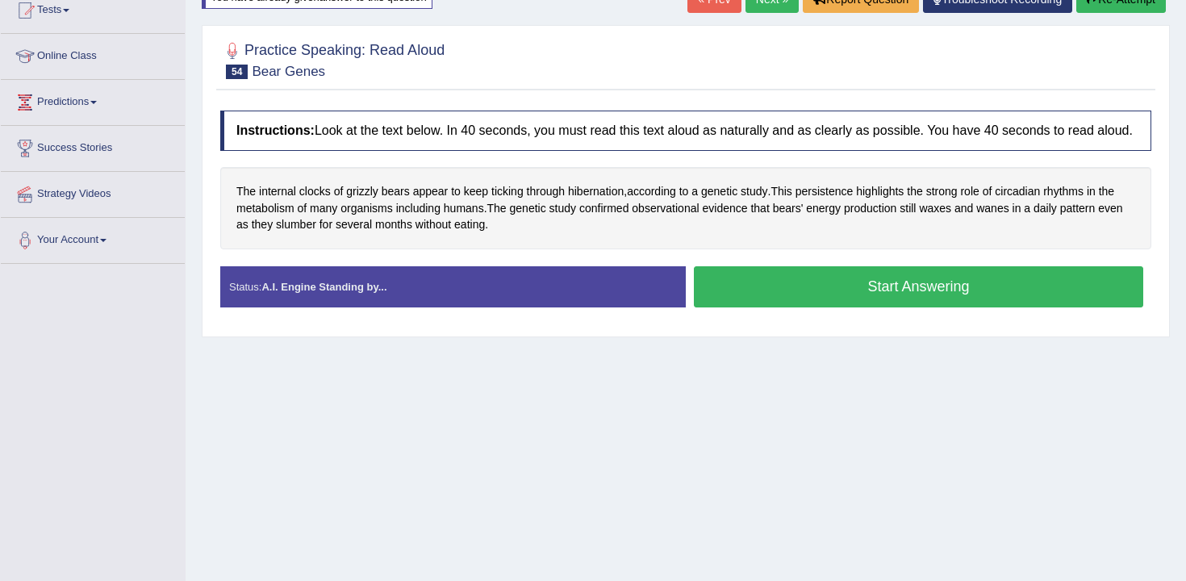
scroll to position [179, 0]
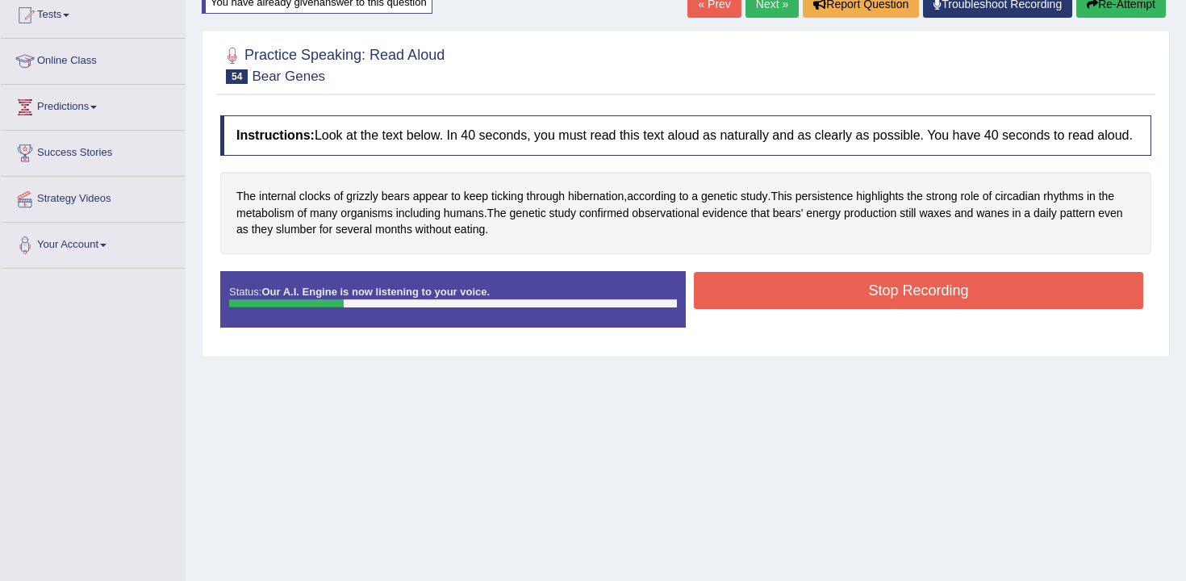
click at [786, 309] on button "Stop Recording" at bounding box center [918, 290] width 449 height 37
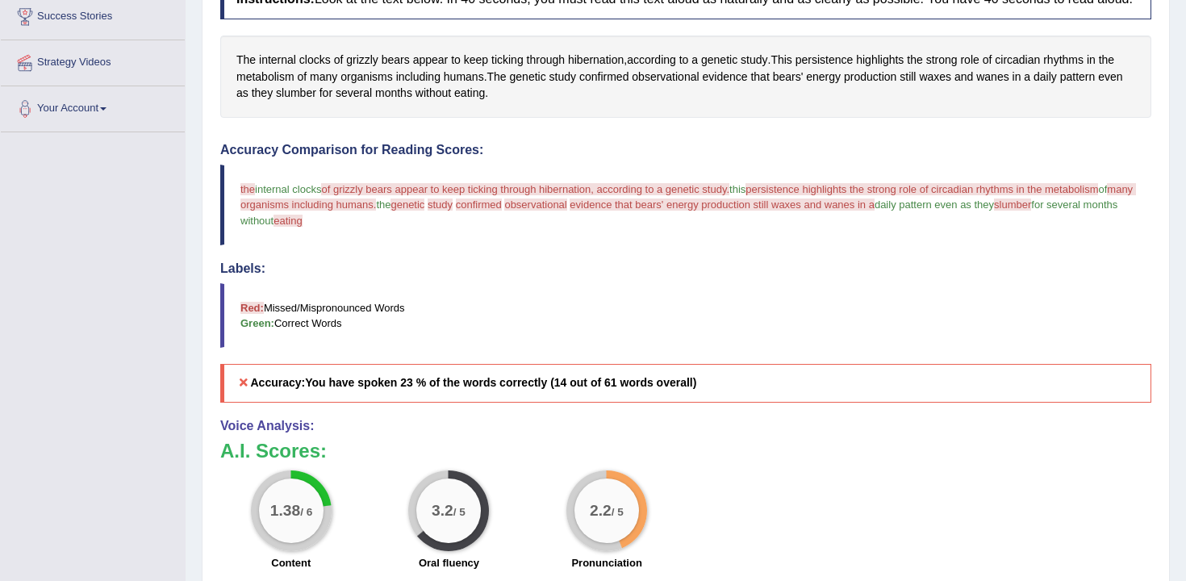
scroll to position [0, 0]
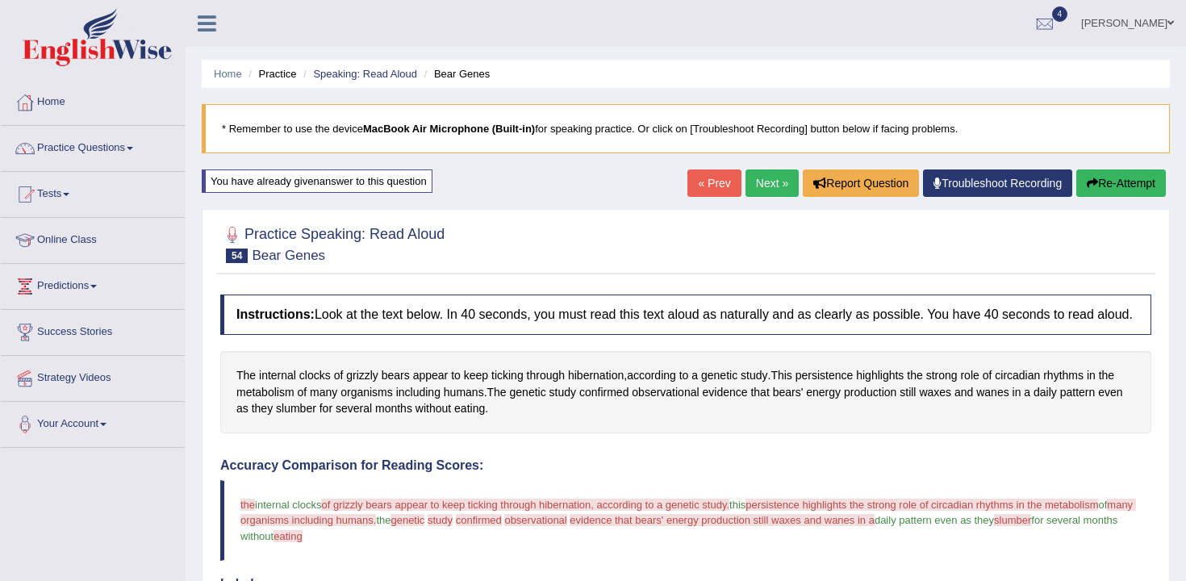
click at [1094, 185] on button "Re-Attempt" at bounding box center [1121, 182] width 90 height 27
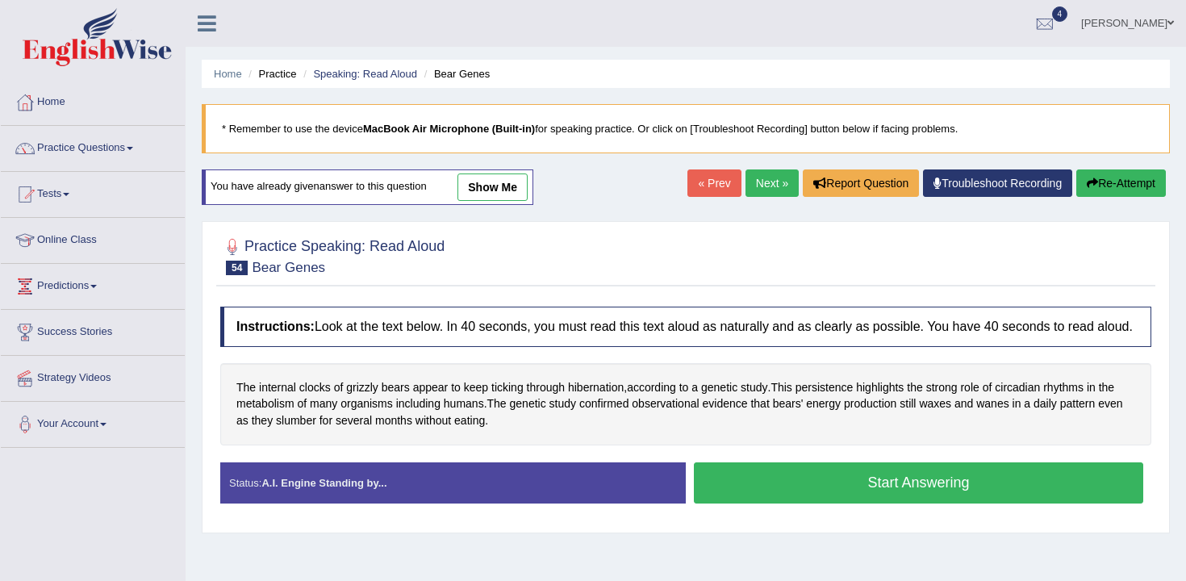
click at [778, 490] on button "Start Answering" at bounding box center [918, 482] width 449 height 41
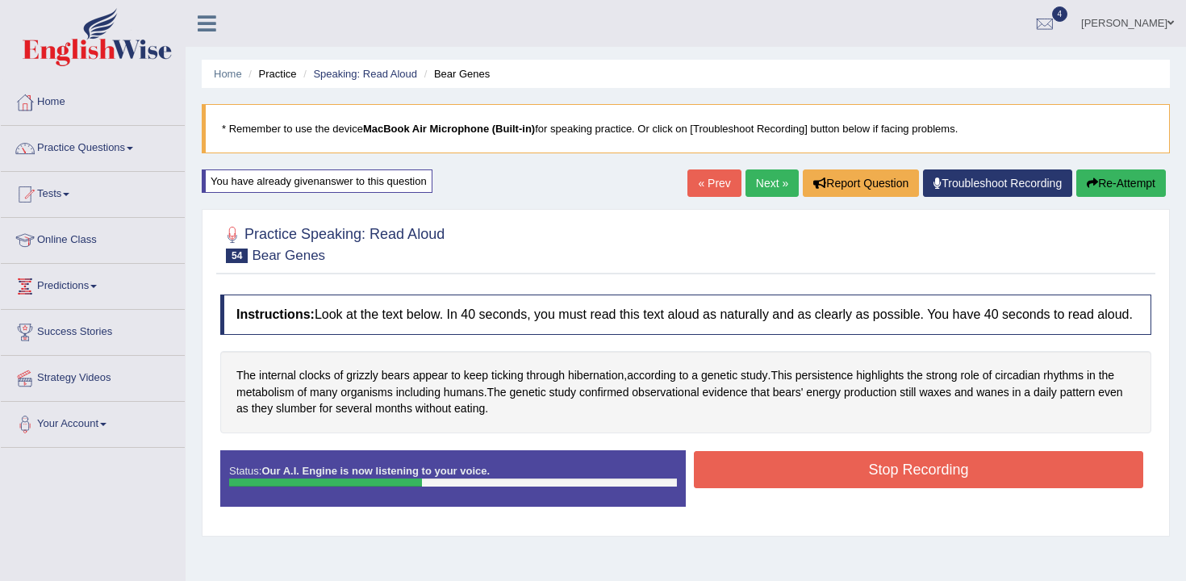
click at [778, 488] on button "Stop Recording" at bounding box center [918, 469] width 449 height 37
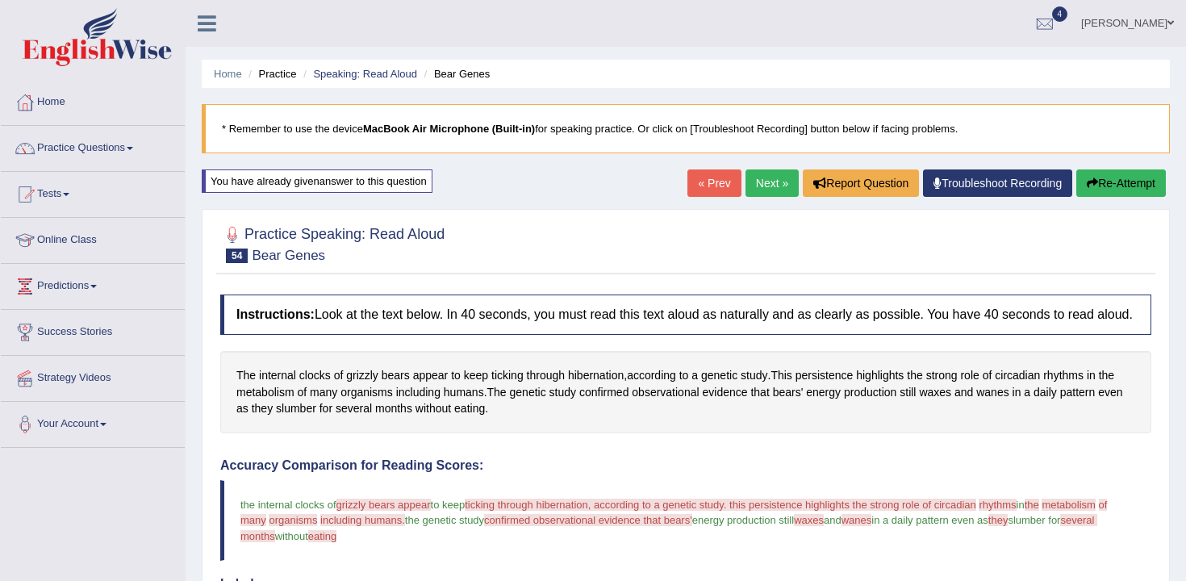
click at [1102, 189] on button "Re-Attempt" at bounding box center [1121, 182] width 90 height 27
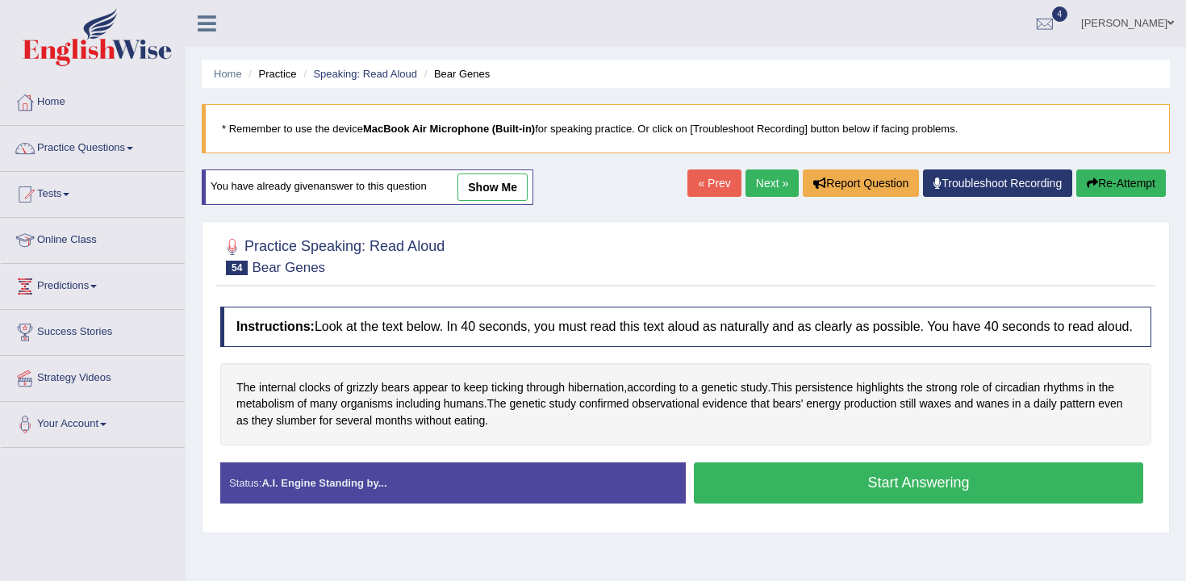
click at [791, 489] on button "Start Answering" at bounding box center [918, 482] width 449 height 41
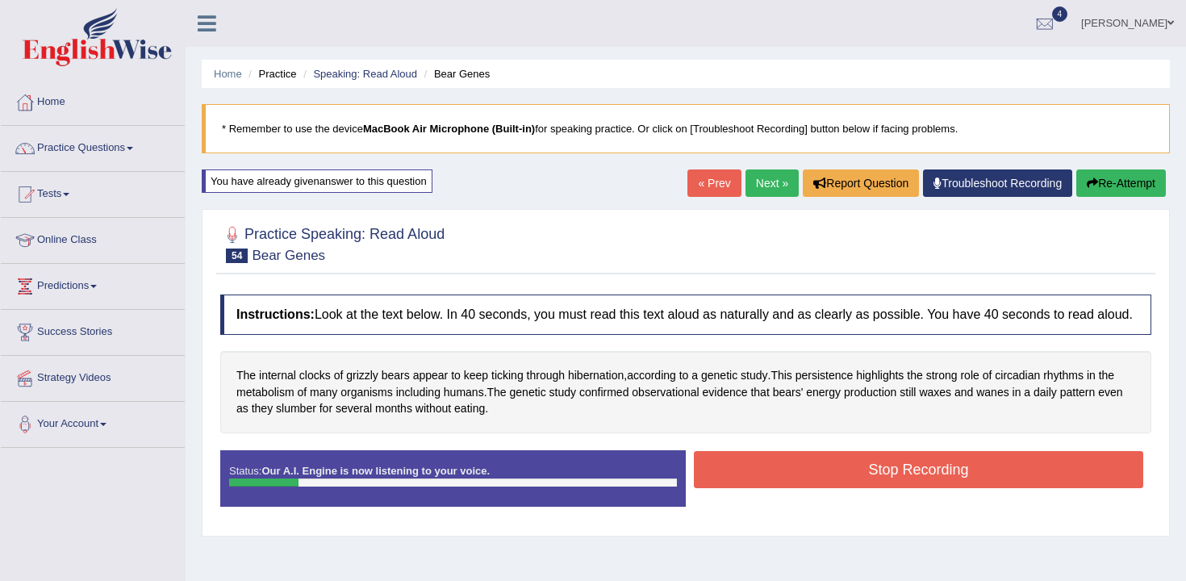
click at [790, 488] on button "Stop Recording" at bounding box center [918, 469] width 449 height 37
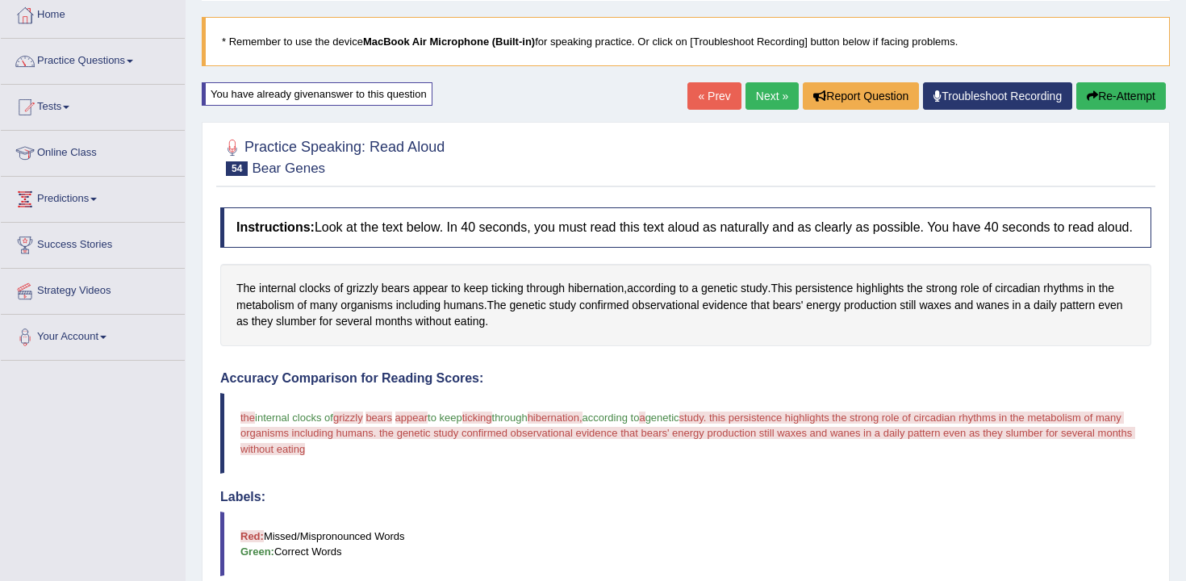
scroll to position [5, 0]
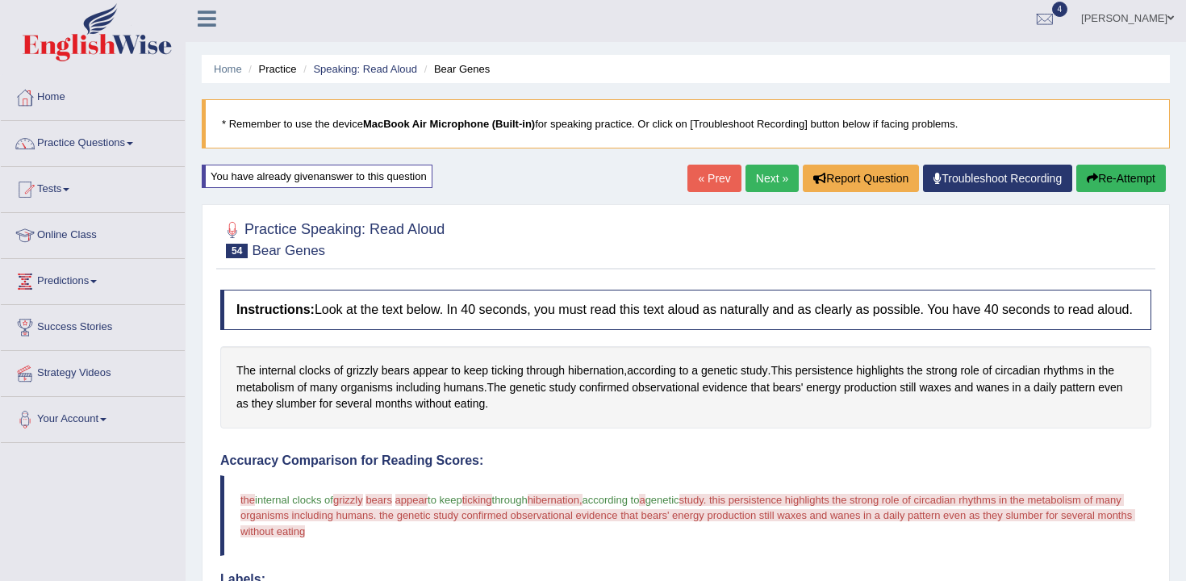
click at [1118, 182] on button "Re-Attempt" at bounding box center [1121, 178] width 90 height 27
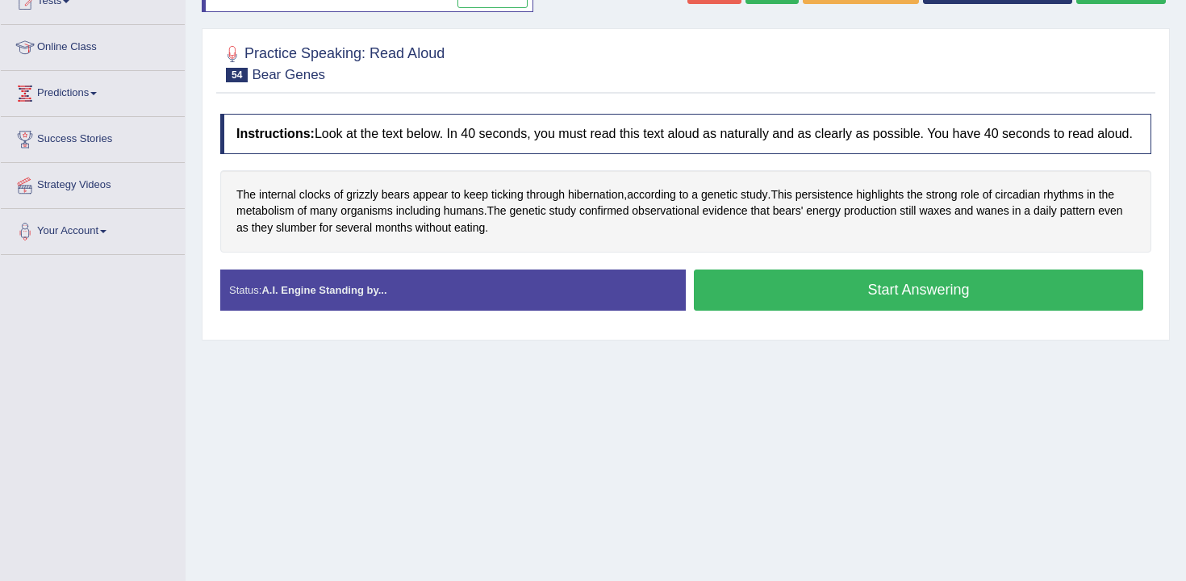
scroll to position [250, 0]
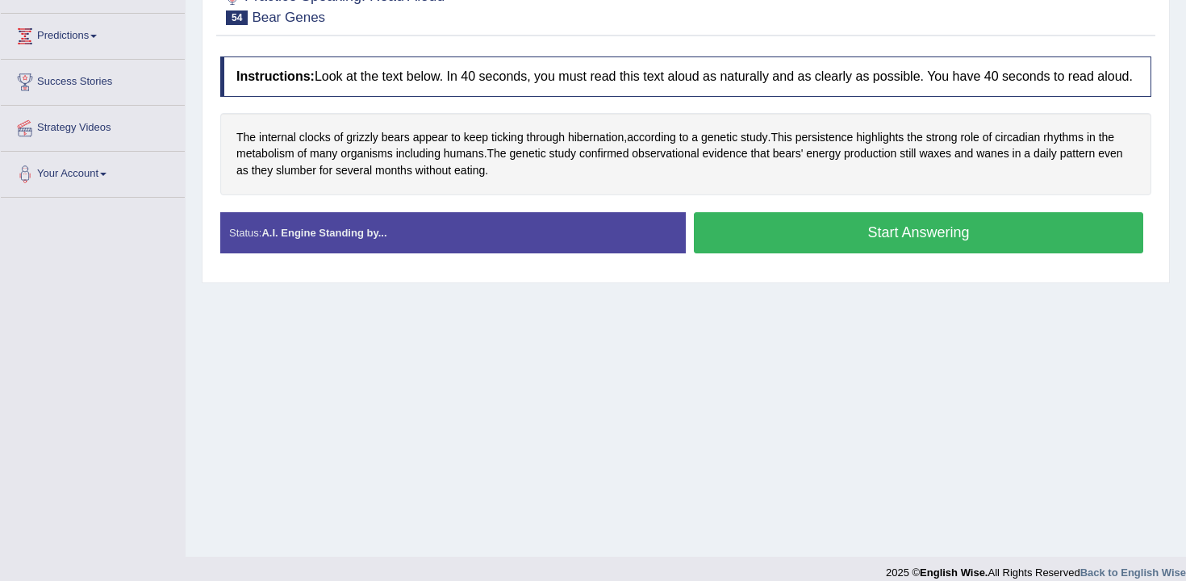
click at [759, 253] on button "Start Answering" at bounding box center [918, 232] width 449 height 41
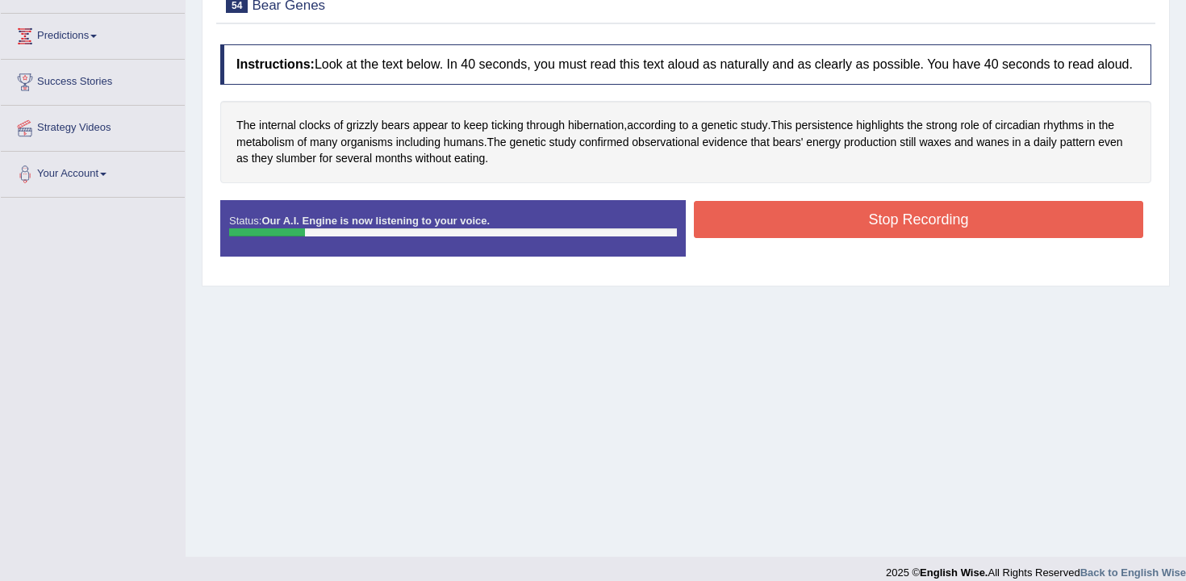
click at [798, 231] on button "Stop Recording" at bounding box center [918, 219] width 449 height 37
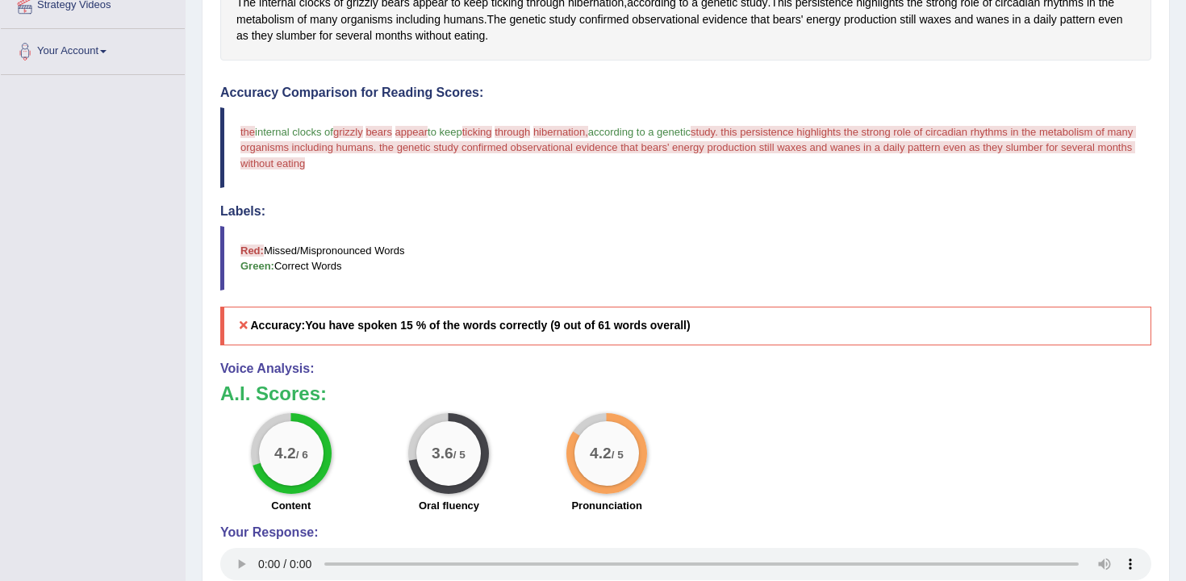
scroll to position [0, 0]
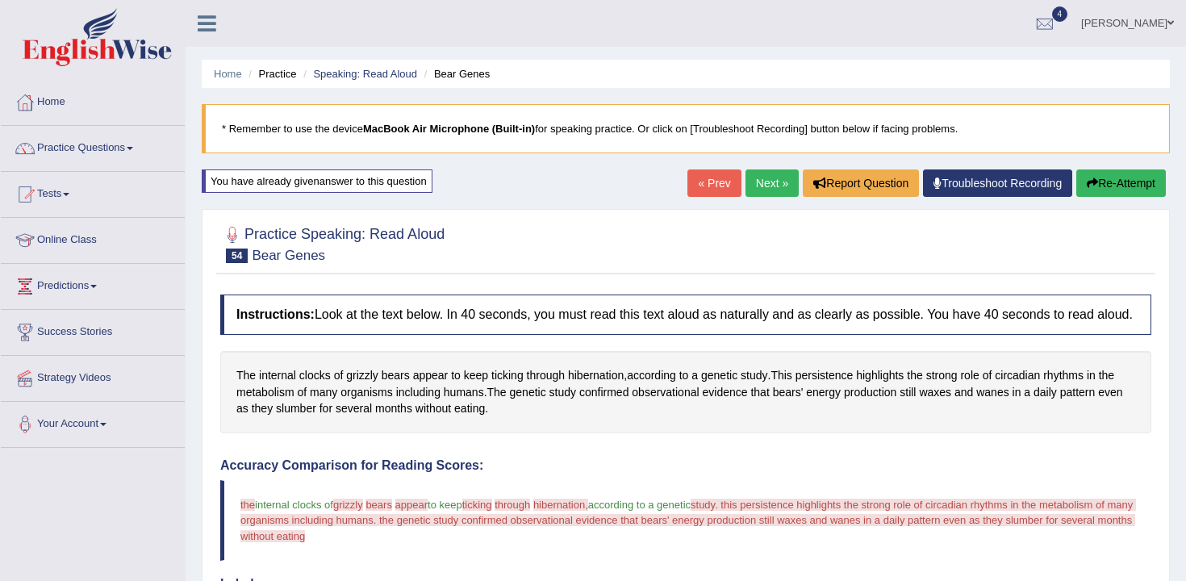
click at [1107, 181] on button "Re-Attempt" at bounding box center [1121, 182] width 90 height 27
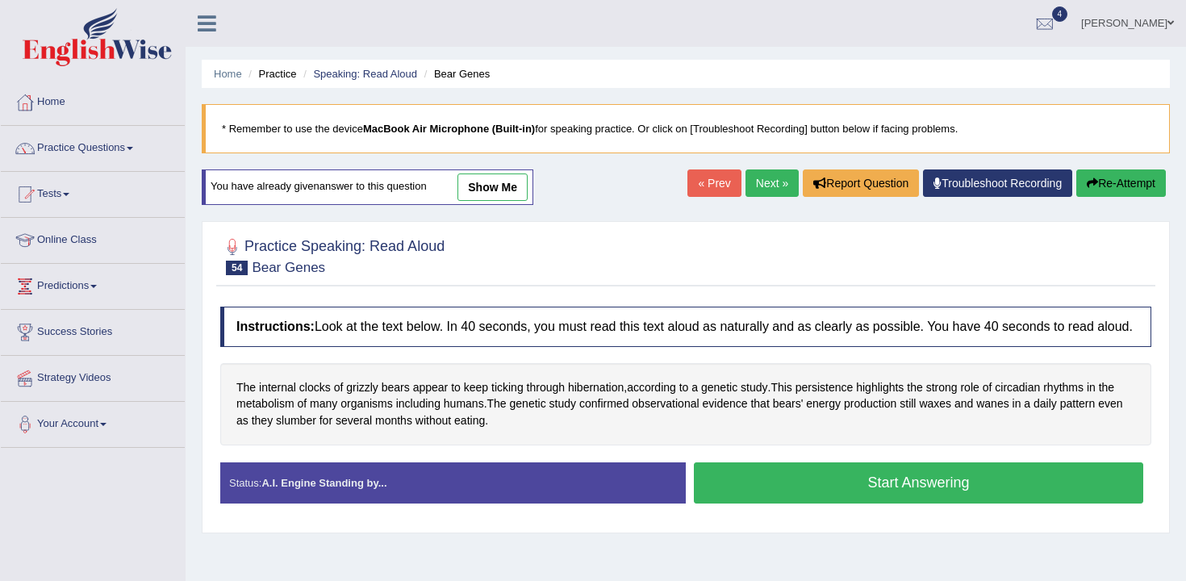
click at [790, 502] on button "Start Answering" at bounding box center [918, 482] width 449 height 41
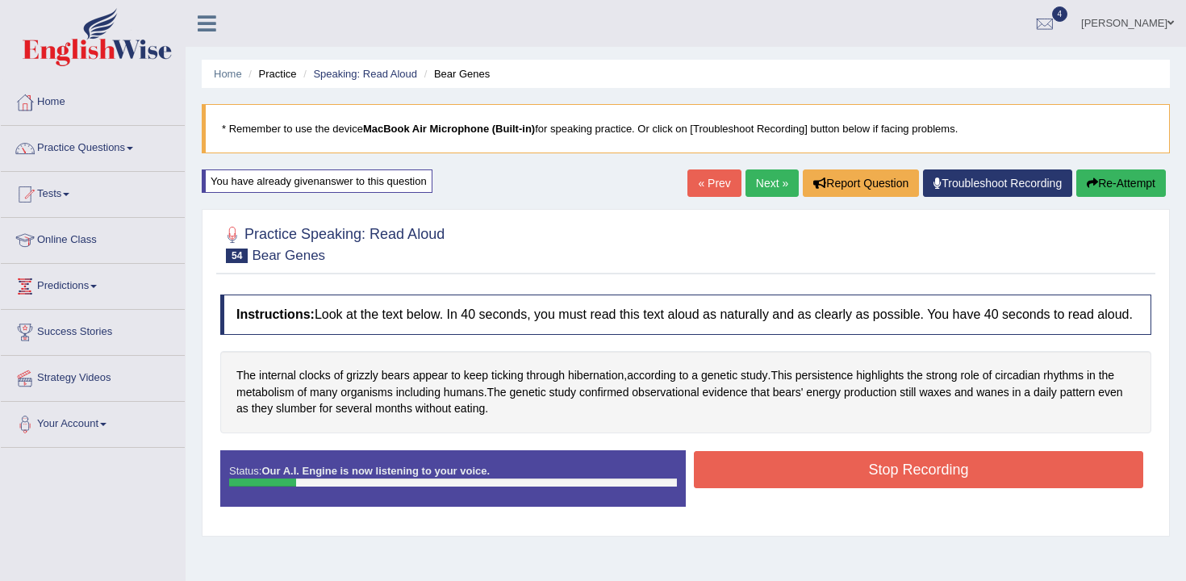
click at [806, 485] on button "Stop Recording" at bounding box center [918, 469] width 449 height 37
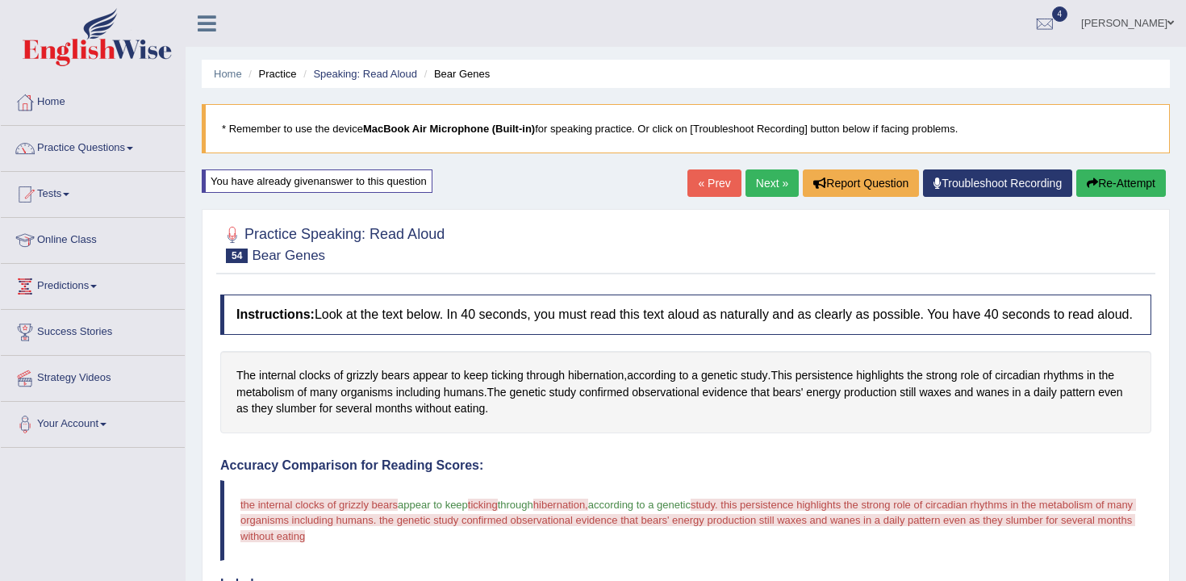
click at [1100, 180] on button "Re-Attempt" at bounding box center [1121, 182] width 90 height 27
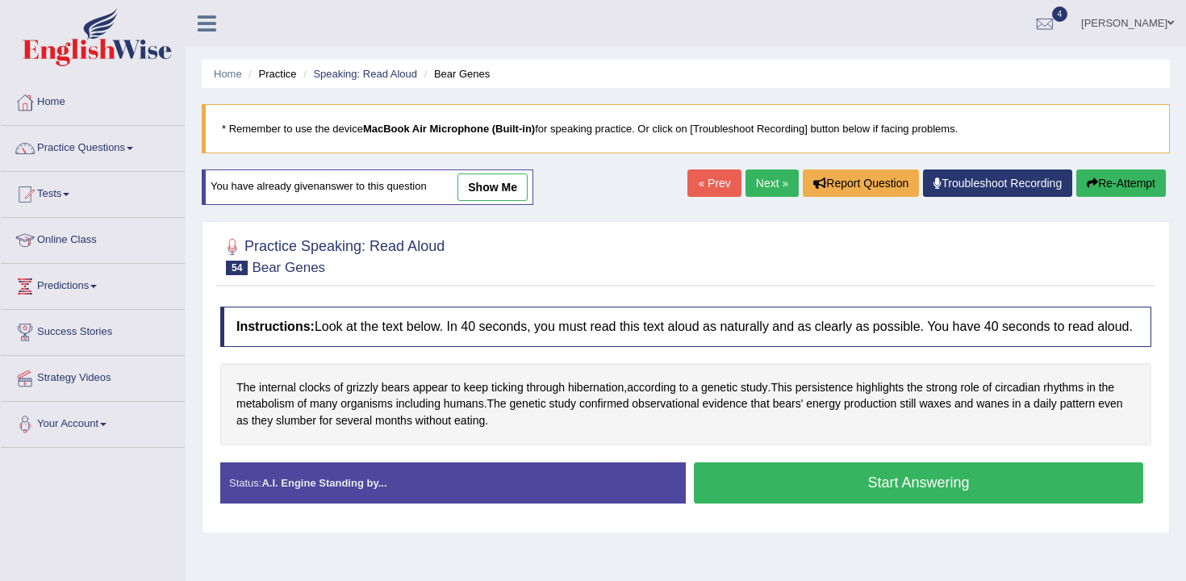
click at [852, 481] on button "Start Answering" at bounding box center [918, 482] width 449 height 41
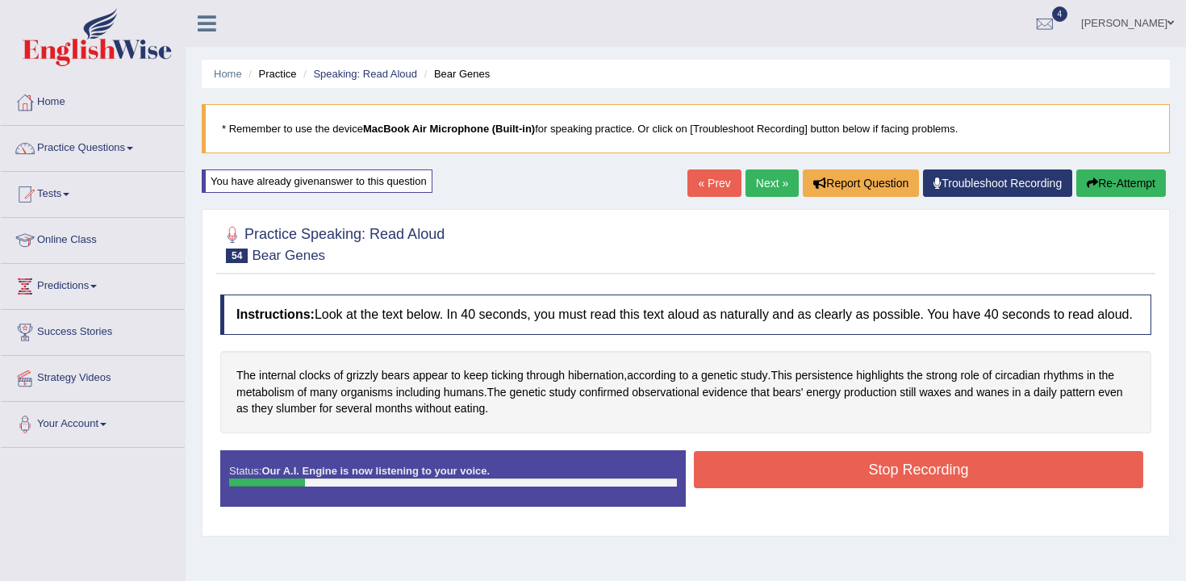
click at [861, 488] on button "Stop Recording" at bounding box center [918, 469] width 449 height 37
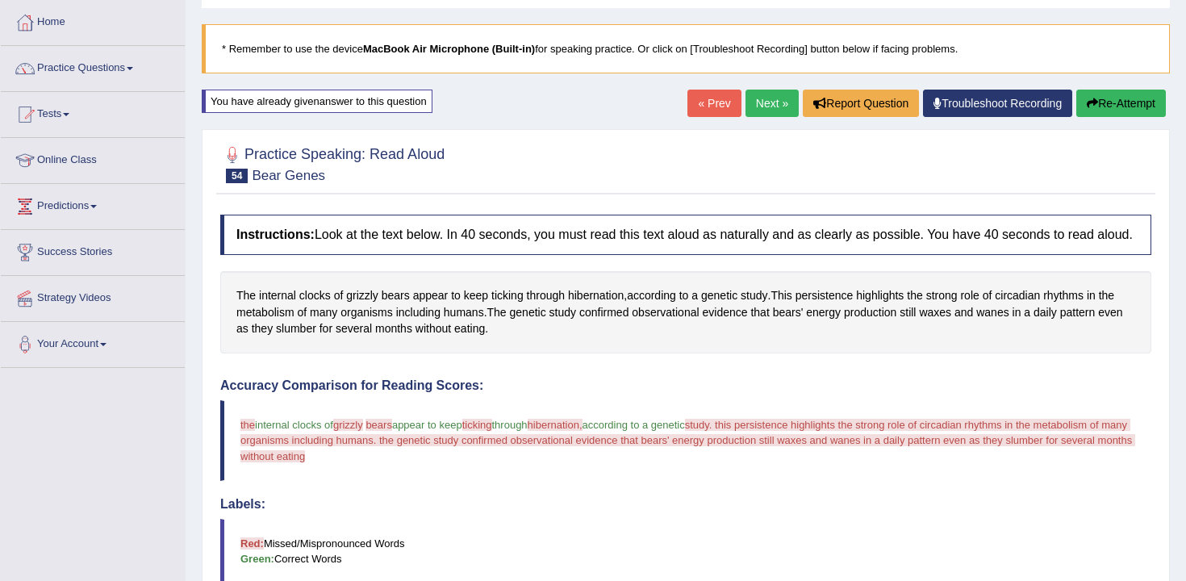
scroll to position [7, 0]
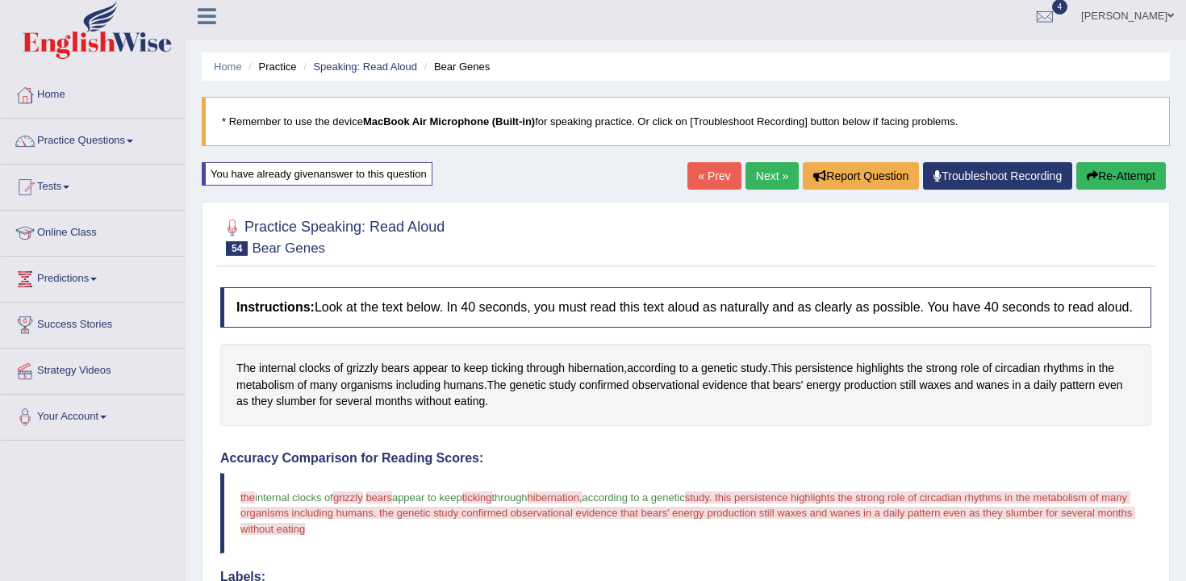
click at [1099, 177] on button "Re-Attempt" at bounding box center [1121, 175] width 90 height 27
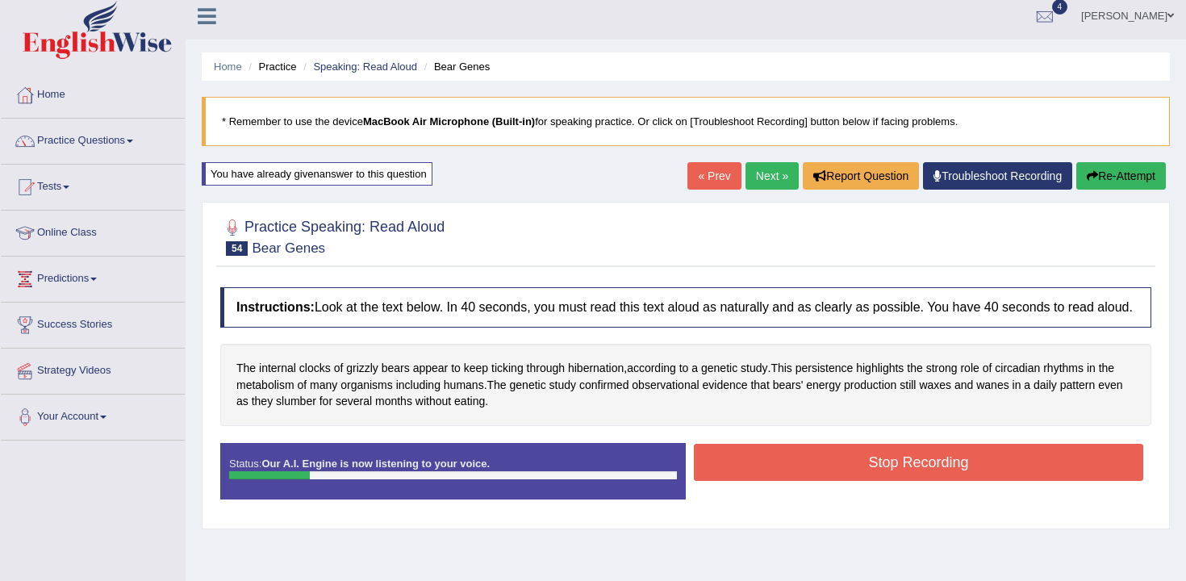
click at [795, 481] on button "Stop Recording" at bounding box center [918, 462] width 449 height 37
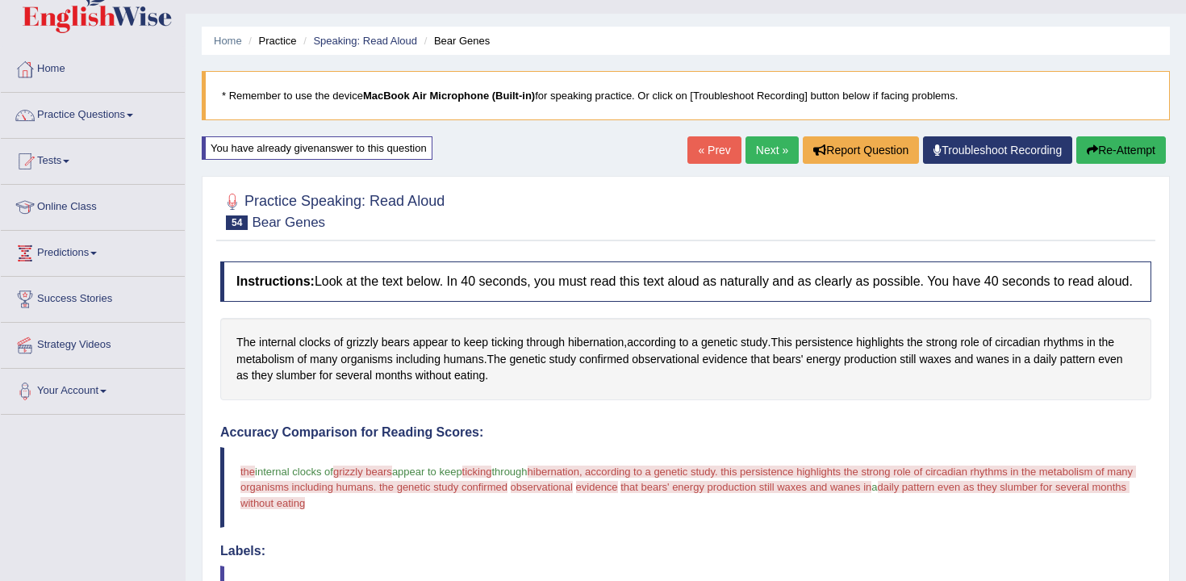
scroll to position [2, 0]
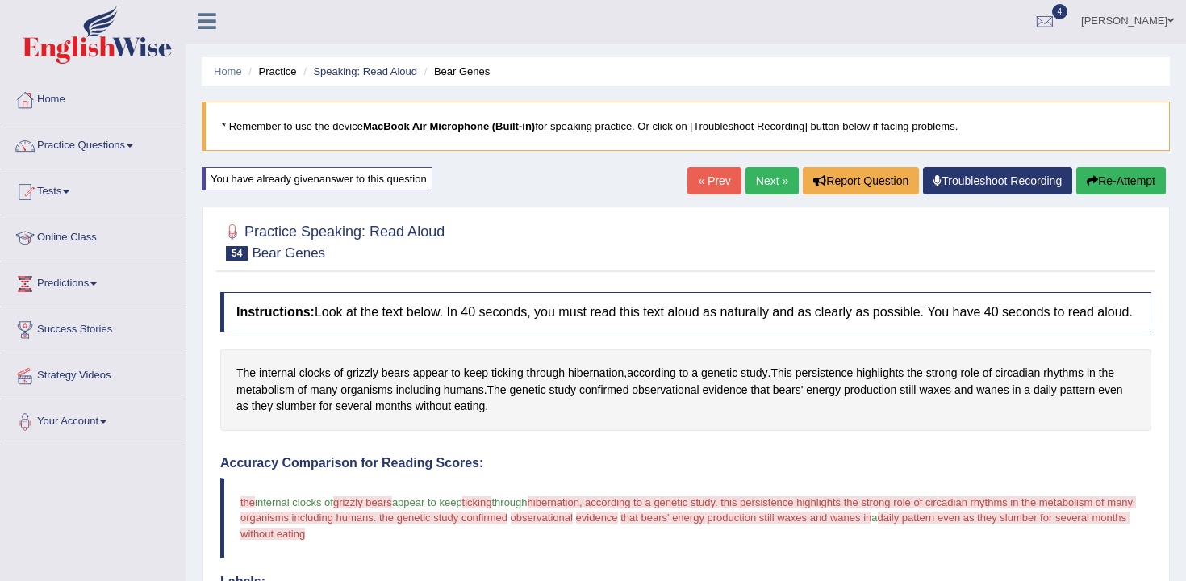
click at [1137, 181] on button "Re-Attempt" at bounding box center [1121, 180] width 90 height 27
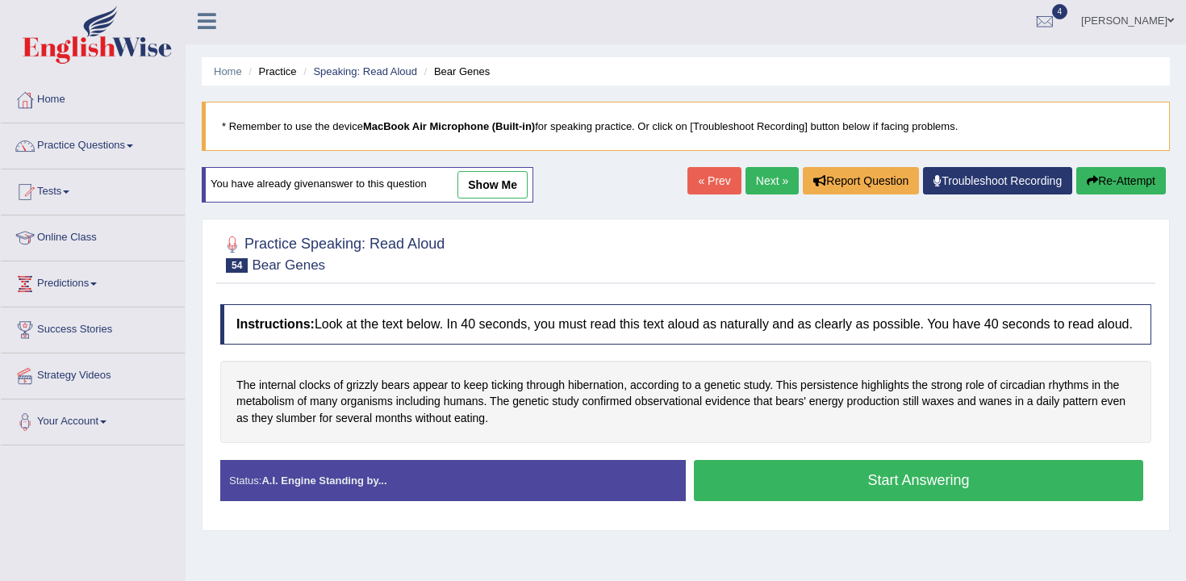
click at [764, 177] on link "Next »" at bounding box center [771, 180] width 53 height 27
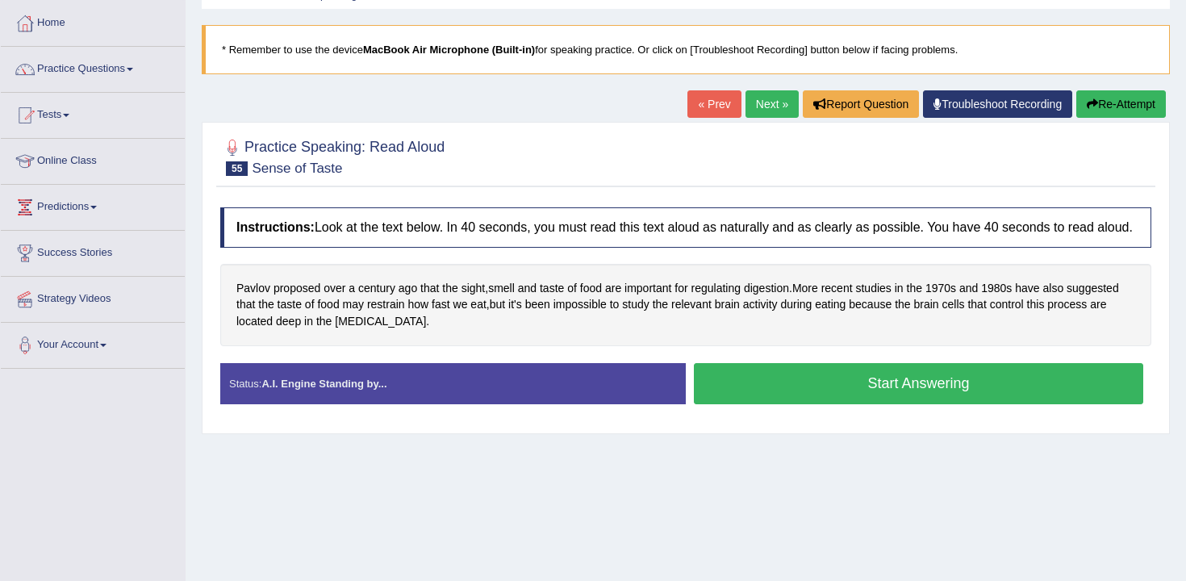
scroll to position [127, 0]
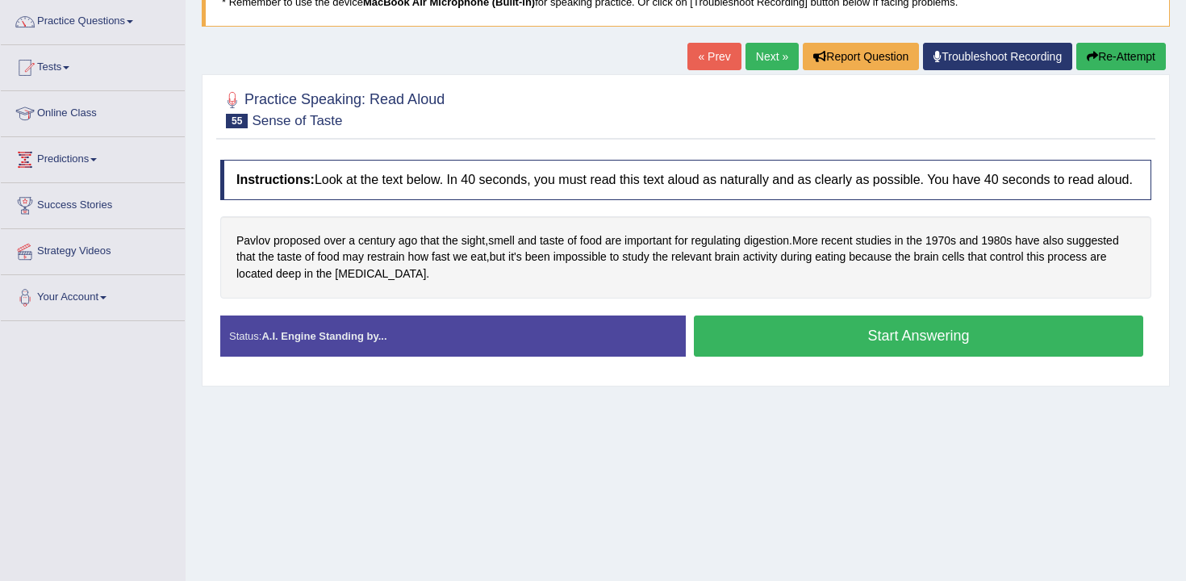
click at [804, 357] on button "Start Answering" at bounding box center [918, 335] width 449 height 41
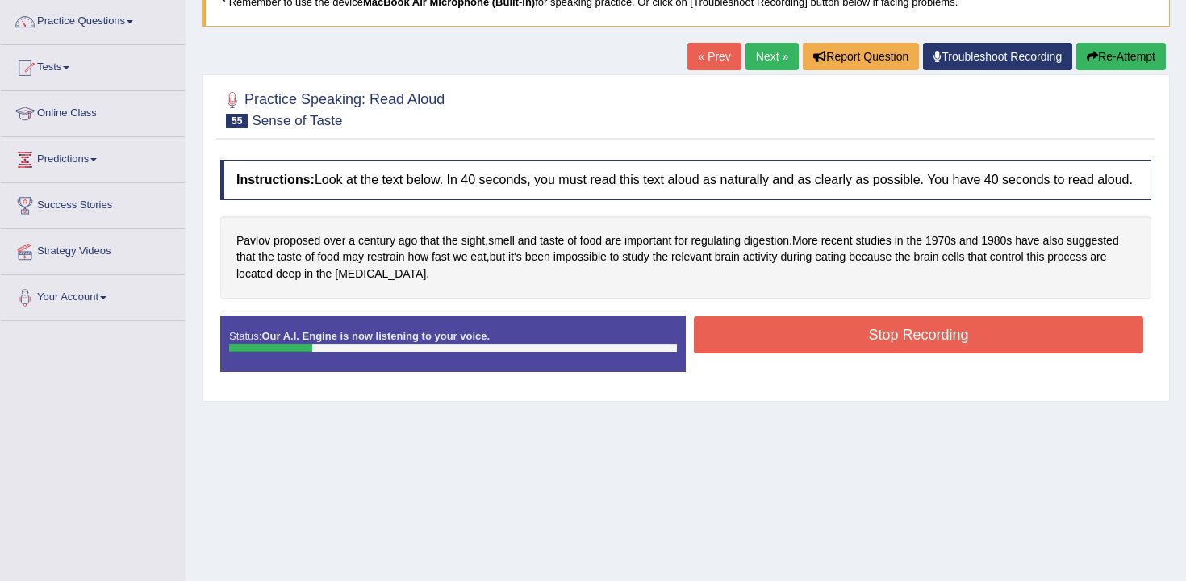
click at [804, 353] on button "Stop Recording" at bounding box center [918, 334] width 449 height 37
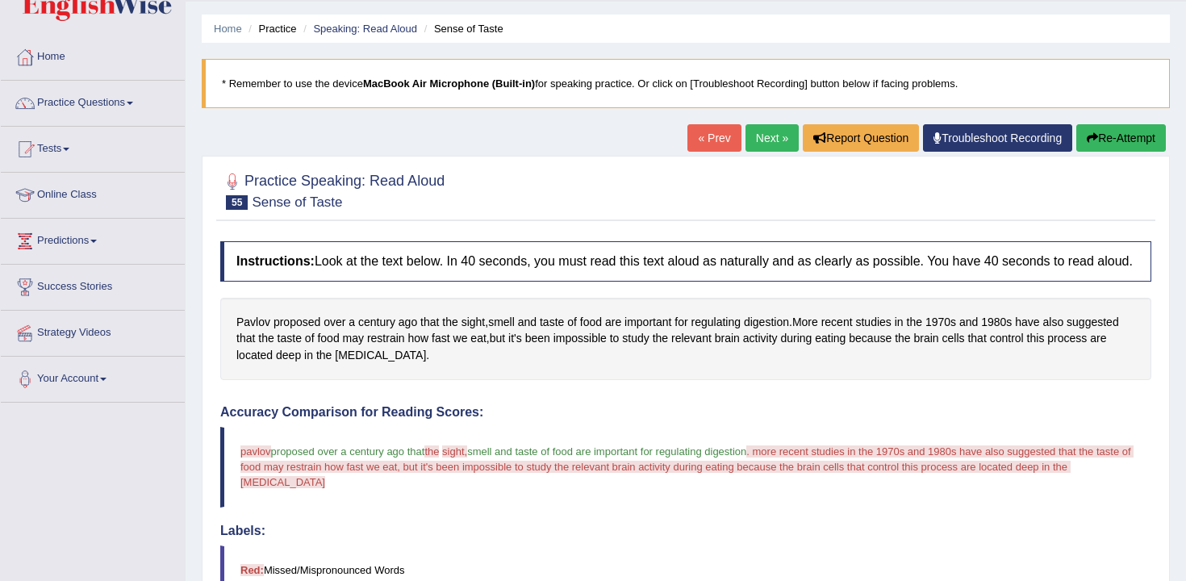
scroll to position [9, 0]
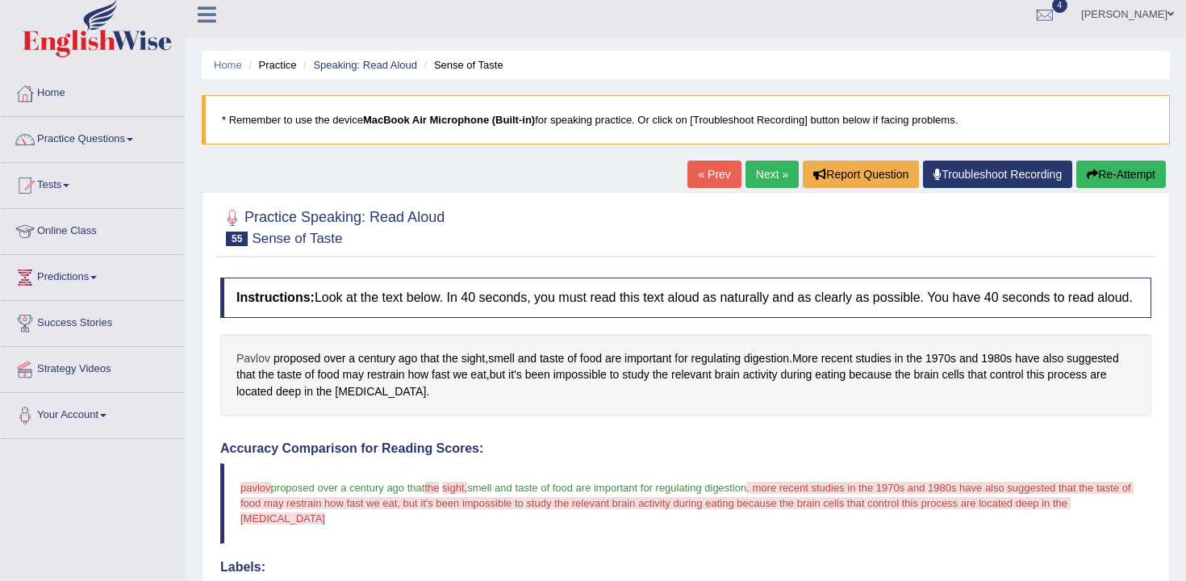
click at [261, 367] on span "Pavlov" at bounding box center [253, 358] width 34 height 17
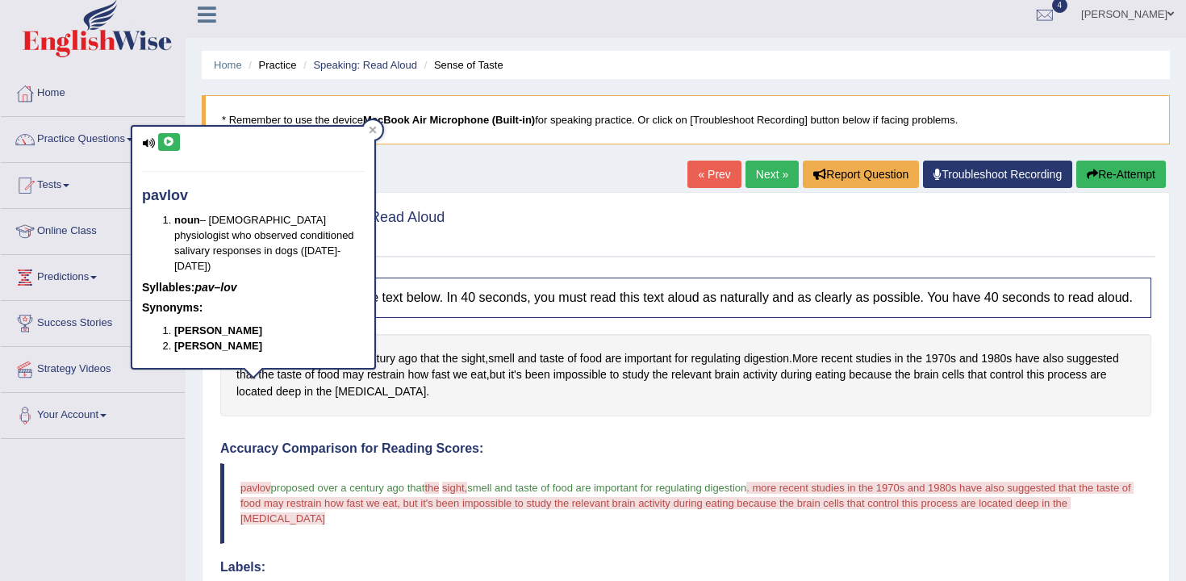
click at [177, 138] on button at bounding box center [169, 142] width 22 height 18
click at [162, 137] on button at bounding box center [169, 142] width 22 height 18
click at [1124, 188] on div "« Prev Next » Report Question Troubleshoot Recording Re-Attempt" at bounding box center [928, 176] width 482 height 31
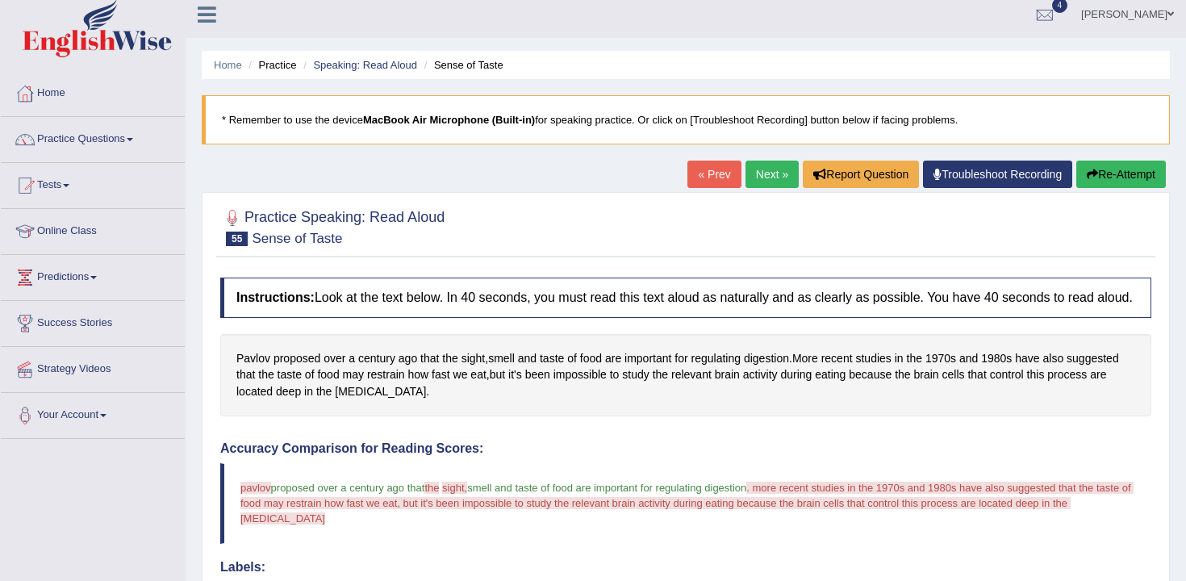
click at [1122, 179] on button "Re-Attempt" at bounding box center [1121, 174] width 90 height 27
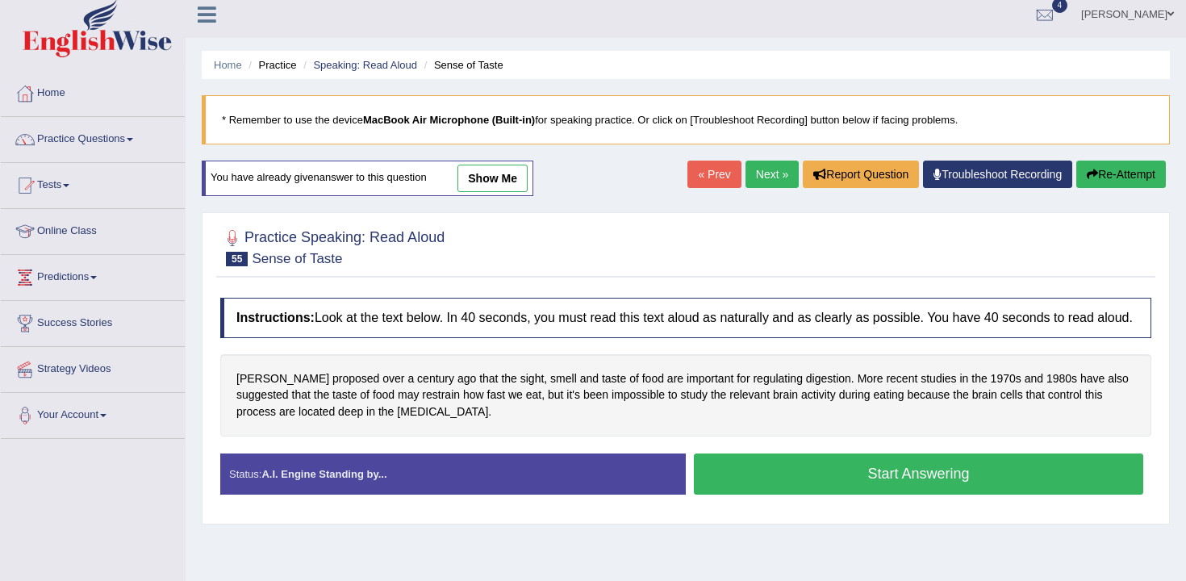
click at [752, 486] on button "Start Answering" at bounding box center [918, 473] width 449 height 41
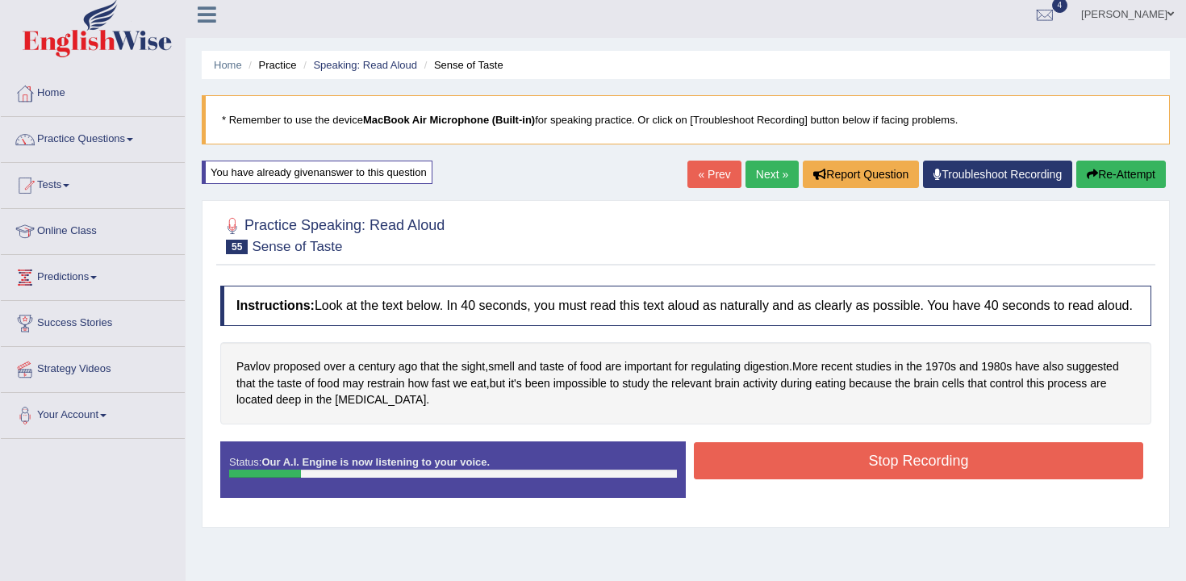
click at [786, 474] on button "Stop Recording" at bounding box center [918, 460] width 449 height 37
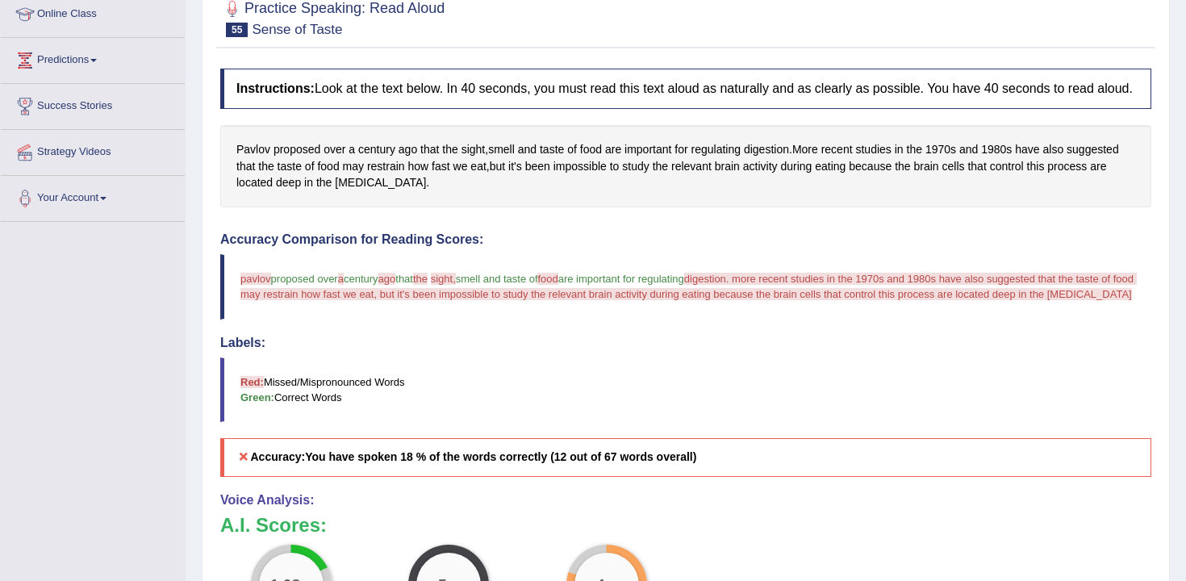
scroll to position [78, 0]
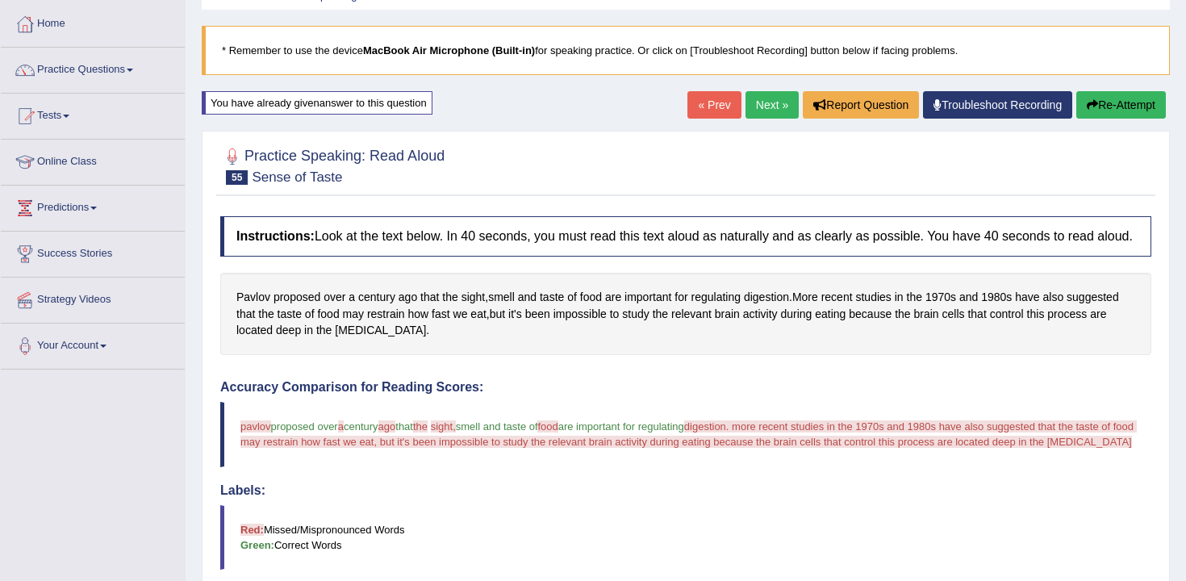
click at [1097, 119] on div "« Prev Next » Report Question Troubleshoot Recording Re-Attempt" at bounding box center [928, 106] width 482 height 31
click at [1098, 112] on button "Re-Attempt" at bounding box center [1121, 104] width 90 height 27
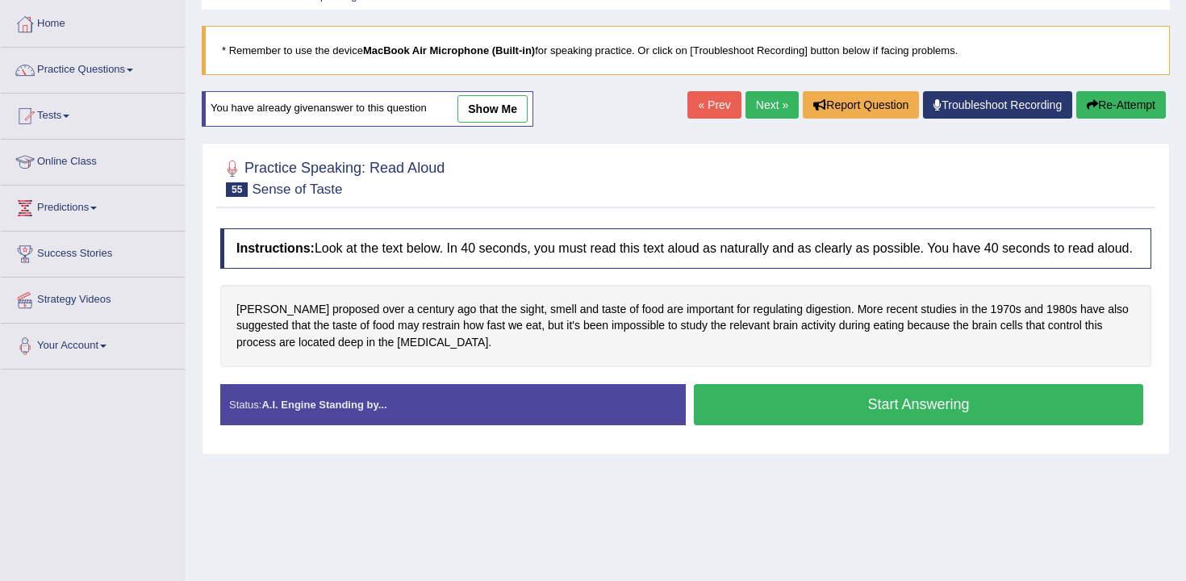
click at [914, 413] on button "Start Answering" at bounding box center [918, 404] width 449 height 41
click at [894, 424] on button "Start Answering" at bounding box center [918, 404] width 449 height 41
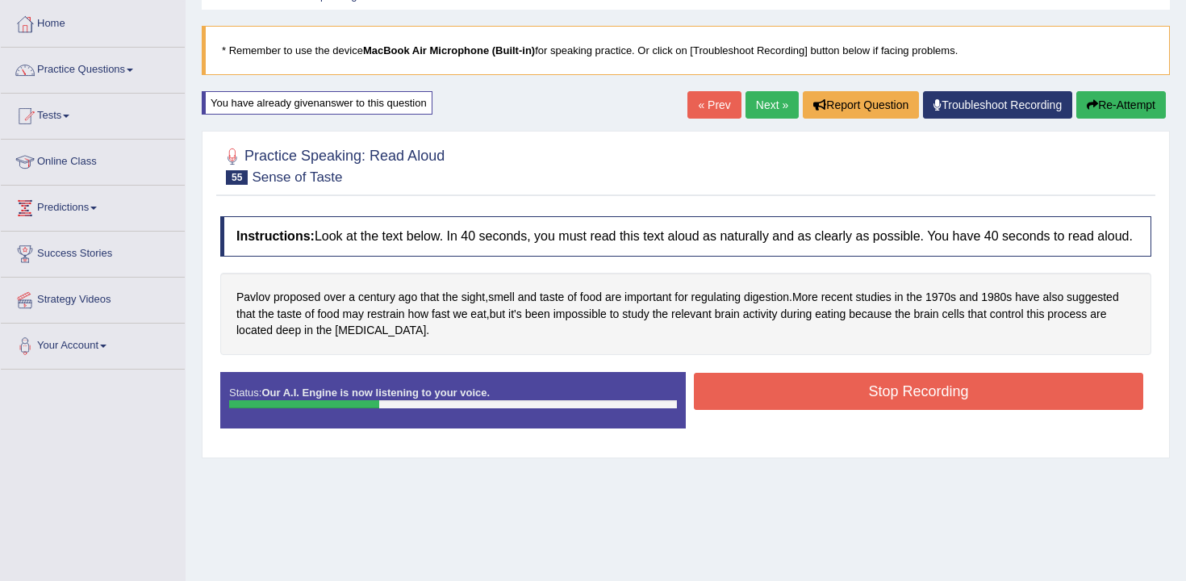
click at [891, 410] on button "Stop Recording" at bounding box center [918, 391] width 449 height 37
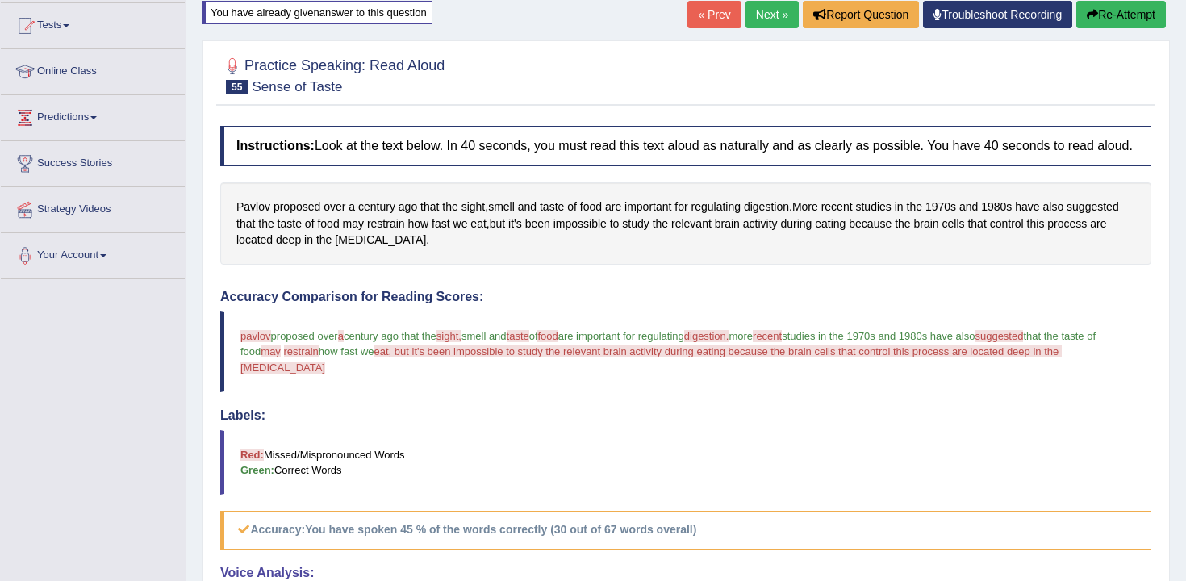
scroll to position [152, 0]
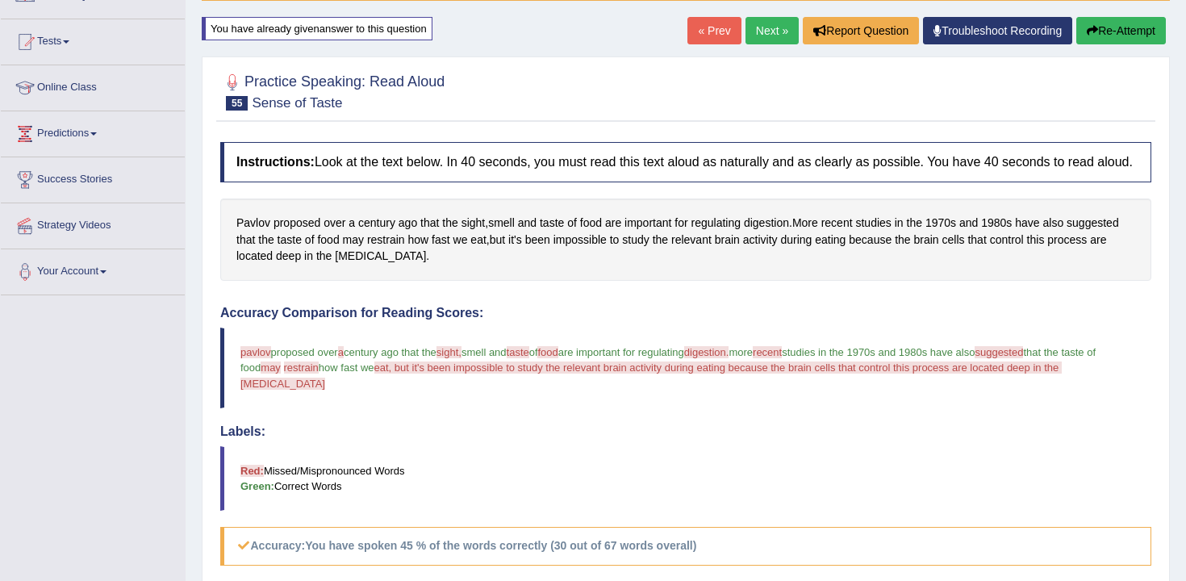
click at [1119, 48] on div "« Prev Next » Report Question Troubleshoot Recording Re-Attempt" at bounding box center [928, 32] width 482 height 31
click at [1121, 34] on button "Re-Attempt" at bounding box center [1121, 30] width 90 height 27
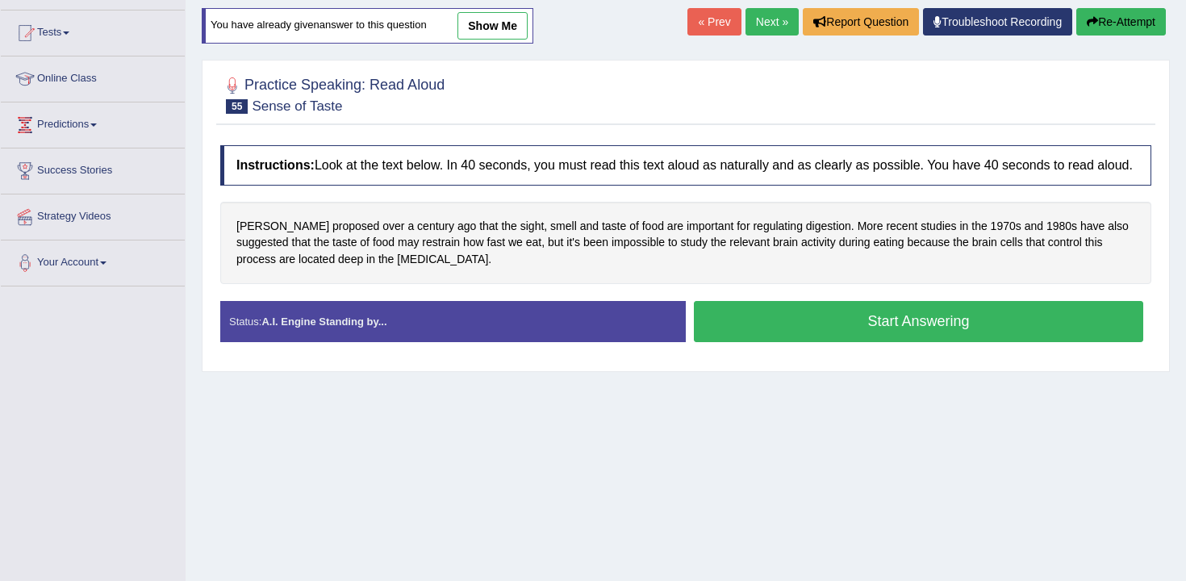
click at [759, 342] on button "Start Answering" at bounding box center [918, 321] width 449 height 41
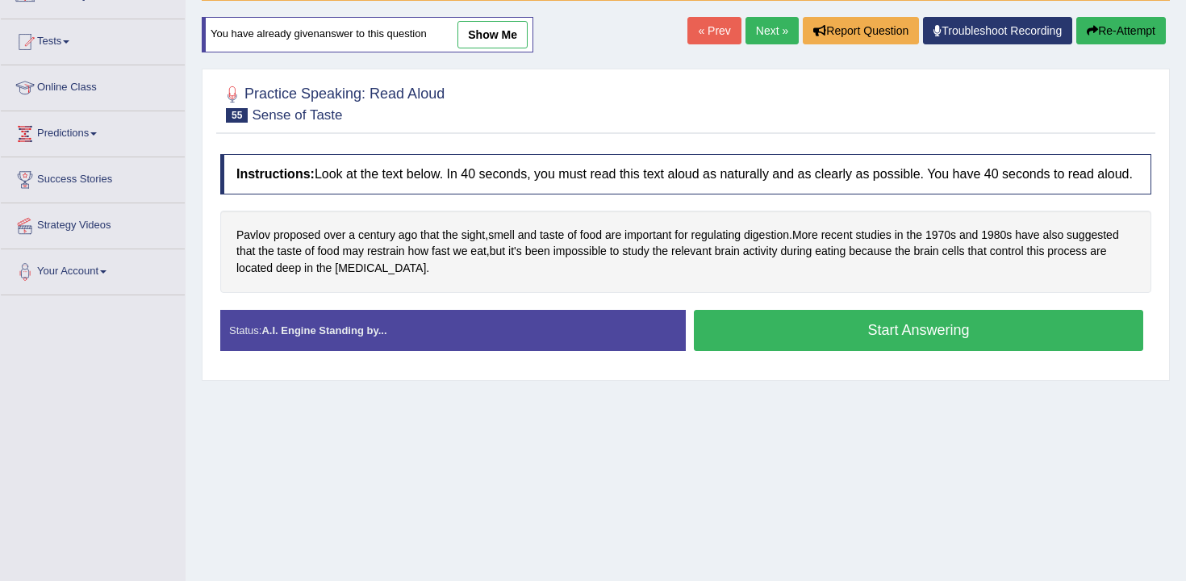
click at [759, 346] on button "Start Answering" at bounding box center [918, 330] width 449 height 41
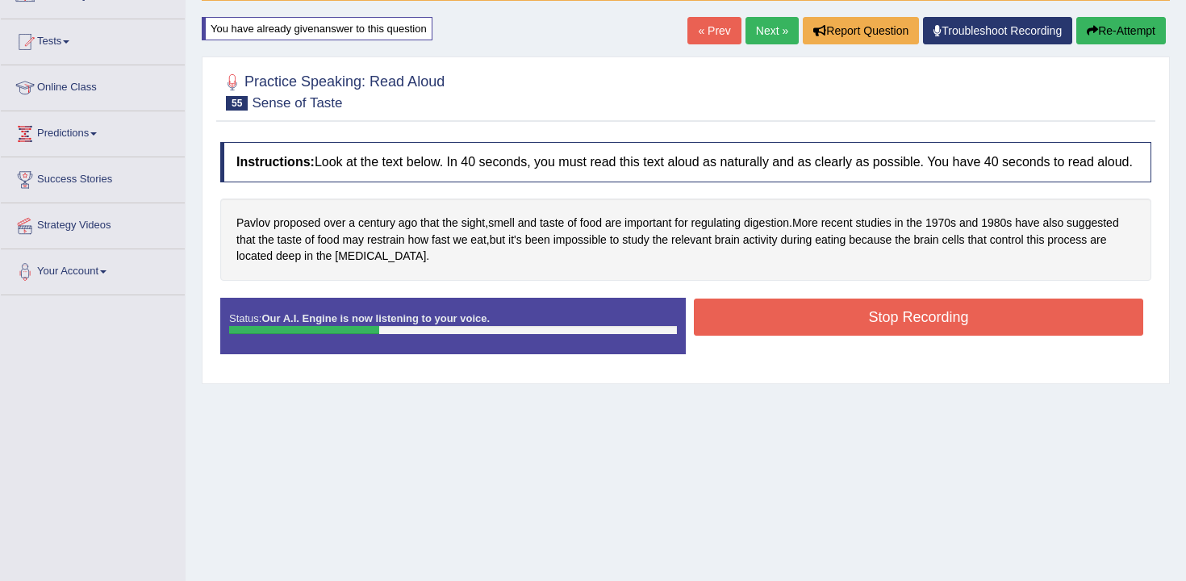
click at [773, 335] on button "Stop Recording" at bounding box center [918, 316] width 449 height 37
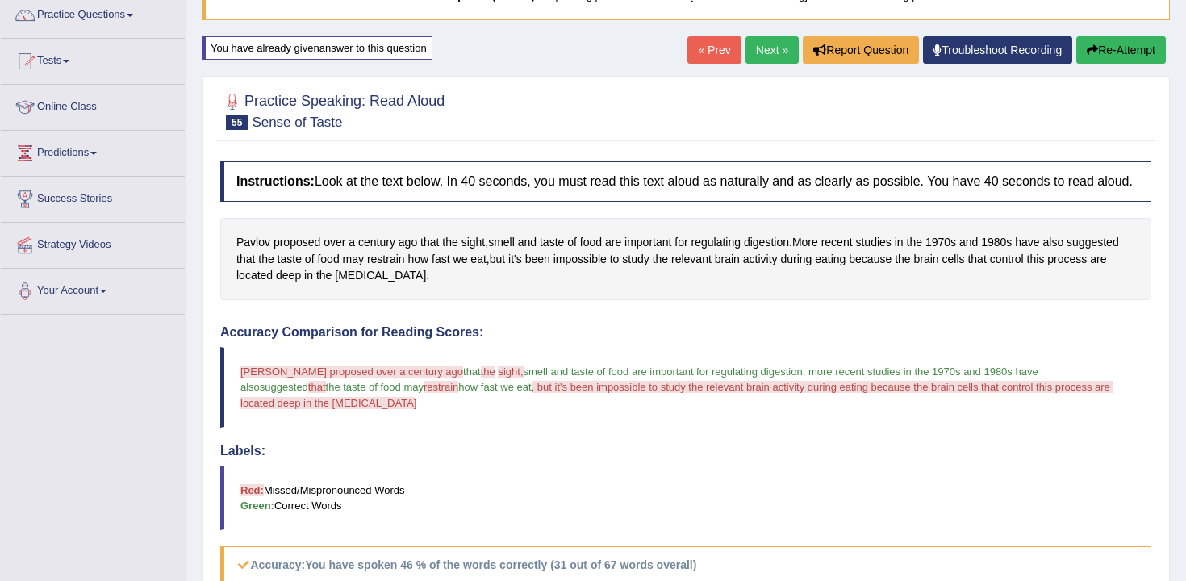
scroll to position [52, 0]
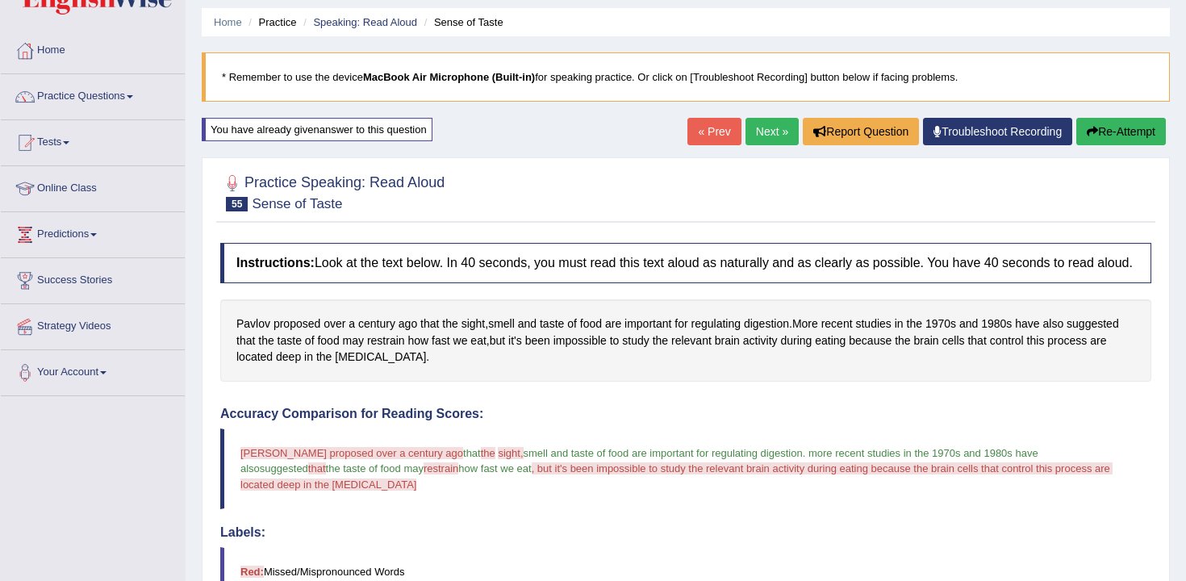
click at [1103, 136] on button "Re-Attempt" at bounding box center [1121, 131] width 90 height 27
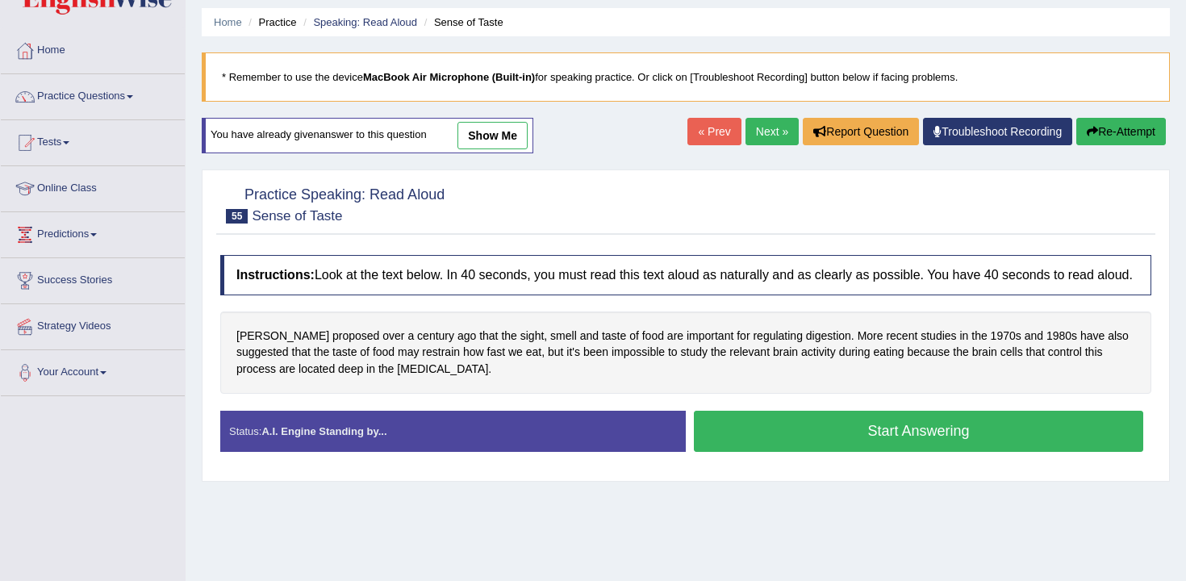
click at [810, 437] on button "Start Answering" at bounding box center [918, 431] width 449 height 41
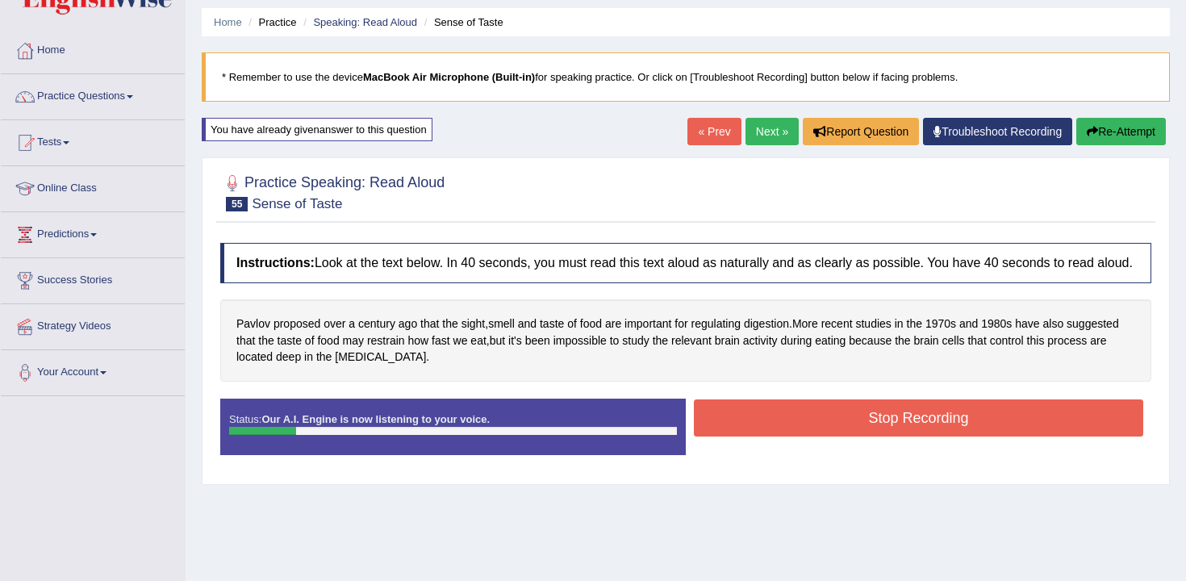
click at [810, 436] on button "Stop Recording" at bounding box center [918, 417] width 449 height 37
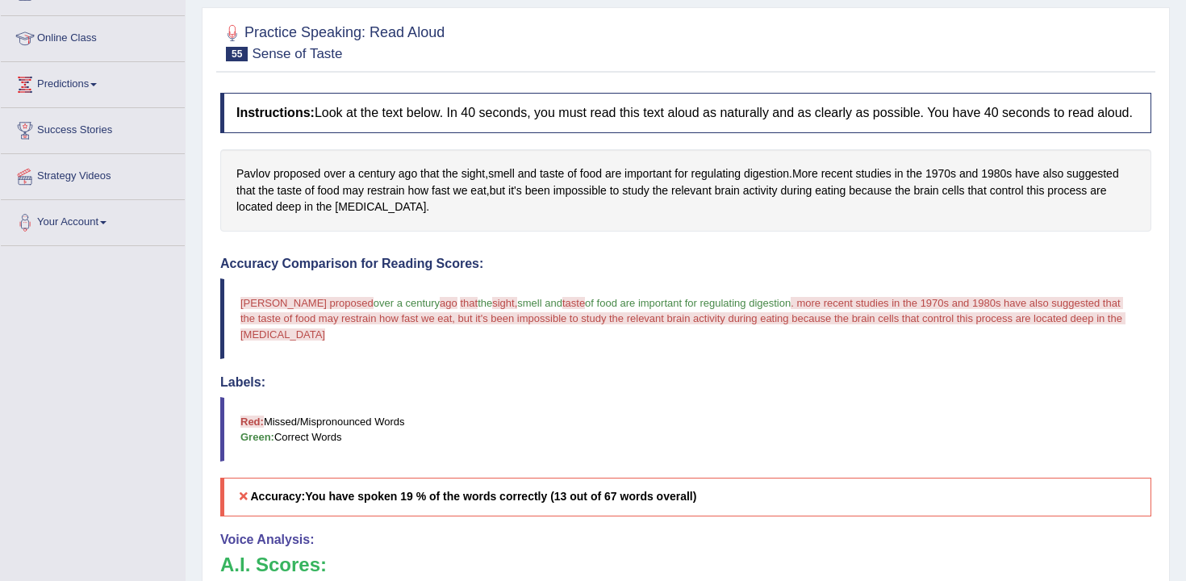
scroll to position [74, 0]
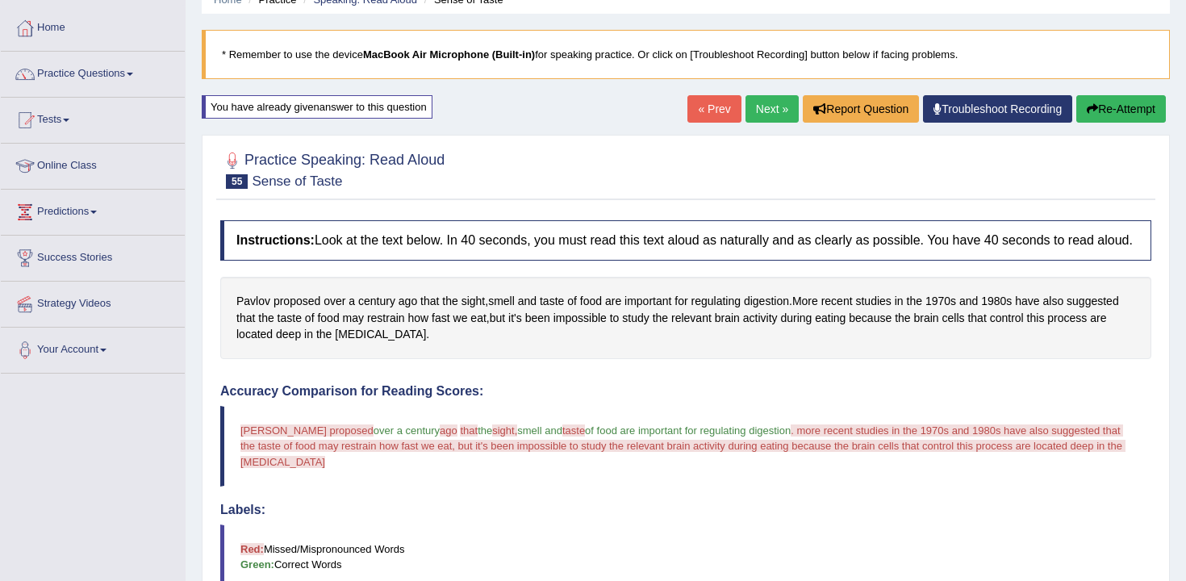
click at [1109, 104] on button "Re-Attempt" at bounding box center [1121, 108] width 90 height 27
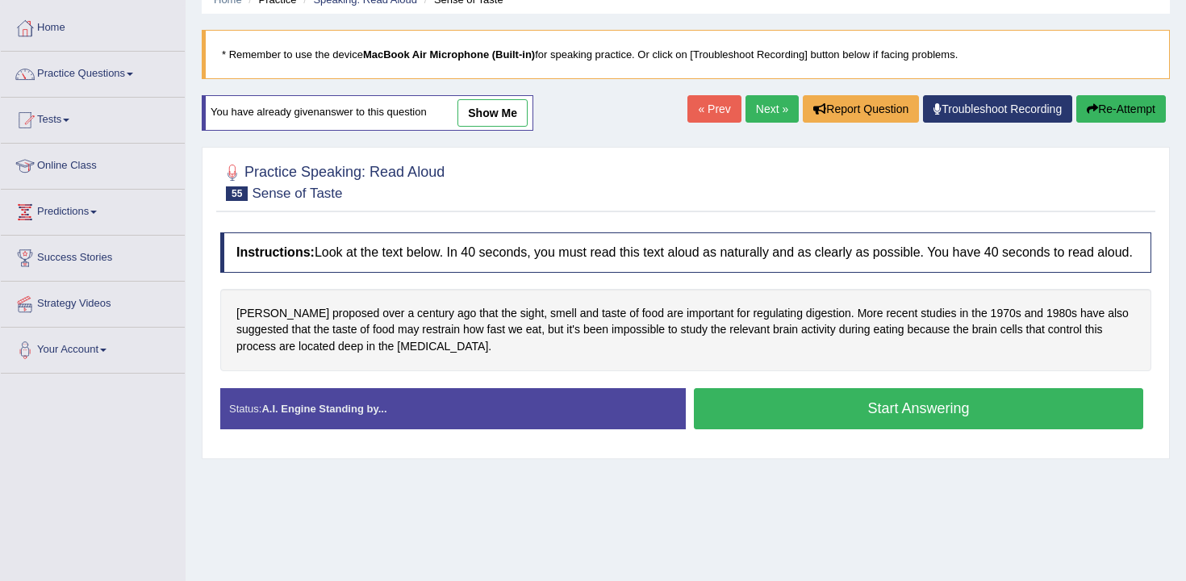
click at [811, 423] on button "Start Answering" at bounding box center [918, 408] width 449 height 41
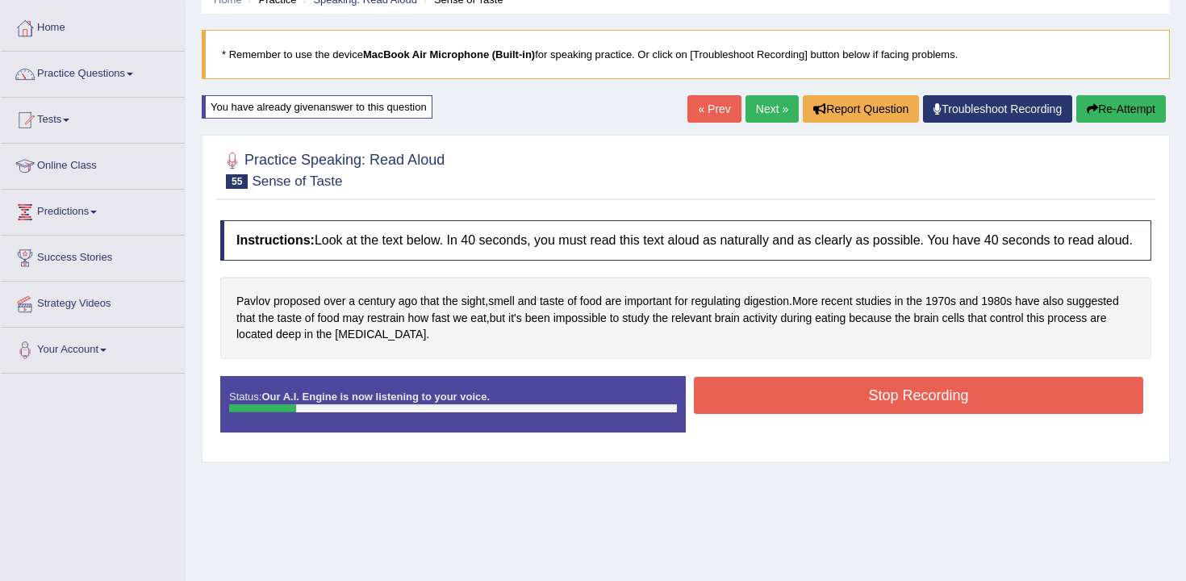
click at [874, 411] on button "Stop Recording" at bounding box center [918, 395] width 449 height 37
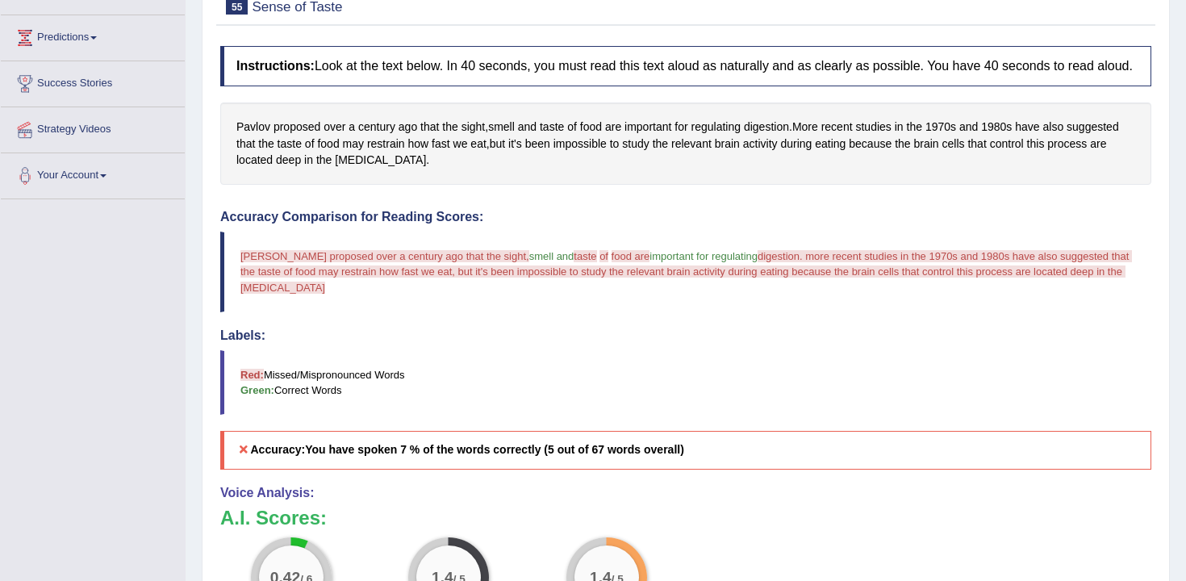
scroll to position [152, 0]
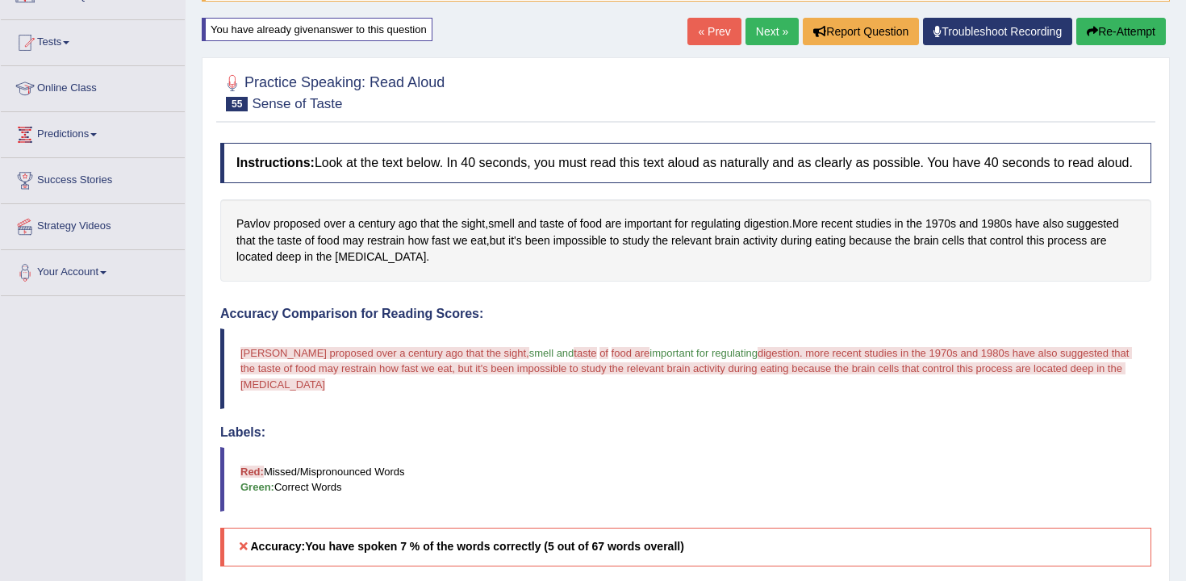
click at [757, 31] on link "Next »" at bounding box center [771, 31] width 53 height 27
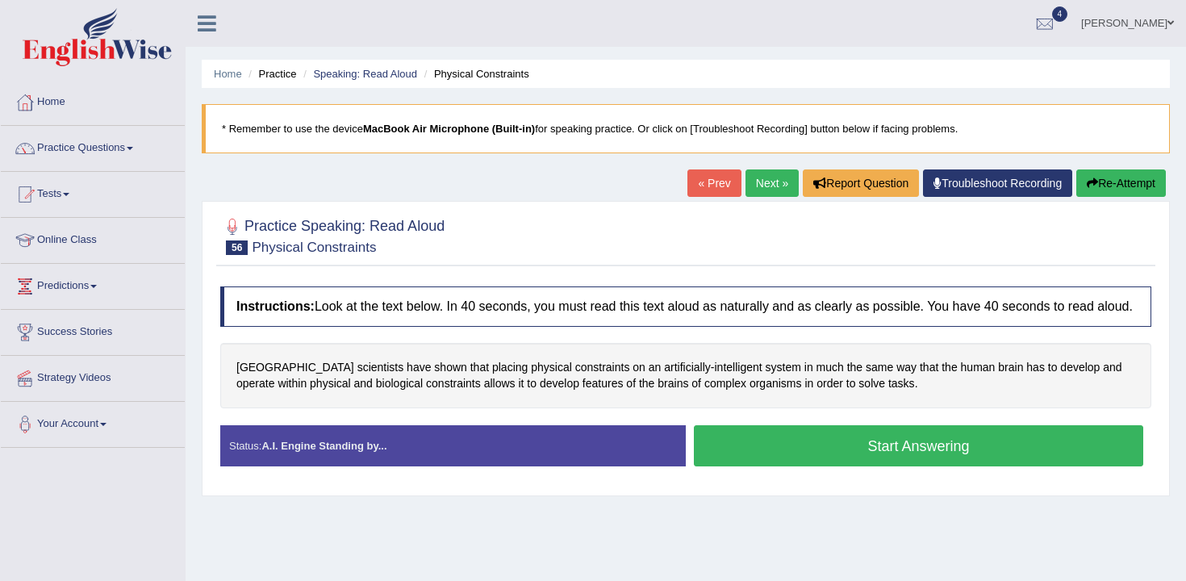
click at [770, 456] on button "Start Answering" at bounding box center [918, 445] width 449 height 41
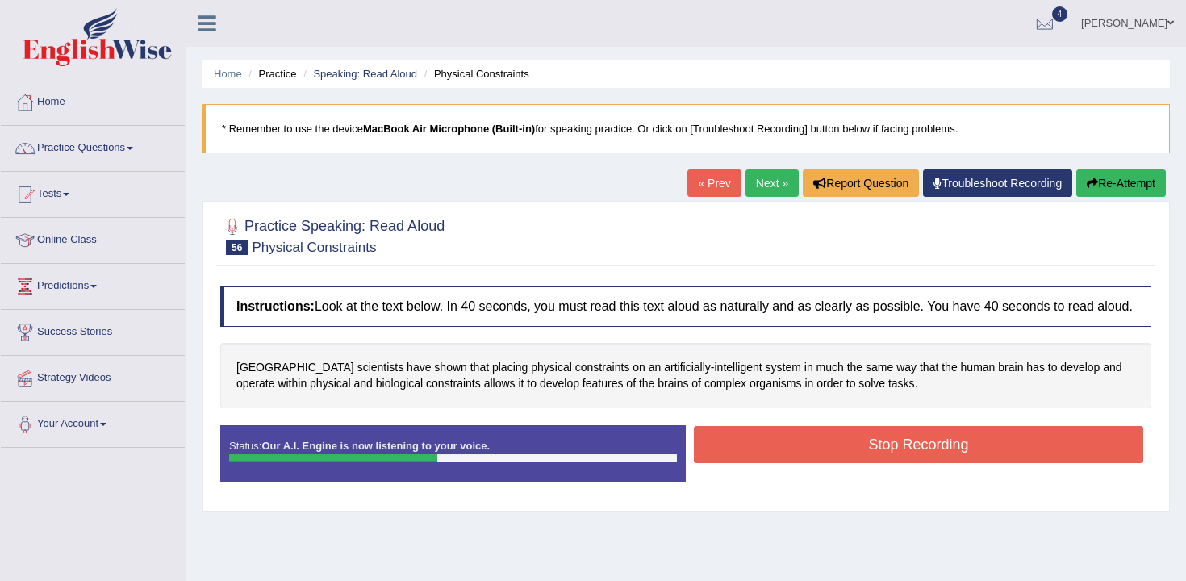
click at [847, 450] on button "Stop Recording" at bounding box center [918, 444] width 449 height 37
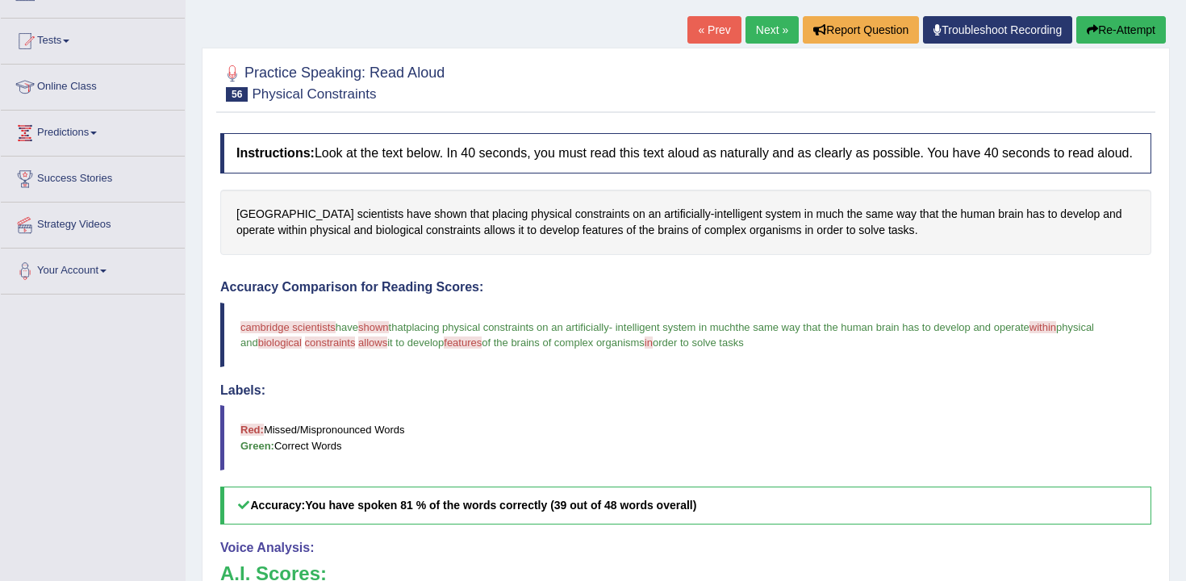
scroll to position [23, 0]
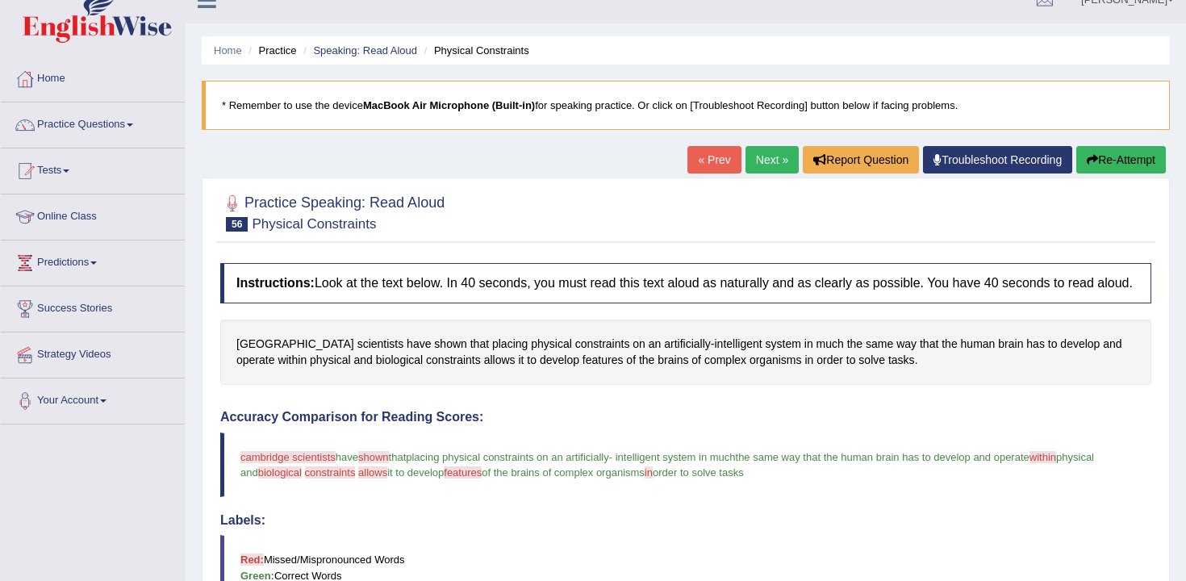
click at [775, 157] on link "Next »" at bounding box center [771, 159] width 53 height 27
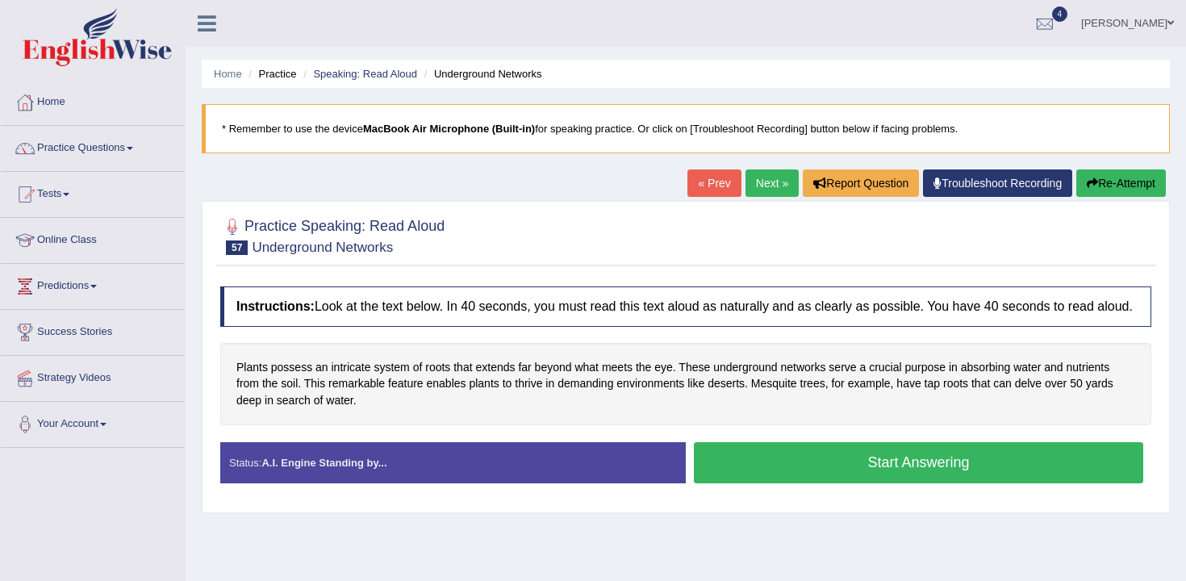
click at [815, 483] on button "Start Answering" at bounding box center [918, 462] width 449 height 41
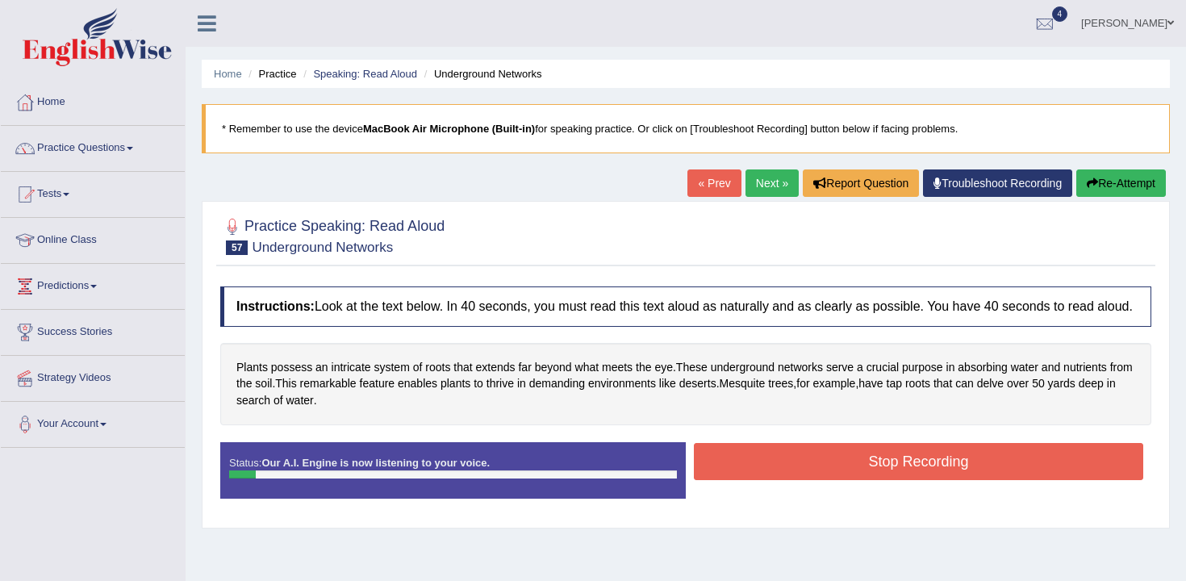
click at [1138, 197] on div "« Prev Next » Report Question Troubleshoot Recording Re-Attempt" at bounding box center [928, 184] width 482 height 31
click at [1135, 194] on button "Re-Attempt" at bounding box center [1121, 182] width 90 height 27
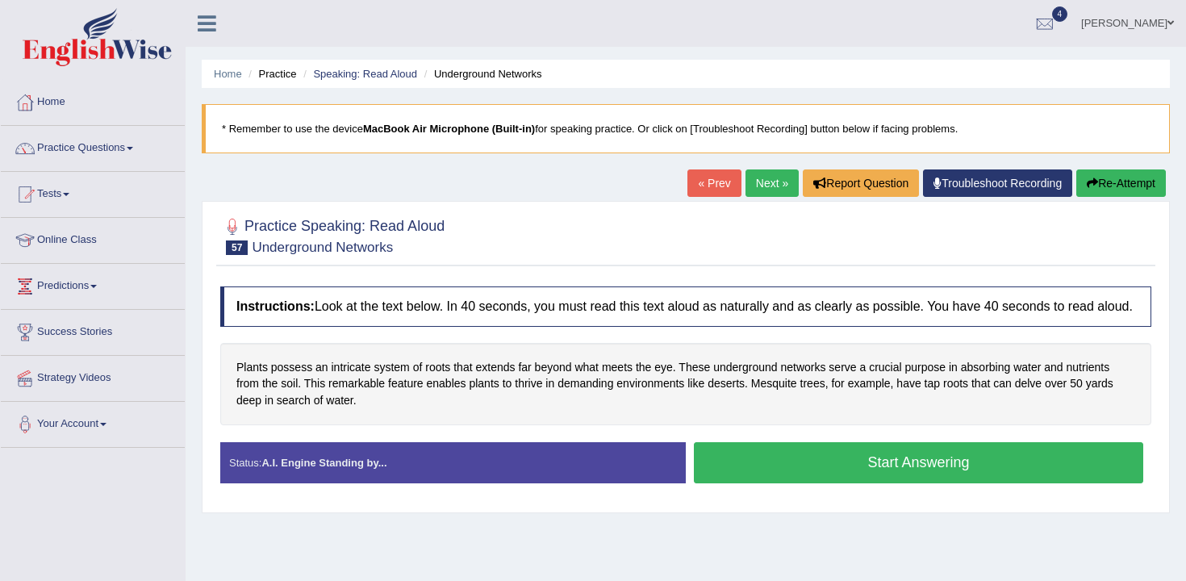
click at [794, 487] on div "Start Answering" at bounding box center [918, 464] width 465 height 45
click at [822, 483] on button "Start Answering" at bounding box center [918, 462] width 449 height 41
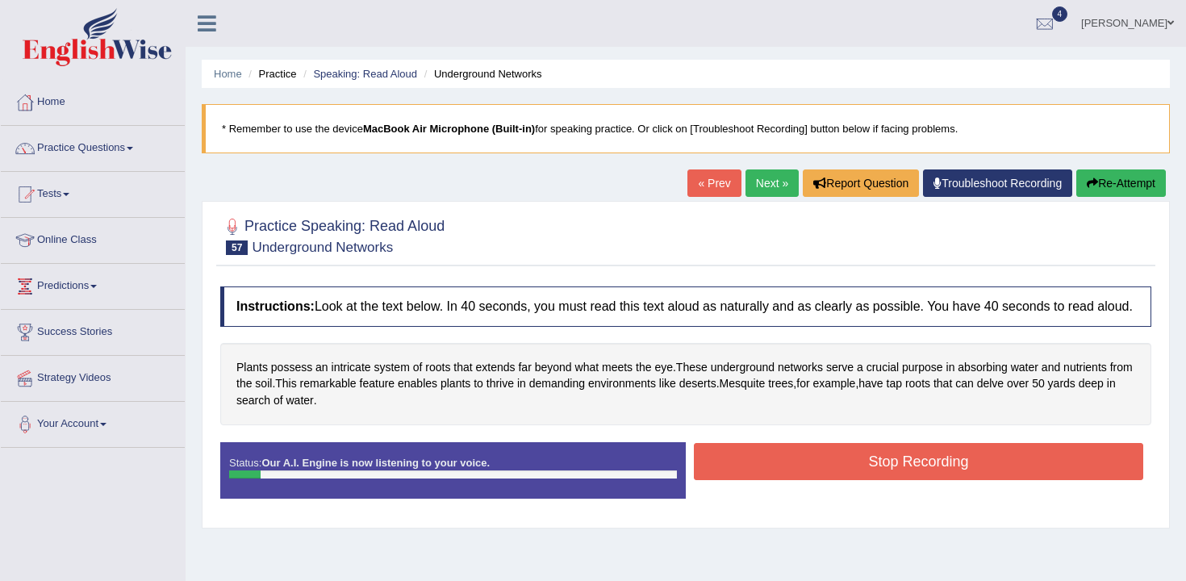
click at [1118, 179] on button "Re-Attempt" at bounding box center [1121, 182] width 90 height 27
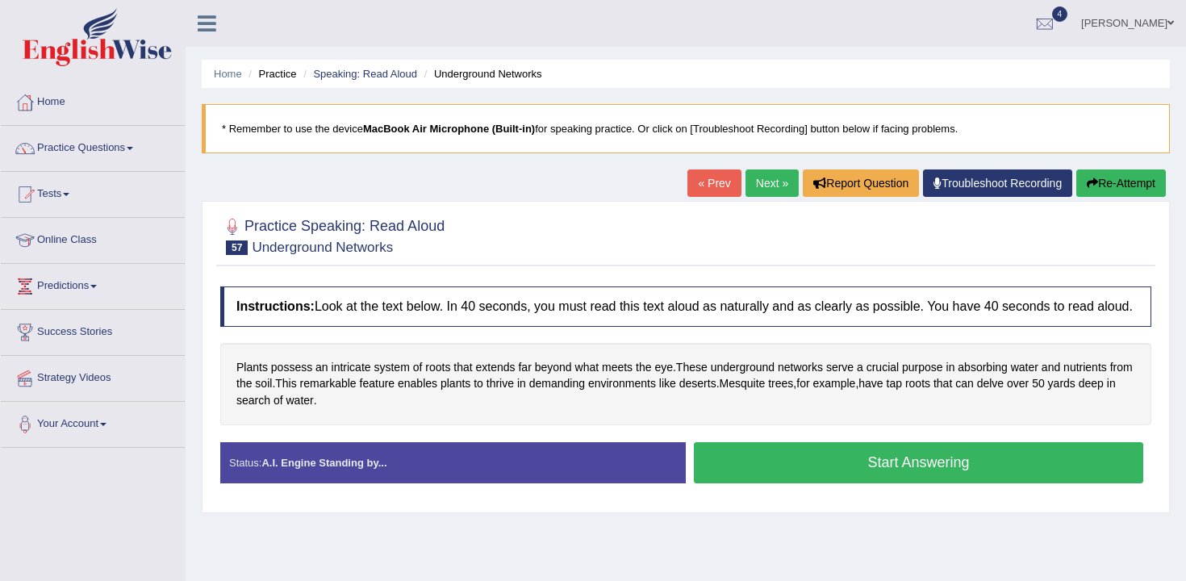
click at [799, 480] on button "Start Answering" at bounding box center [918, 462] width 449 height 41
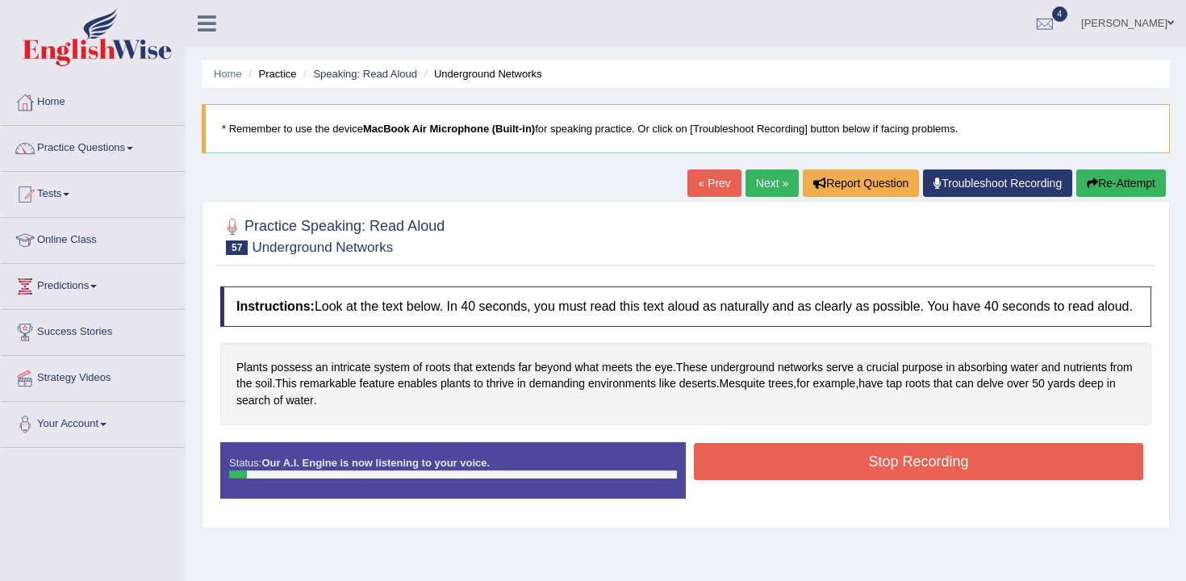
click at [1126, 186] on button "Re-Attempt" at bounding box center [1121, 182] width 90 height 27
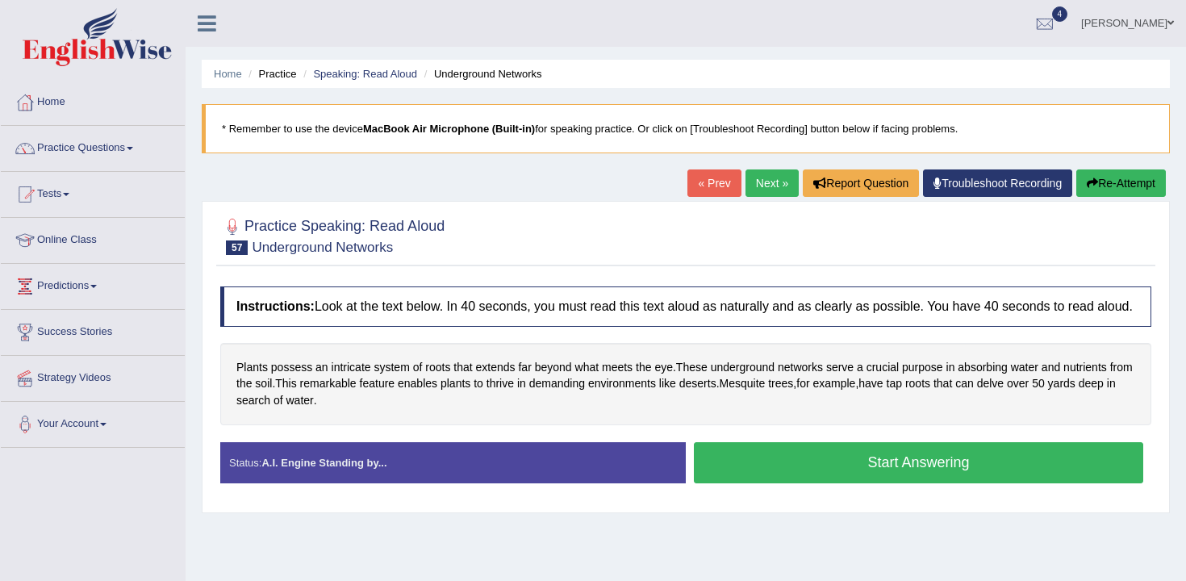
click at [906, 483] on button "Start Answering" at bounding box center [918, 462] width 449 height 41
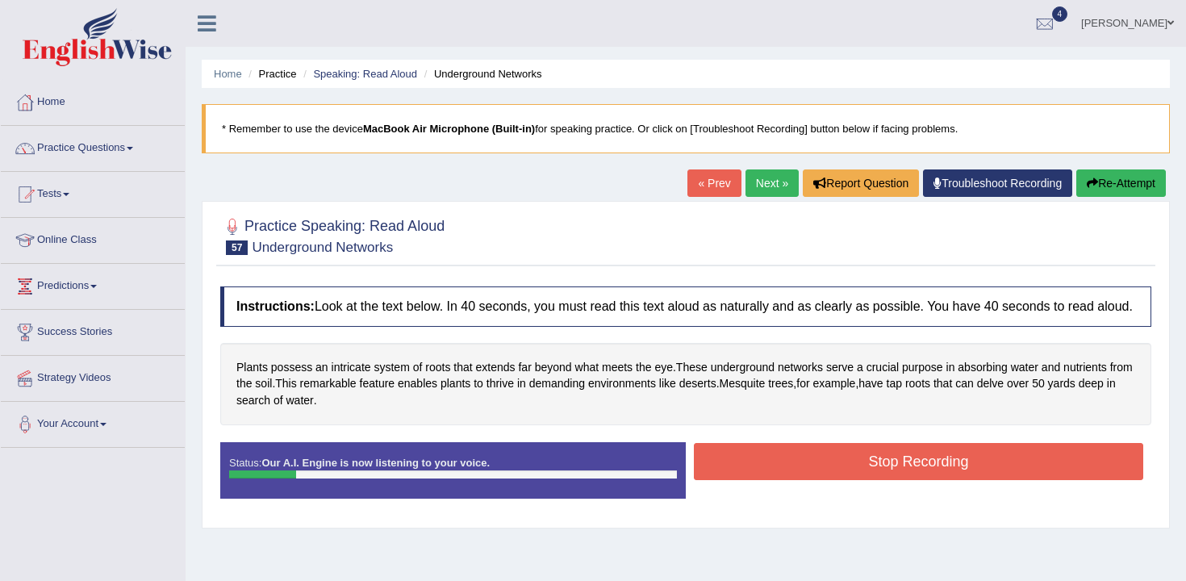
click at [908, 480] on button "Stop Recording" at bounding box center [918, 461] width 449 height 37
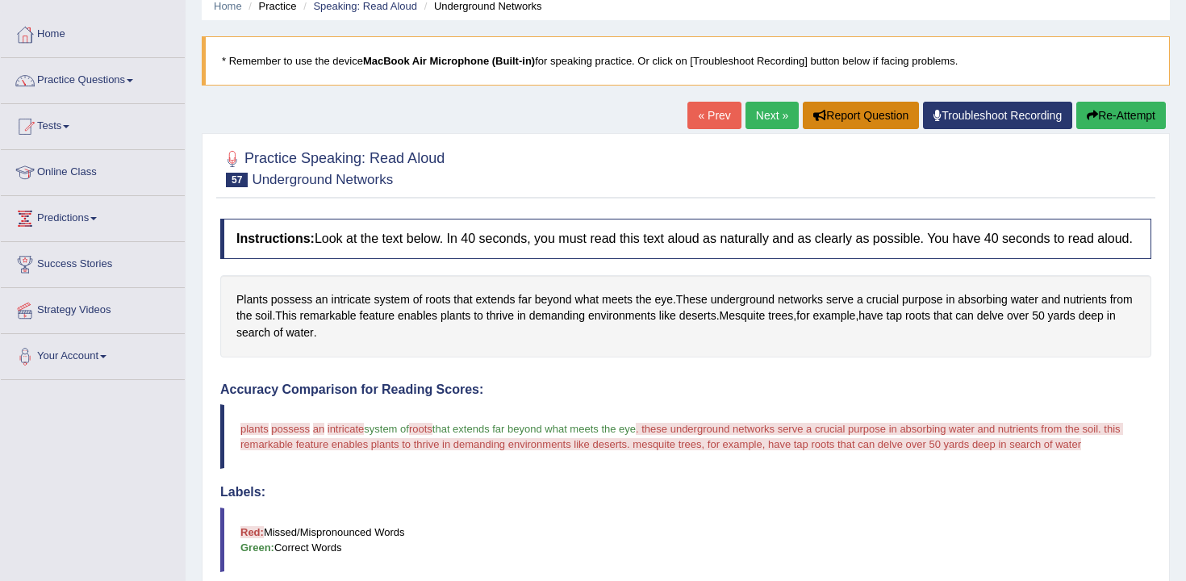
scroll to position [52, 0]
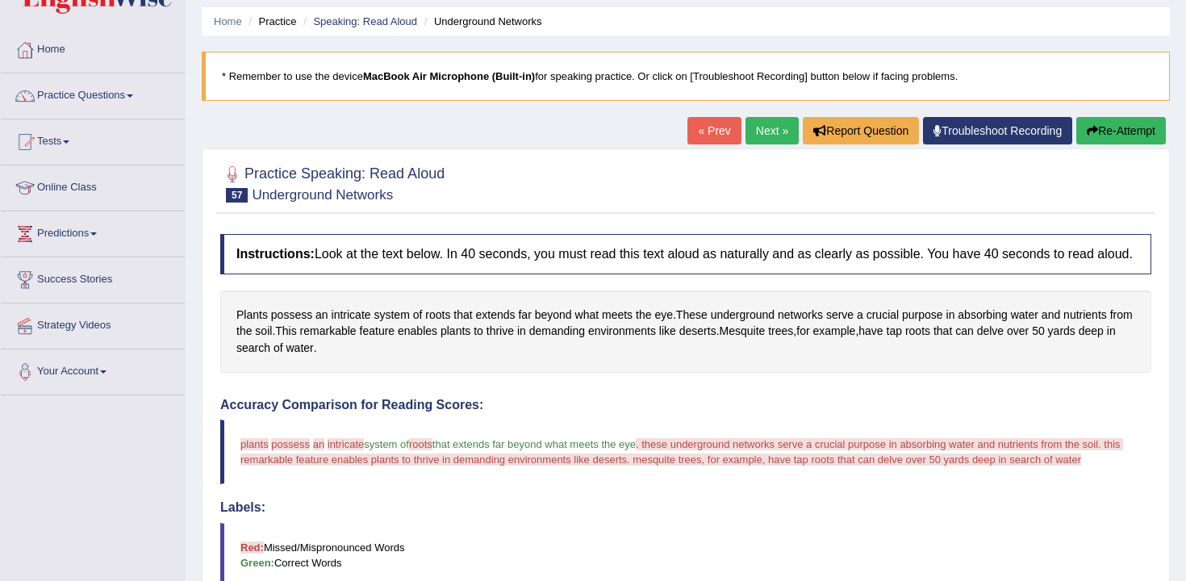
click at [775, 123] on link "Next »" at bounding box center [771, 130] width 53 height 27
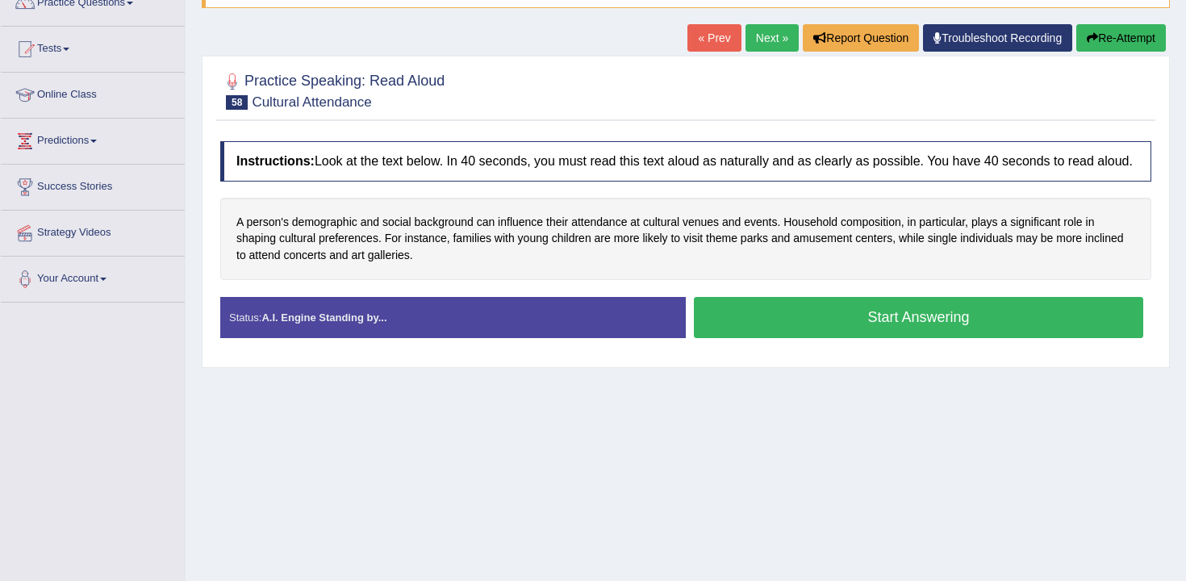
scroll to position [193, 0]
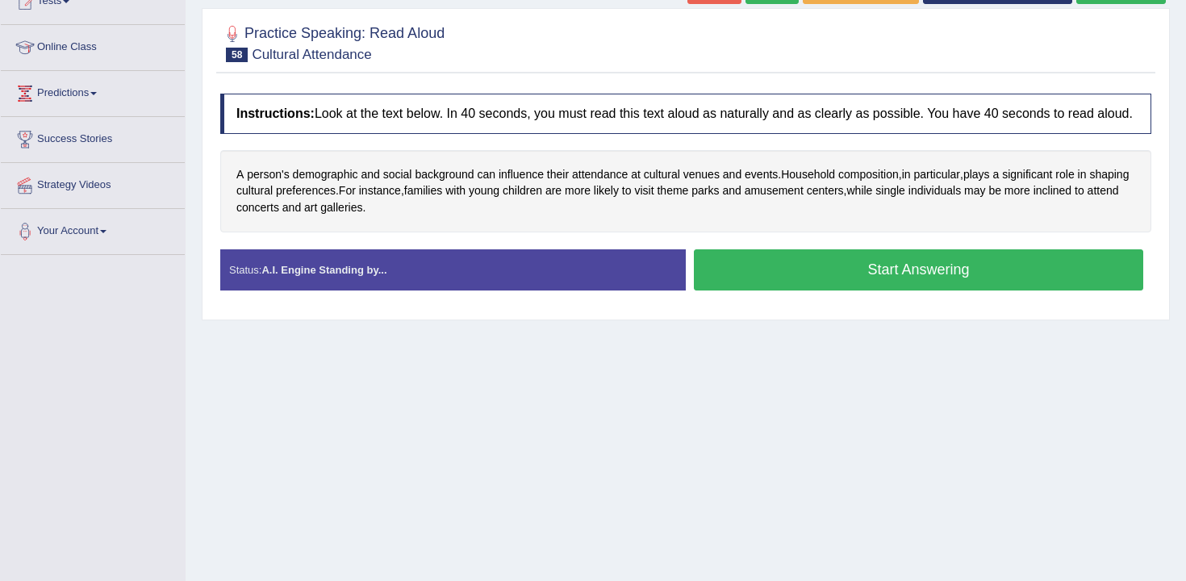
click at [844, 290] on button "Start Answering" at bounding box center [918, 269] width 449 height 41
click at [864, 290] on button "Start Answering" at bounding box center [918, 269] width 449 height 41
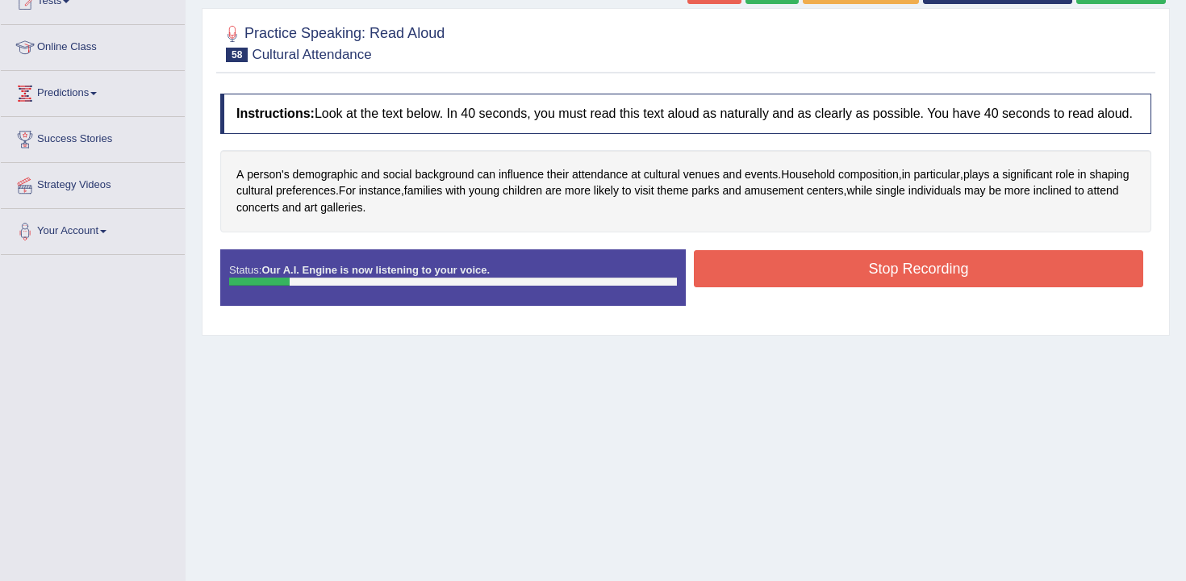
click at [864, 287] on button "Stop Recording" at bounding box center [918, 268] width 449 height 37
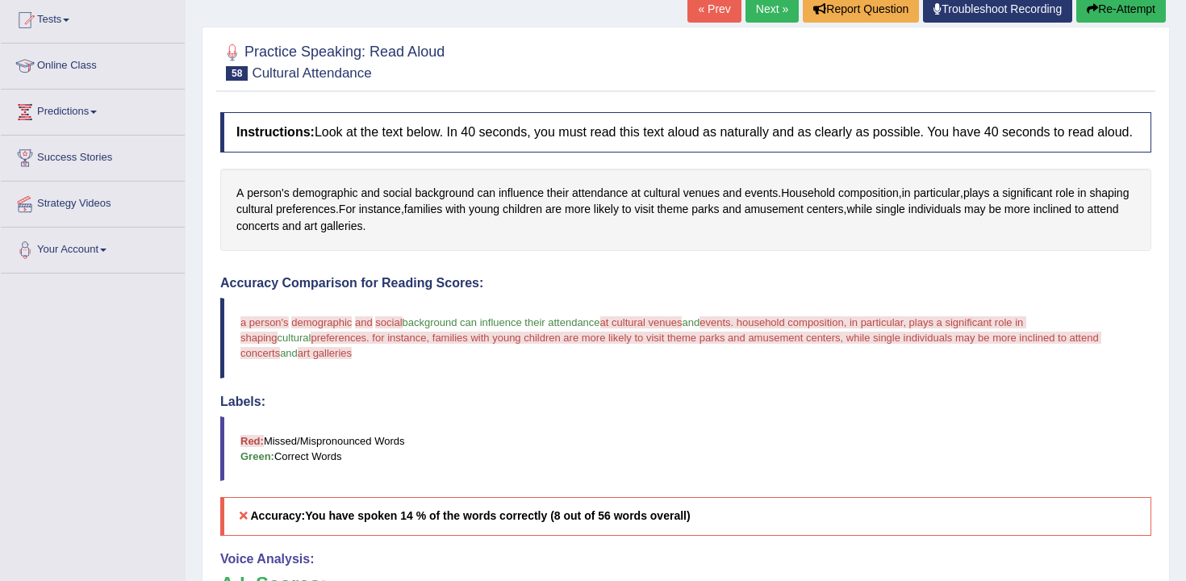
scroll to position [158, 0]
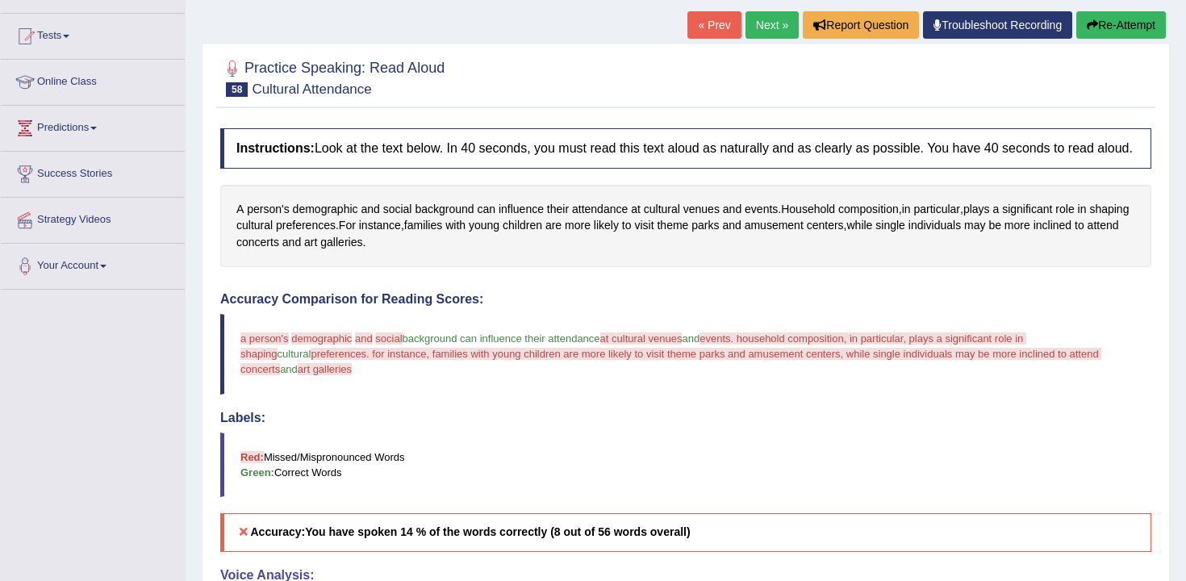
click at [772, 31] on link "Next »" at bounding box center [771, 24] width 53 height 27
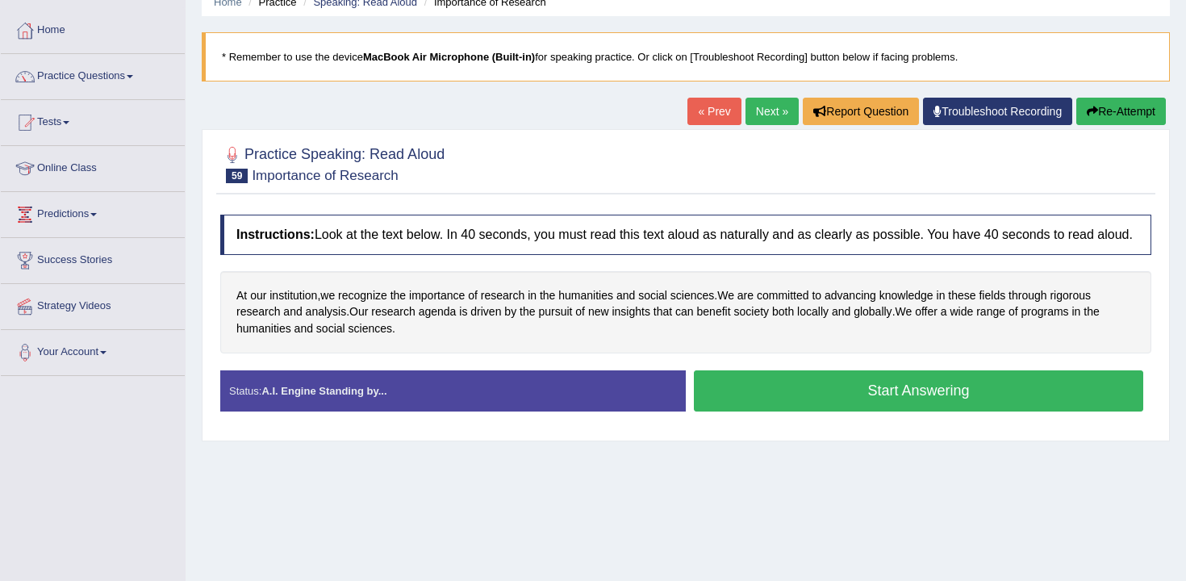
click at [724, 405] on button "Start Answering" at bounding box center [918, 390] width 449 height 41
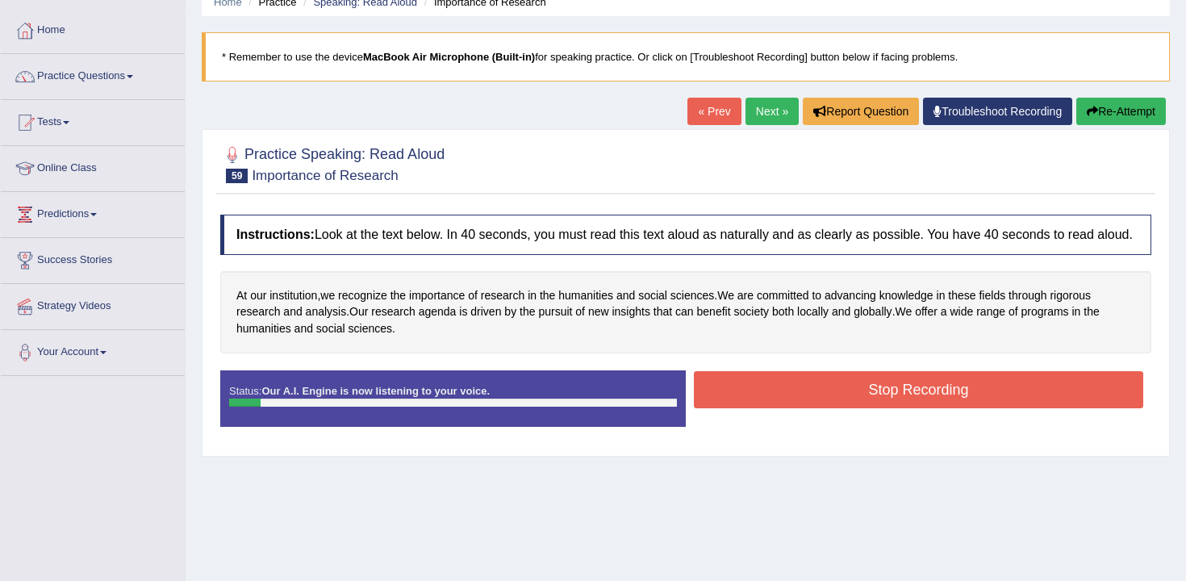
click at [1101, 101] on button "Re-Attempt" at bounding box center [1121, 111] width 90 height 27
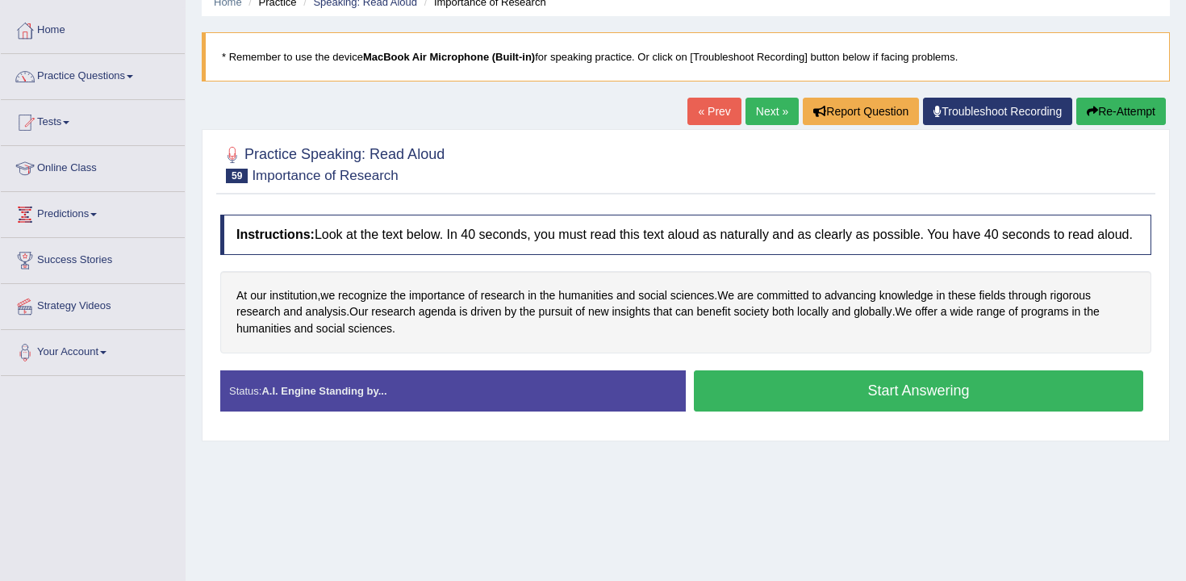
click at [836, 411] on button "Start Answering" at bounding box center [918, 390] width 449 height 41
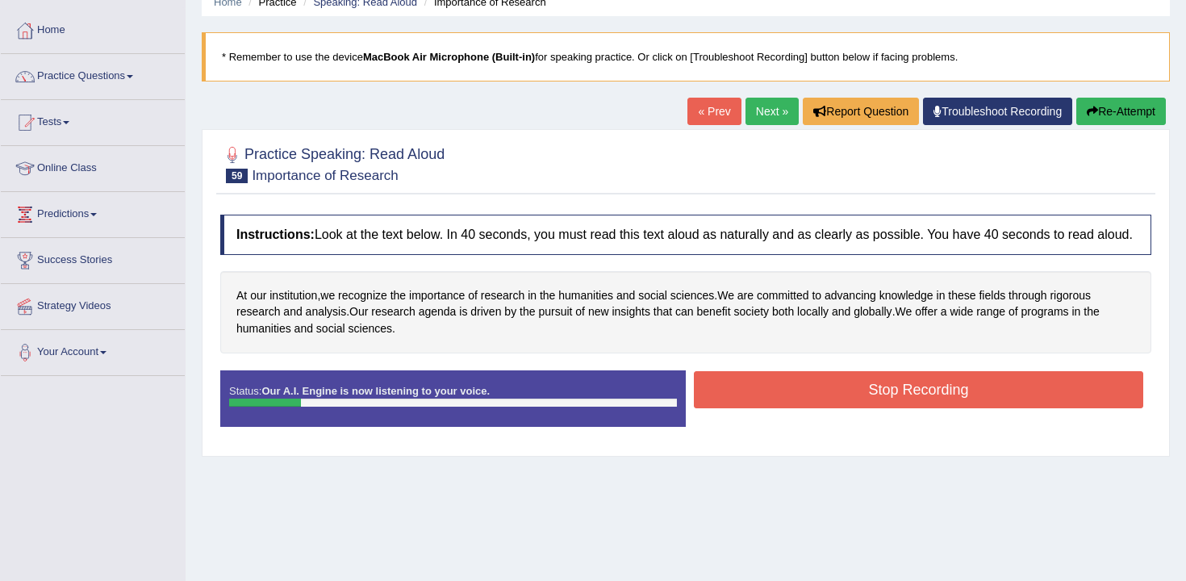
click at [836, 408] on button "Stop Recording" at bounding box center [918, 389] width 449 height 37
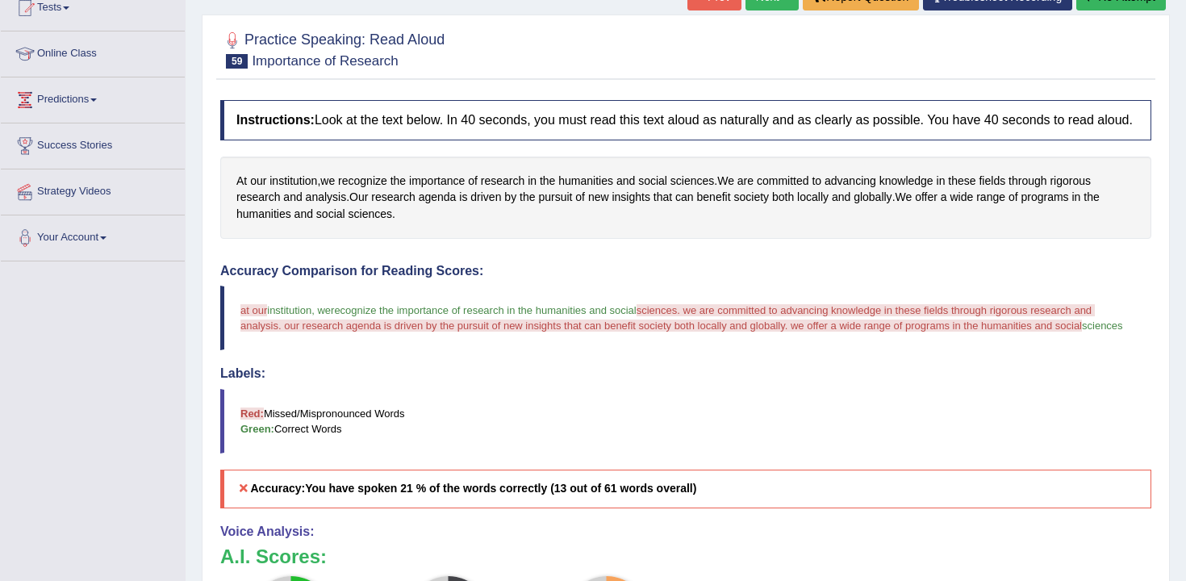
scroll to position [35, 0]
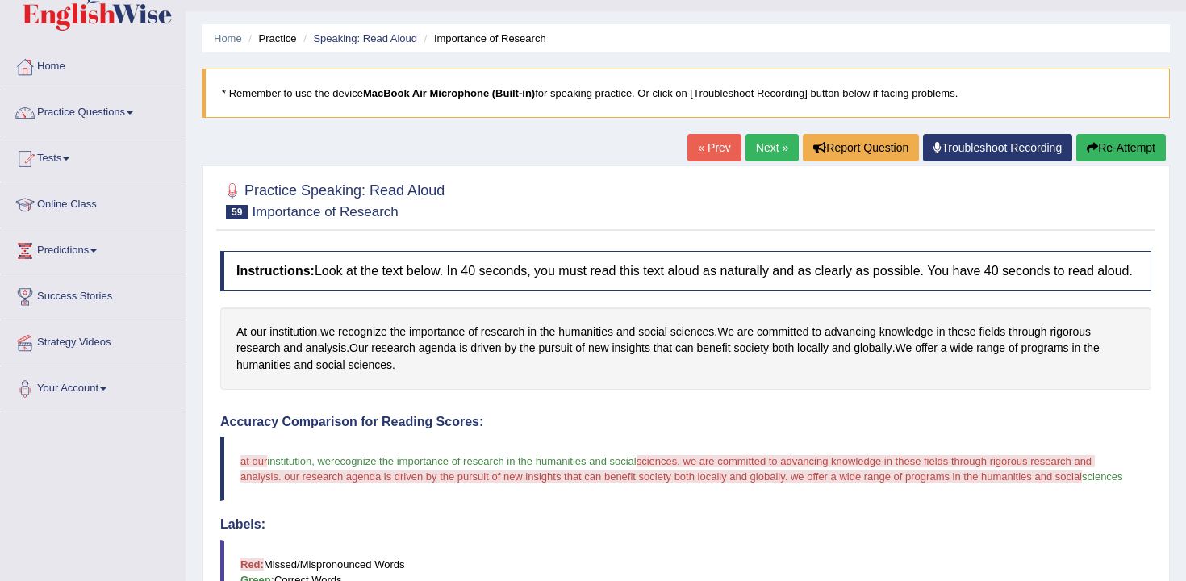
click at [1088, 135] on button "Re-Attempt" at bounding box center [1121, 147] width 90 height 27
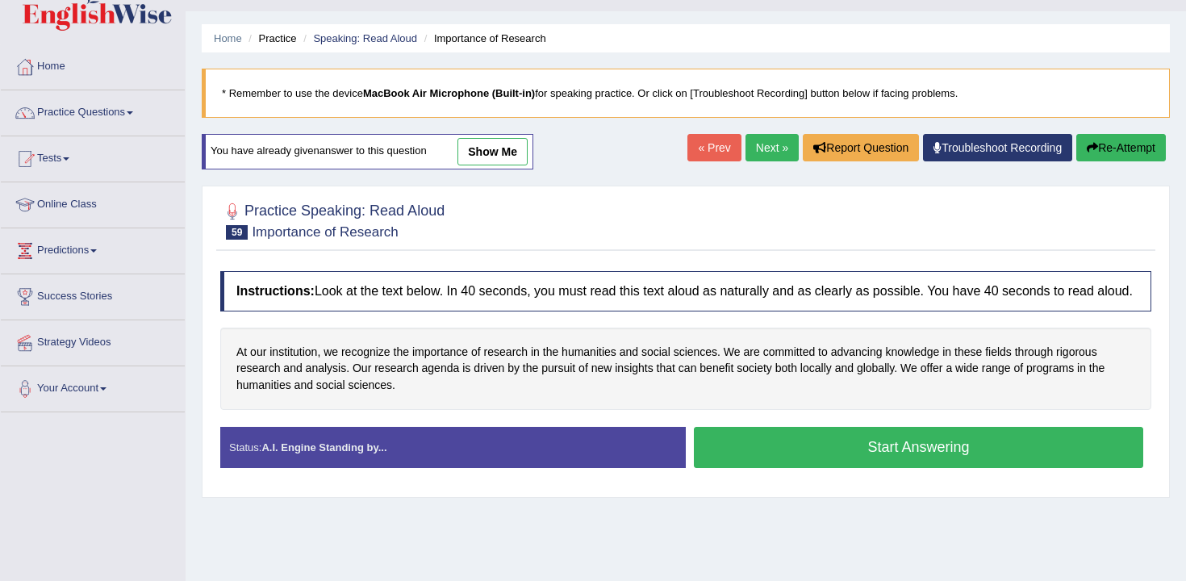
click at [827, 453] on button "Start Answering" at bounding box center [918, 447] width 449 height 41
click at [792, 460] on button "Start Answering" at bounding box center [918, 447] width 449 height 41
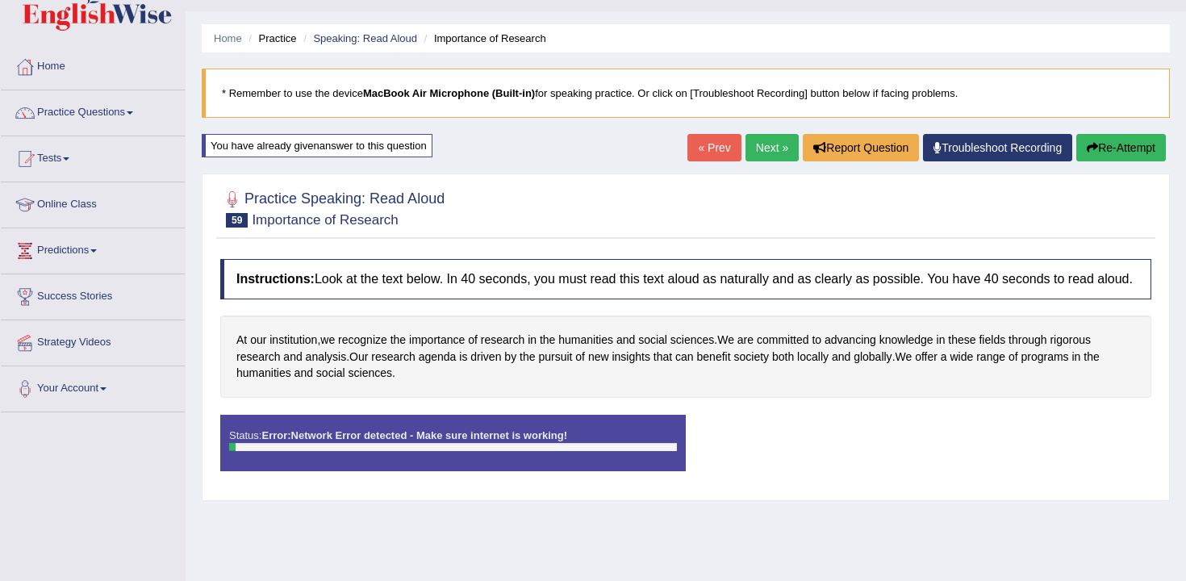
click at [1133, 139] on button "Re-Attempt" at bounding box center [1121, 147] width 90 height 27
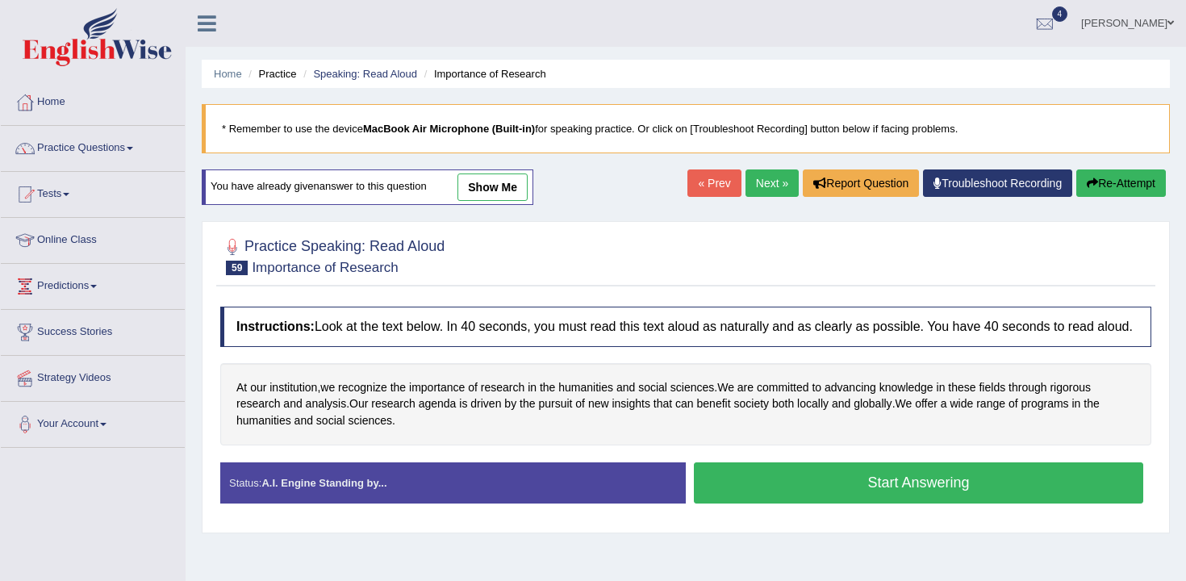
click at [786, 503] on button "Start Answering" at bounding box center [918, 482] width 449 height 41
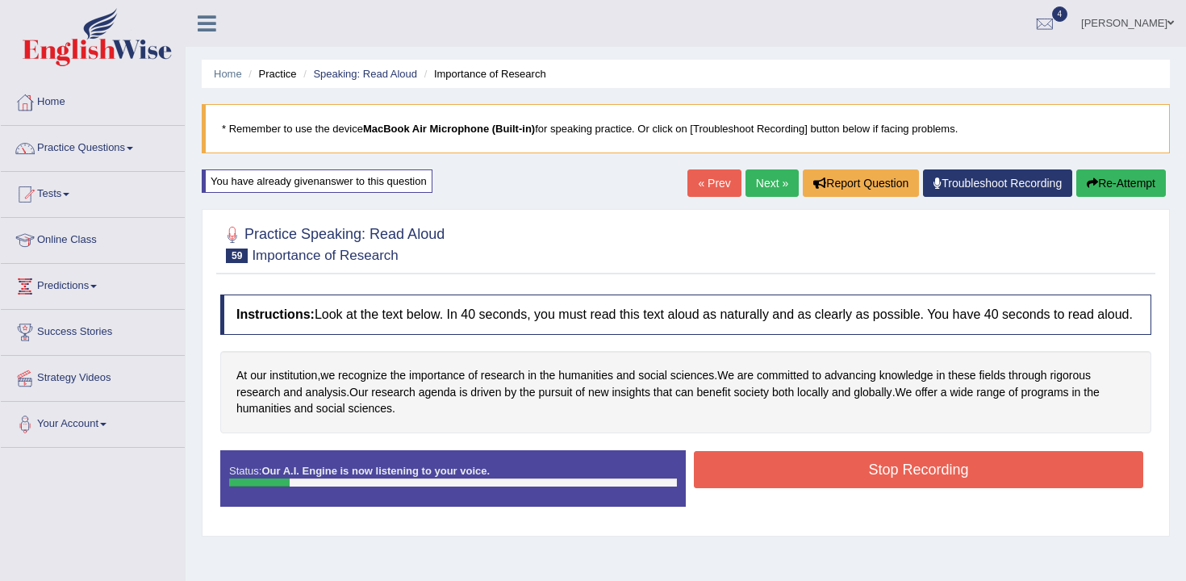
click at [799, 481] on button "Stop Recording" at bounding box center [918, 469] width 449 height 37
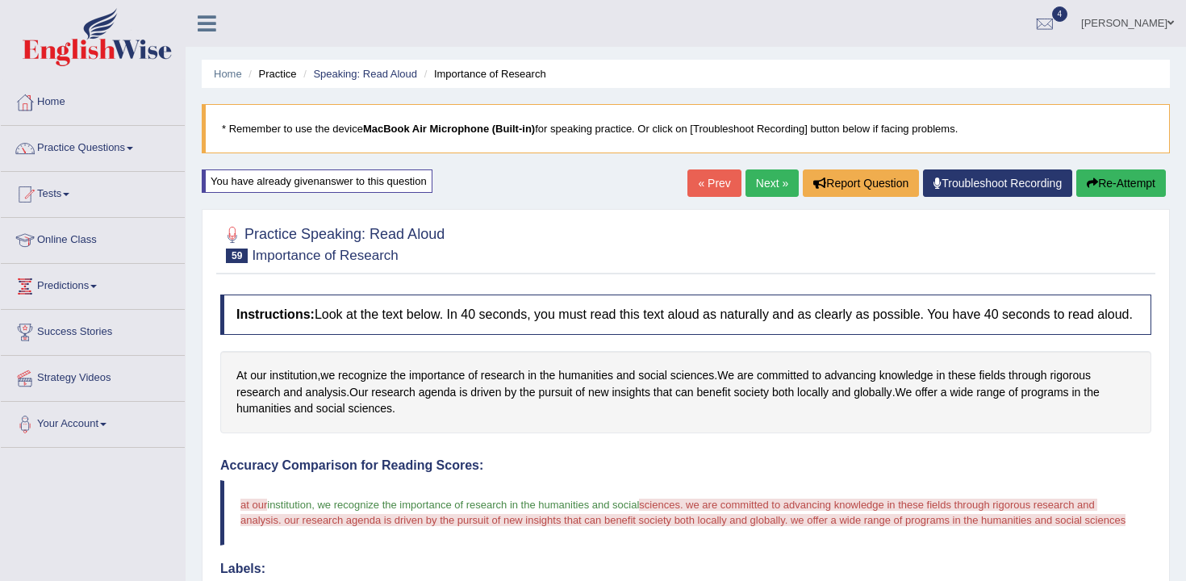
click at [1088, 182] on icon "button" at bounding box center [1091, 182] width 11 height 11
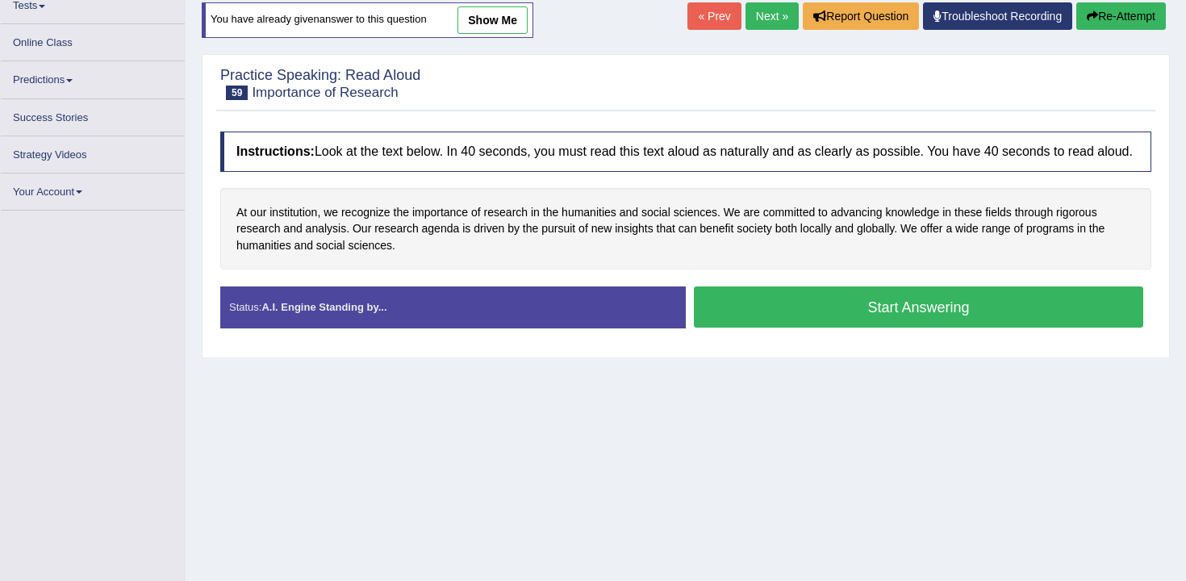
scroll to position [189, 0]
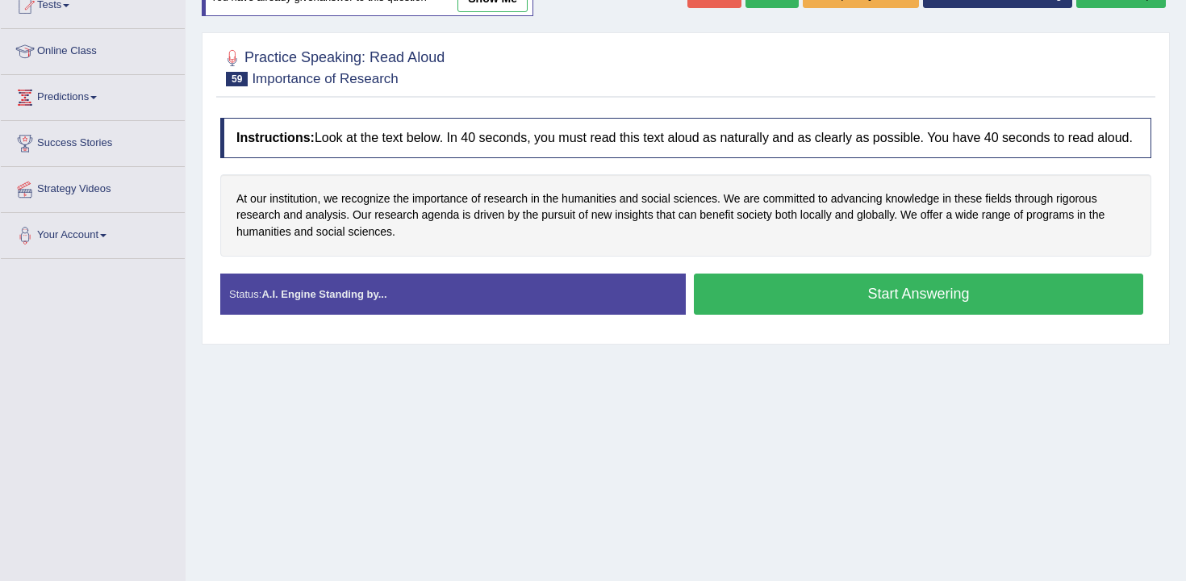
click at [749, 299] on button "Start Answering" at bounding box center [918, 293] width 449 height 41
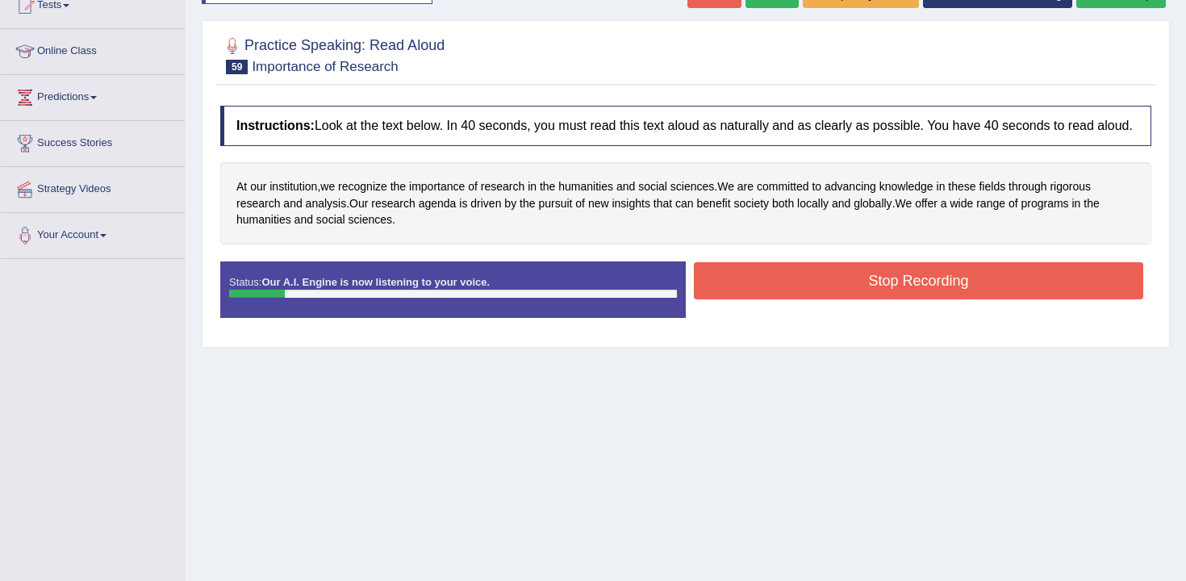
click at [810, 303] on div "Stop Recording" at bounding box center [918, 282] width 465 height 41
click at [815, 299] on button "Stop Recording" at bounding box center [918, 280] width 449 height 37
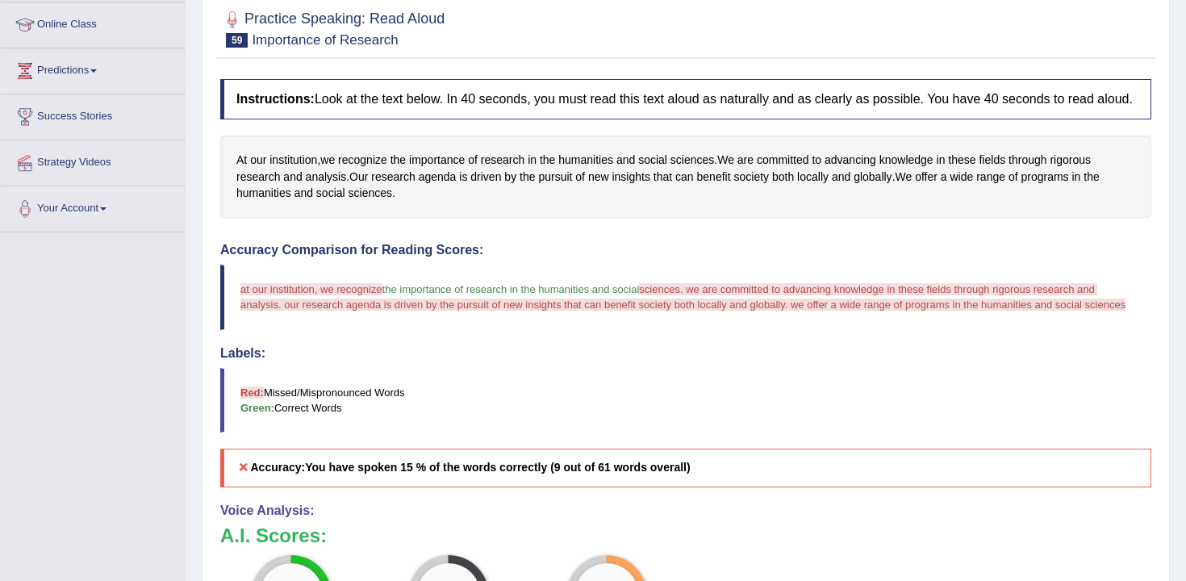
scroll to position [100, 0]
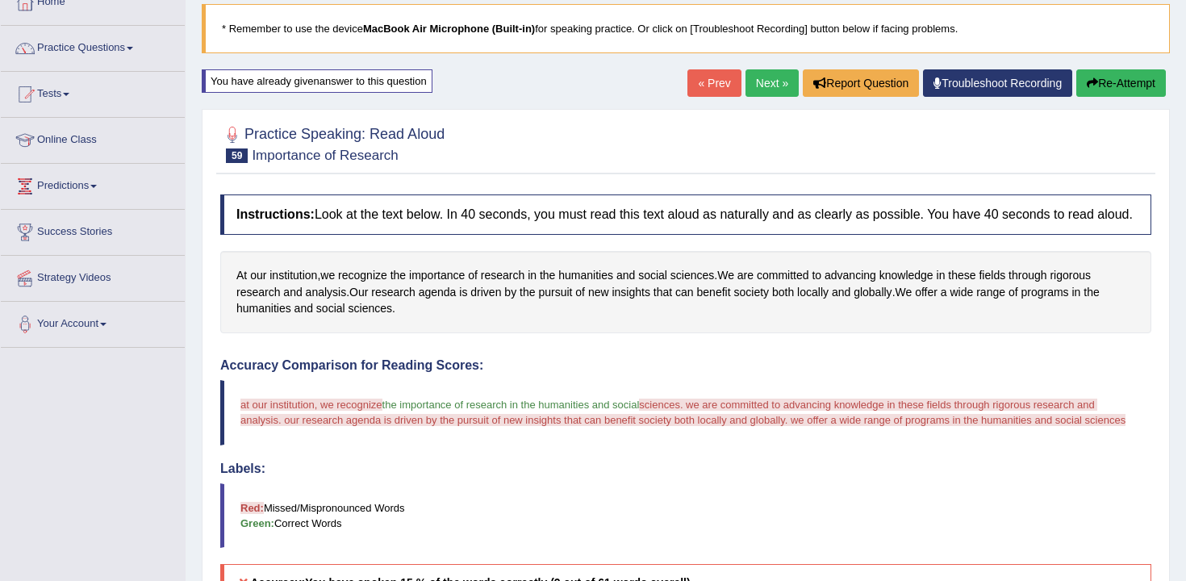
click at [1078, 98] on div "« Prev Next » Report Question Troubleshoot Recording Re-Attempt" at bounding box center [928, 84] width 482 height 31
click at [1102, 92] on button "Re-Attempt" at bounding box center [1121, 82] width 90 height 27
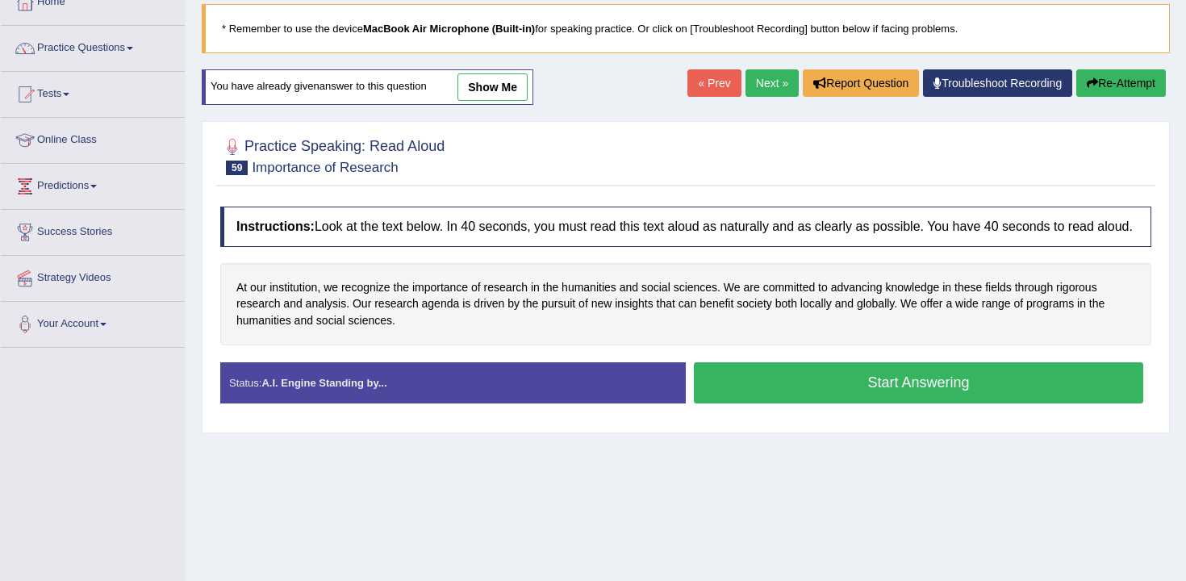
scroll to position [103, 0]
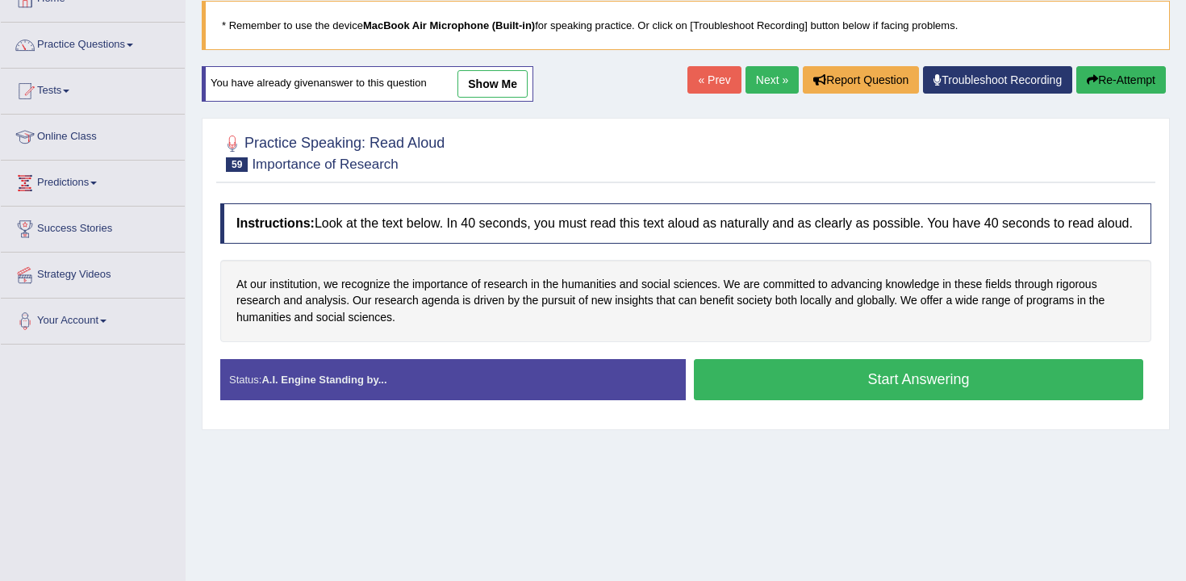
click at [741, 396] on button "Start Answering" at bounding box center [918, 379] width 449 height 41
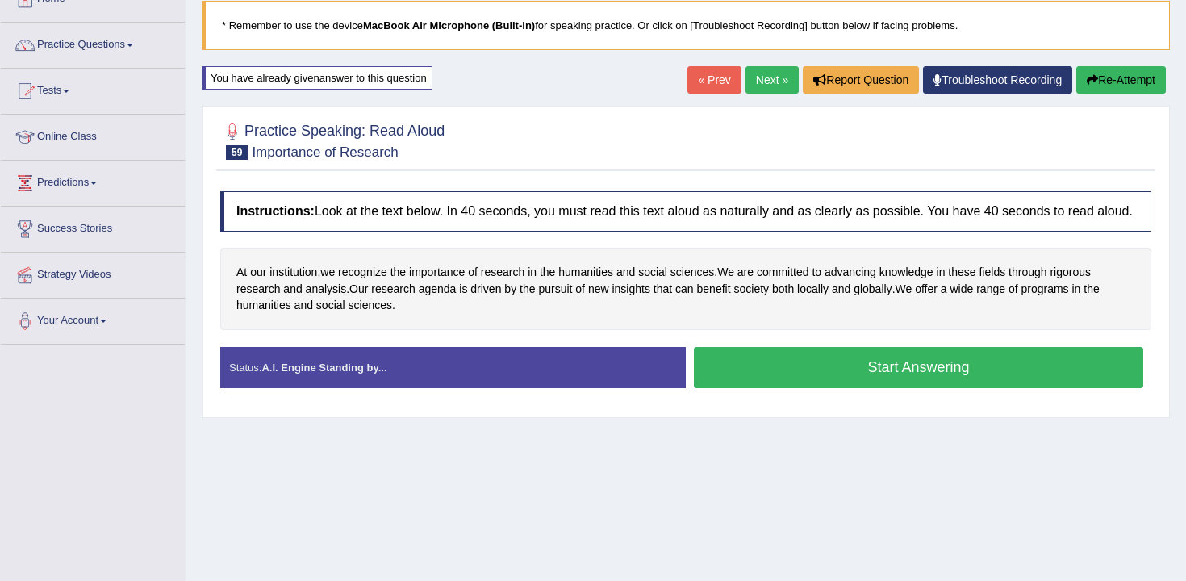
scroll to position [100, 0]
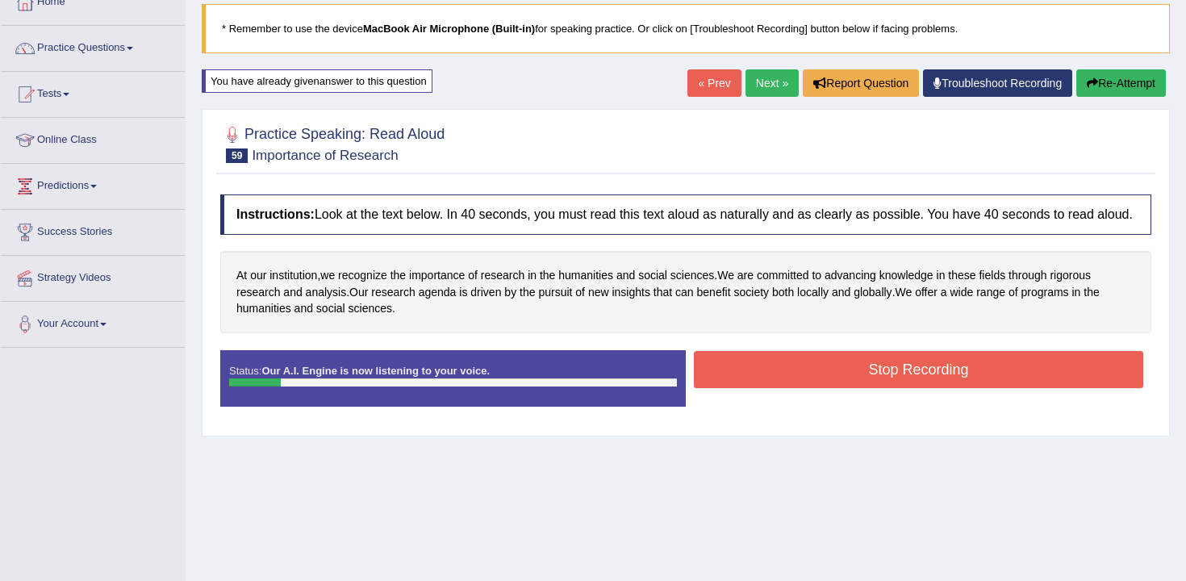
click at [750, 388] on button "Stop Recording" at bounding box center [918, 369] width 449 height 37
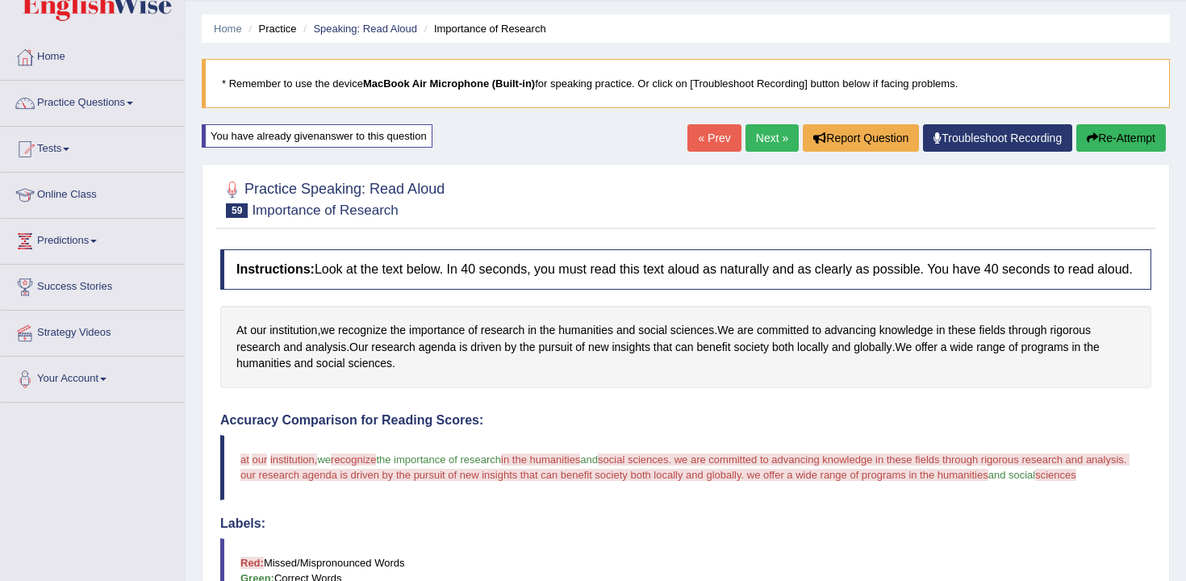
scroll to position [15, 0]
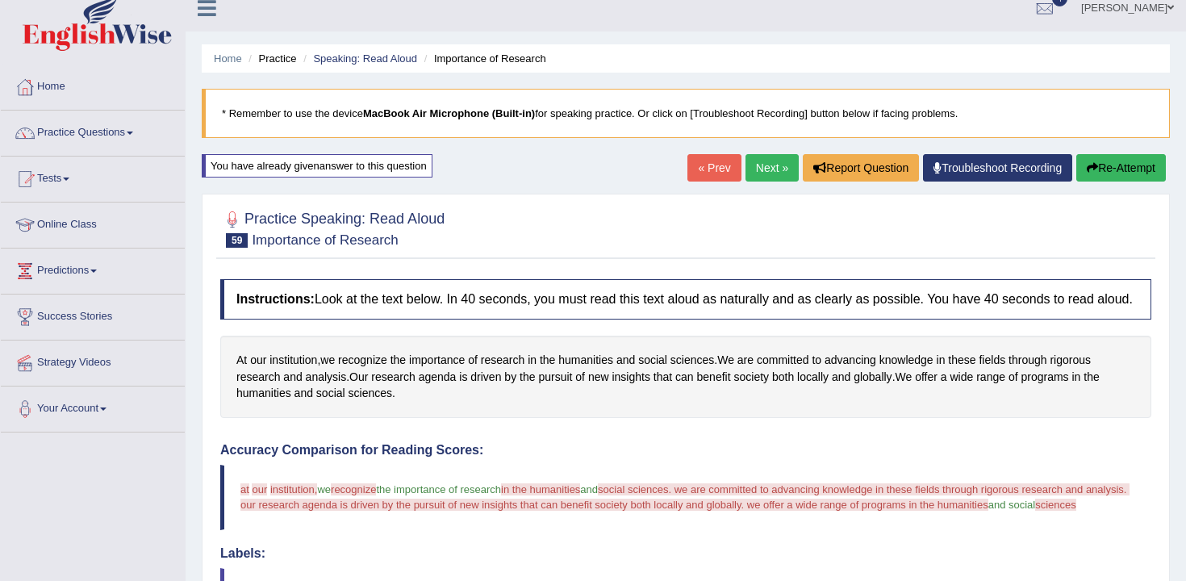
click at [1089, 149] on div "Home Practice Speaking: Read Aloud Importance of Research * Remember to use the…" at bounding box center [686, 505] width 1000 height 1040
click at [1108, 166] on button "Re-Attempt" at bounding box center [1121, 167] width 90 height 27
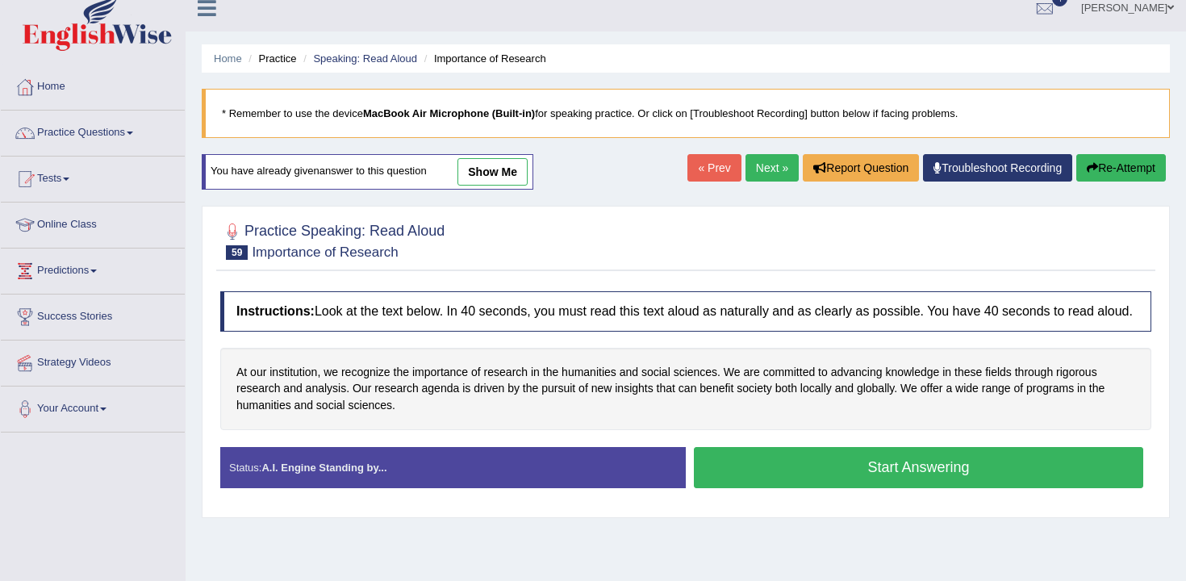
click at [748, 478] on button "Start Answering" at bounding box center [918, 467] width 449 height 41
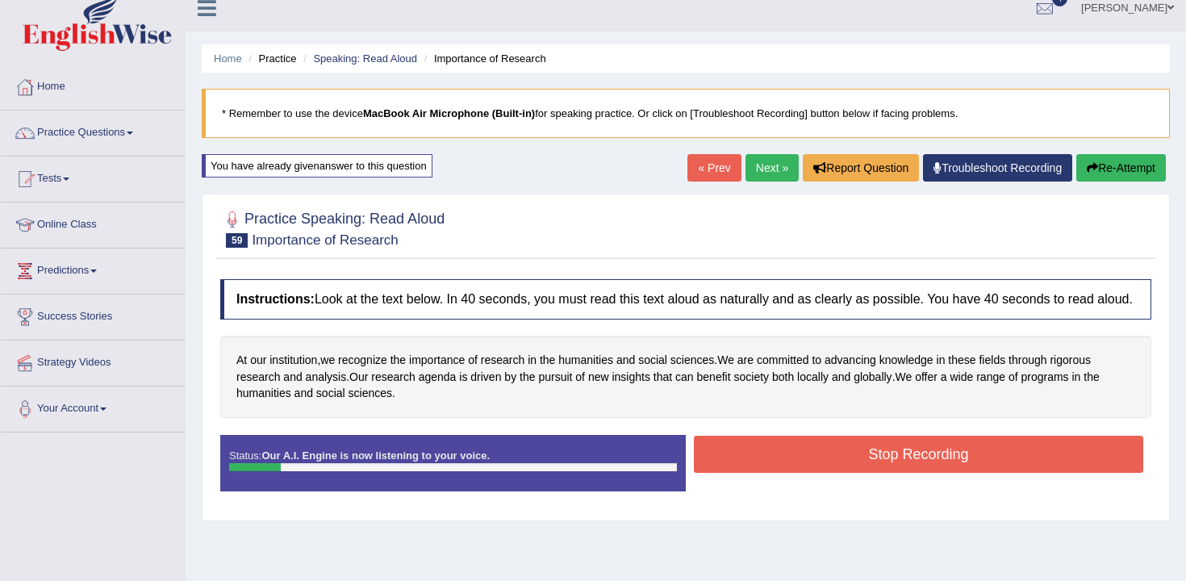
click at [760, 457] on button "Stop Recording" at bounding box center [918, 454] width 449 height 37
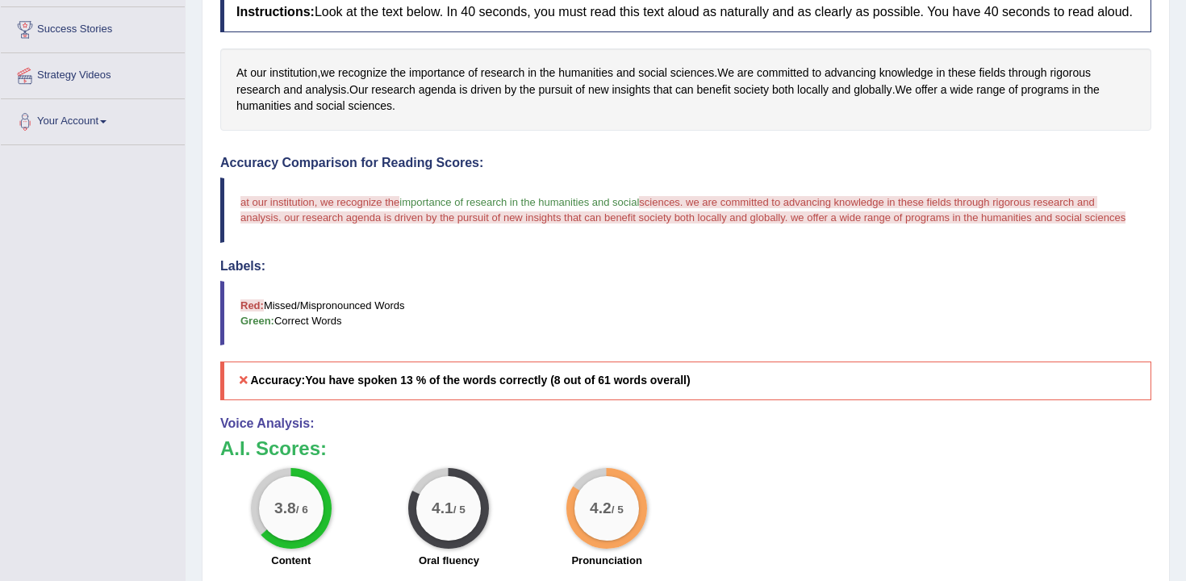
scroll to position [42, 0]
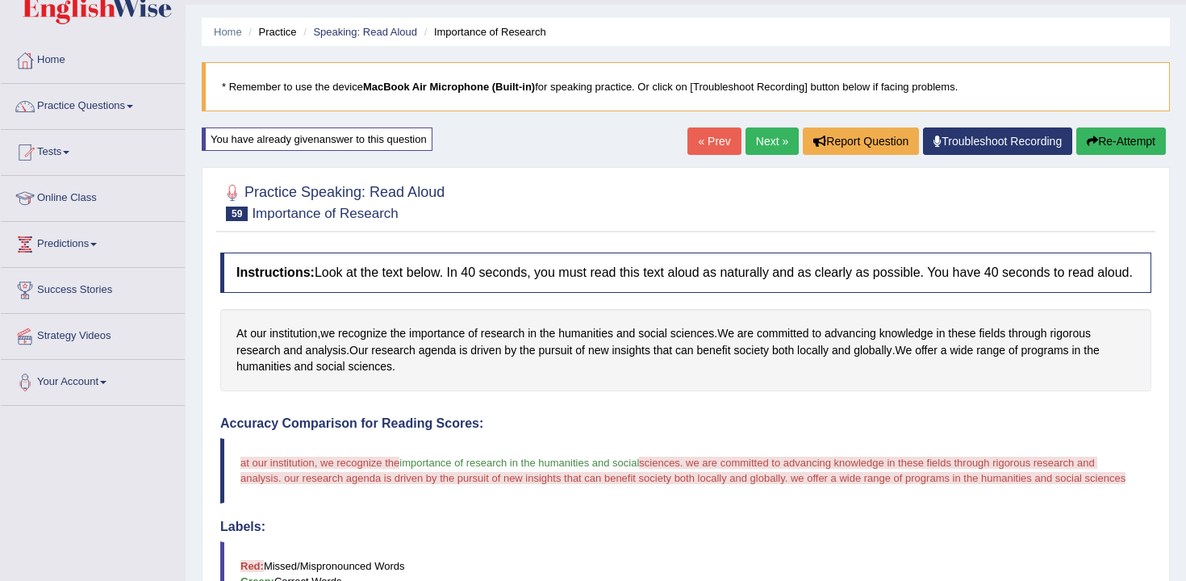
click at [765, 148] on link "Next »" at bounding box center [771, 140] width 53 height 27
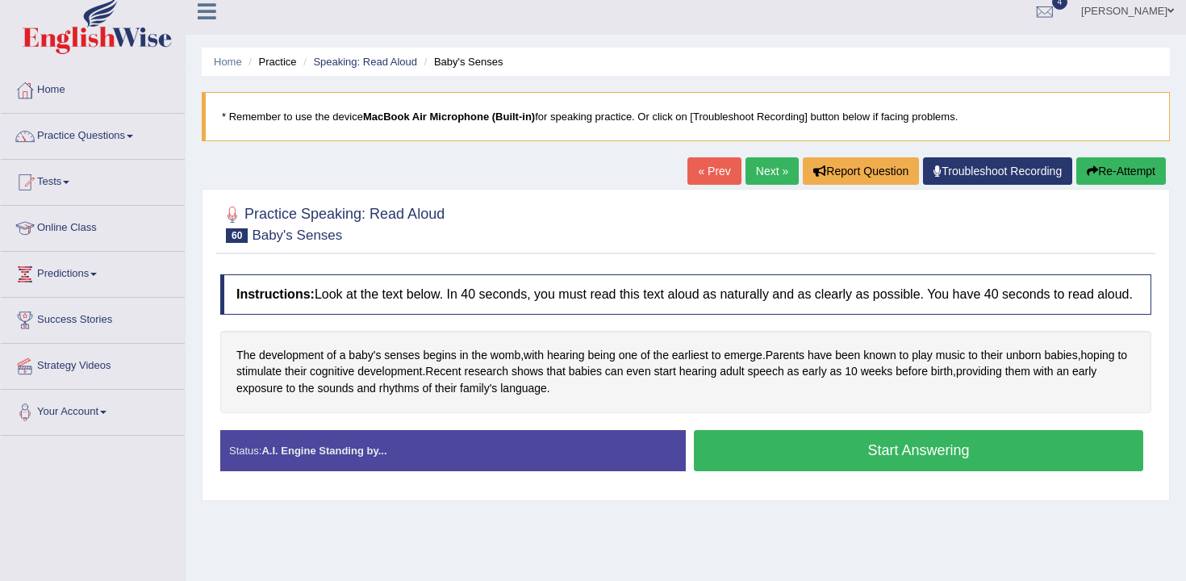
click at [756, 471] on button "Start Answering" at bounding box center [918, 450] width 449 height 41
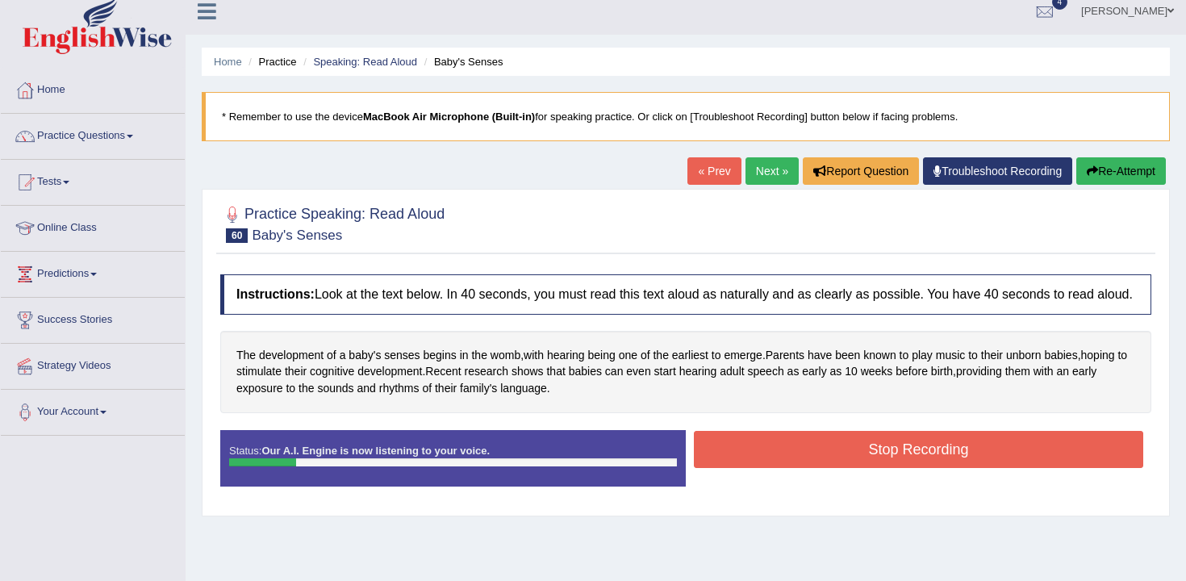
click at [794, 468] on button "Stop Recording" at bounding box center [918, 449] width 449 height 37
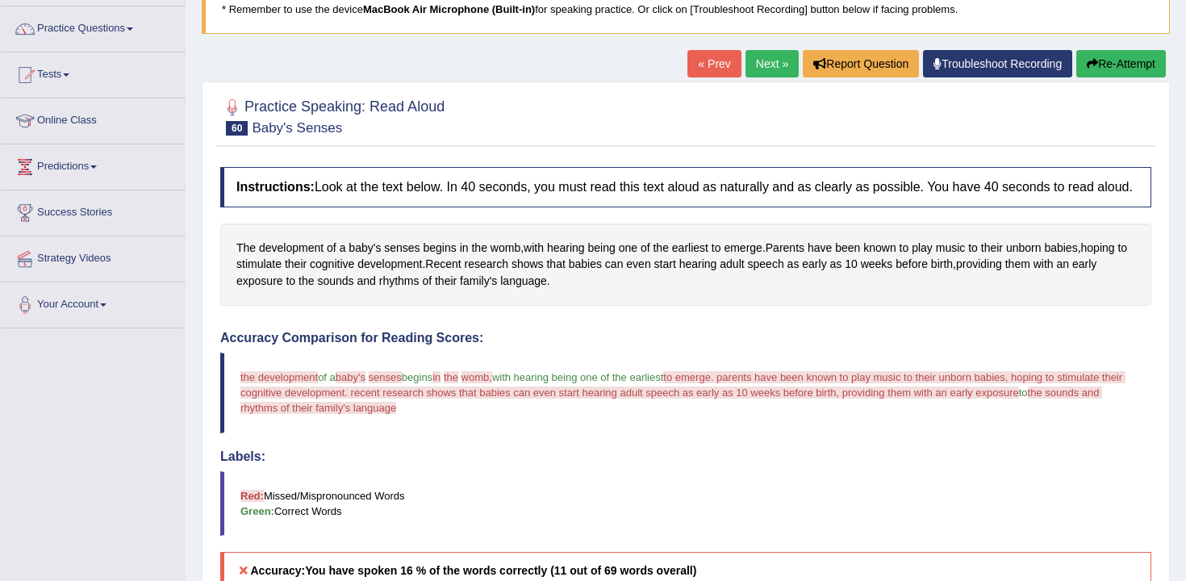
scroll to position [73, 0]
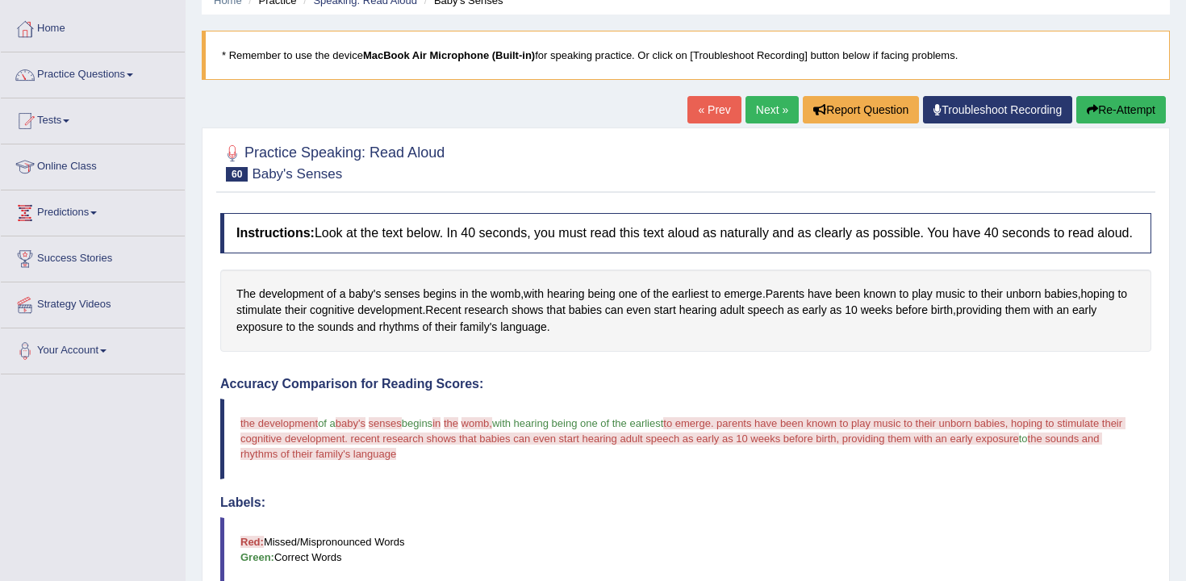
click at [755, 110] on link "Next »" at bounding box center [771, 109] width 53 height 27
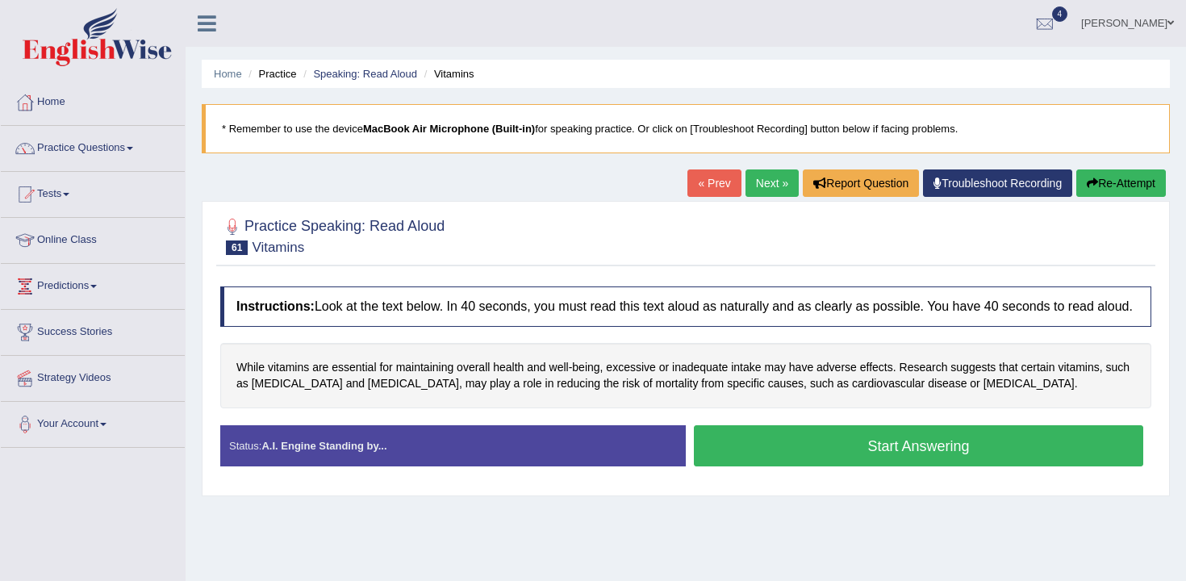
click at [697, 194] on link "« Prev" at bounding box center [713, 182] width 53 height 27
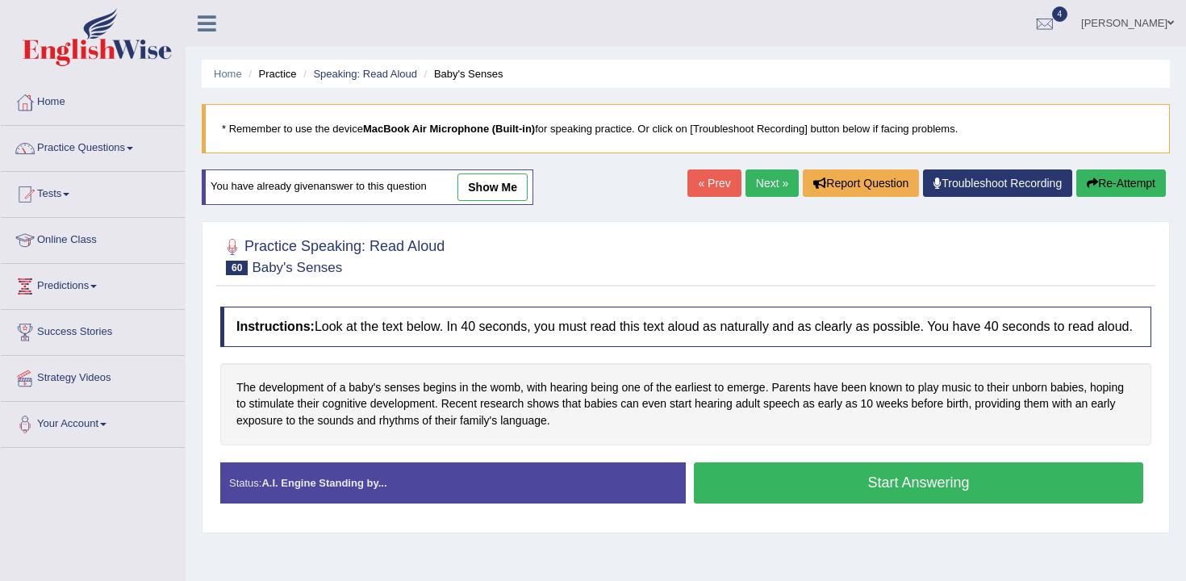
click at [1113, 189] on button "Re-Attempt" at bounding box center [1121, 182] width 90 height 27
click at [937, 498] on button "Start Answering" at bounding box center [918, 482] width 449 height 41
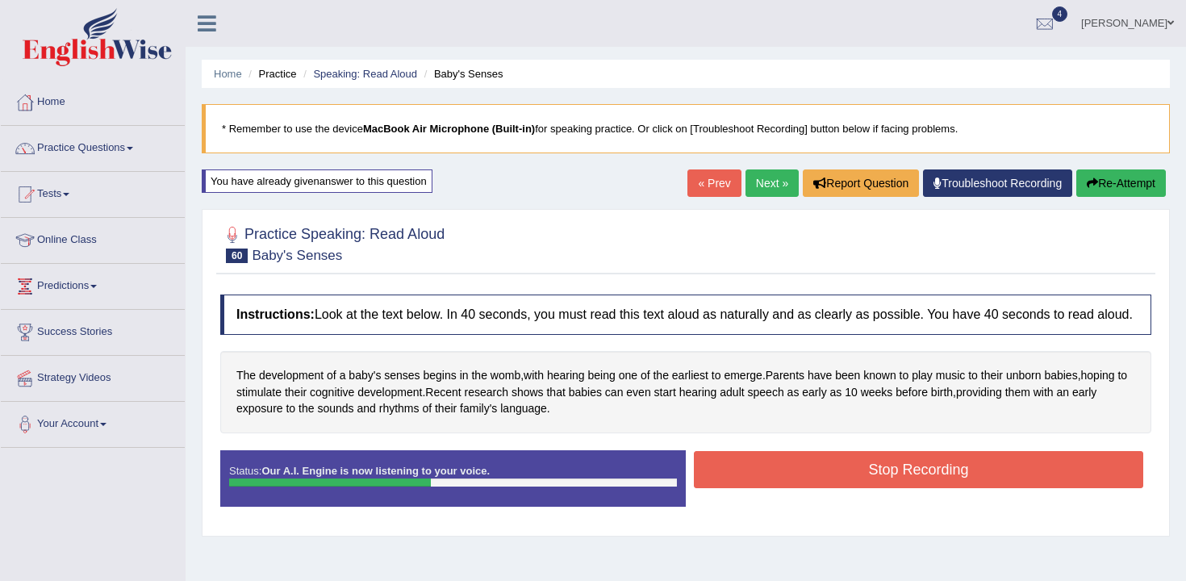
click at [857, 488] on button "Stop Recording" at bounding box center [918, 469] width 449 height 37
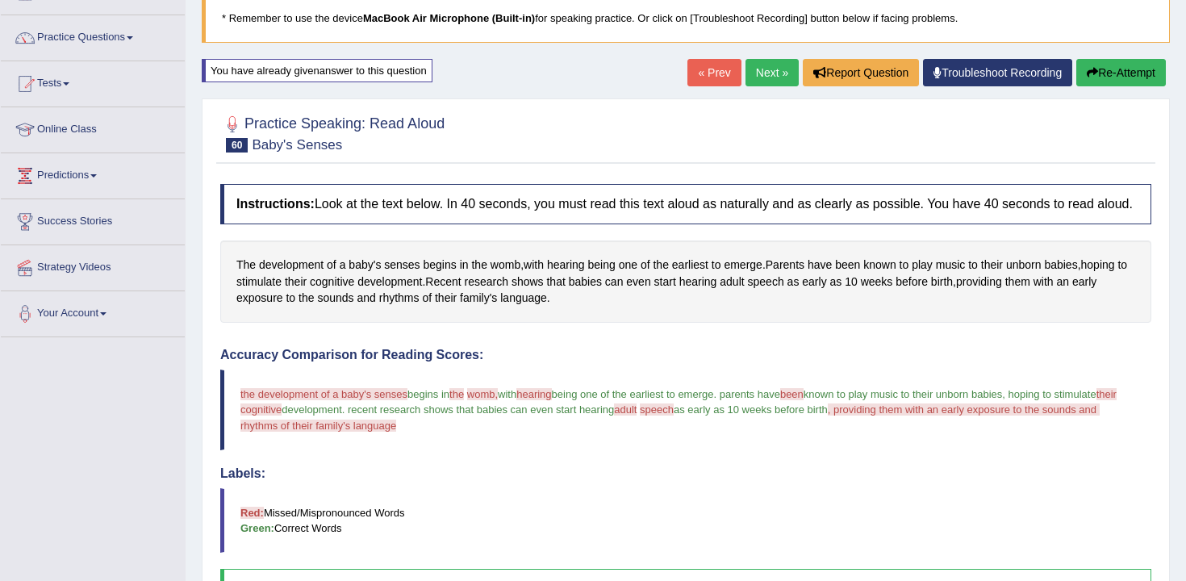
scroll to position [3, 0]
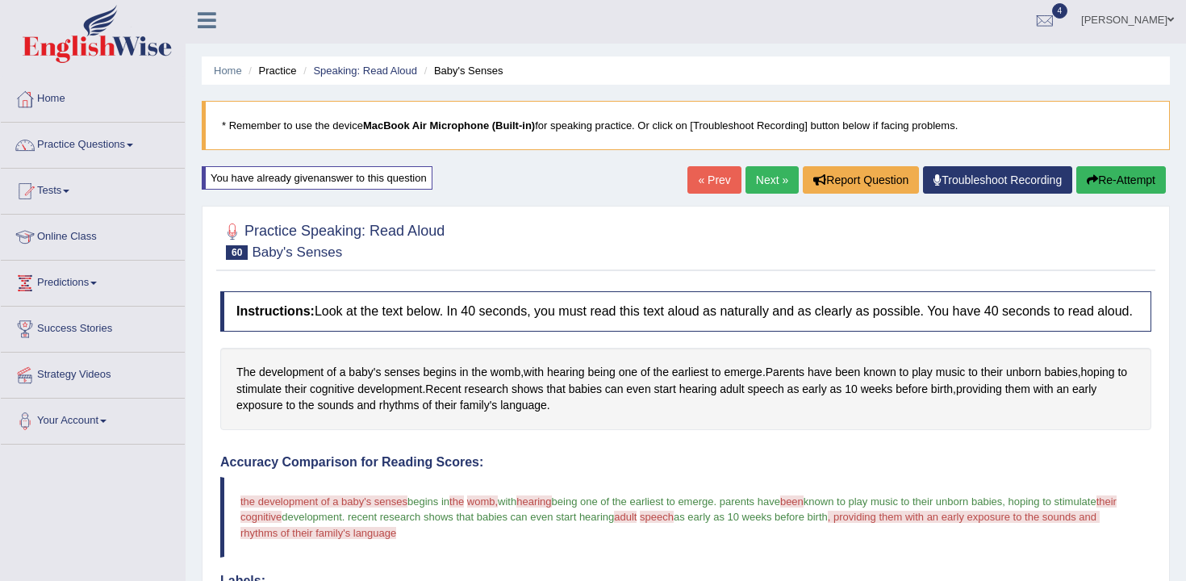
click at [757, 185] on link "Next »" at bounding box center [771, 179] width 53 height 27
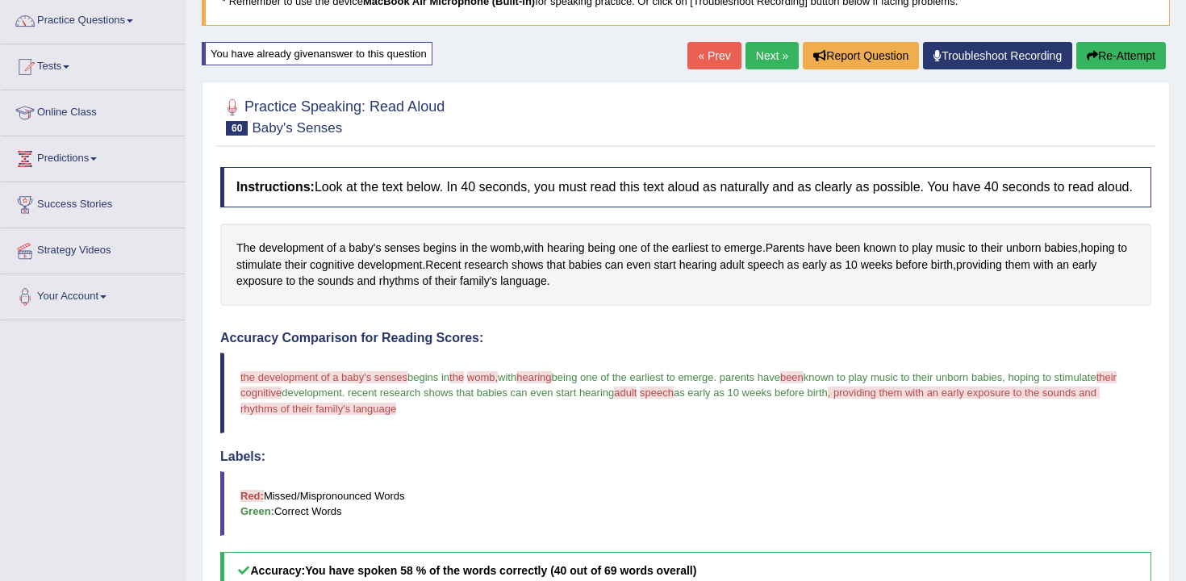
scroll to position [165, 0]
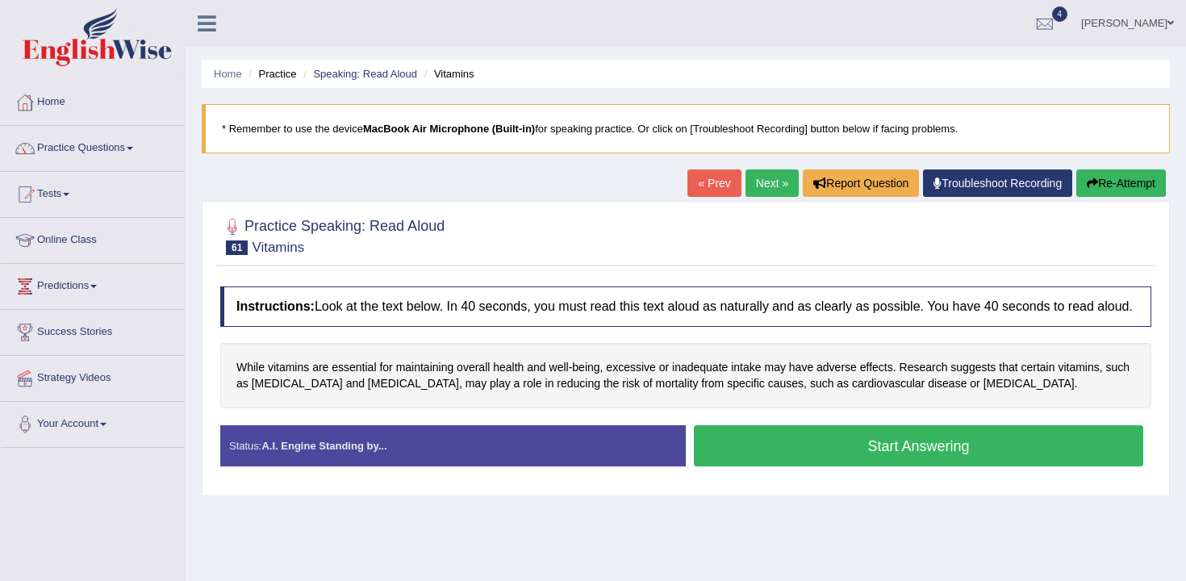
click at [705, 430] on div "Instructions: Look at the text below. In 40 seconds, you must read this text al…" at bounding box center [685, 382] width 939 height 209
click at [708, 451] on button "Start Answering" at bounding box center [918, 445] width 449 height 41
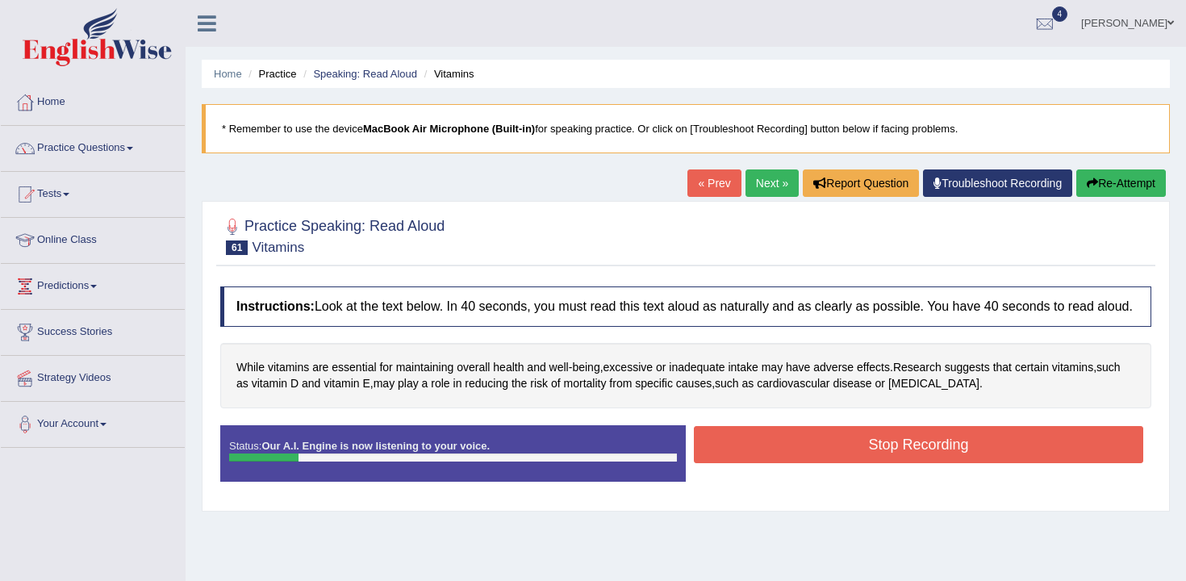
click at [1115, 186] on button "Re-Attempt" at bounding box center [1121, 182] width 90 height 27
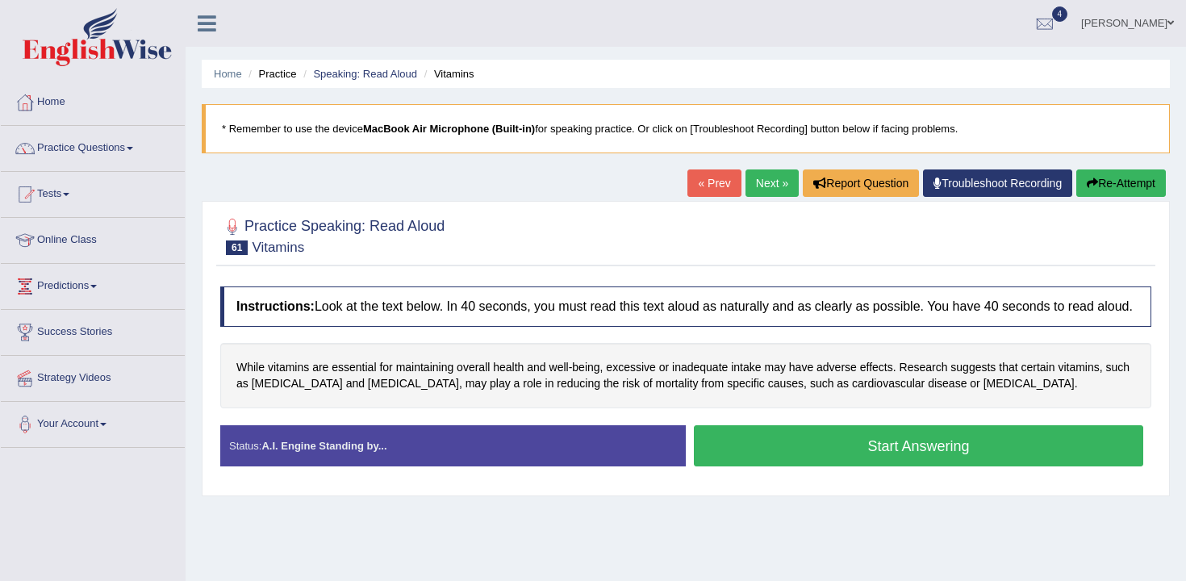
click at [755, 448] on button "Start Answering" at bounding box center [918, 445] width 449 height 41
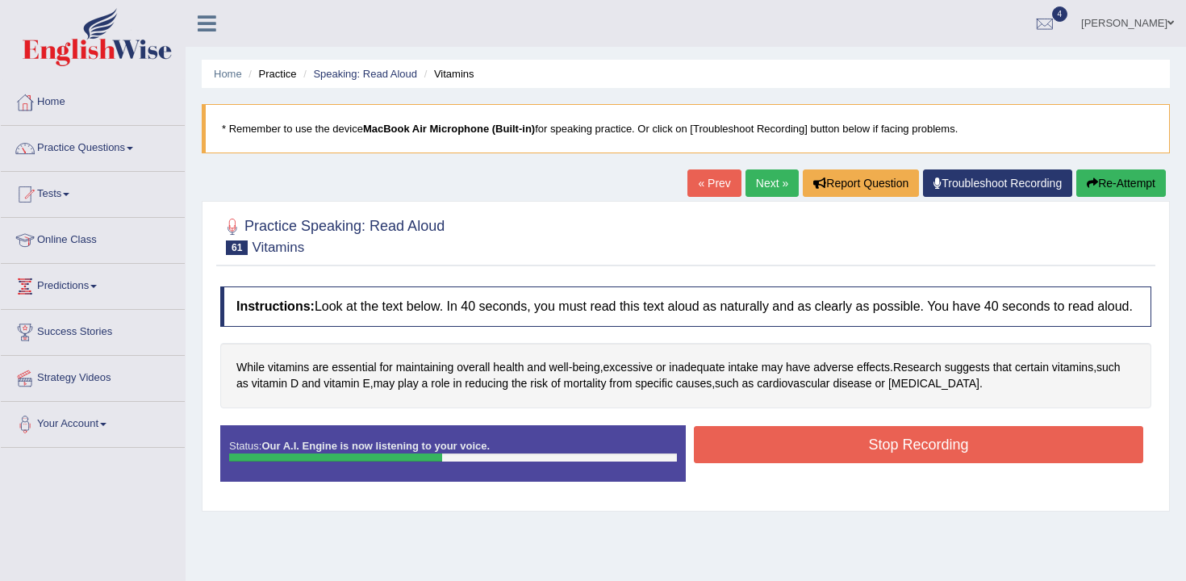
click at [815, 461] on button "Stop Recording" at bounding box center [918, 444] width 449 height 37
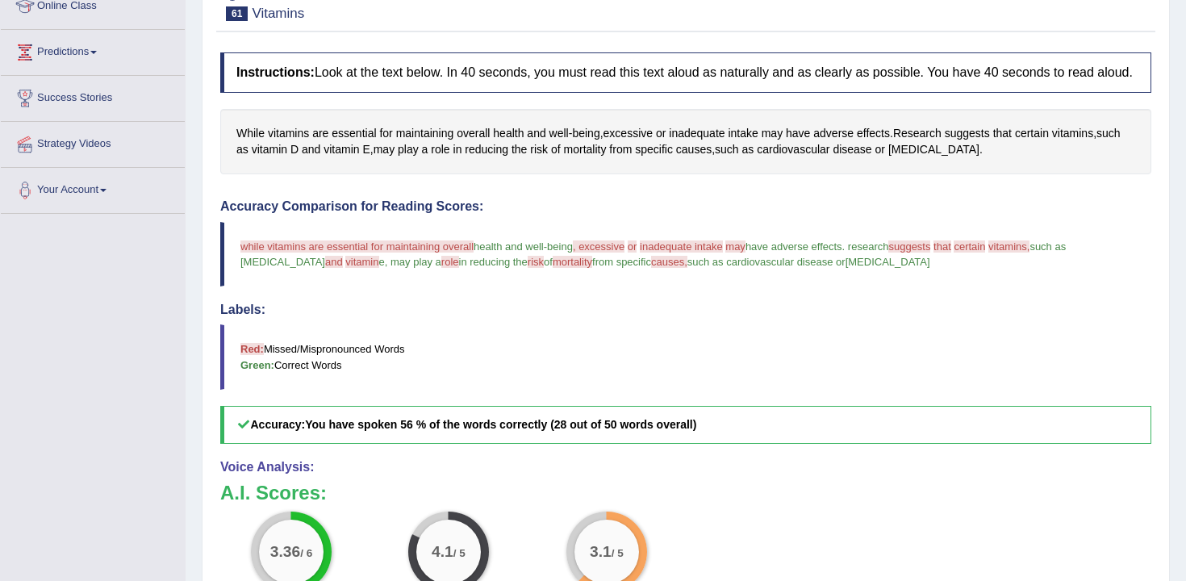
scroll to position [108, 0]
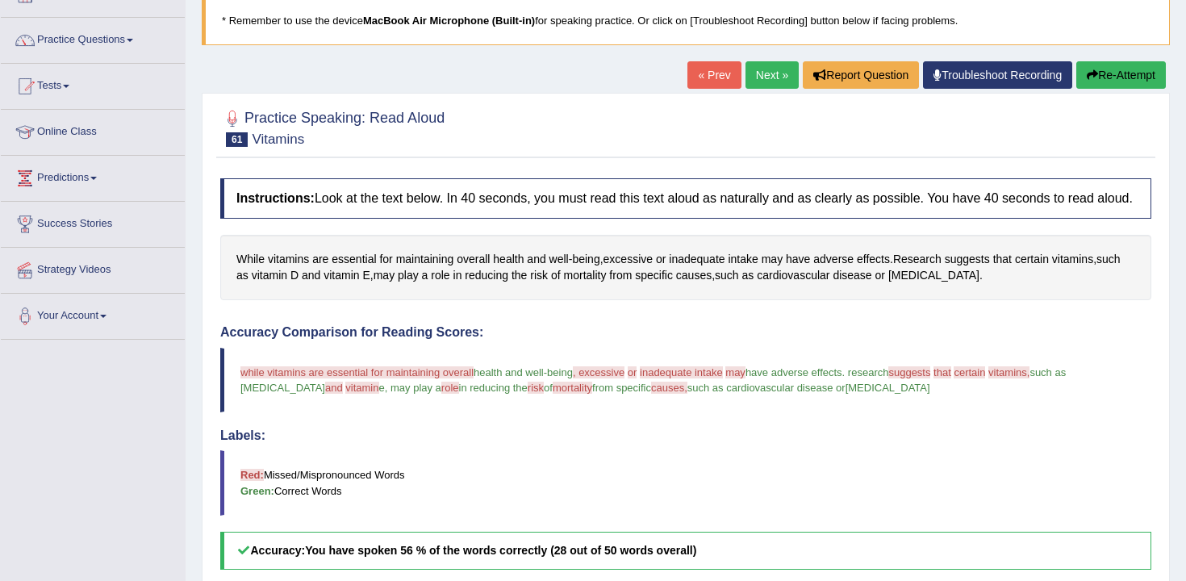
click at [1124, 73] on button "Re-Attempt" at bounding box center [1121, 74] width 90 height 27
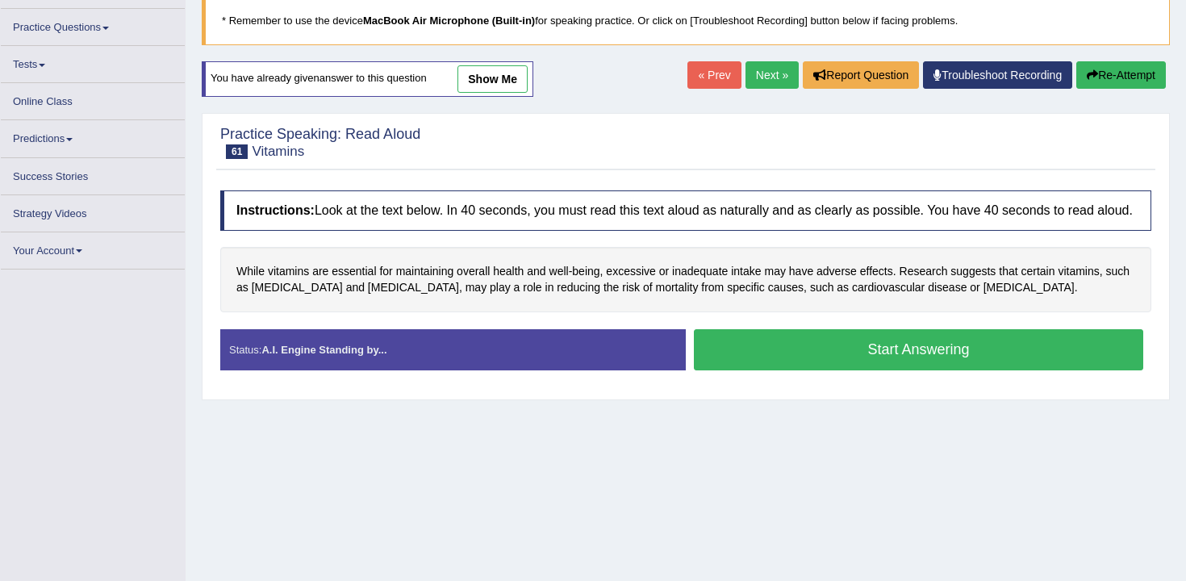
click at [744, 368] on button "Start Answering" at bounding box center [918, 349] width 449 height 41
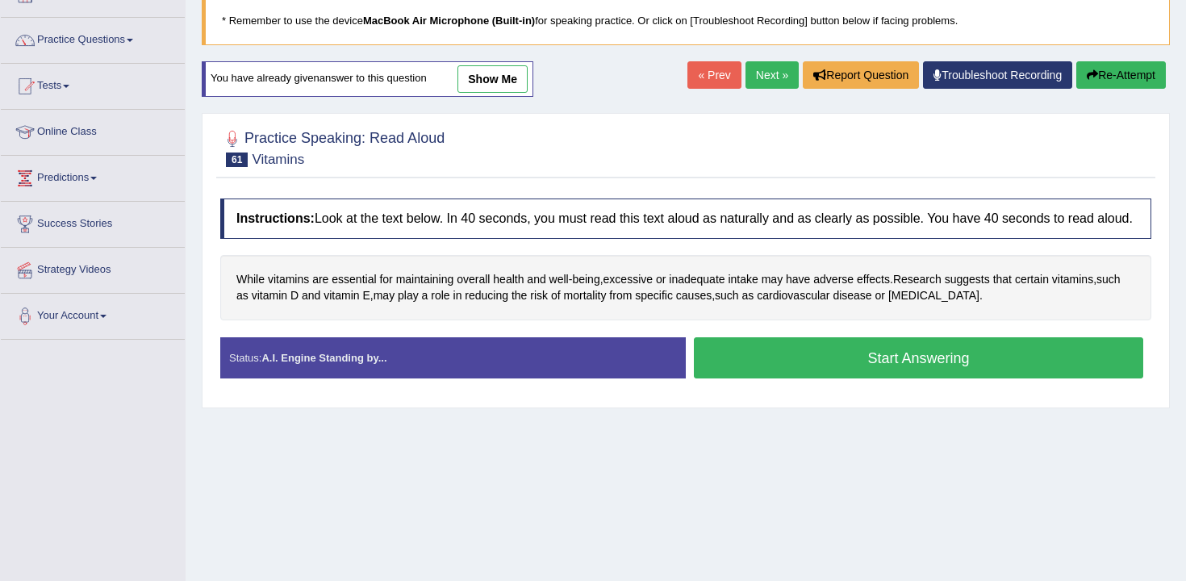
click at [767, 373] on button "Start Answering" at bounding box center [918, 357] width 449 height 41
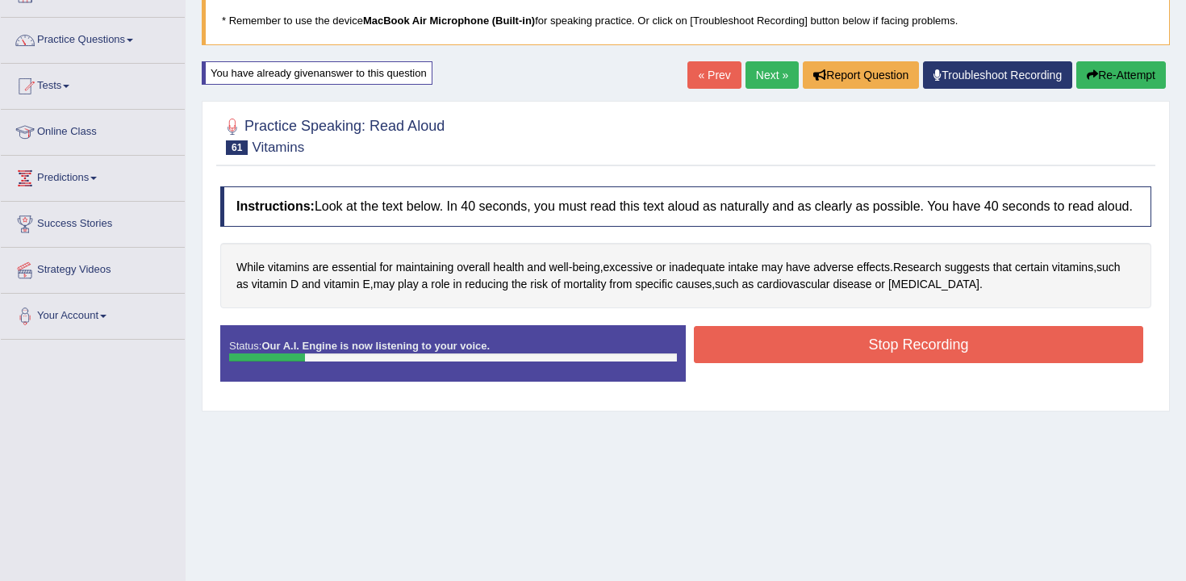
click at [880, 363] on button "Stop Recording" at bounding box center [918, 344] width 449 height 37
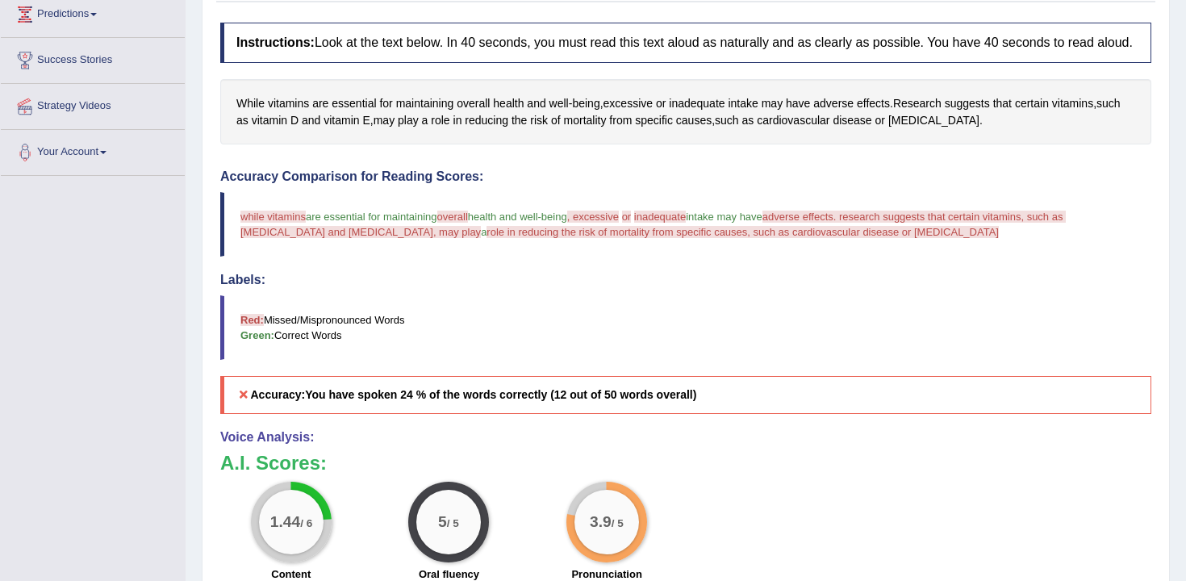
scroll to position [155, 0]
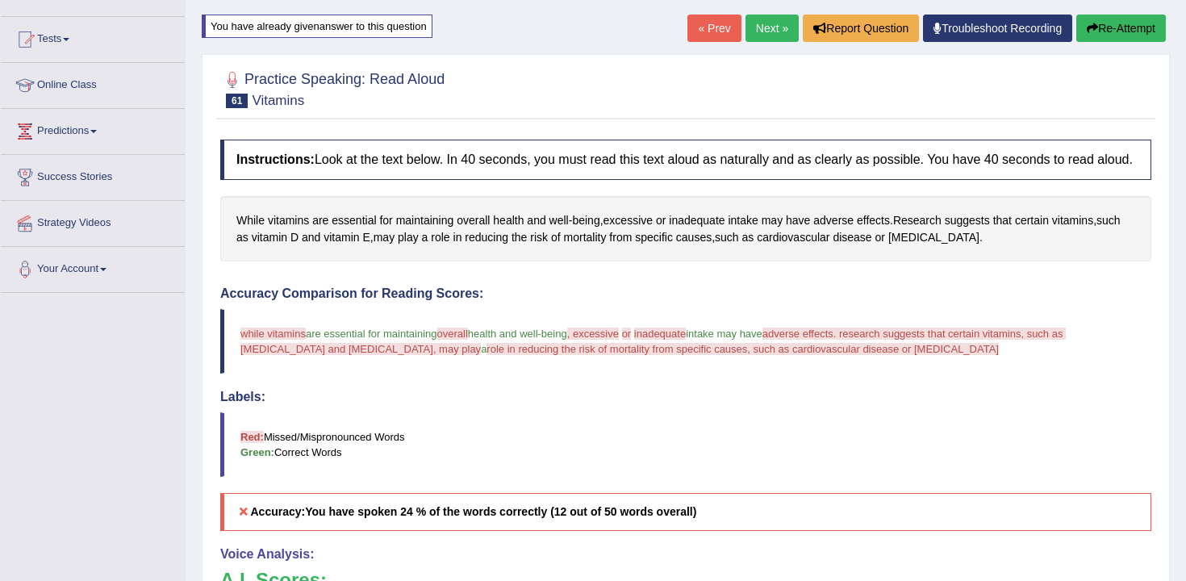
click at [762, 29] on link "Next »" at bounding box center [771, 28] width 53 height 27
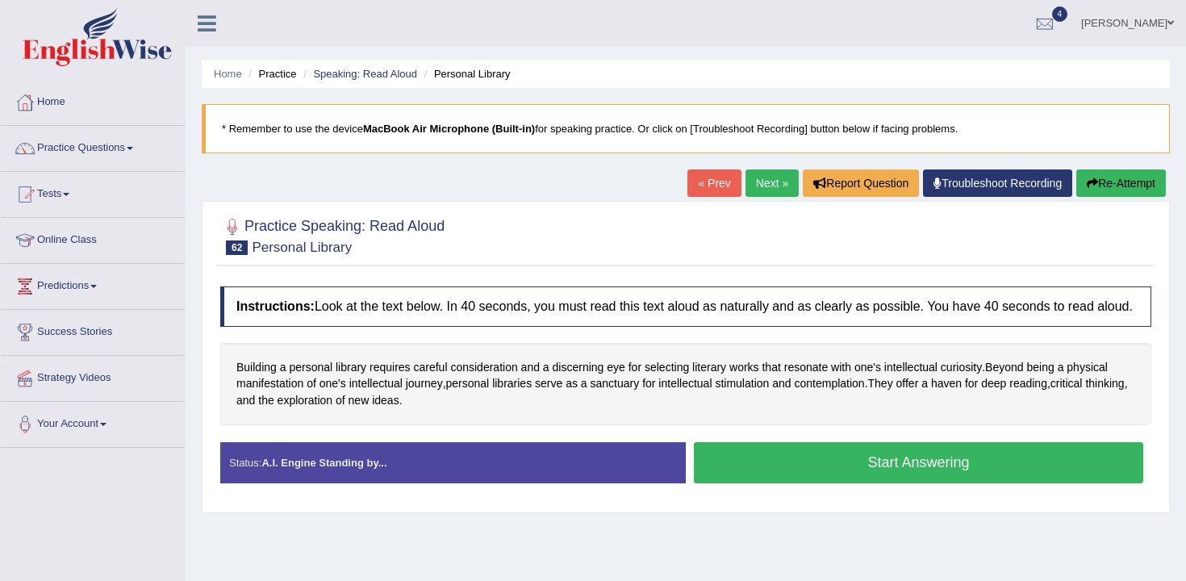
click at [736, 451] on div "Instructions: Look at the text below. In 40 seconds, you must read this text al…" at bounding box center [685, 390] width 939 height 225
click at [758, 468] on button "Start Answering" at bounding box center [918, 462] width 449 height 41
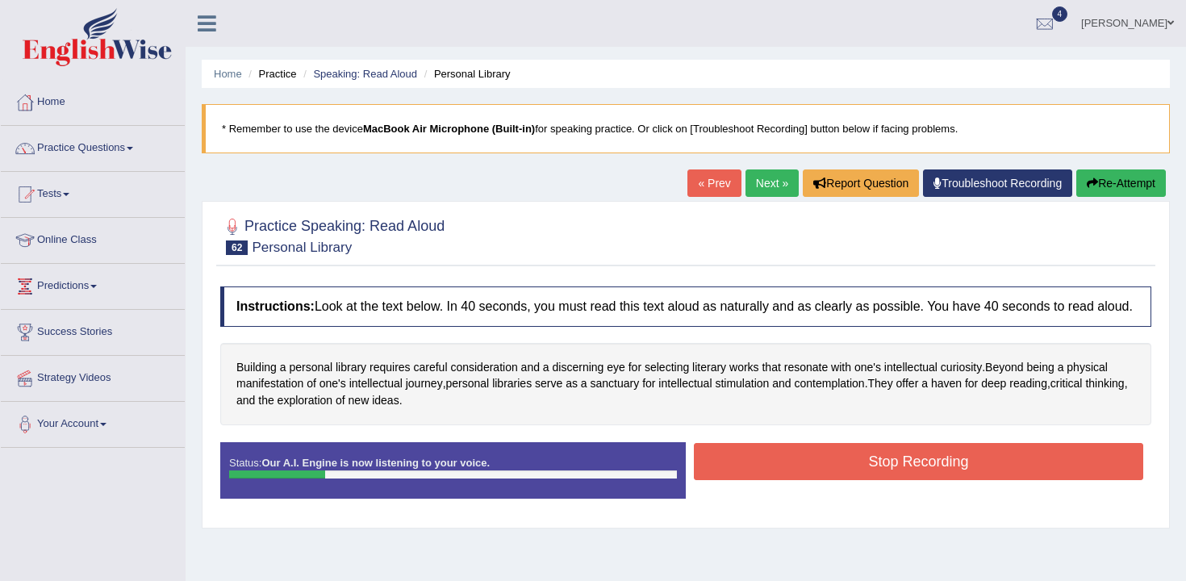
click at [758, 468] on button "Stop Recording" at bounding box center [918, 461] width 449 height 37
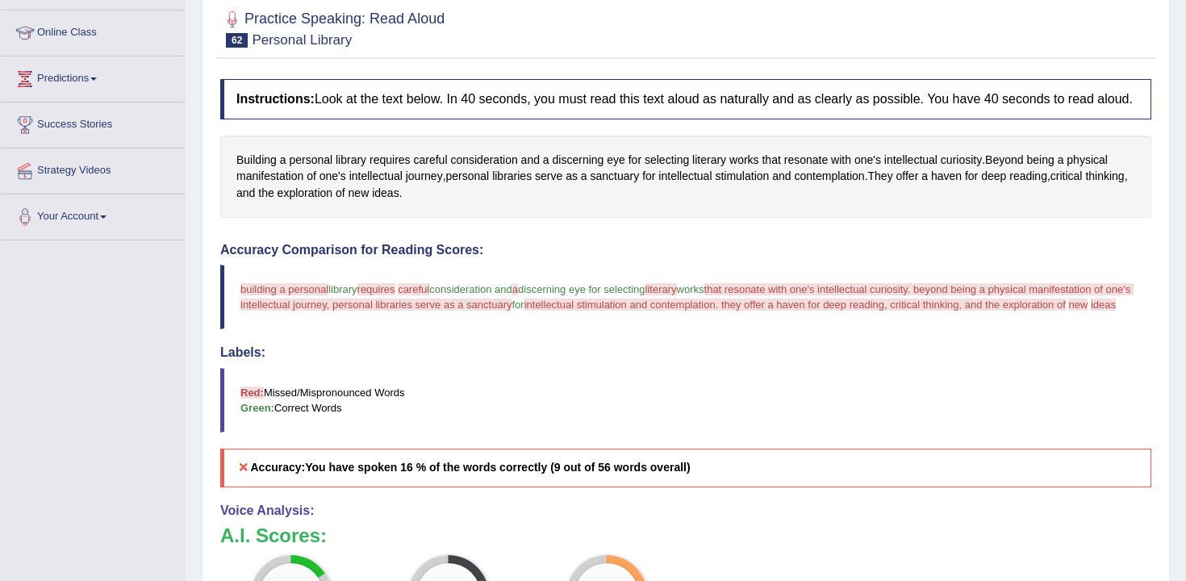
scroll to position [23, 0]
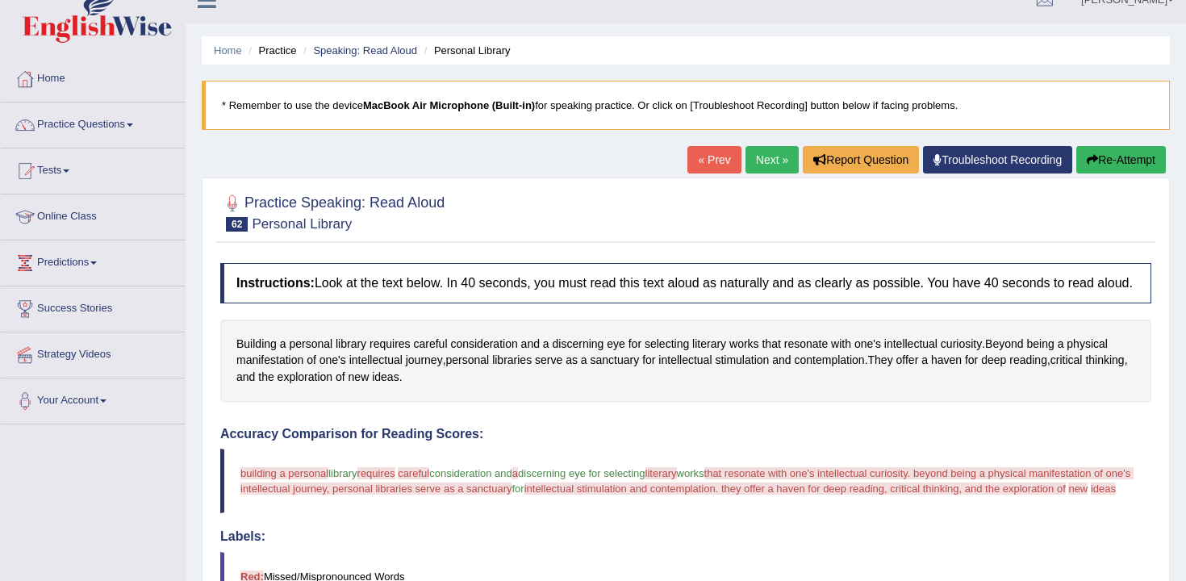
click at [1103, 156] on button "Re-Attempt" at bounding box center [1121, 159] width 90 height 27
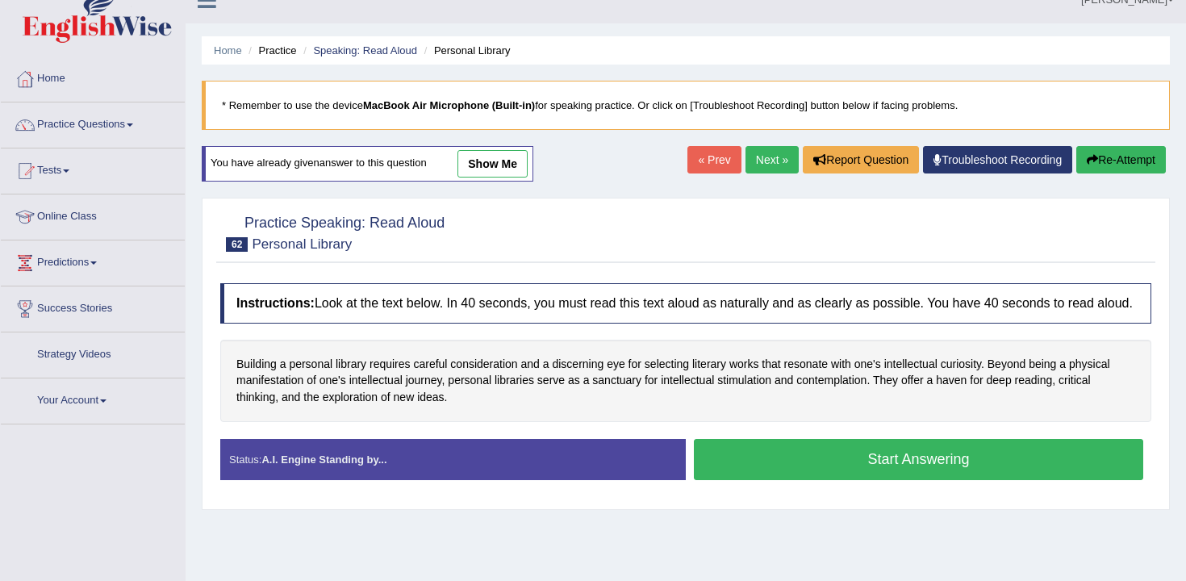
click at [865, 476] on button "Start Answering" at bounding box center [918, 459] width 449 height 41
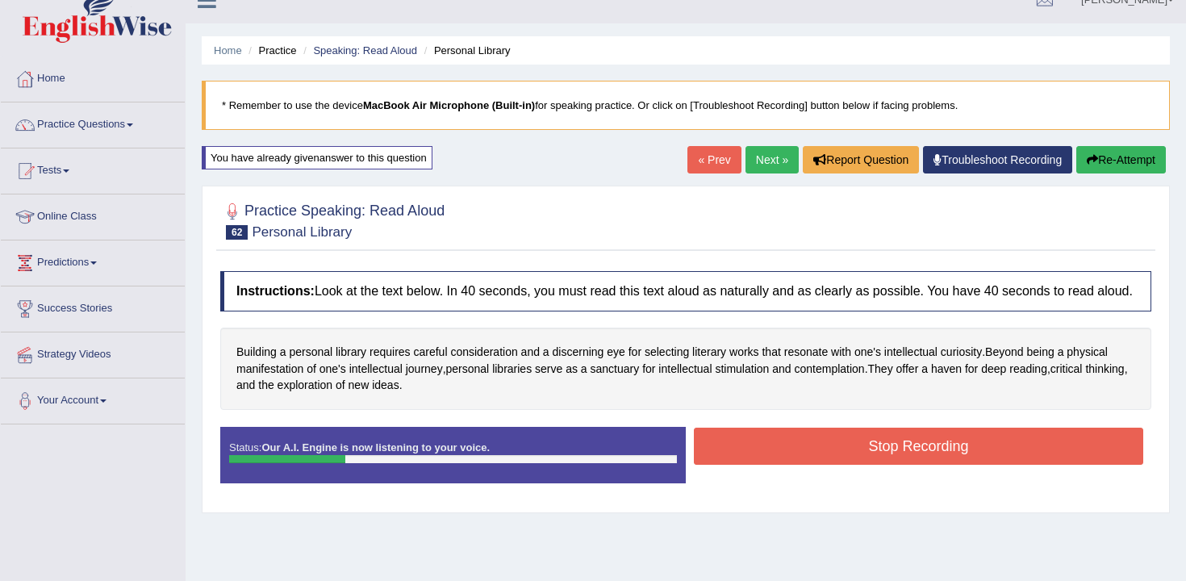
click at [876, 461] on button "Stop Recording" at bounding box center [918, 445] width 449 height 37
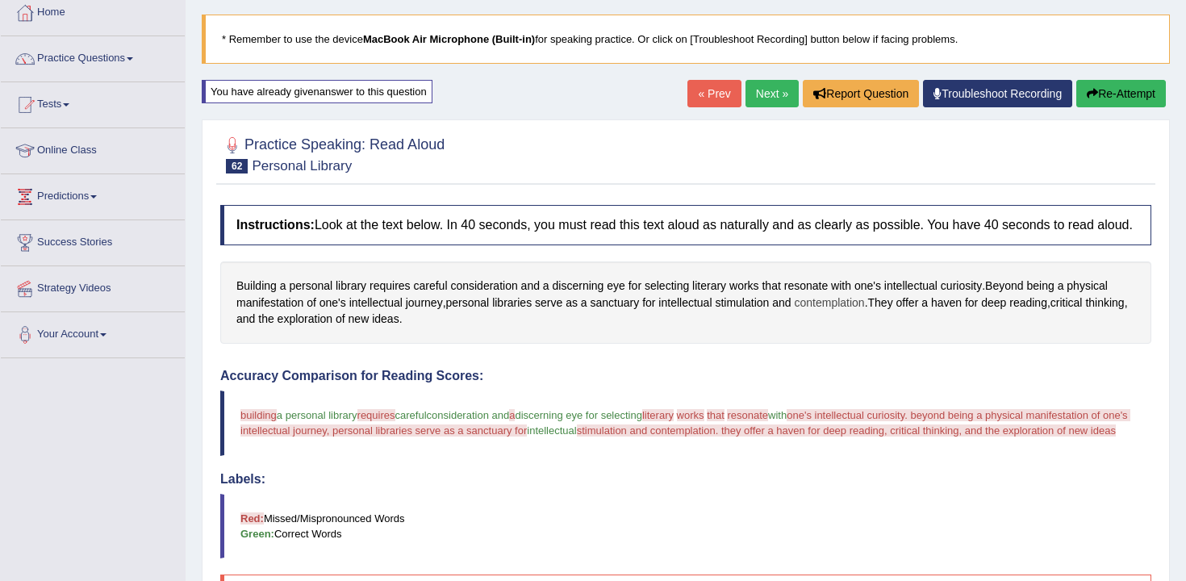
scroll to position [52, 0]
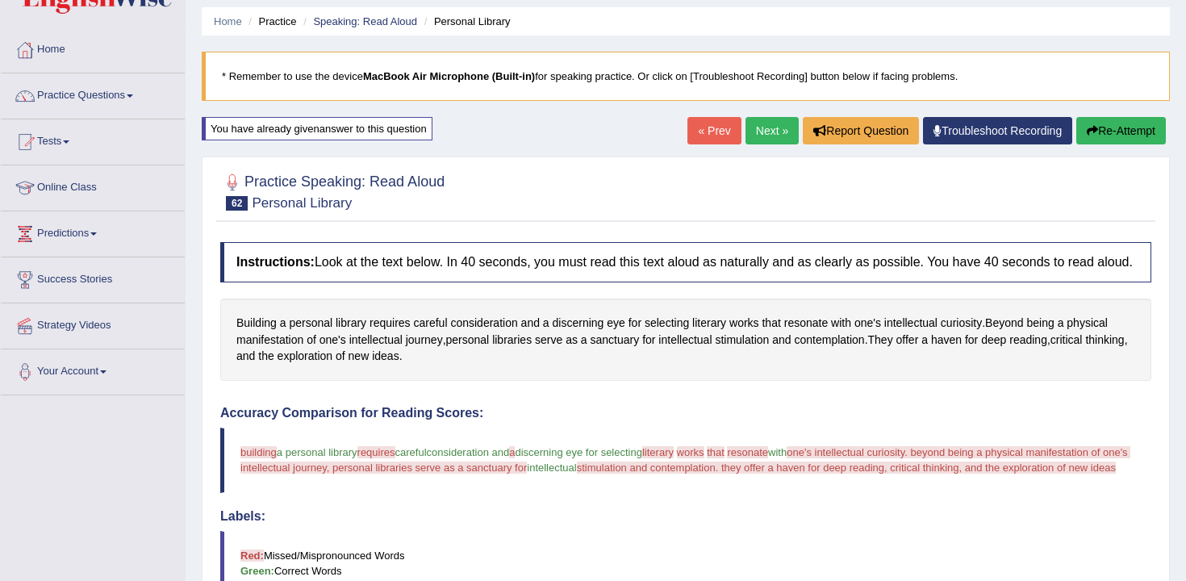
click at [1095, 123] on button "Re-Attempt" at bounding box center [1121, 130] width 90 height 27
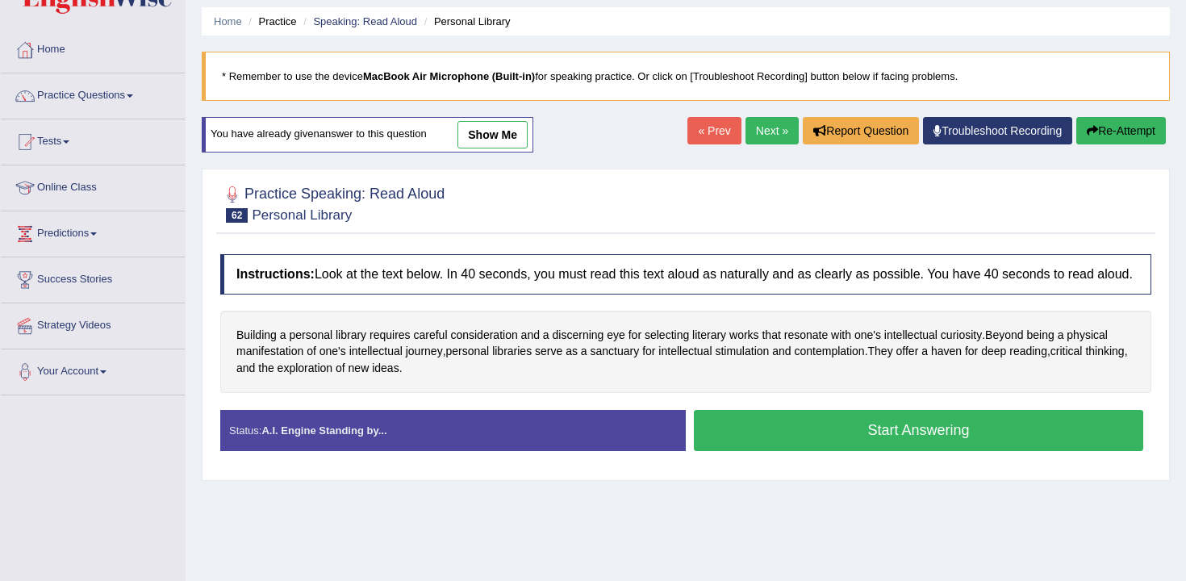
click at [883, 451] on button "Start Answering" at bounding box center [918, 430] width 449 height 41
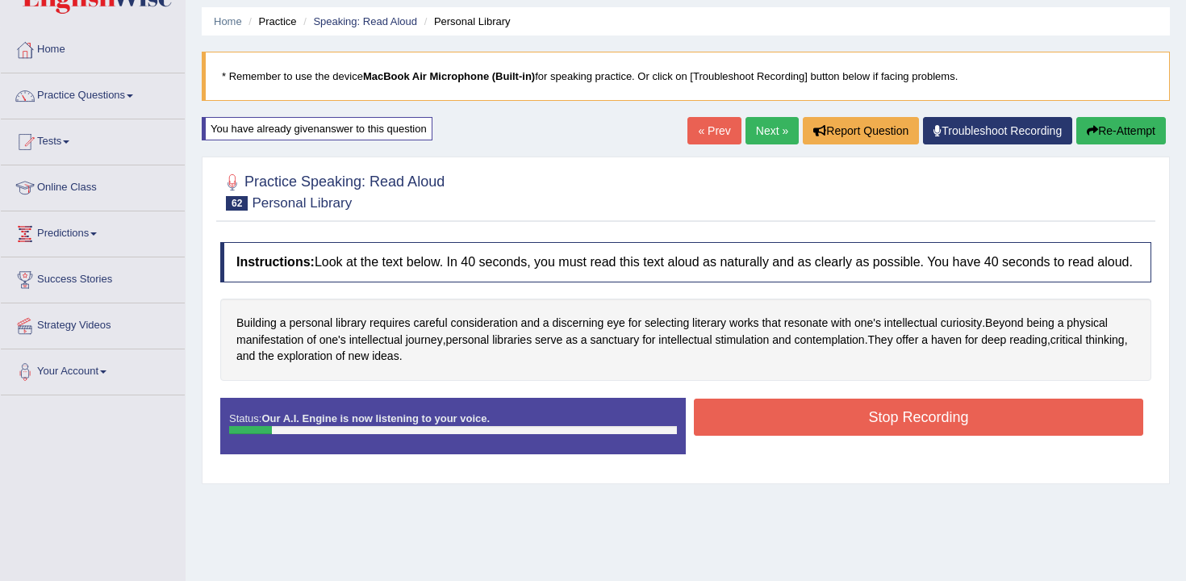
click at [846, 457] on div "Status: Our A.I. Engine is now listening to your voice. Start Answering Stop Re…" at bounding box center [685, 434] width 931 height 73
click at [848, 436] on button "Stop Recording" at bounding box center [918, 416] width 449 height 37
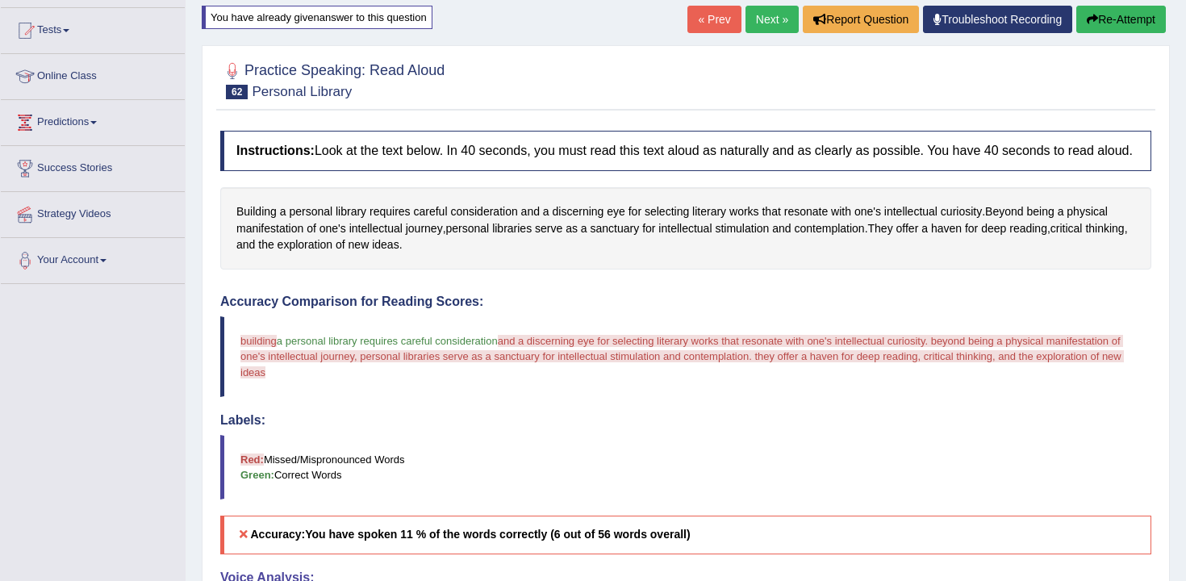
scroll to position [154, 0]
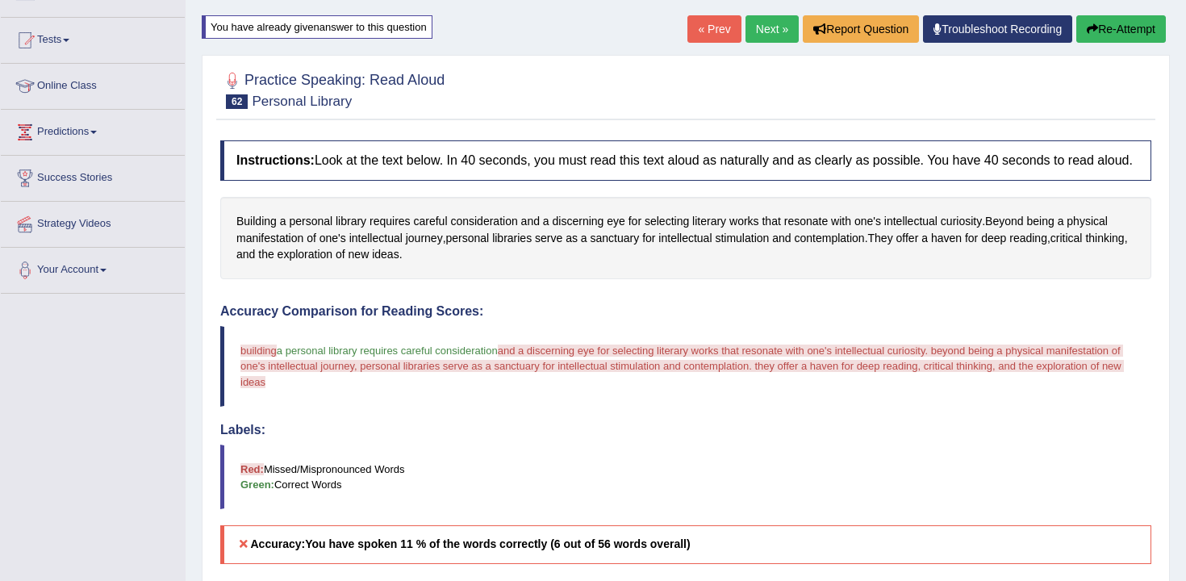
click at [1121, 31] on button "Re-Attempt" at bounding box center [1121, 28] width 90 height 27
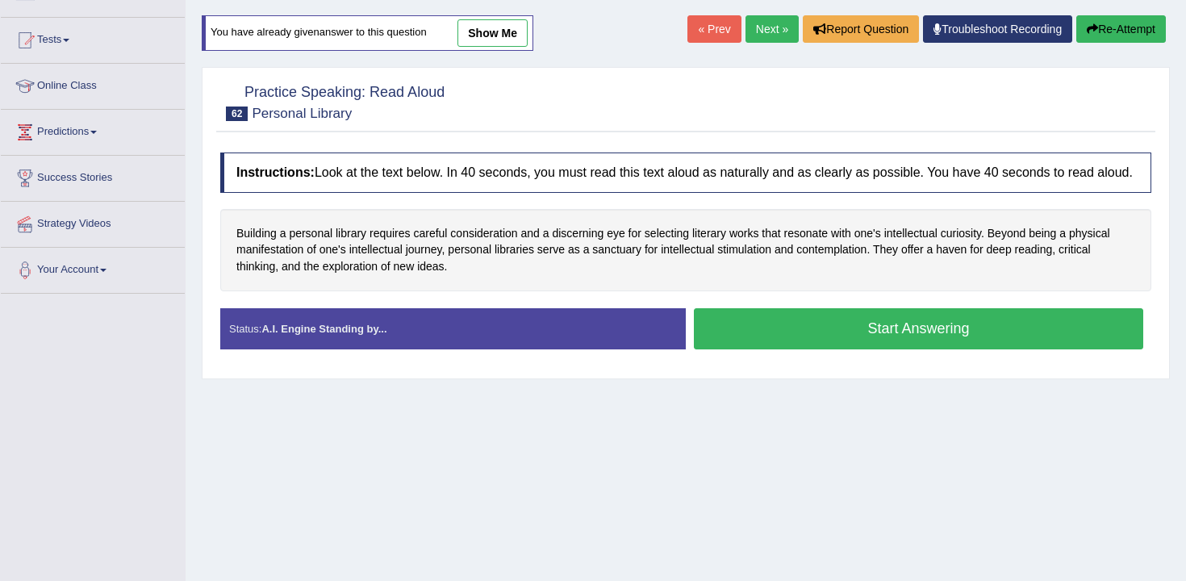
scroll to position [163, 0]
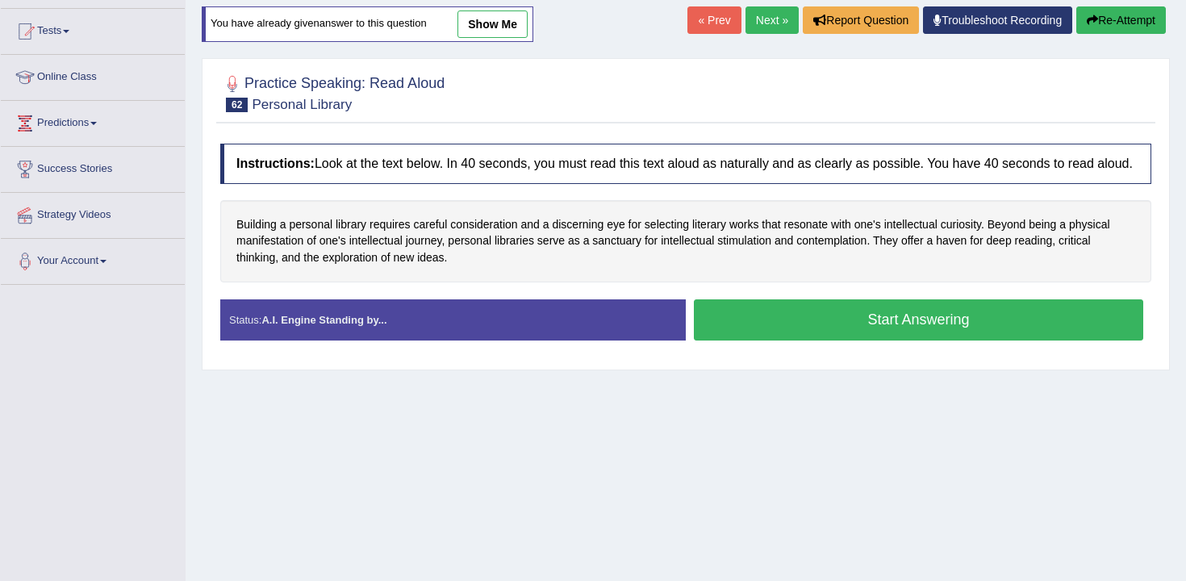
click at [799, 340] on button "Start Answering" at bounding box center [918, 319] width 449 height 41
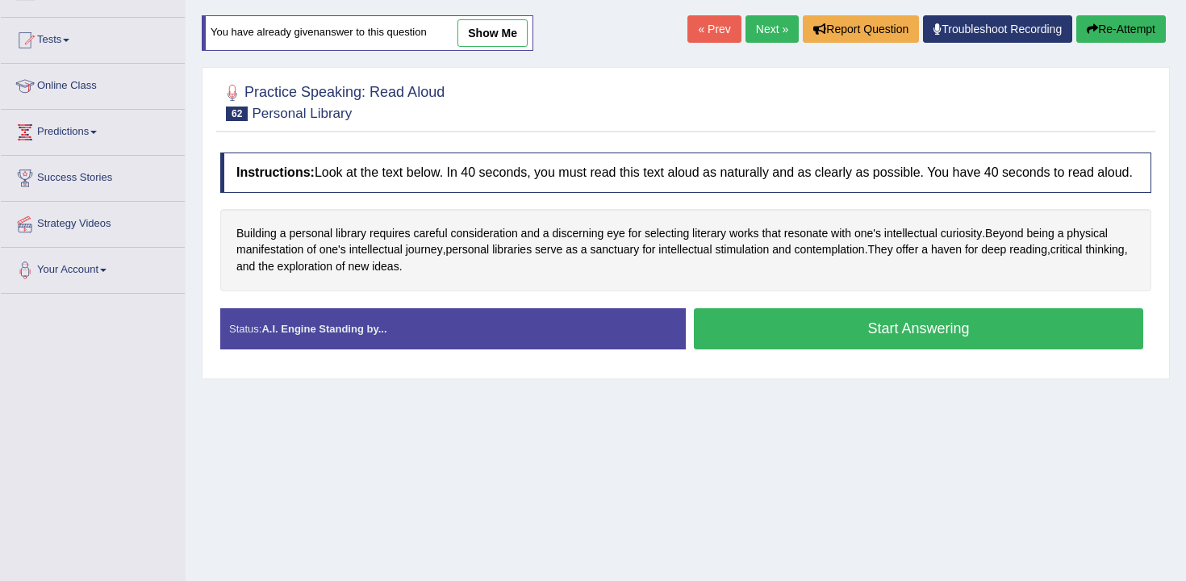
click at [820, 346] on button "Start Answering" at bounding box center [918, 328] width 449 height 41
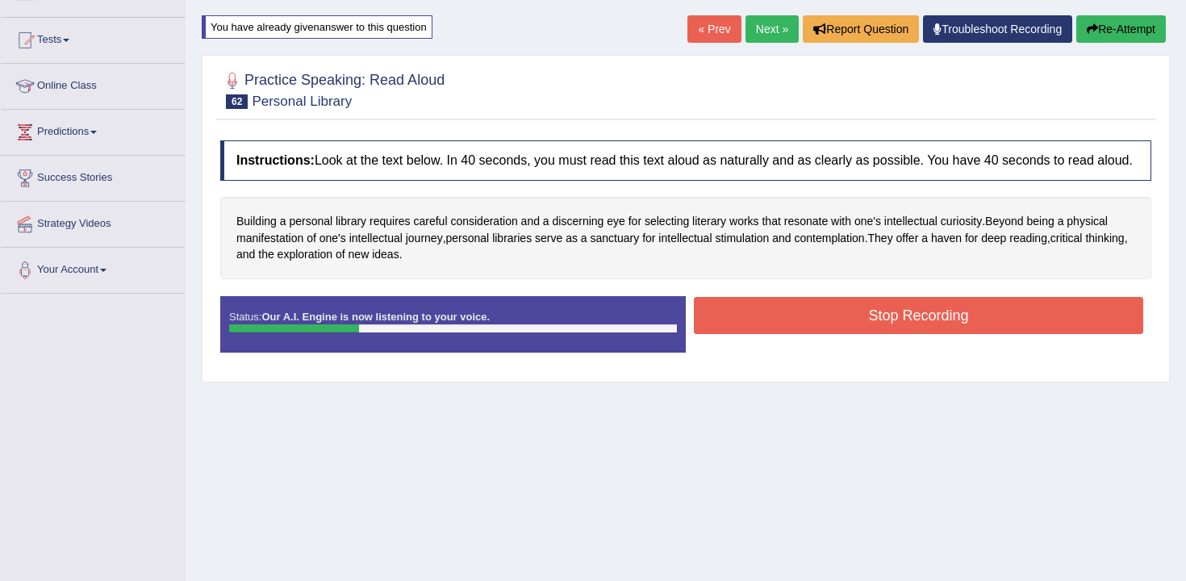
click at [857, 332] on button "Stop Recording" at bounding box center [918, 315] width 449 height 37
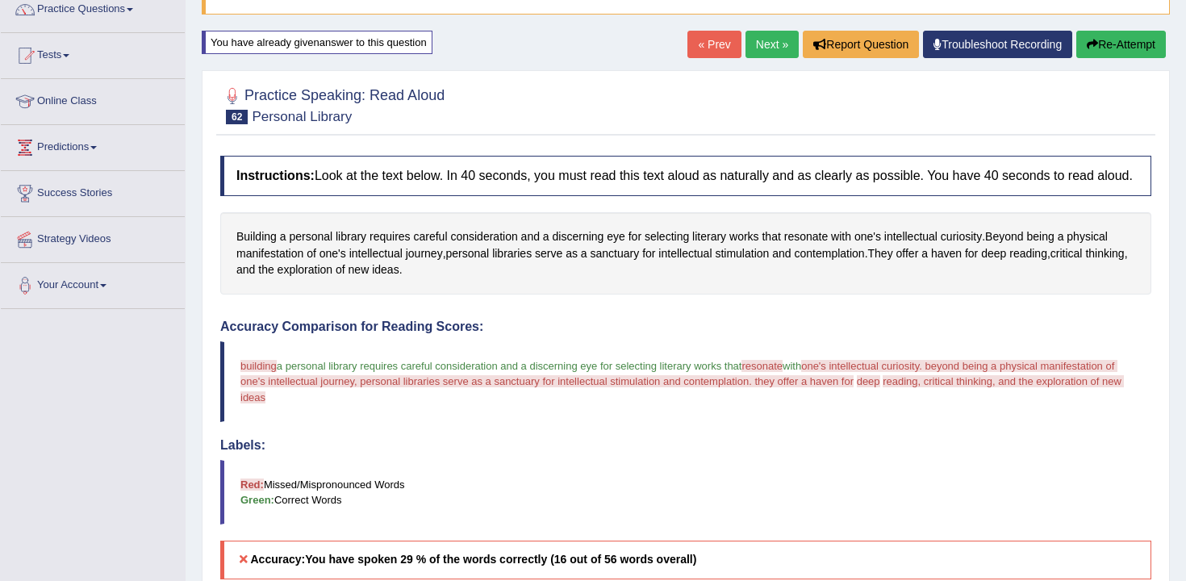
scroll to position [105, 0]
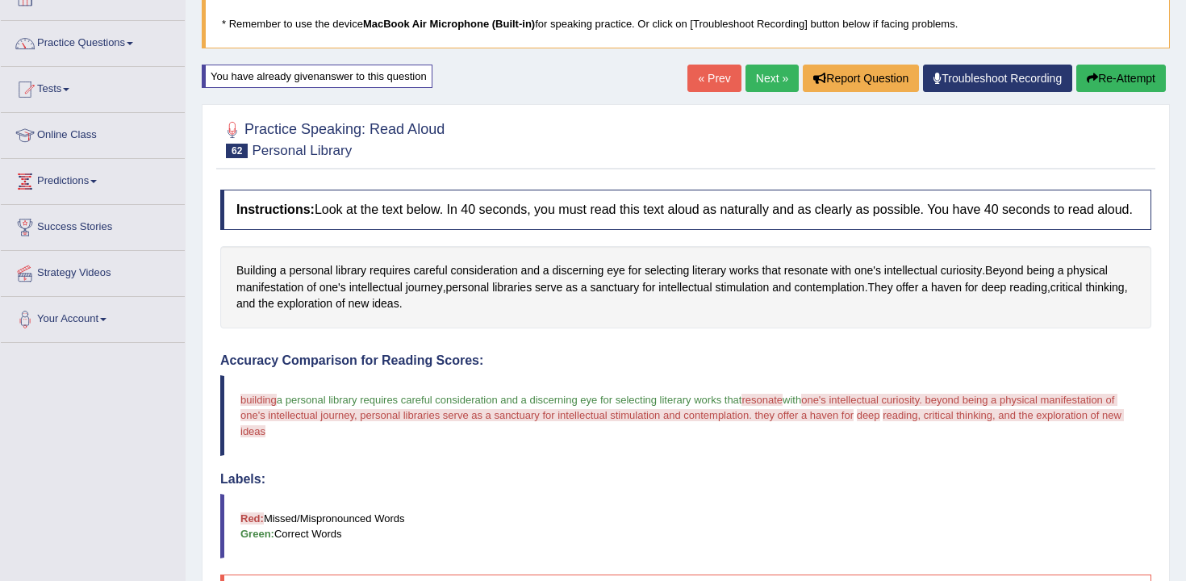
click at [1093, 65] on button "Re-Attempt" at bounding box center [1121, 78] width 90 height 27
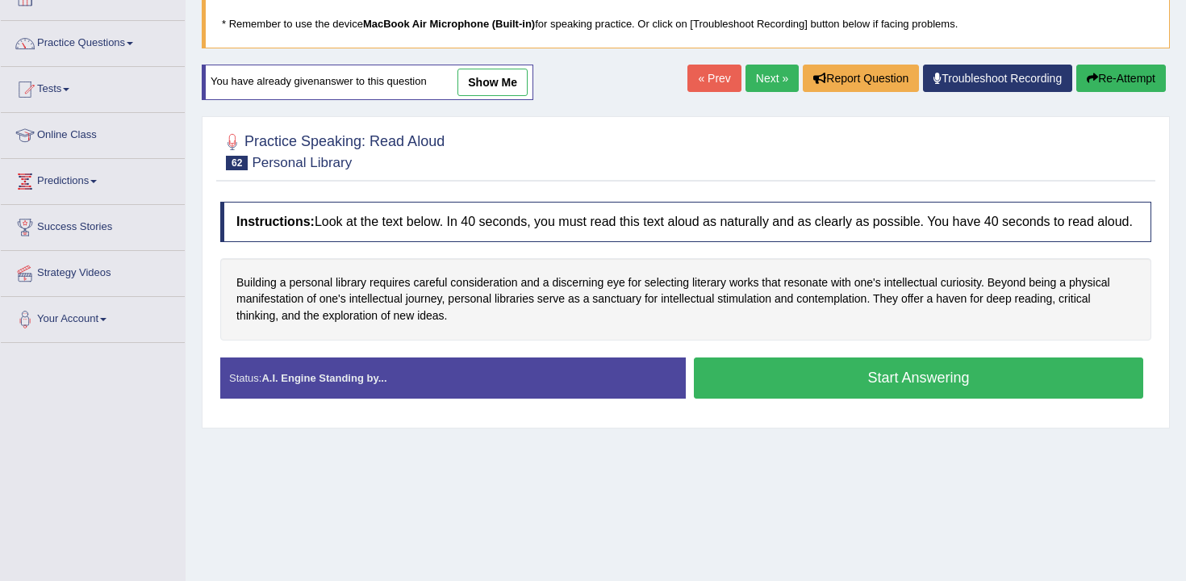
click at [836, 390] on button "Start Answering" at bounding box center [918, 377] width 449 height 41
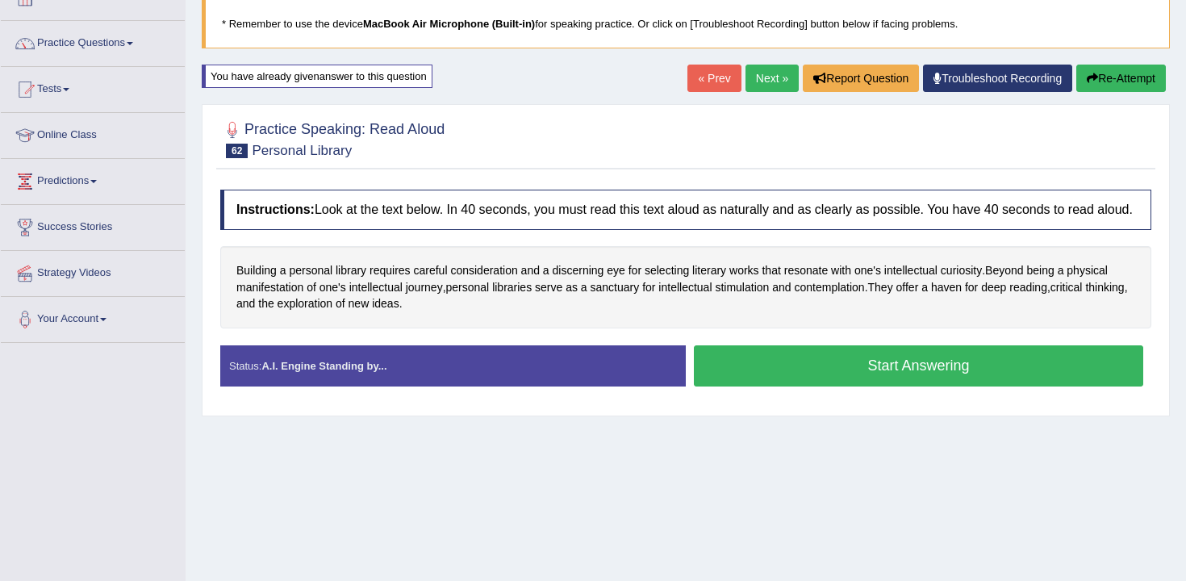
click at [861, 386] on button "Start Answering" at bounding box center [918, 365] width 449 height 41
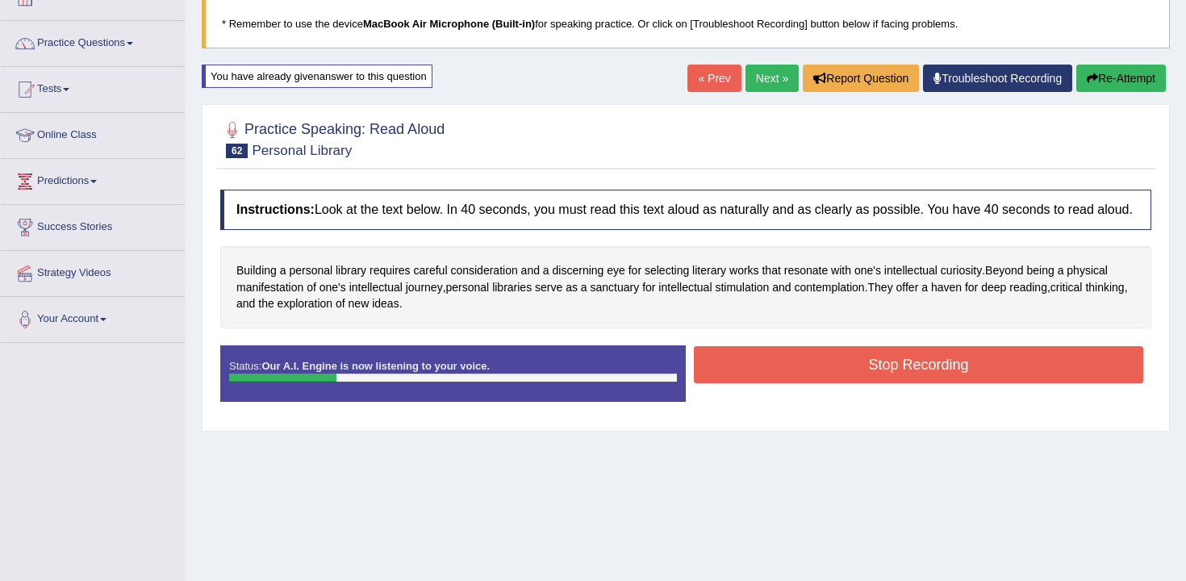
click at [869, 383] on button "Stop Recording" at bounding box center [918, 364] width 449 height 37
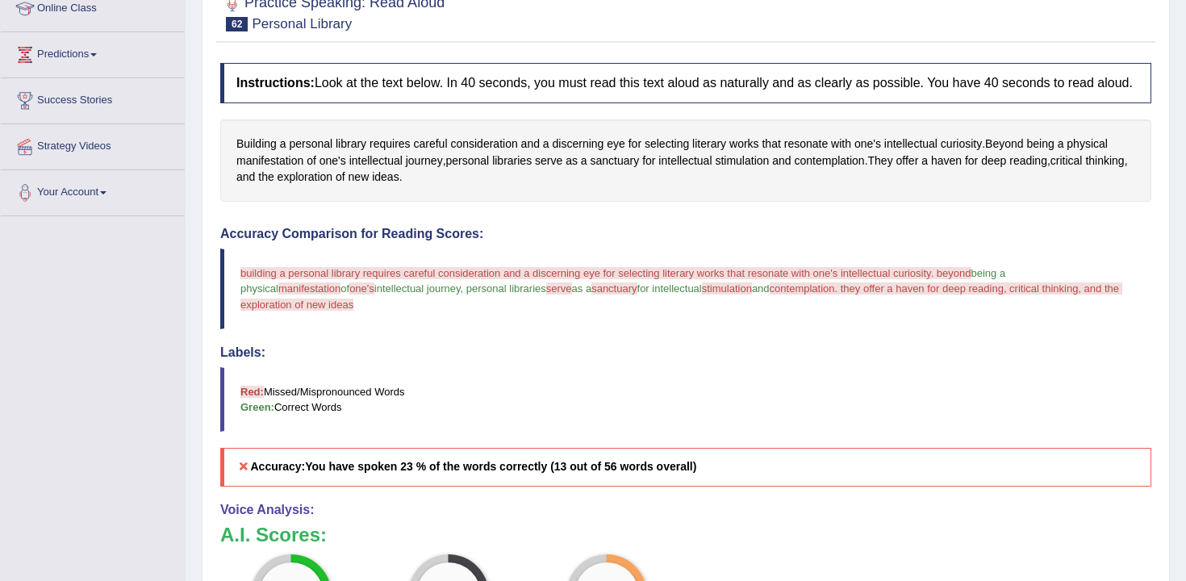
scroll to position [117, 0]
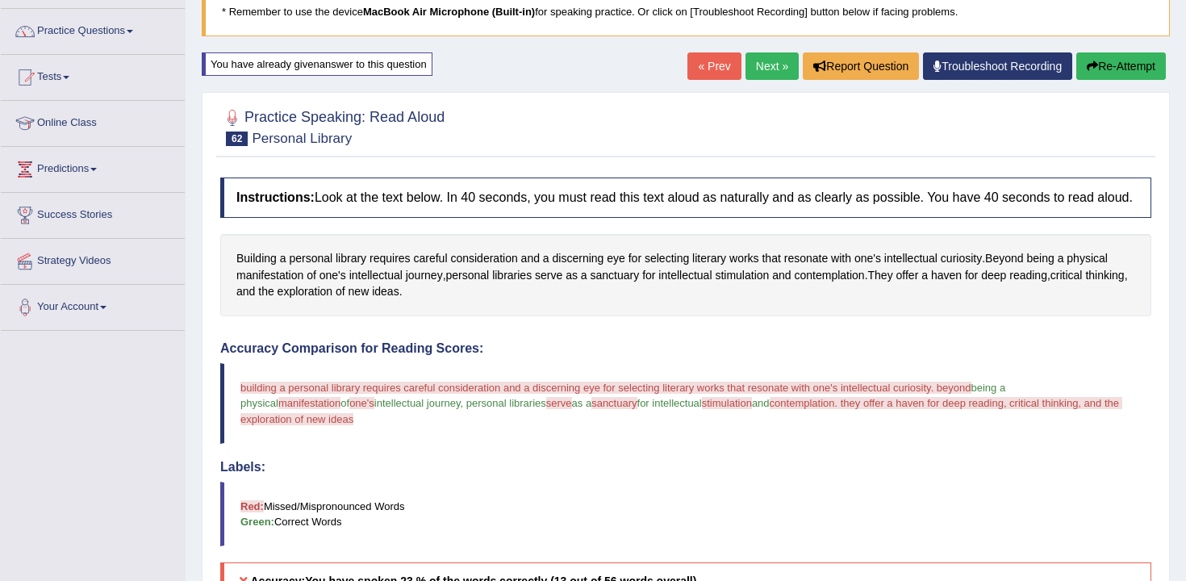
click at [1101, 65] on button "Re-Attempt" at bounding box center [1121, 65] width 90 height 27
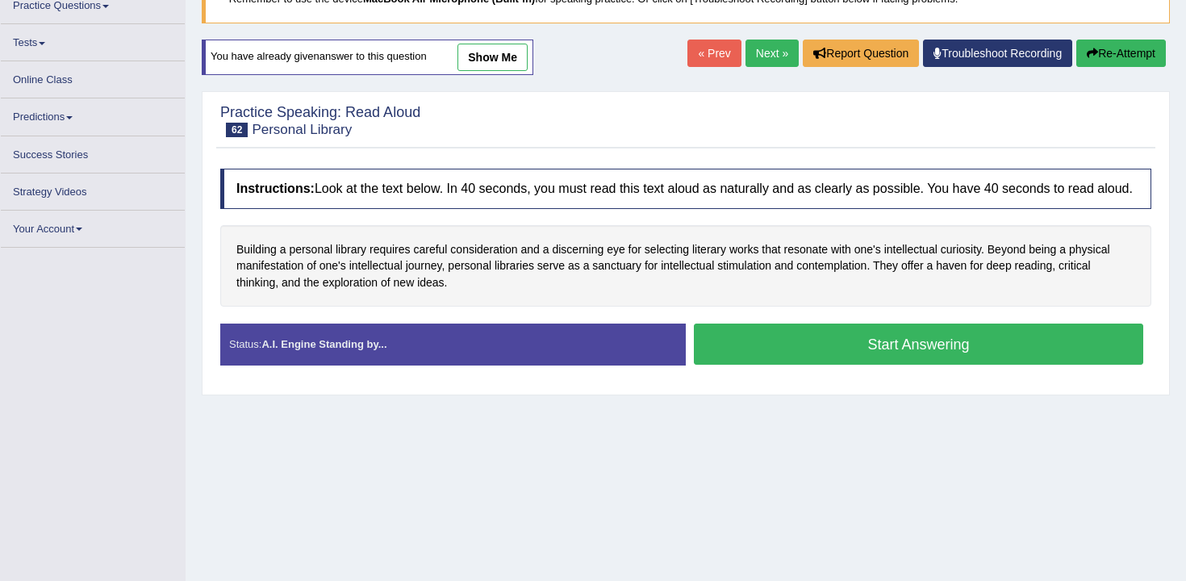
scroll to position [130, 0]
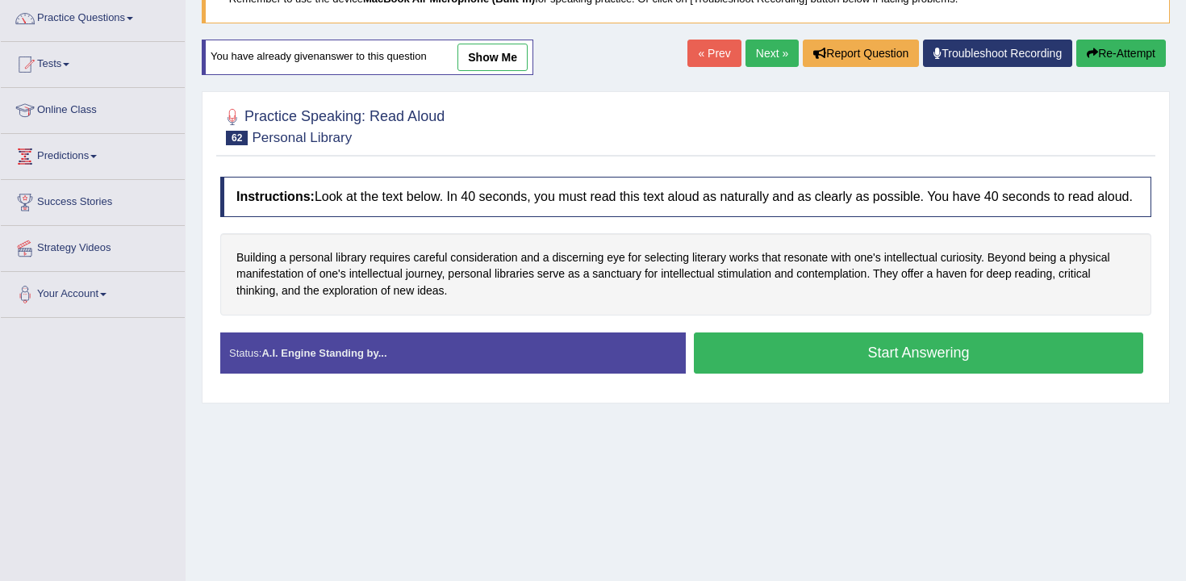
click at [760, 390] on div "Status: A.I. Engine Standing by... Start Answering Stop Recording" at bounding box center [685, 360] width 931 height 57
click at [795, 352] on button "Start Answering" at bounding box center [918, 352] width 449 height 41
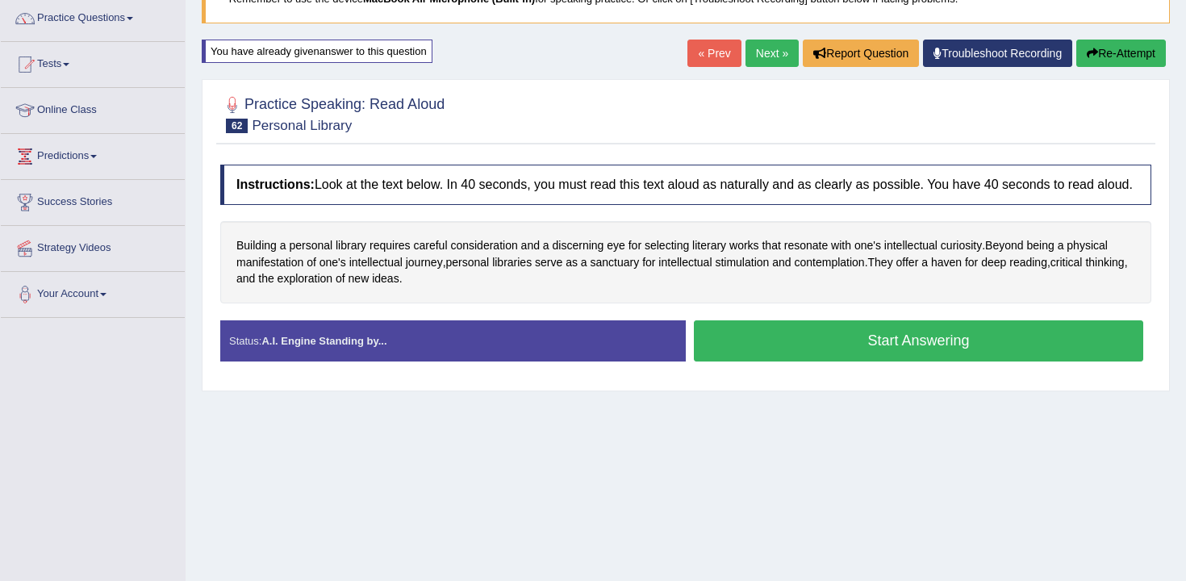
click at [784, 361] on button "Start Answering" at bounding box center [918, 340] width 449 height 41
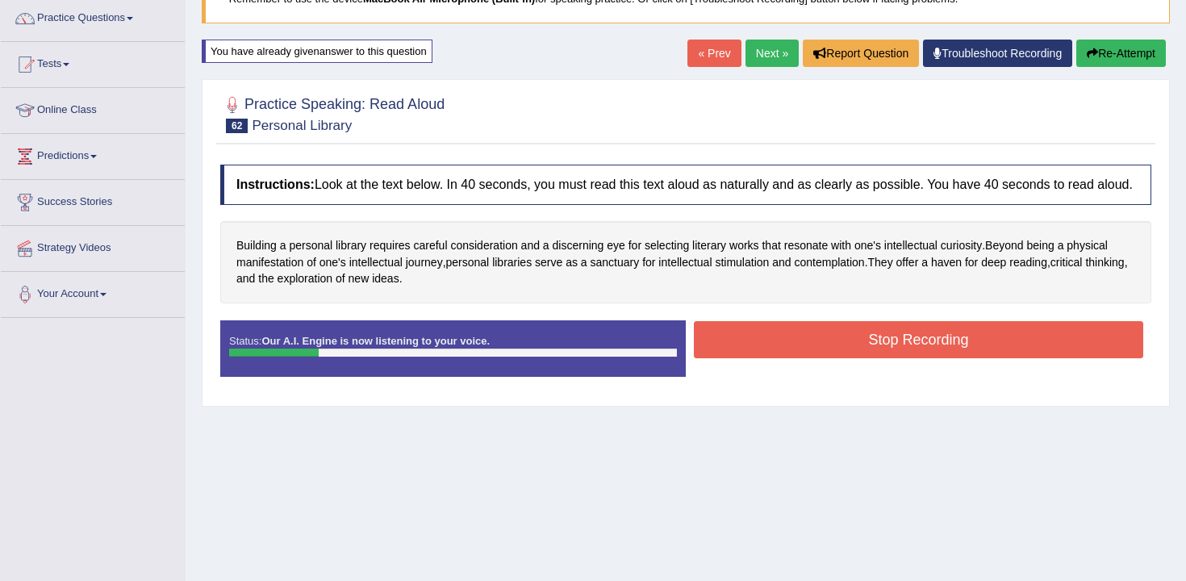
click at [846, 358] on button "Stop Recording" at bounding box center [918, 339] width 449 height 37
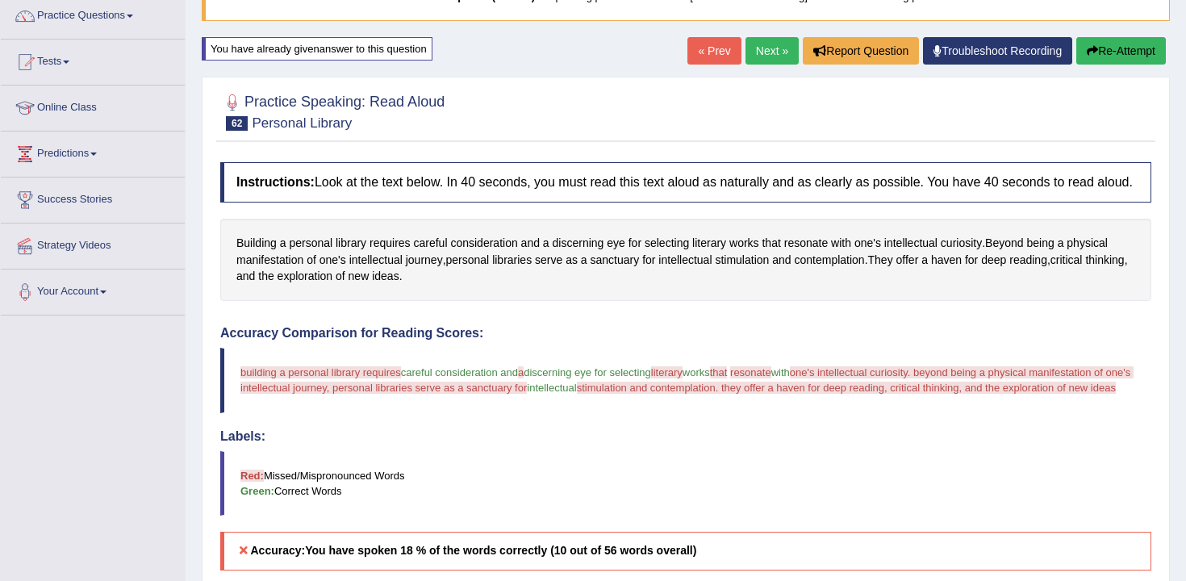
scroll to position [126, 0]
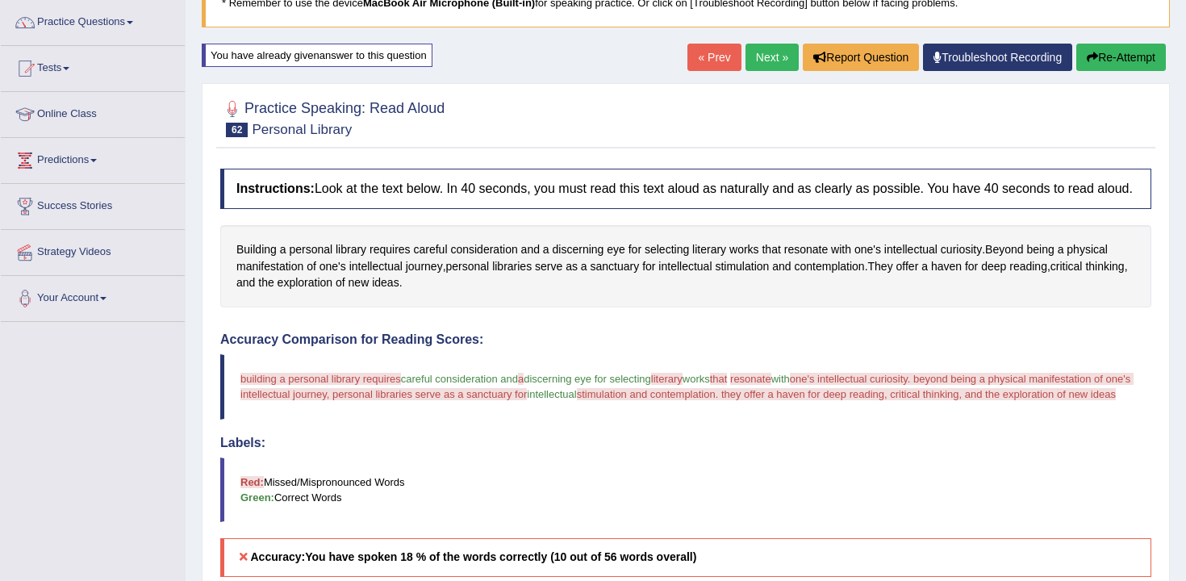
click at [1115, 66] on button "Re-Attempt" at bounding box center [1121, 57] width 90 height 27
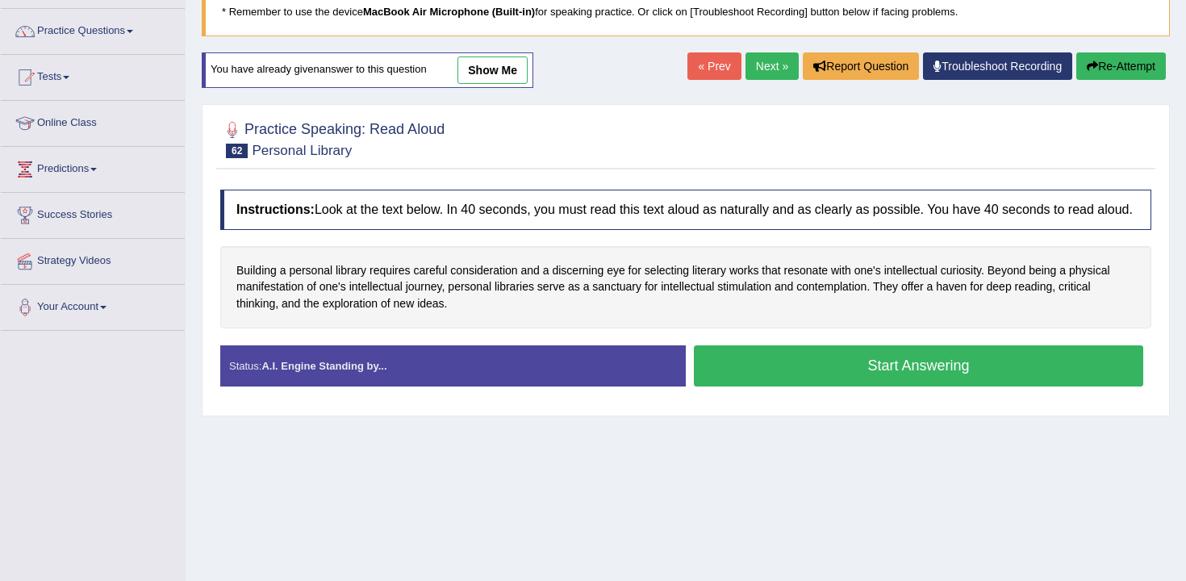
click at [795, 390] on div "Start Answering" at bounding box center [918, 367] width 465 height 45
click at [807, 386] on button "Start Answering" at bounding box center [918, 365] width 449 height 41
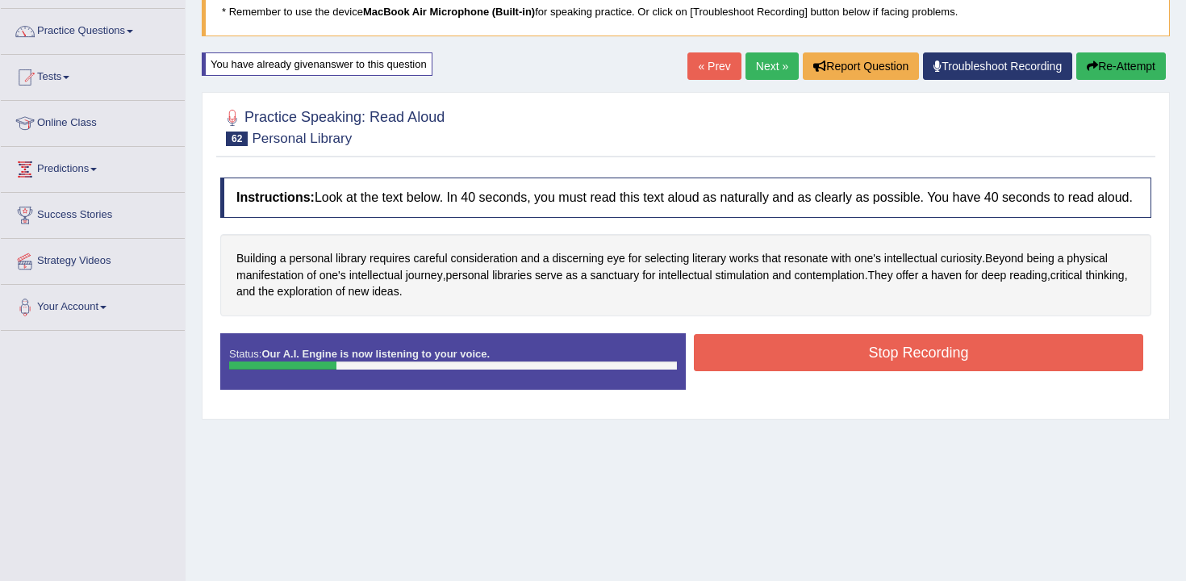
click at [889, 371] on button "Stop Recording" at bounding box center [918, 352] width 449 height 37
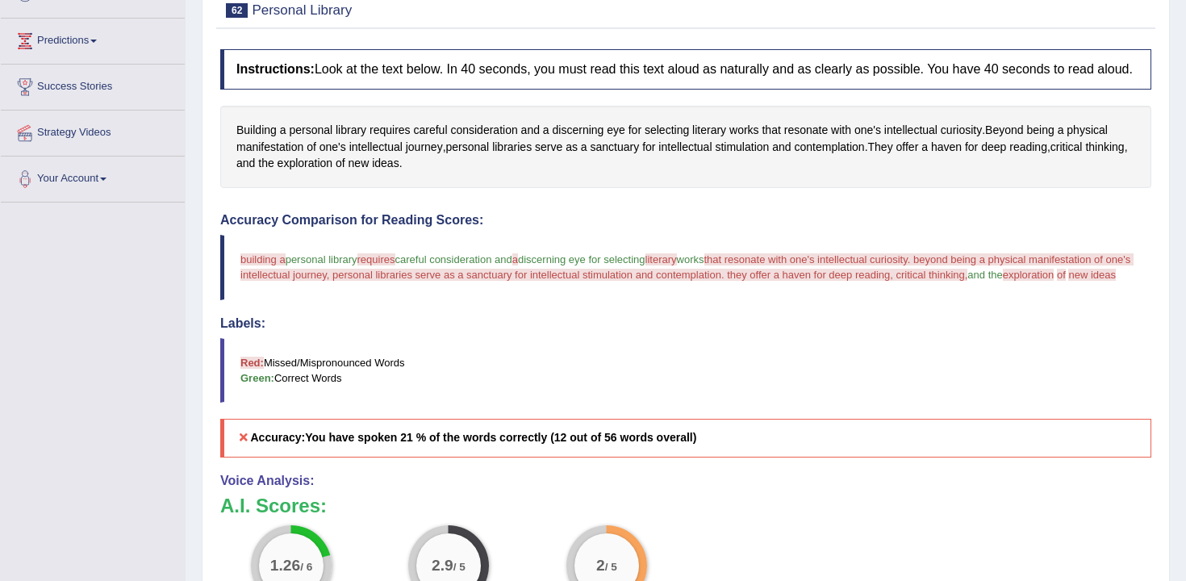
scroll to position [70, 0]
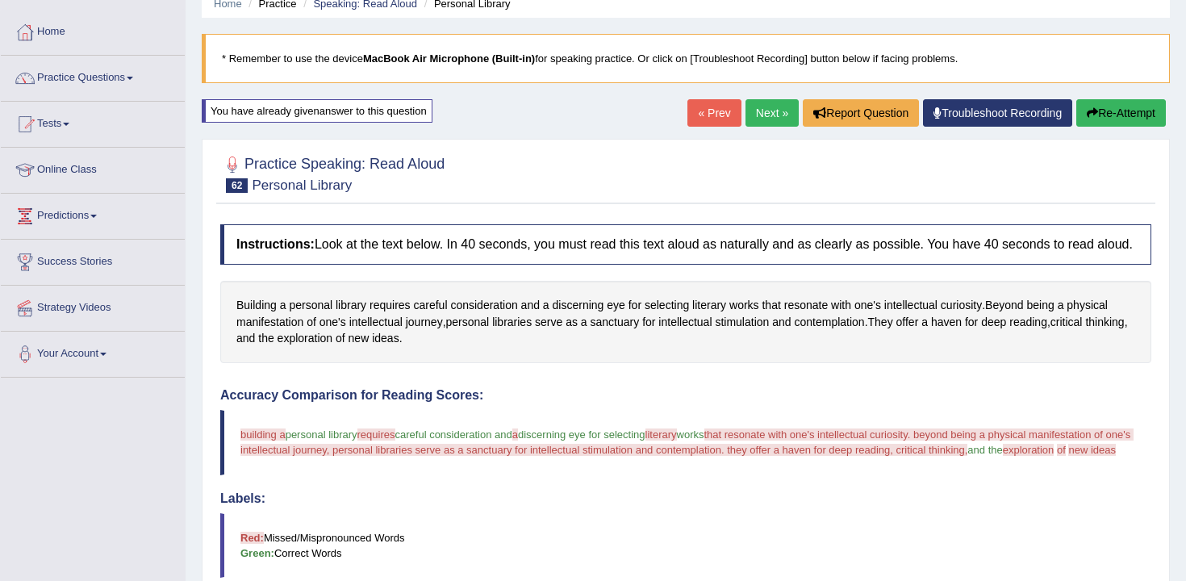
click at [1146, 123] on button "Re-Attempt" at bounding box center [1121, 112] width 90 height 27
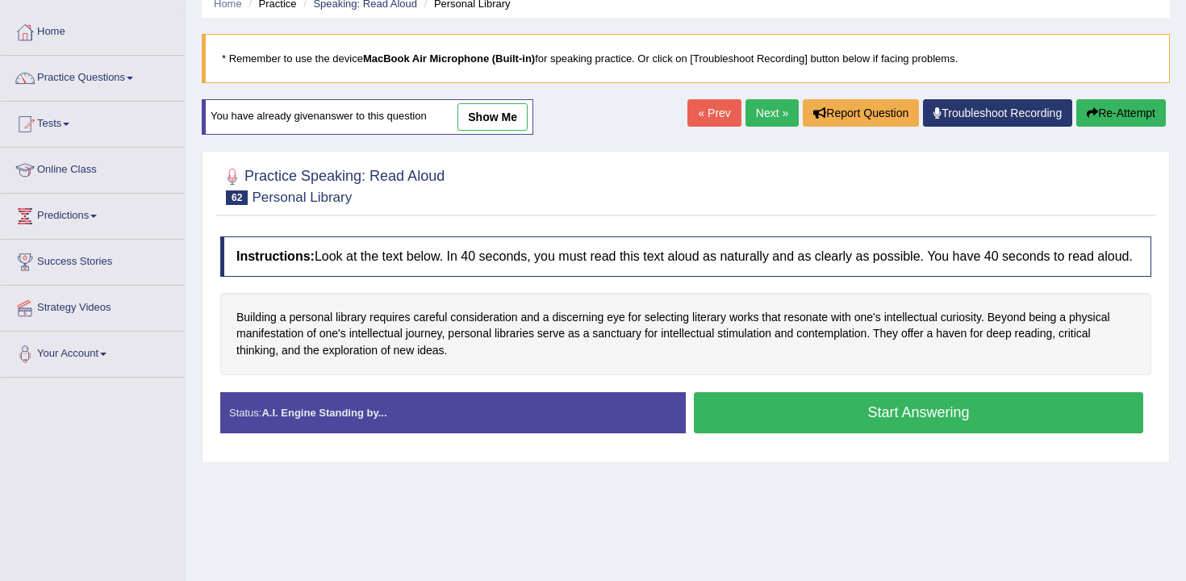
click at [895, 430] on button "Start Answering" at bounding box center [918, 412] width 449 height 41
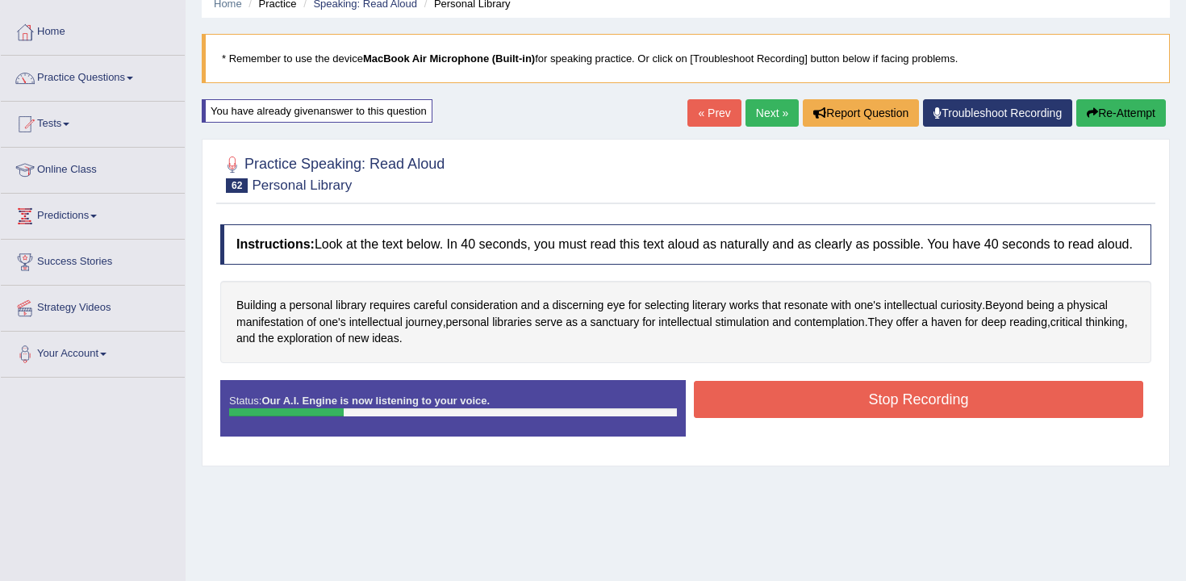
click at [913, 418] on button "Stop Recording" at bounding box center [918, 399] width 449 height 37
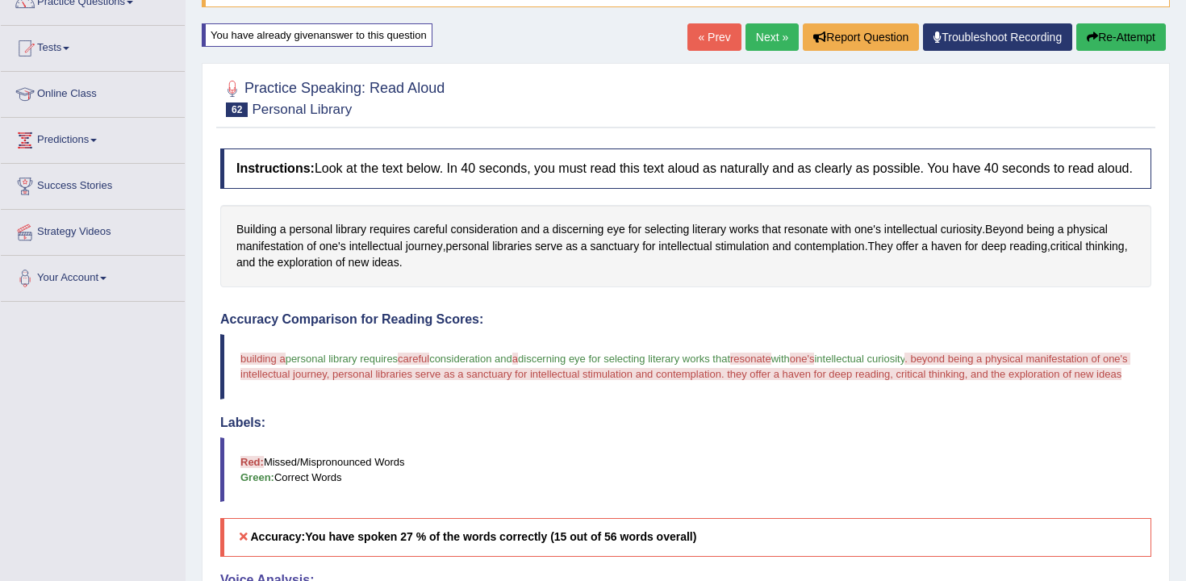
scroll to position [36, 0]
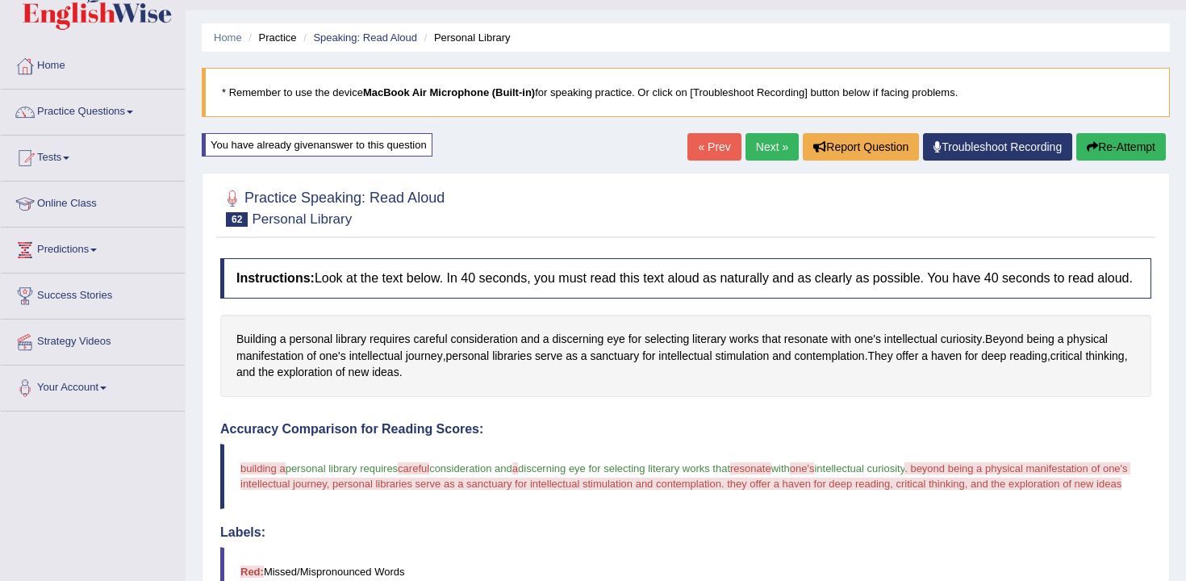
click at [757, 163] on div "« Prev Next » Report Question Troubleshoot Recording Re-Attempt" at bounding box center [928, 148] width 482 height 31
